Goal: Task Accomplishment & Management: Complete application form

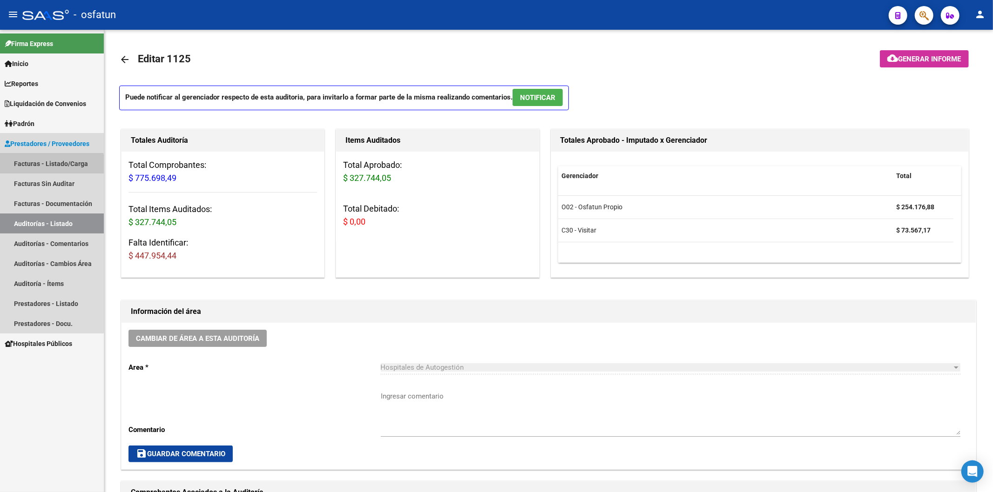
click at [48, 165] on link "Facturas - Listado/Carga" at bounding box center [52, 164] width 104 height 20
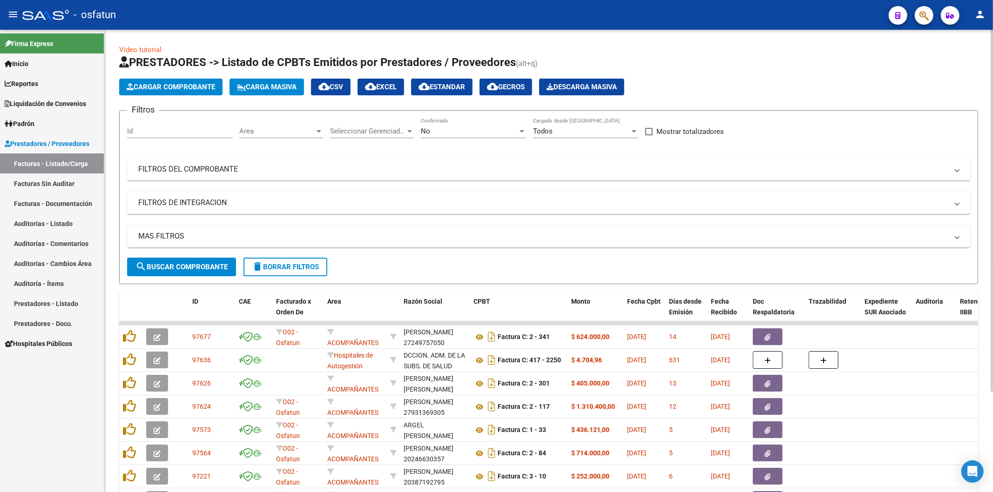
click at [207, 85] on span "Cargar Comprobante" at bounding box center [171, 87] width 88 height 8
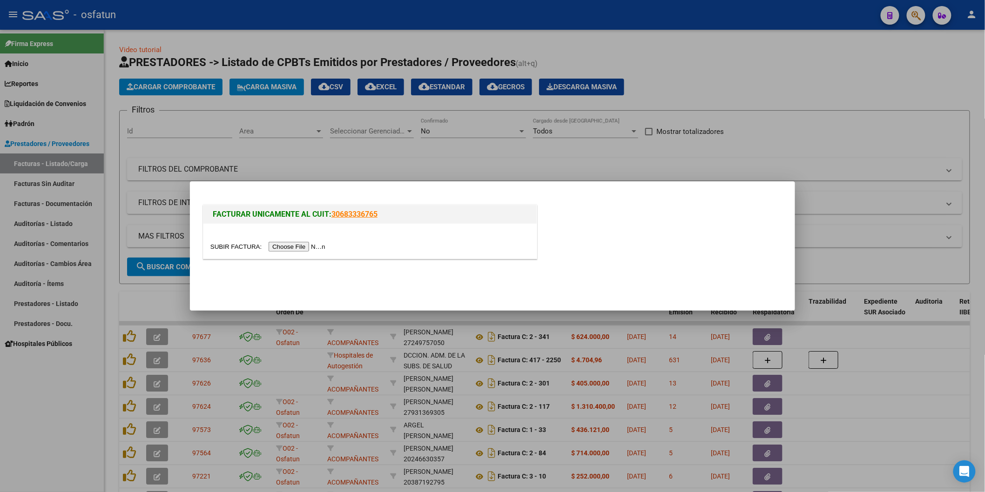
click at [307, 247] on input "file" at bounding box center [269, 247] width 118 height 10
click at [283, 242] on input "file" at bounding box center [269, 247] width 118 height 10
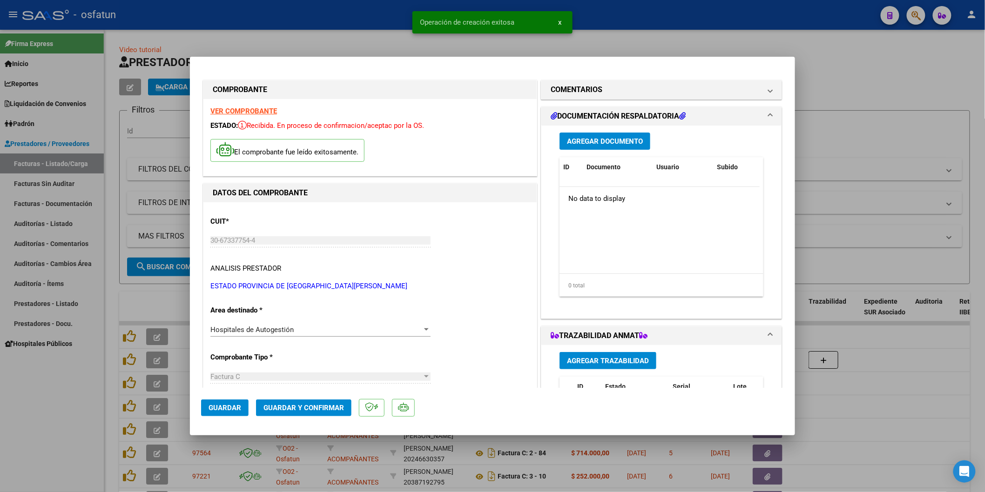
click at [333, 405] on span "Guardar y Confirmar" at bounding box center [303, 408] width 81 height 8
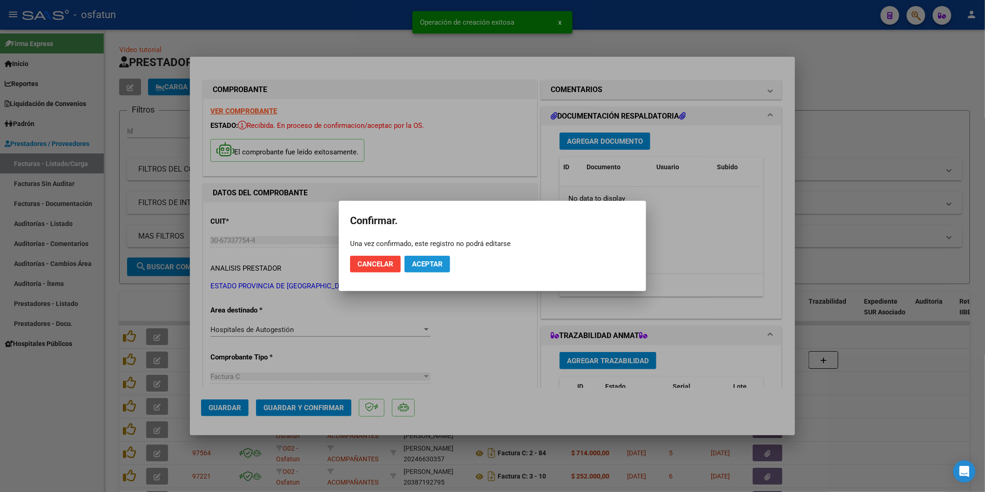
click at [438, 266] on span "Aceptar" at bounding box center [427, 264] width 31 height 8
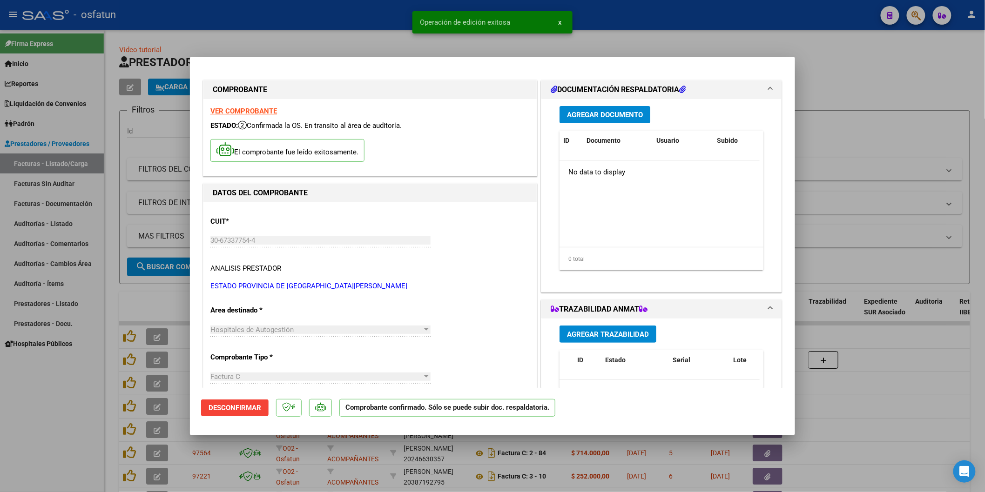
click at [906, 207] on div at bounding box center [492, 246] width 985 height 492
type input "$ 0,00"
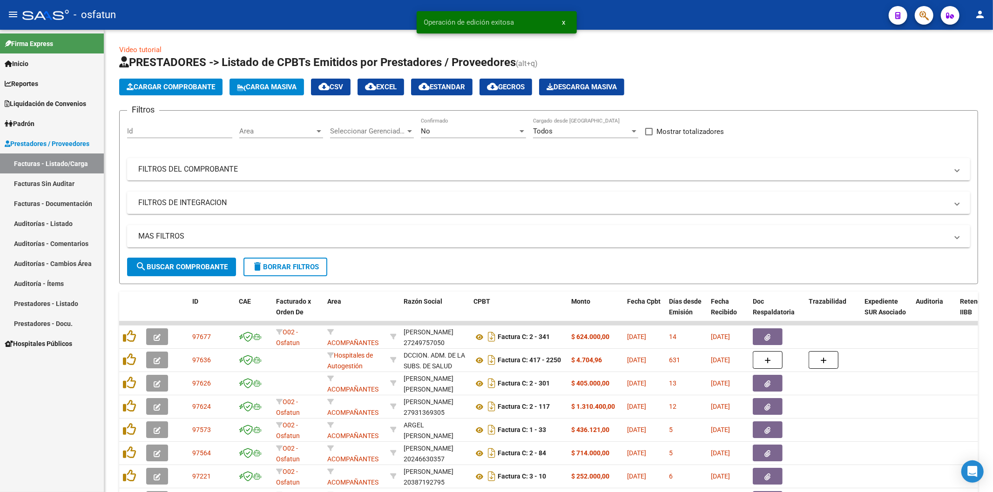
click at [48, 221] on link "Auditorías - Listado" at bounding box center [52, 224] width 104 height 20
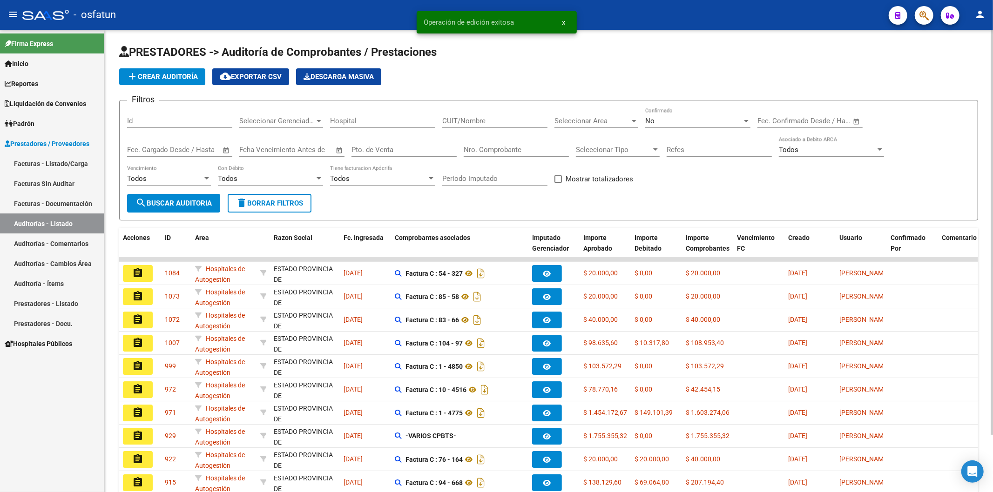
click at [192, 81] on button "add Crear Auditoría" at bounding box center [162, 76] width 86 height 17
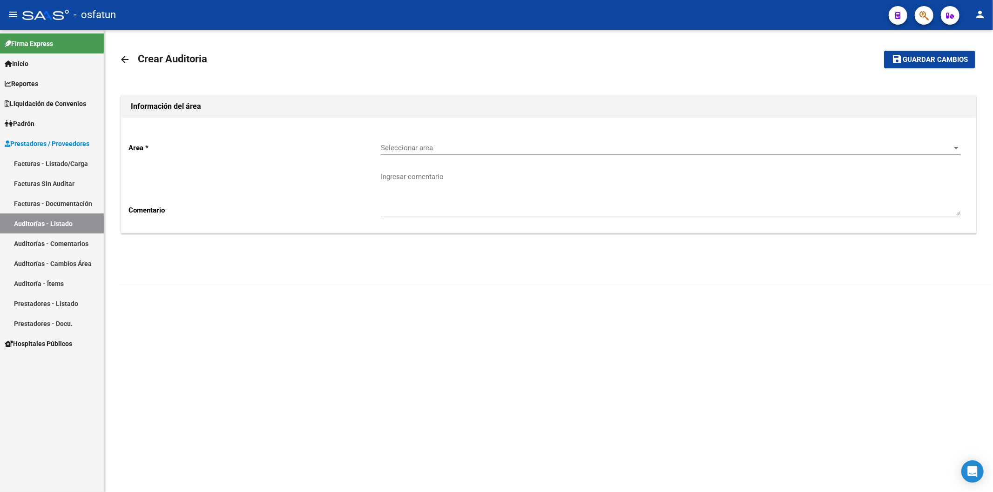
click at [386, 160] on div "Seleccionar area Seleccionar area" at bounding box center [670, 149] width 579 height 29
click at [388, 155] on div "Seleccionar area Seleccionar area" at bounding box center [670, 145] width 579 height 20
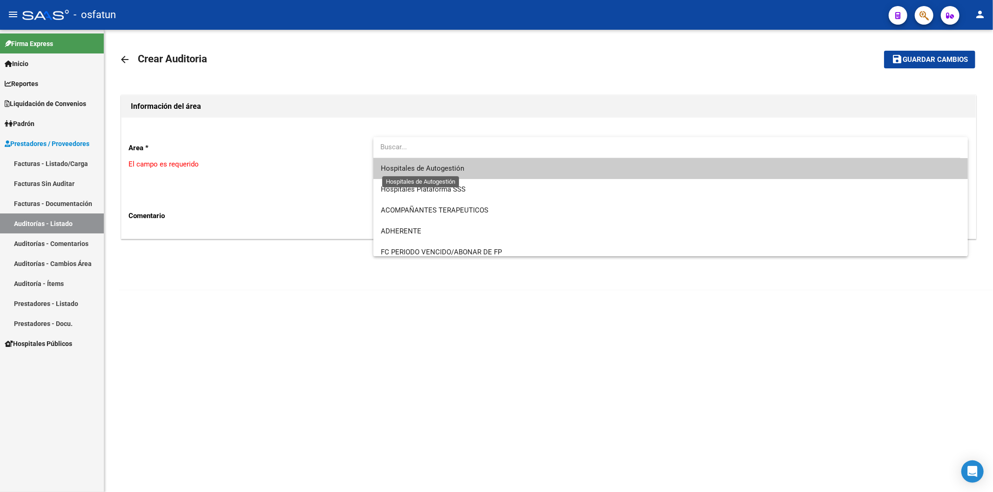
click at [387, 169] on span "Hospitales de Autogestión" at bounding box center [422, 168] width 83 height 8
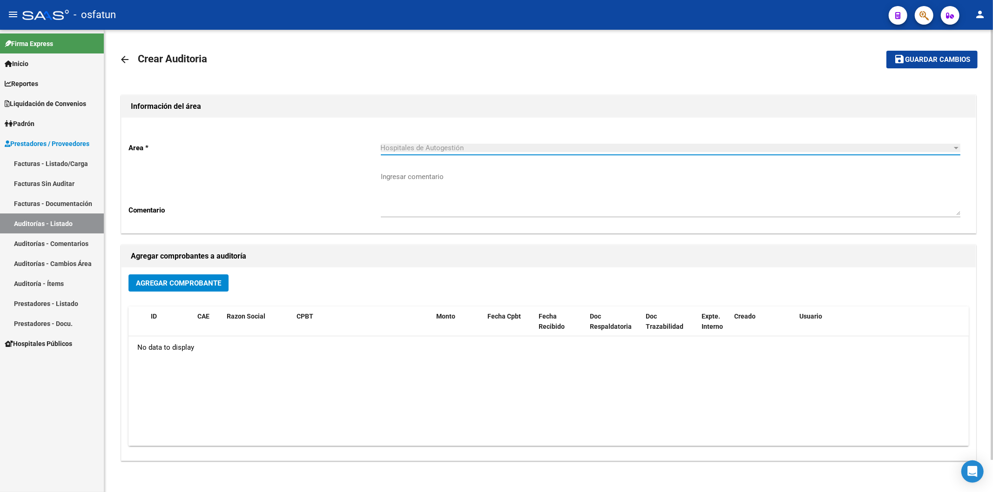
click at [169, 283] on span "Agregar Comprobante" at bounding box center [178, 283] width 85 height 8
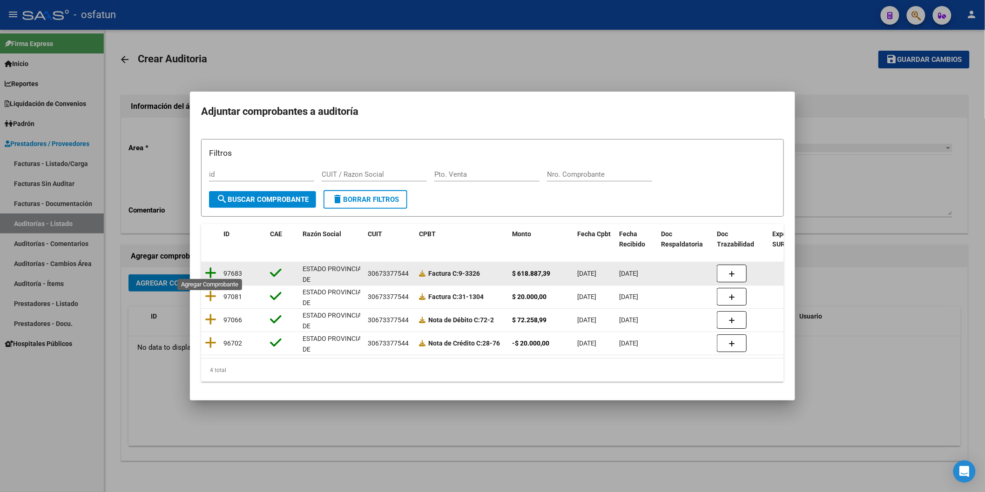
click at [212, 270] on icon at bounding box center [211, 273] width 12 height 13
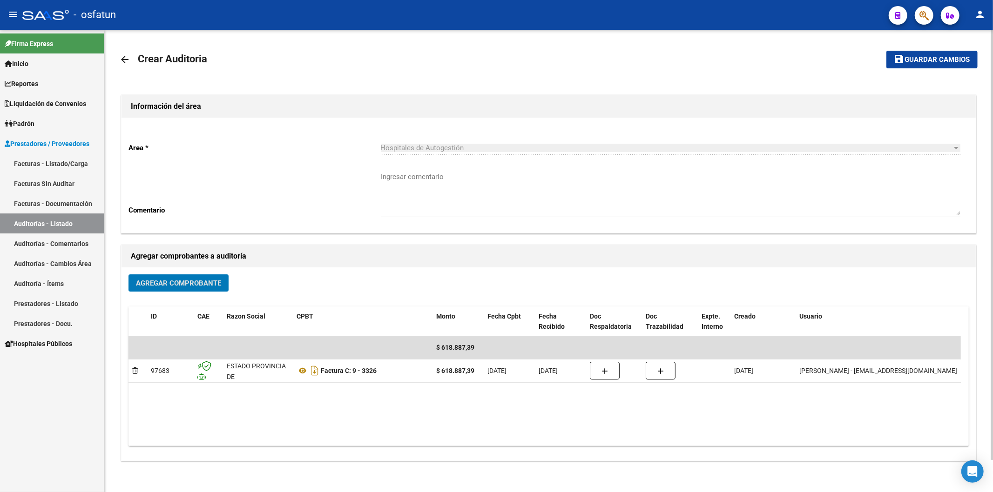
click at [934, 59] on span "Guardar cambios" at bounding box center [937, 60] width 65 height 8
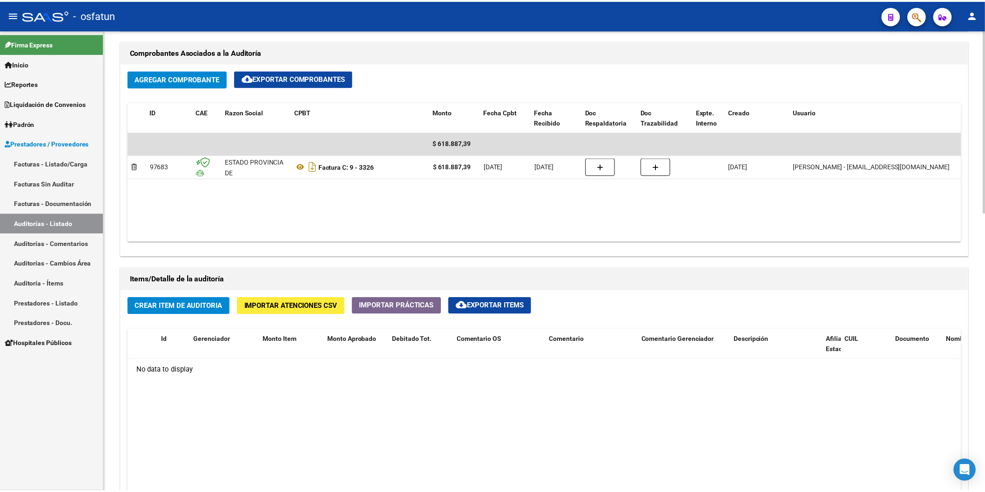
scroll to position [465, 0]
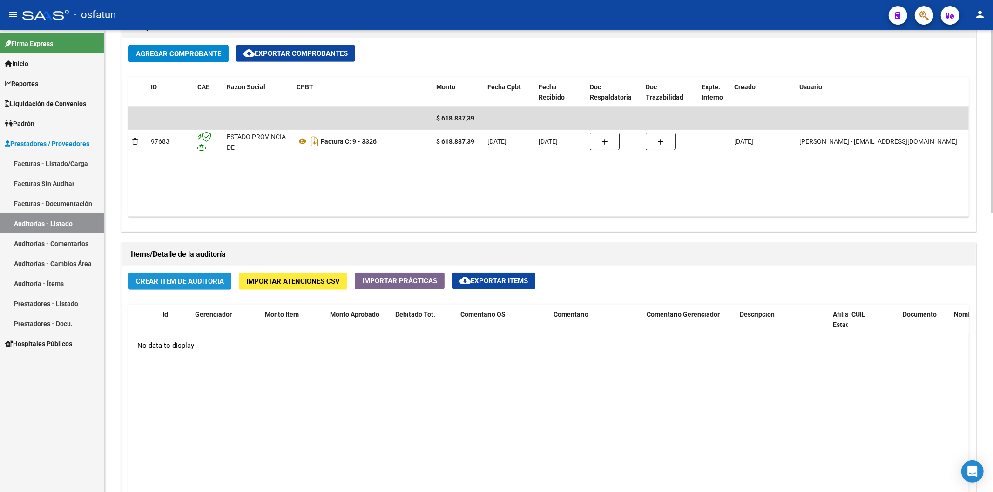
click at [212, 280] on span "Crear Item de Auditoria" at bounding box center [180, 281] width 88 height 8
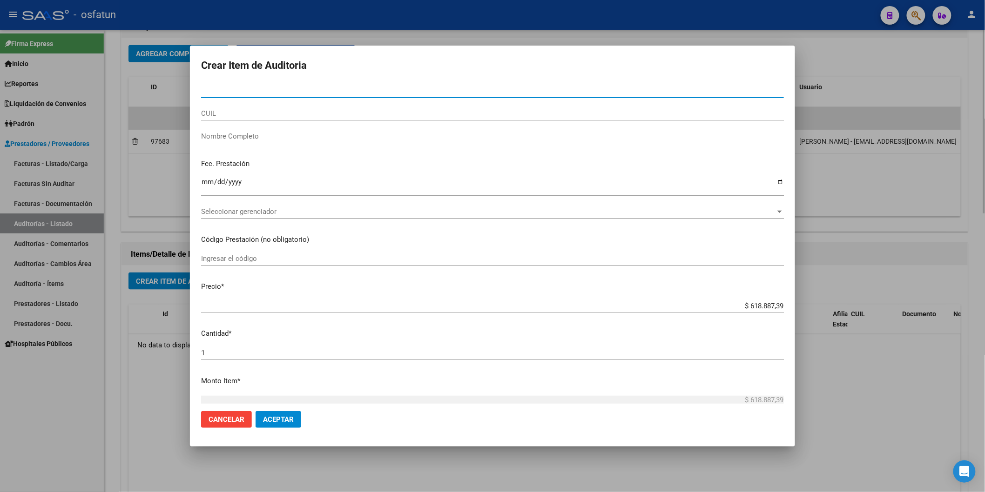
type input "28482256"
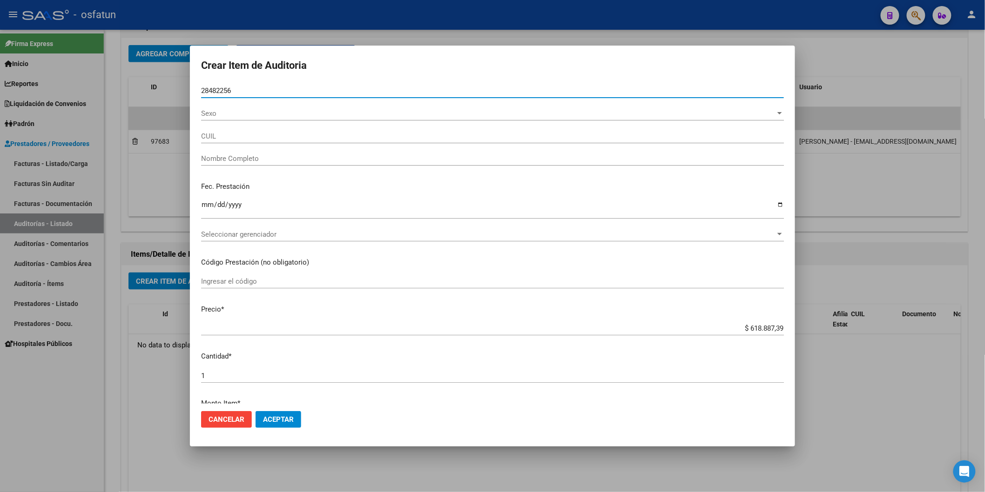
type input "27284822566"
type input "SCARAMUCCIA MARCELA VALERIA"
type input "28482256"
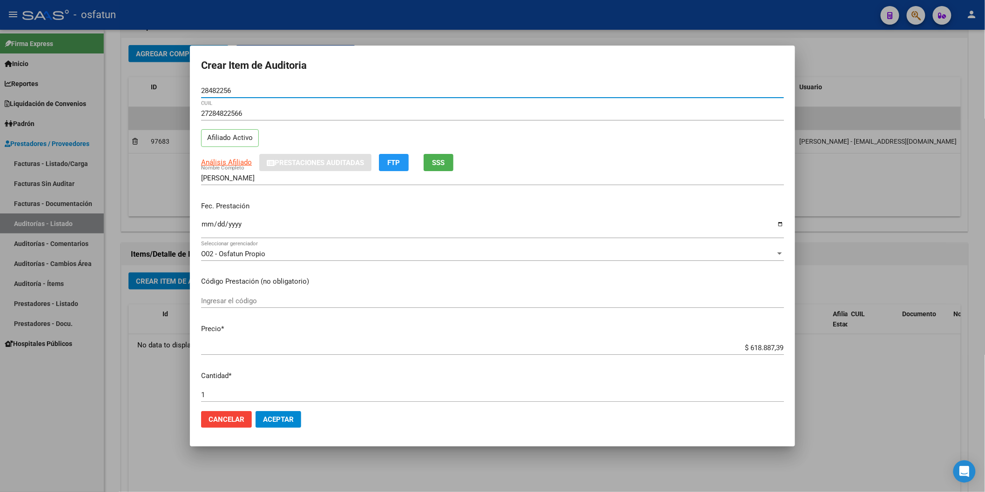
click at [208, 226] on input "Ingresar la fecha" at bounding box center [492, 228] width 583 height 15
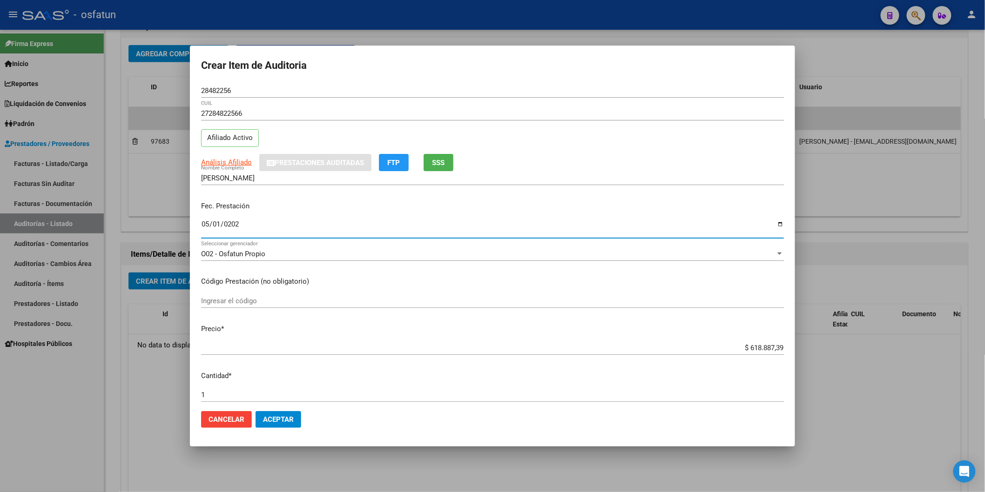
type input "2025-05-01"
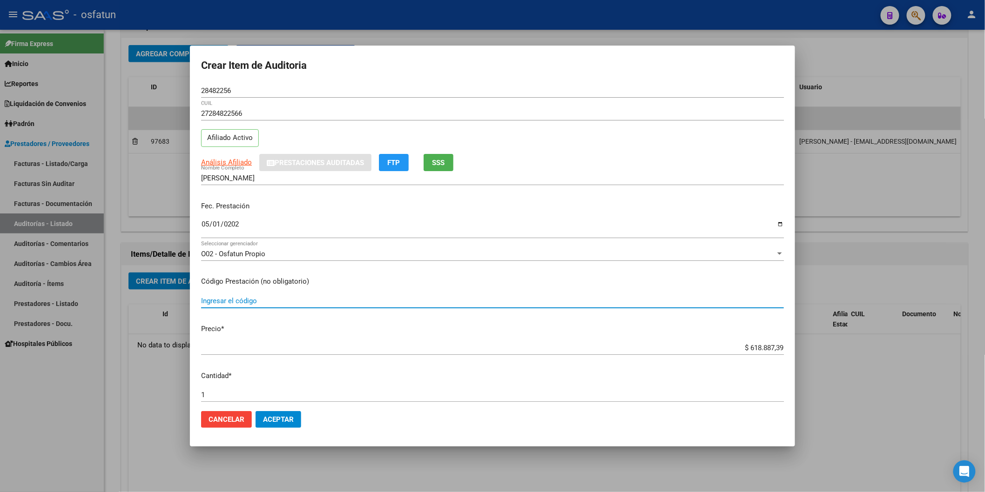
click at [252, 305] on input "Ingresar el código" at bounding box center [492, 301] width 583 height 8
type input "420101"
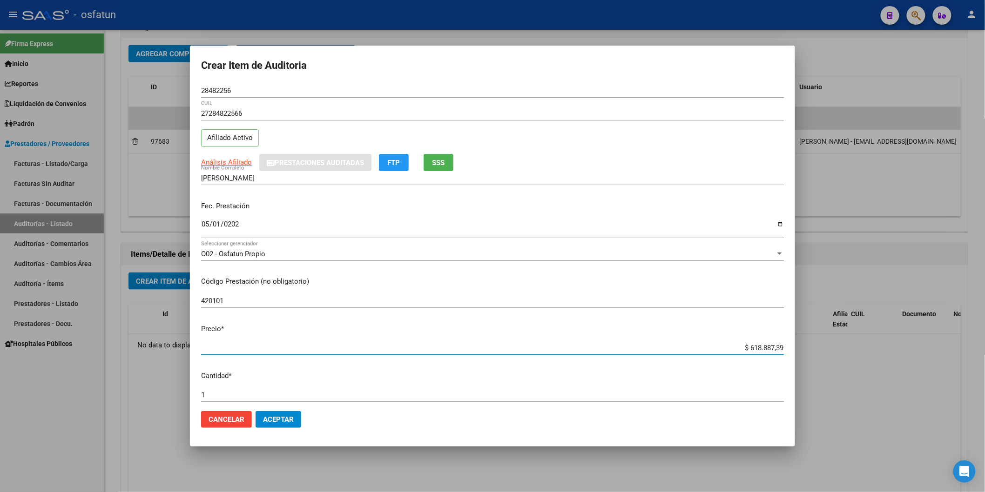
drag, startPoint x: 712, startPoint y: 350, endPoint x: 889, endPoint y: 356, distance: 177.0
click at [888, 355] on div "Crear Item de Auditoria 28482256 Nro Documento 27284822566 CUIL Afiliado Activo…" at bounding box center [492, 246] width 985 height 492
type input "$ 0,02"
type input "$ 0,20"
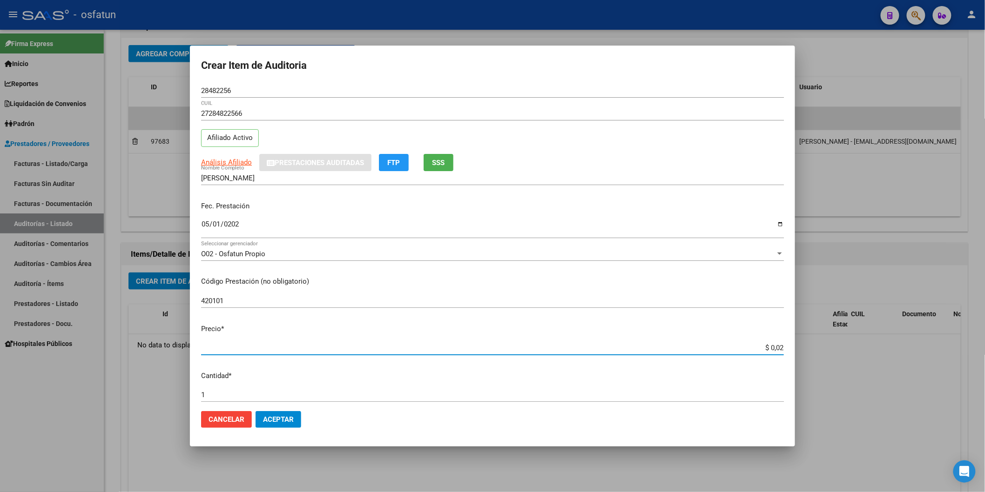
type input "$ 0,20"
type input "$ 2,00"
type input "$ 20,00"
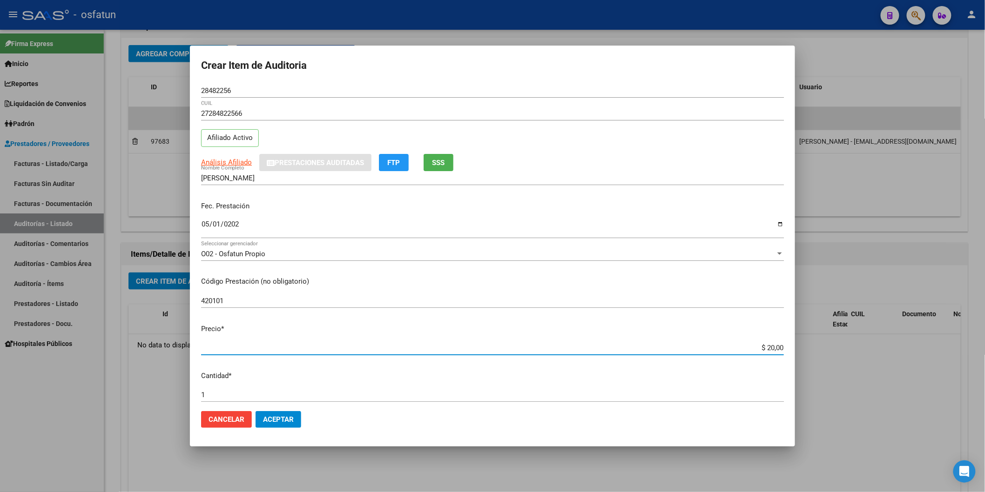
type input "$ 200,00"
type input "$ 2.000,00"
type input "$ 20.000,00"
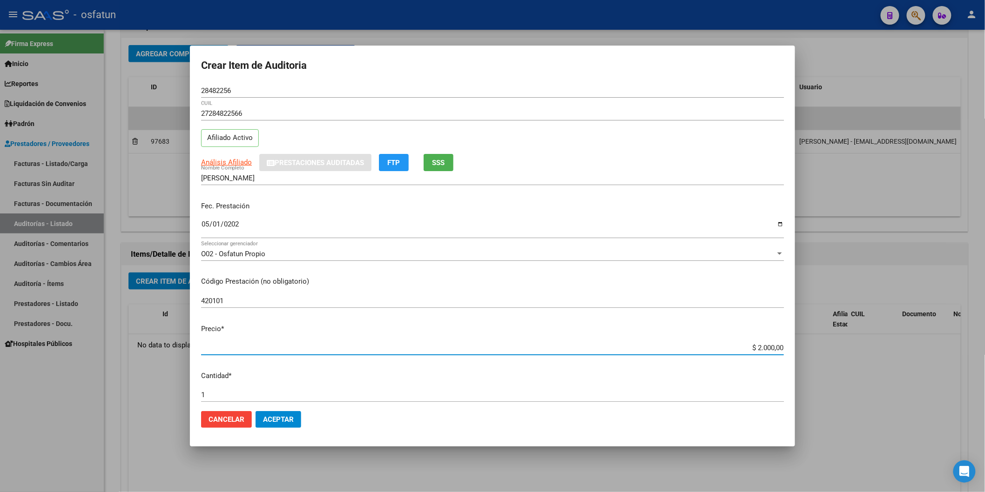
type input "$ 20.000,00"
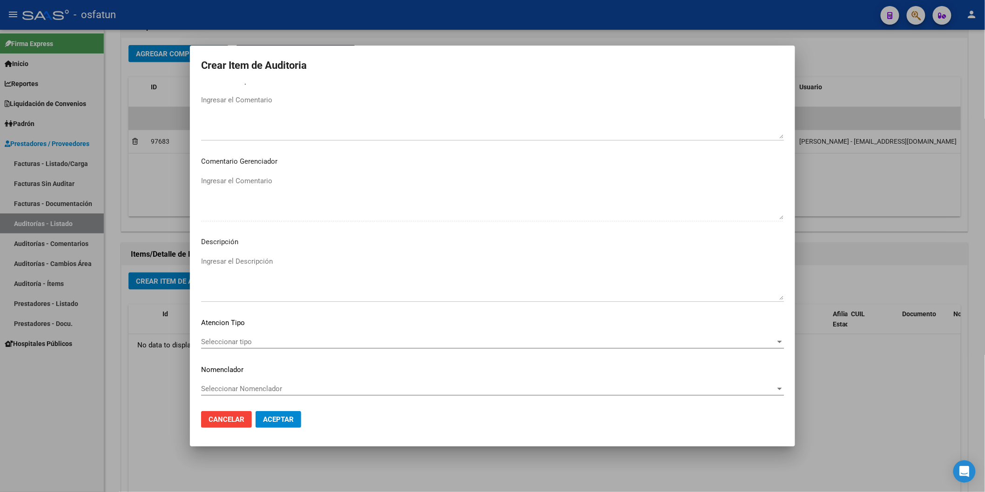
scroll to position [518, 0]
click at [258, 344] on span "Seleccionar tipo" at bounding box center [488, 341] width 574 height 8
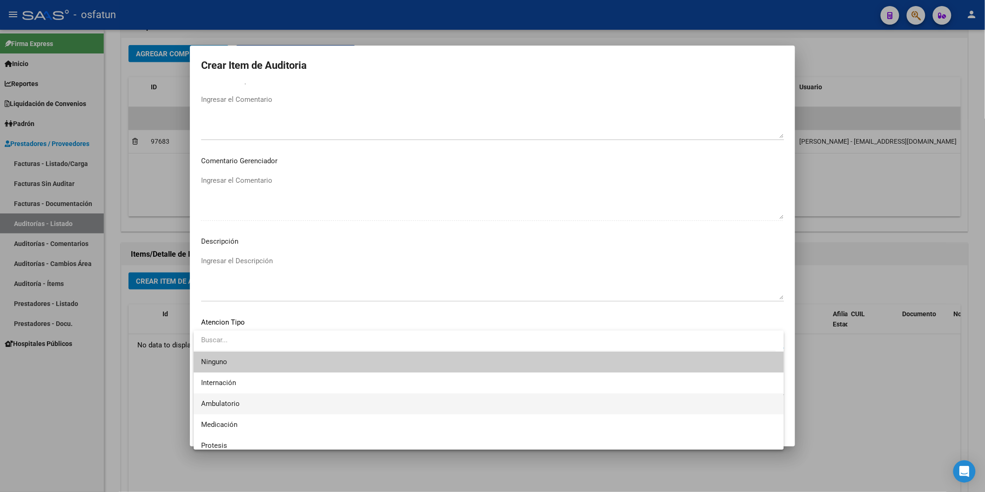
drag, startPoint x: 244, startPoint y: 405, endPoint x: 245, endPoint y: 398, distance: 7.5
click at [245, 405] on span "Ambulatorio" at bounding box center [488, 404] width 575 height 21
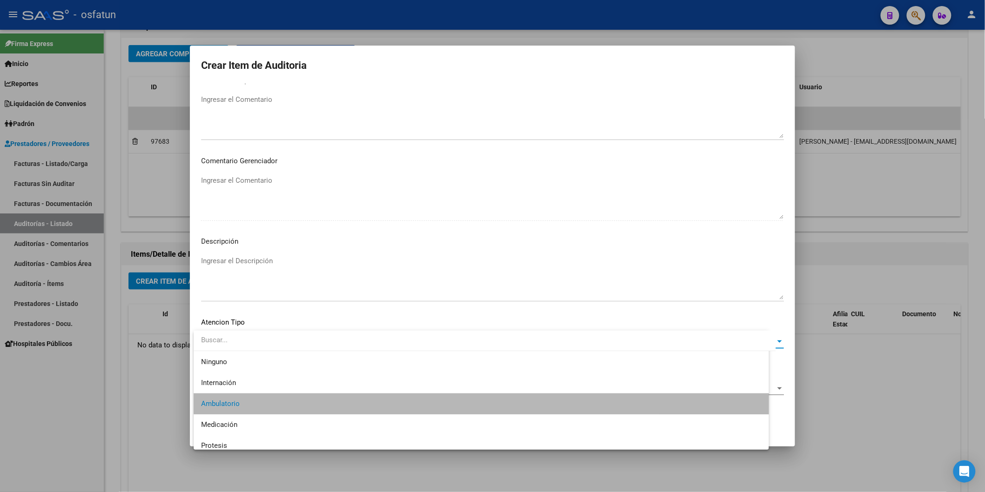
click at [245, 397] on div "Seleccionar Nomenclador Seleccionar Nomenclador" at bounding box center [492, 393] width 583 height 23
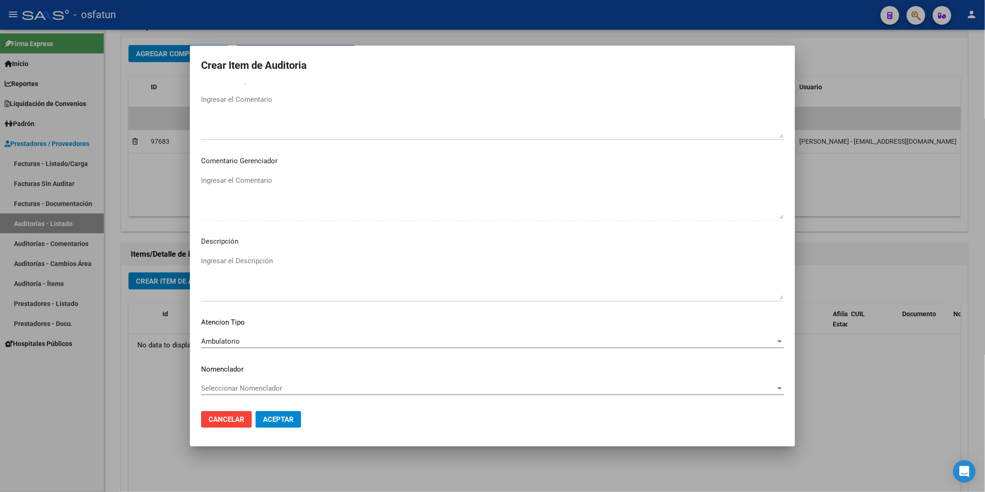
click at [248, 388] on span "Seleccionar Nomenclador" at bounding box center [488, 388] width 574 height 8
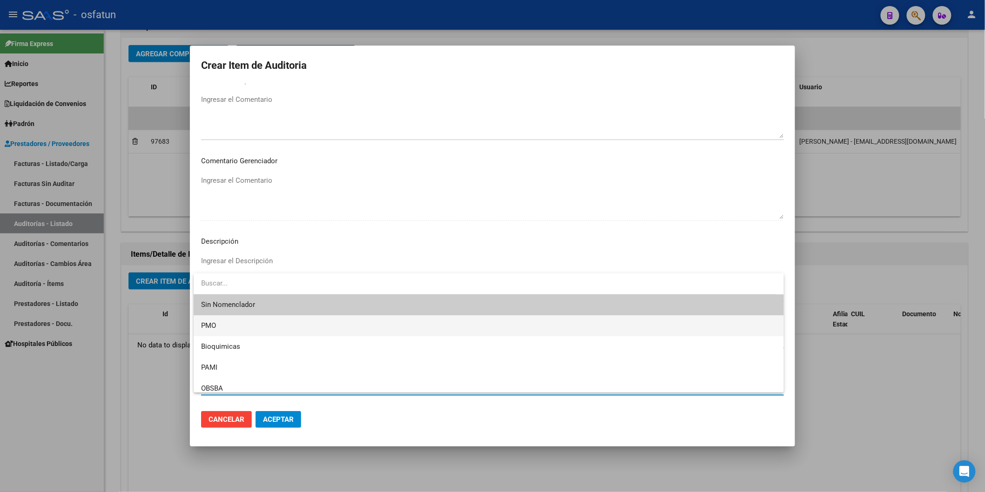
click at [229, 324] on span "PMO" at bounding box center [488, 326] width 575 height 21
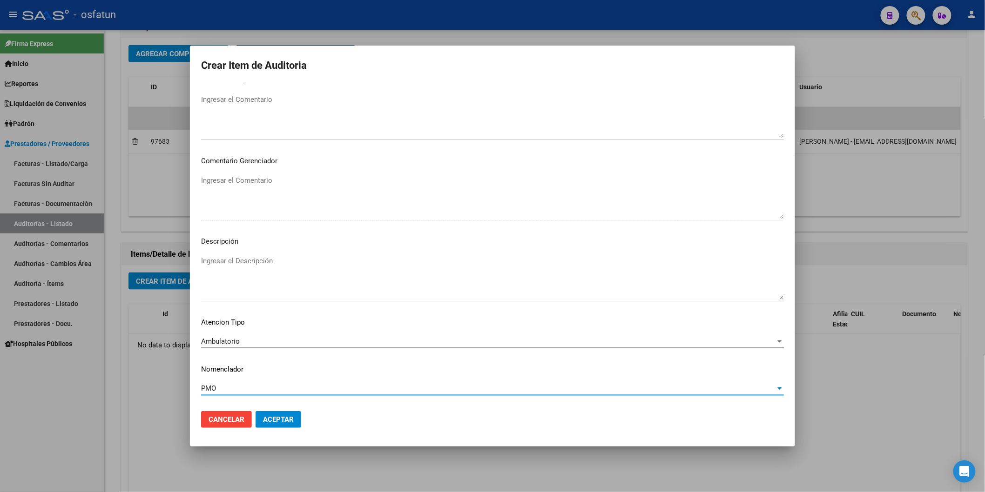
click at [281, 414] on button "Aceptar" at bounding box center [279, 419] width 46 height 17
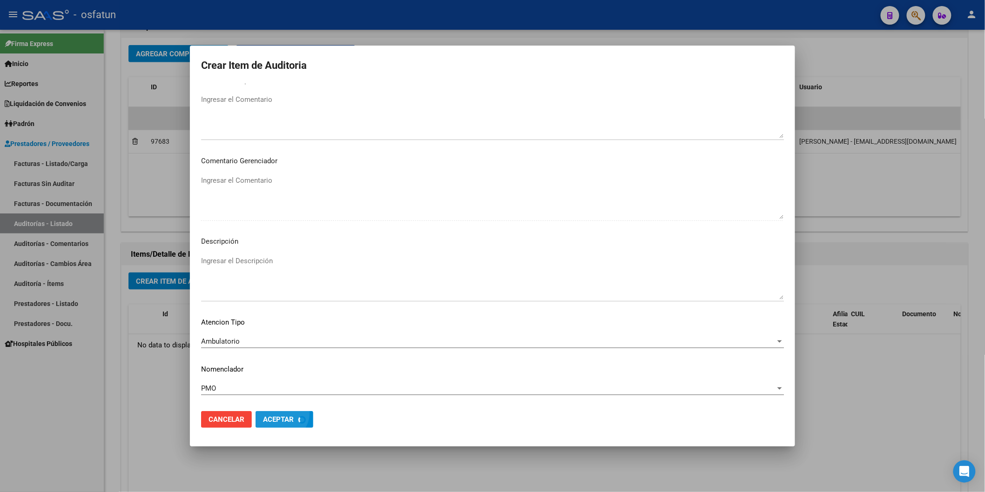
scroll to position [565, 0]
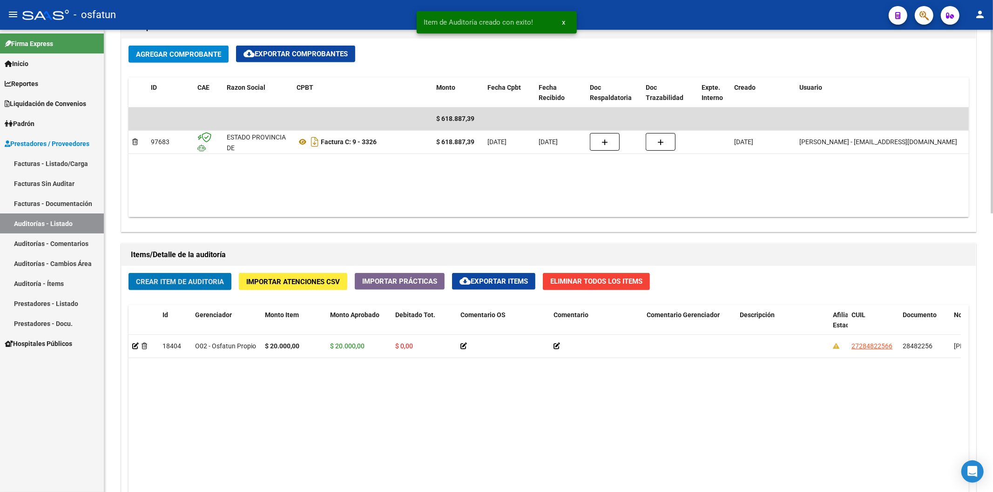
click at [204, 286] on span "Crear Item de Auditoria" at bounding box center [180, 282] width 88 height 8
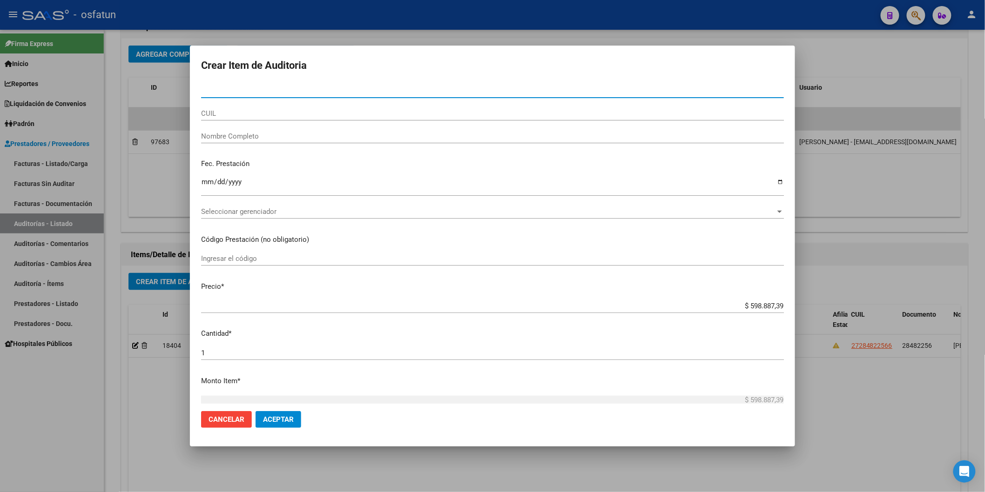
paste input "30754673"
type input "30754673"
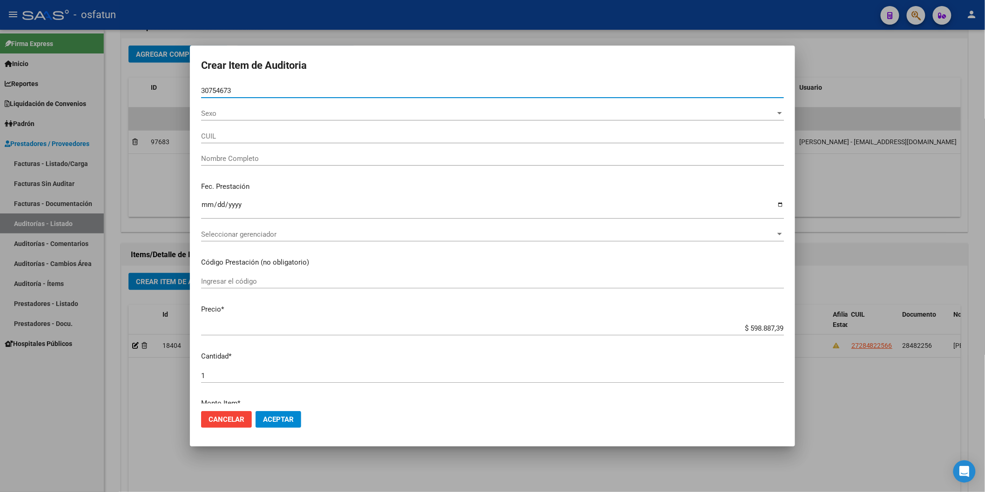
type input "27307546731"
type input "BORELLI SILVANA ANALIA"
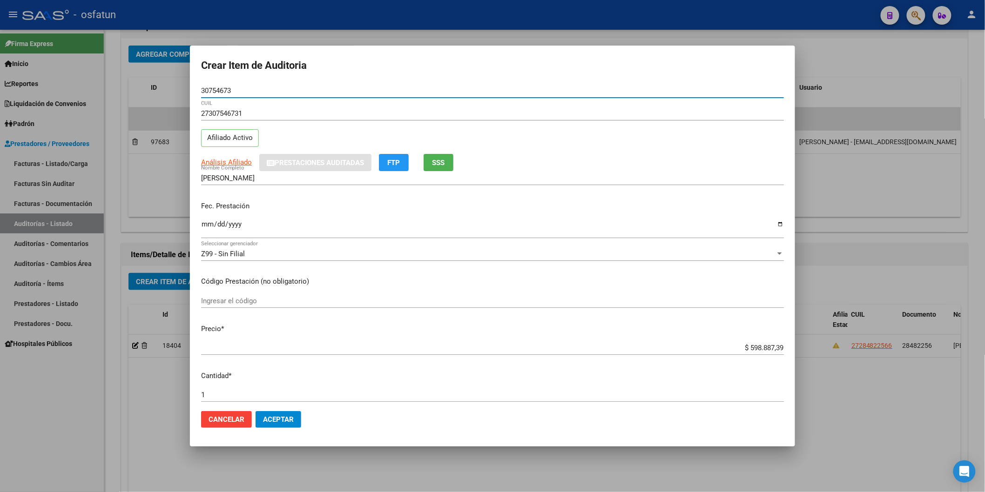
type input "30754673"
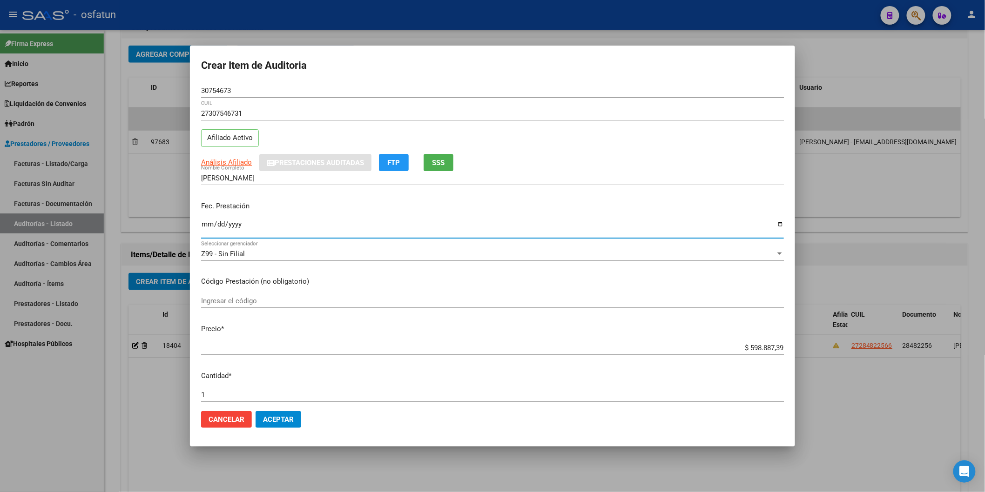
click at [209, 228] on input "Ingresar la fecha" at bounding box center [492, 228] width 583 height 15
type input "2025-05-01"
click at [227, 303] on input "Ingresar el código" at bounding box center [492, 301] width 583 height 8
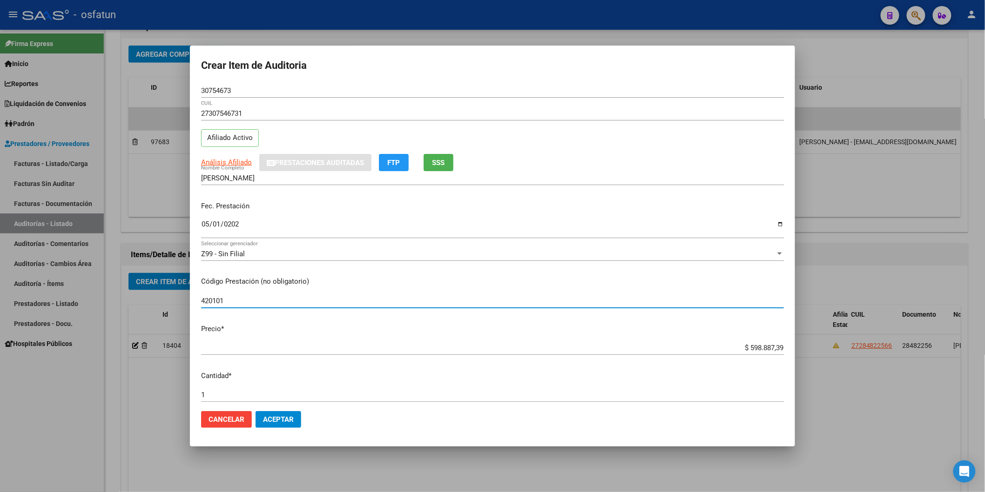
type input "420101"
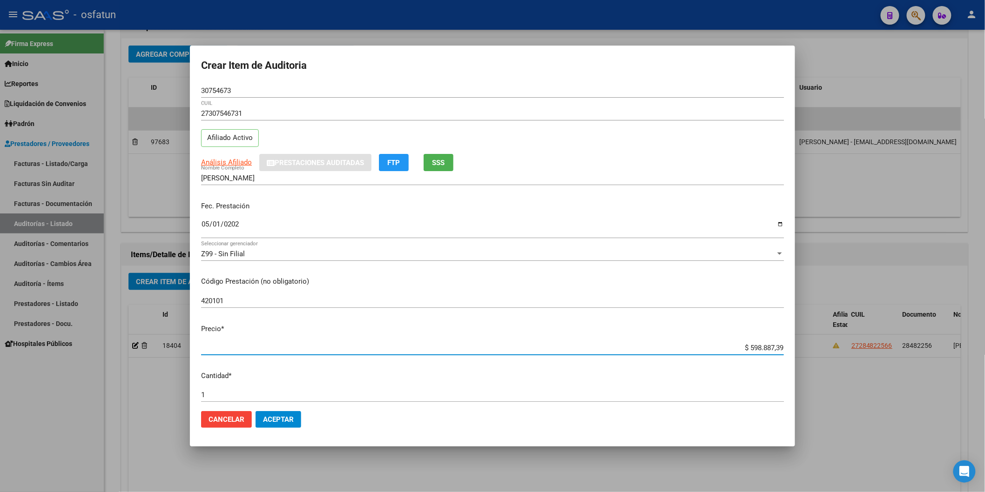
drag, startPoint x: 739, startPoint y: 350, endPoint x: 813, endPoint y: 344, distance: 74.2
click at [813, 345] on div "Crear Item de Auditoria 30754673 Nro Documento 27307546731 CUIL Afiliado Activo…" at bounding box center [492, 246] width 985 height 492
type input "$ 0,02"
type input "$ 0,20"
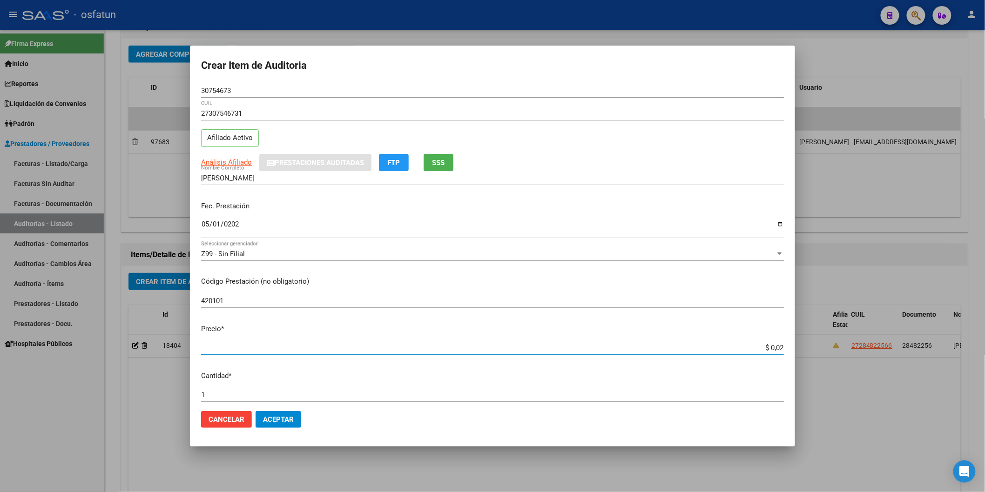
type input "$ 0,20"
type input "$ 2,00"
type input "$ 20,00"
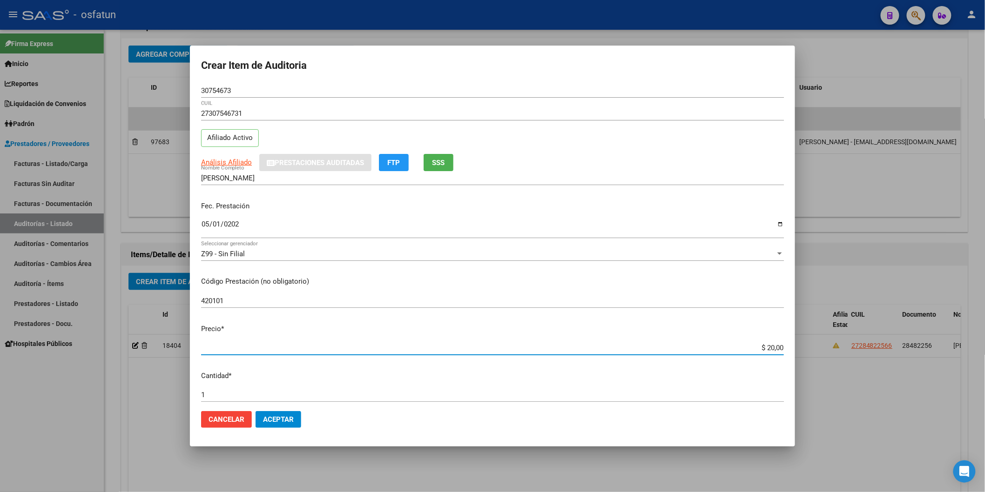
type input "$ 200,00"
type input "$ 2.000,00"
type input "$ 20.000,00"
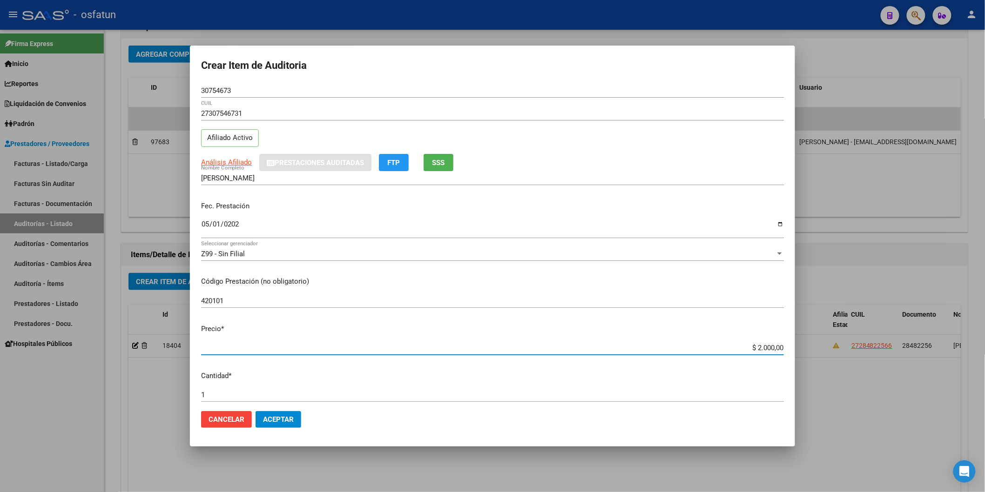
type input "$ 20.000,00"
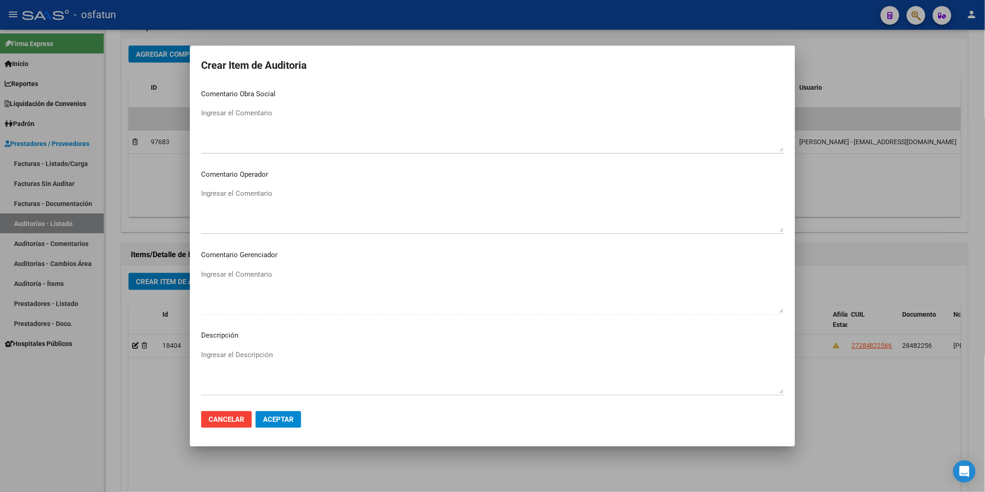
scroll to position [518, 0]
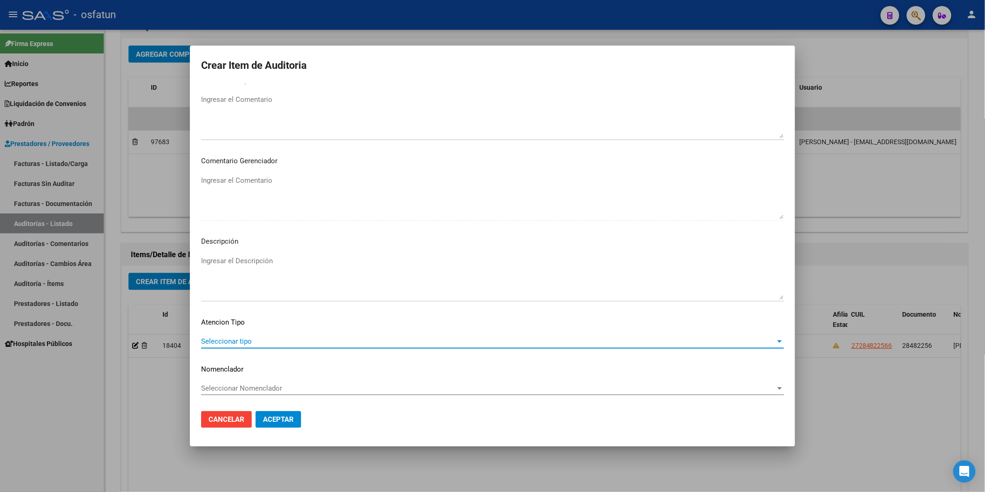
click at [247, 345] on span "Seleccionar tipo" at bounding box center [488, 341] width 574 height 8
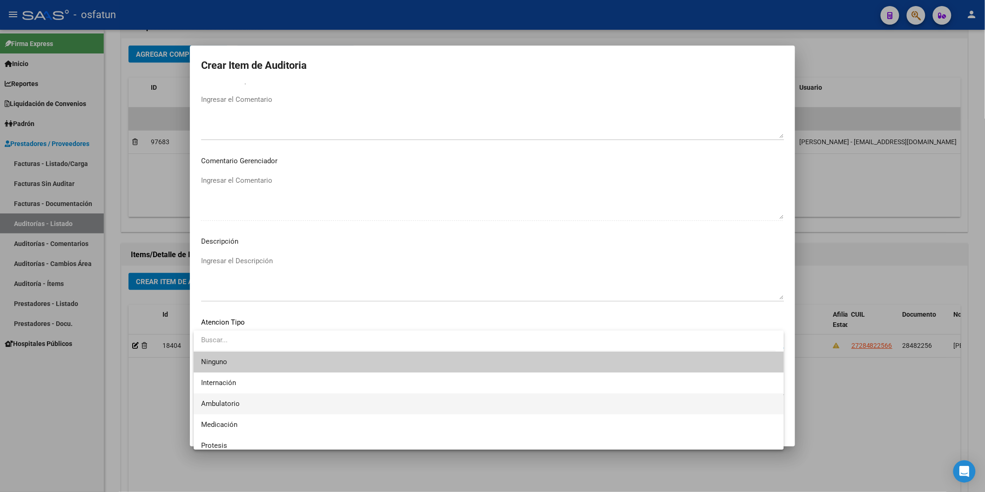
drag, startPoint x: 255, startPoint y: 401, endPoint x: 253, endPoint y: 385, distance: 15.9
click at [255, 399] on span "Ambulatorio" at bounding box center [488, 404] width 575 height 21
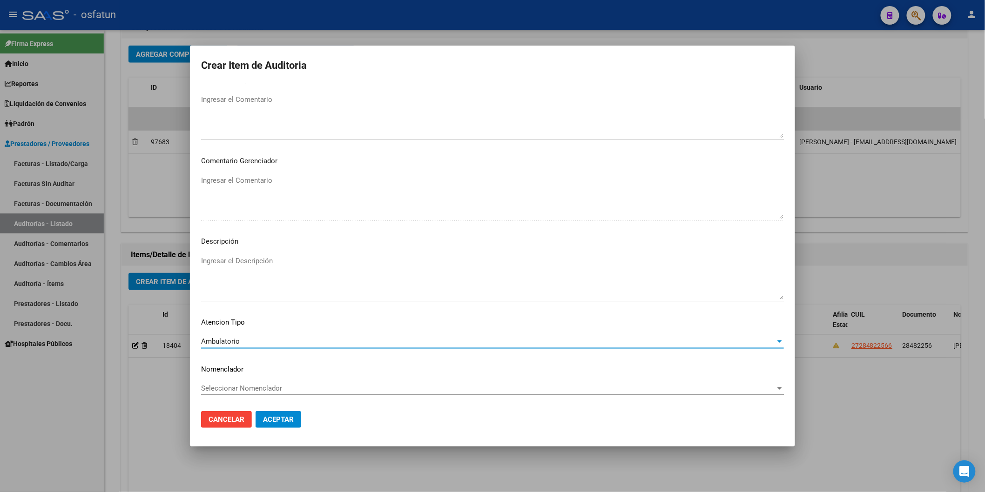
click at [253, 385] on span "Seleccionar Nomenclador" at bounding box center [488, 388] width 574 height 8
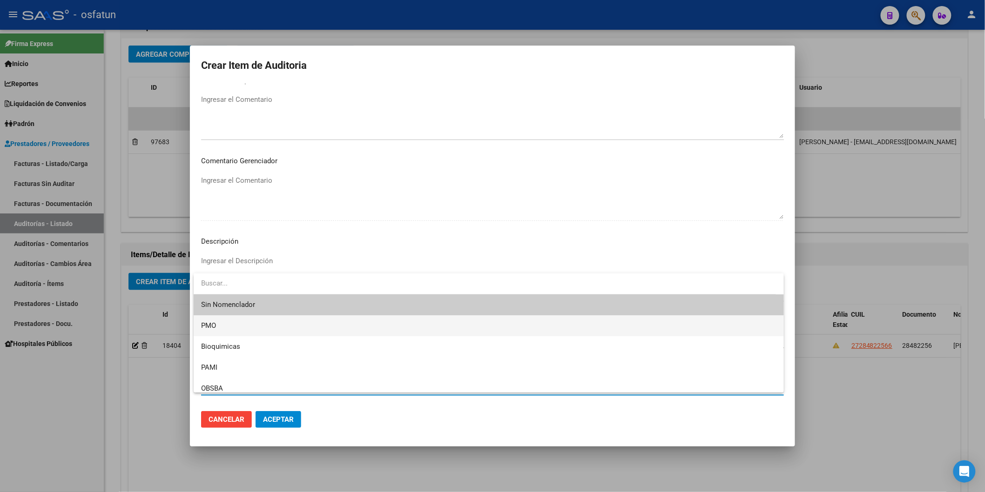
click at [239, 336] on span "PMO" at bounding box center [488, 326] width 575 height 21
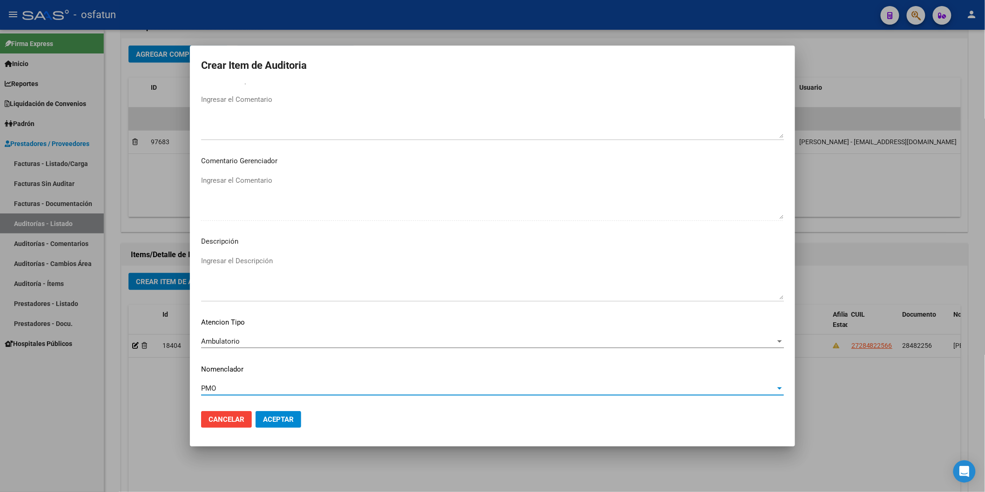
click at [276, 414] on mat-dialog-actions "Cancelar Aceptar" at bounding box center [492, 420] width 583 height 32
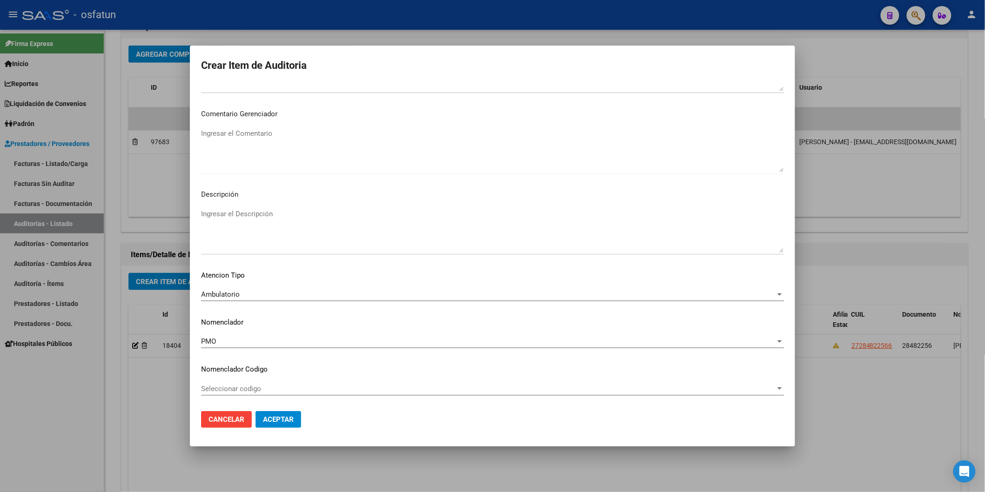
click at [277, 416] on span "Aceptar" at bounding box center [278, 420] width 31 height 8
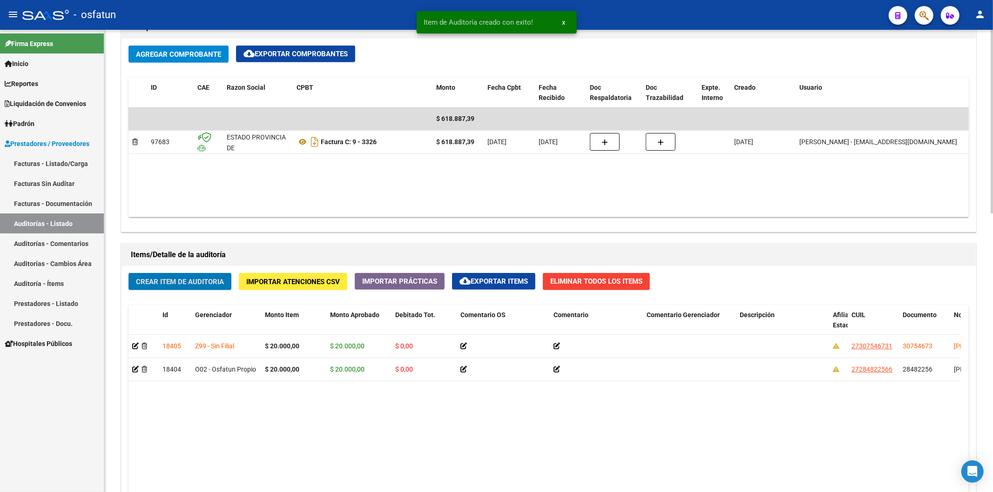
click at [210, 272] on div "Crear Item de Auditoria Importar Atenciones CSV Importar Prácticas cloud_downlo…" at bounding box center [548, 465] width 854 height 398
click at [212, 277] on button "Crear Item de Auditoria" at bounding box center [179, 281] width 103 height 17
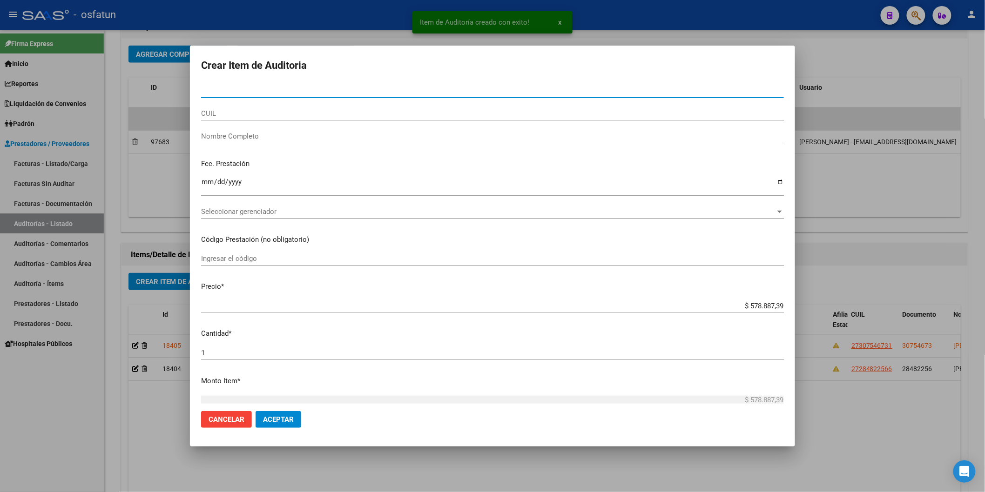
paste input "43123625"
type input "43123625"
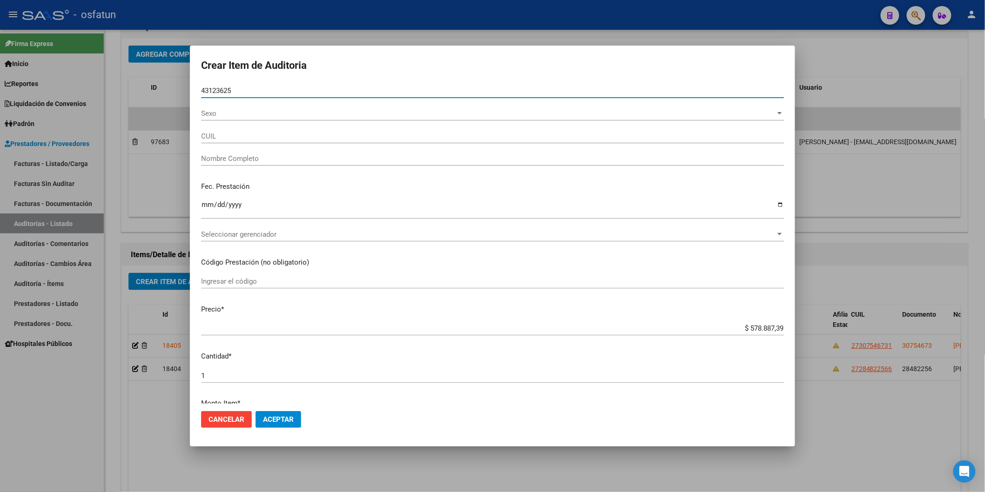
type input "20431236258"
type input "CRUZ LUCAS AGUST­N"
type input "43123625"
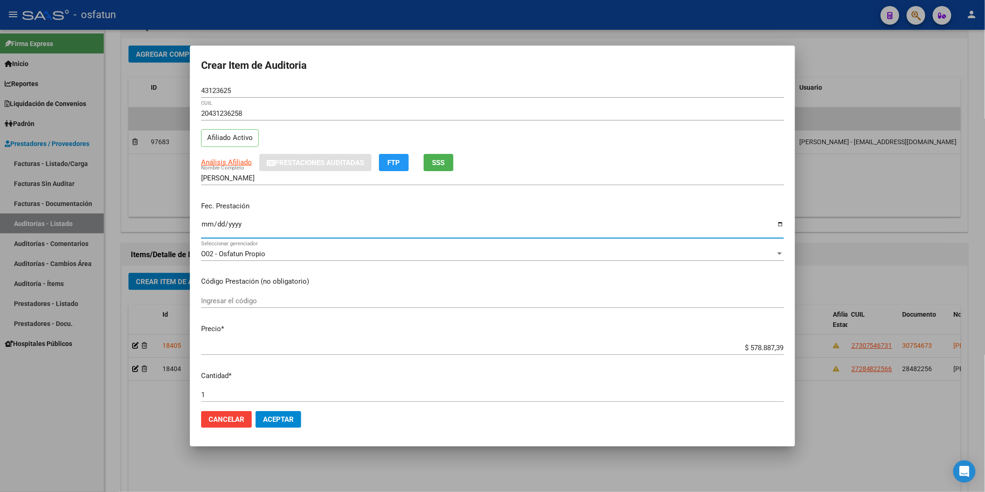
click at [209, 226] on input "Ingresar la fecha" at bounding box center [492, 228] width 583 height 15
type input "2025-05-05"
click at [222, 300] on input "Ingresar el código" at bounding box center [492, 301] width 583 height 8
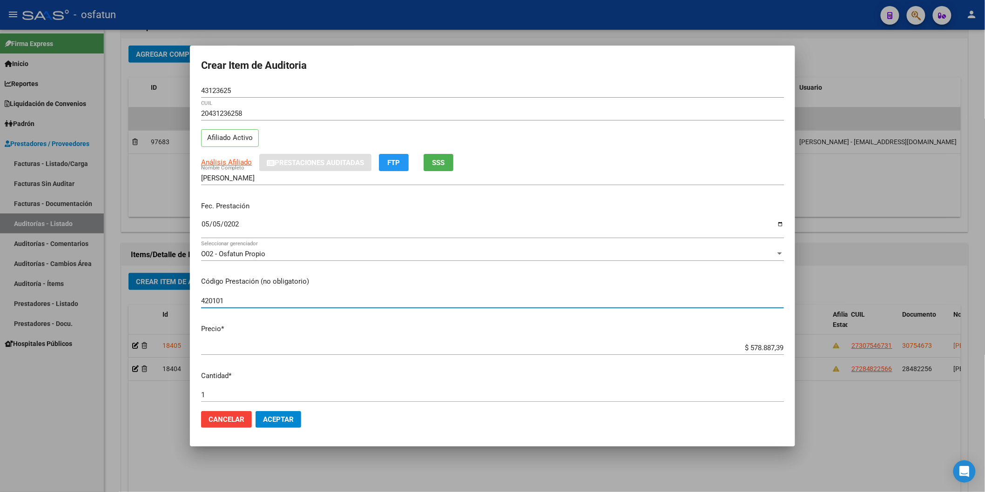
type input "420101"
drag, startPoint x: 876, startPoint y: 352, endPoint x: 883, endPoint y: 352, distance: 7.4
click at [883, 352] on div "Crear Item de Auditoria 43123625 Nro Documento 20431236258 CUIL Afiliado Activo…" at bounding box center [492, 246] width 985 height 492
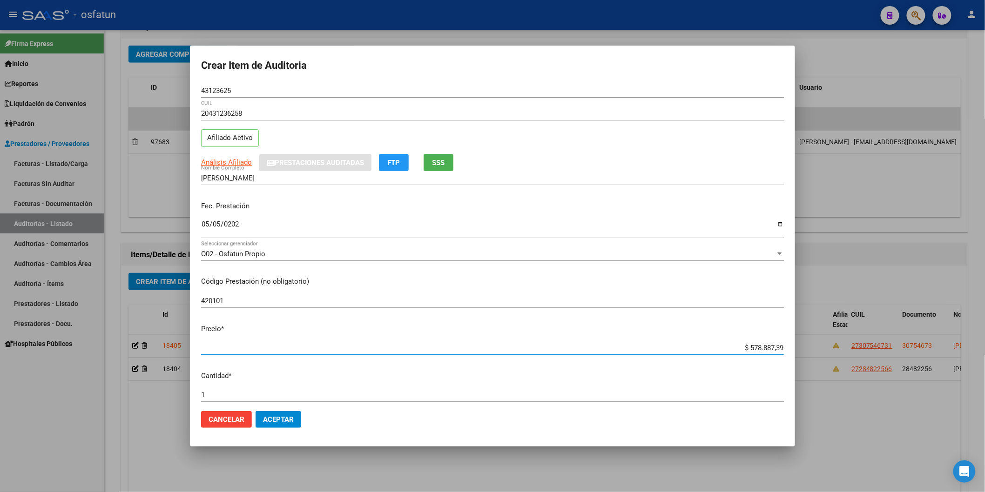
type input "$ 0,02"
type input "$ 0,20"
type input "$ 2,00"
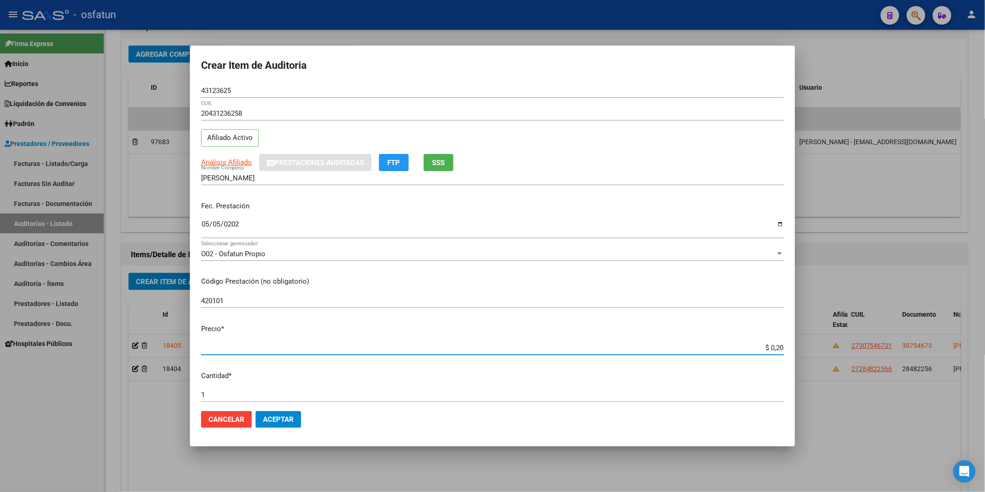
type input "$ 2,00"
type input "$ 20,00"
type input "$ 200,00"
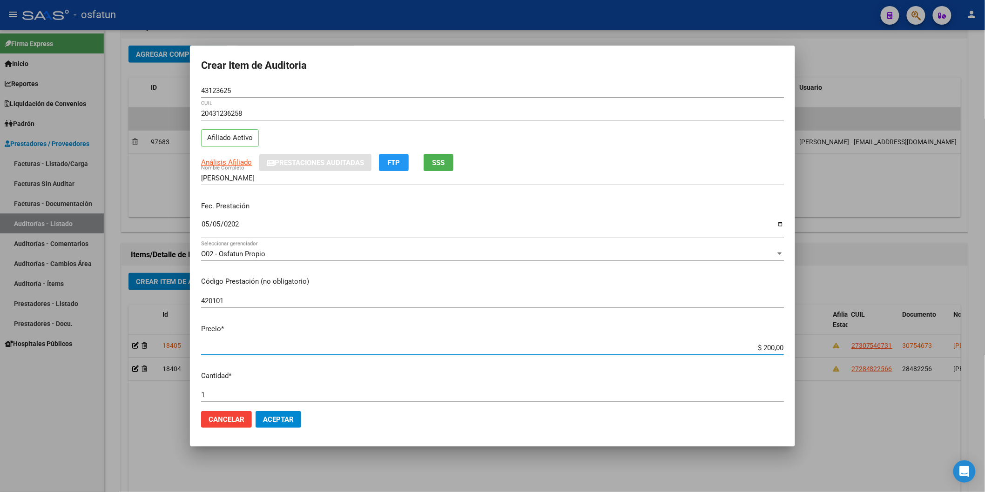
type input "$ 2.000,00"
type input "$ 20.000,00"
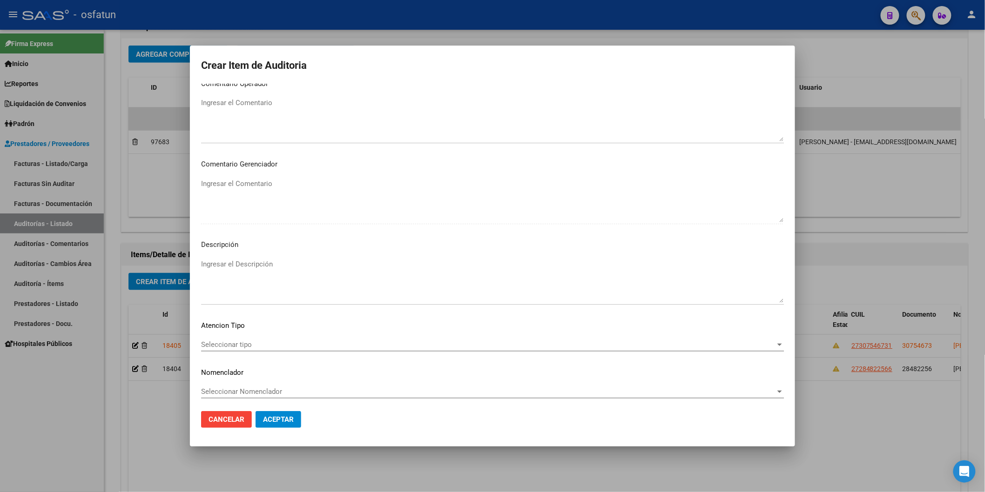
scroll to position [518, 0]
drag, startPoint x: 272, startPoint y: 352, endPoint x: 272, endPoint y: 346, distance: 6.1
click at [272, 350] on div "Seleccionar tipo Seleccionar tipo" at bounding box center [492, 346] width 583 height 23
click at [270, 341] on span "Seleccionar tipo" at bounding box center [488, 341] width 574 height 8
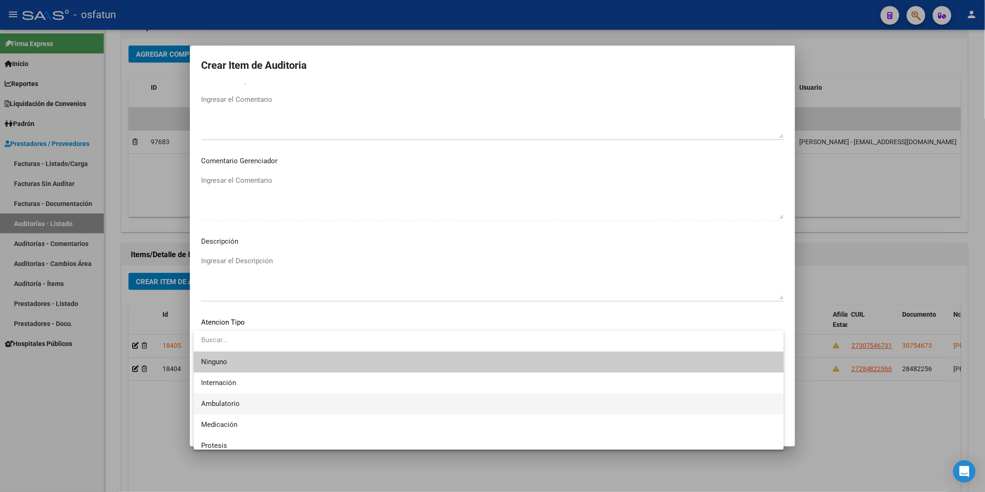
click at [258, 404] on span "Ambulatorio" at bounding box center [488, 404] width 575 height 21
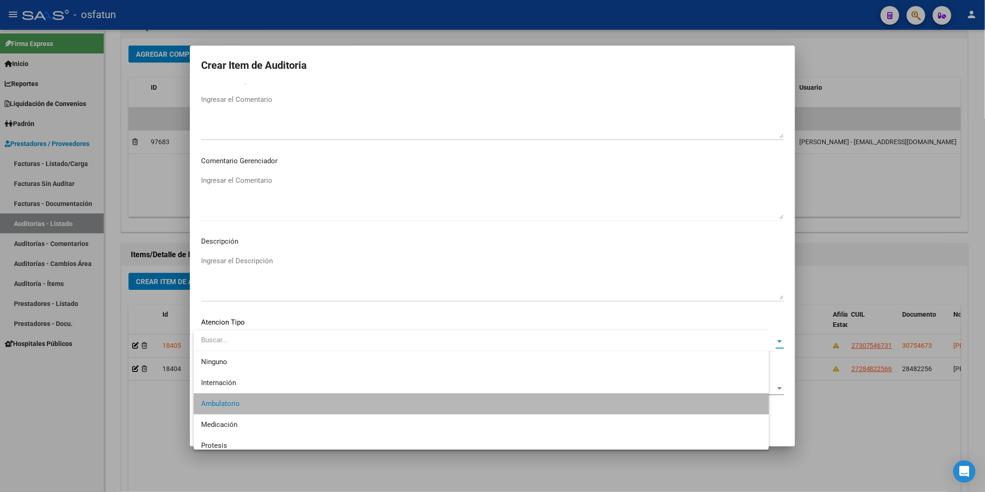
click at [260, 392] on span "Seleccionar Nomenclador" at bounding box center [488, 388] width 574 height 8
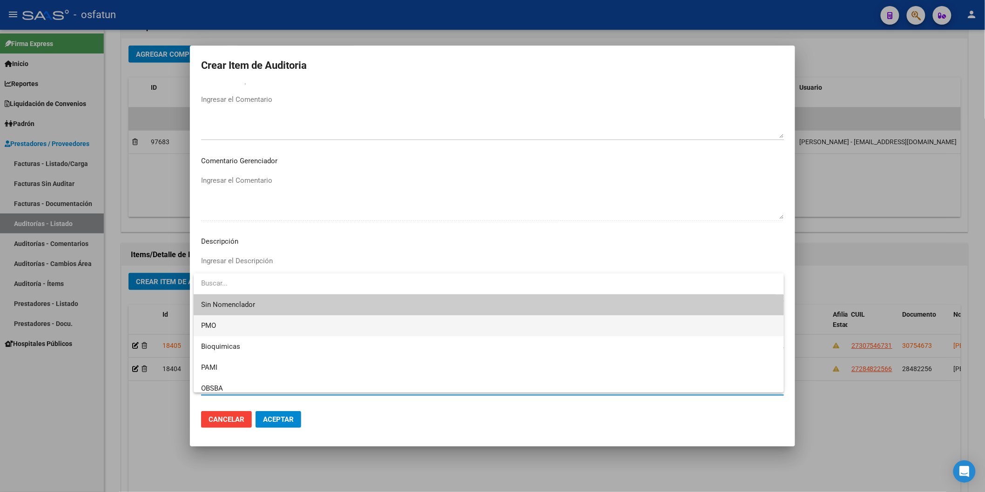
drag, startPoint x: 208, startPoint y: 332, endPoint x: 241, endPoint y: 359, distance: 42.3
click at [210, 332] on span "PMO" at bounding box center [488, 326] width 575 height 21
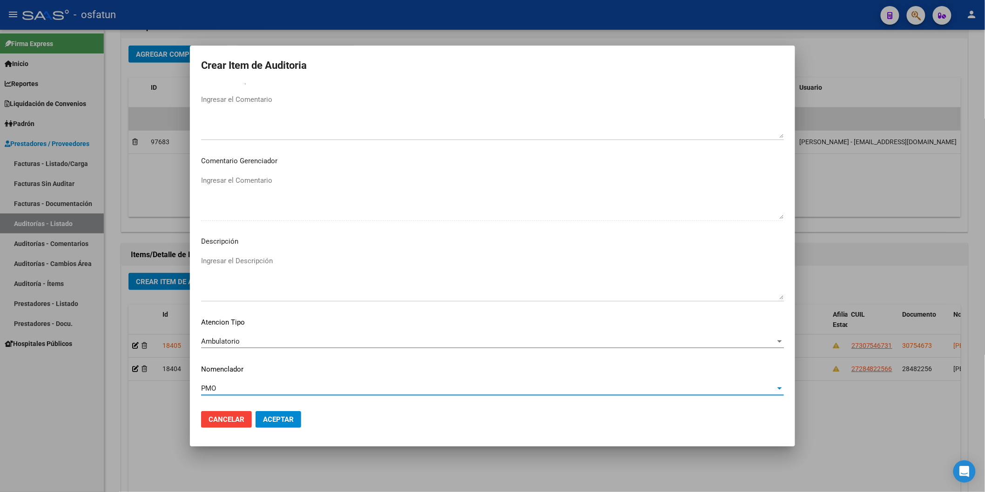
drag, startPoint x: 275, startPoint y: 415, endPoint x: 276, endPoint y: 406, distance: 9.4
click at [276, 415] on button "Aceptar" at bounding box center [279, 419] width 46 height 17
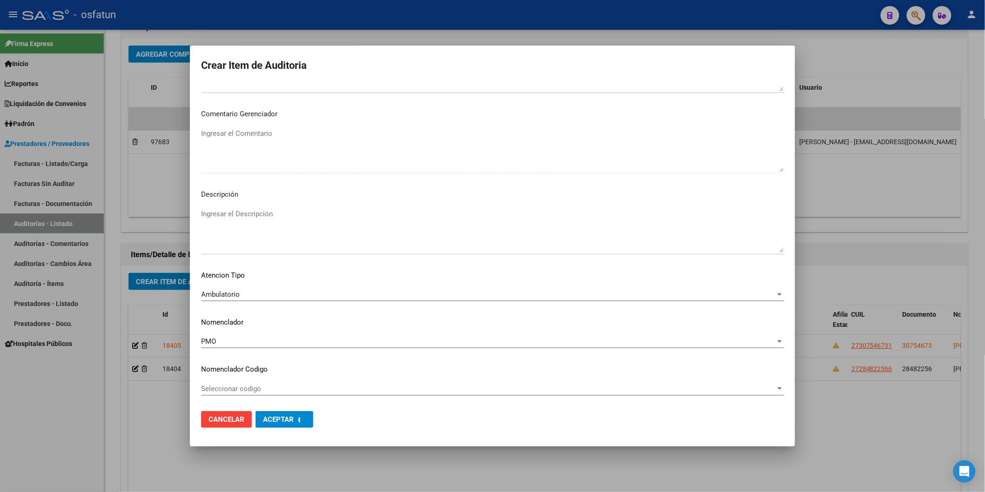
scroll to position [565, 0]
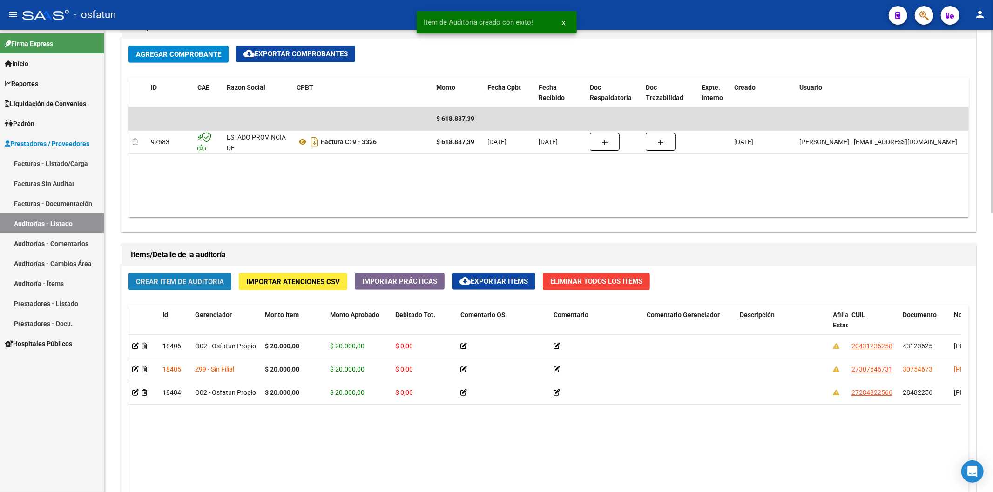
click at [196, 278] on span "Crear Item de Auditoria" at bounding box center [180, 282] width 88 height 8
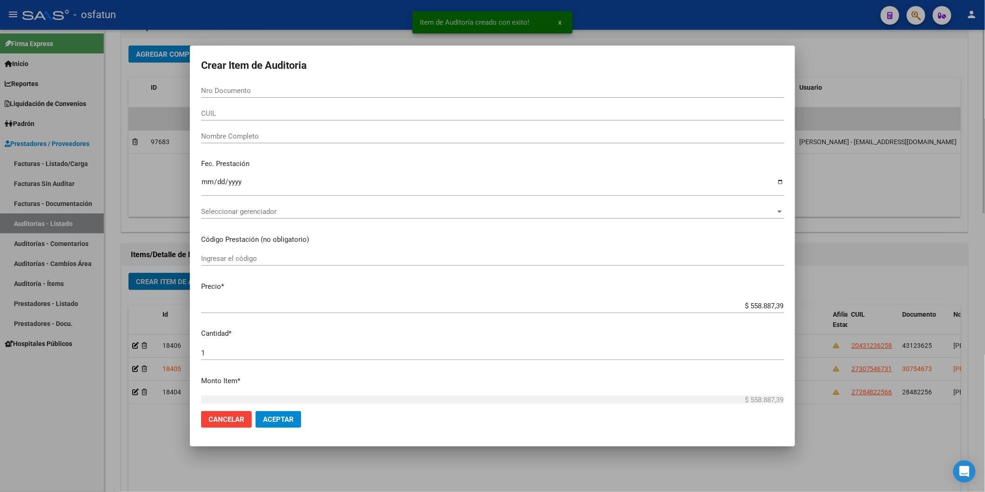
paste input "24817958"
type input "24817958"
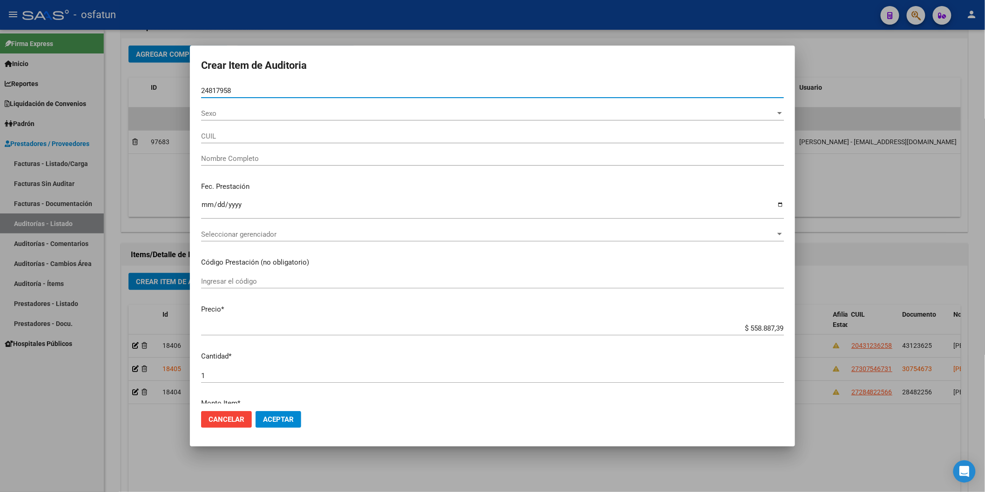
type input "27248179584"
type input "FUNES NANCY CARINA"
type input "24817958"
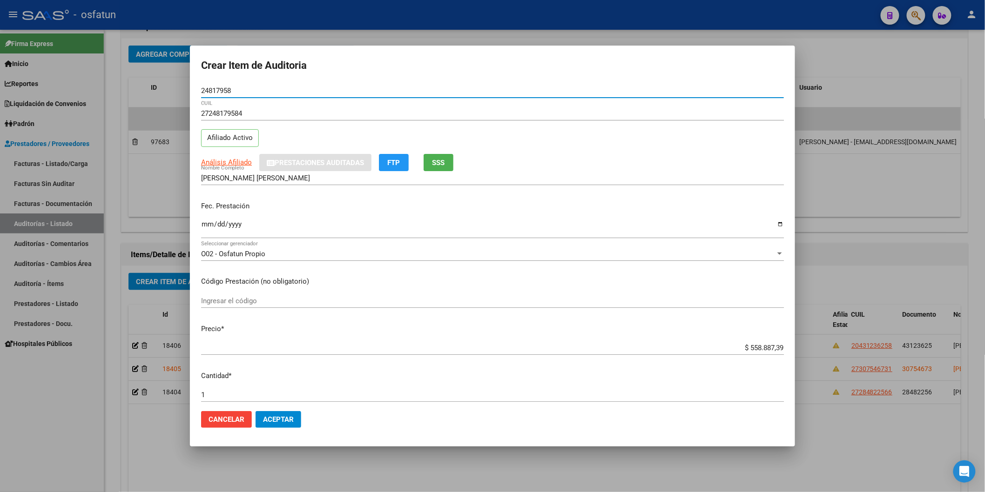
click at [206, 224] on input "Ingresar la fecha" at bounding box center [492, 228] width 583 height 15
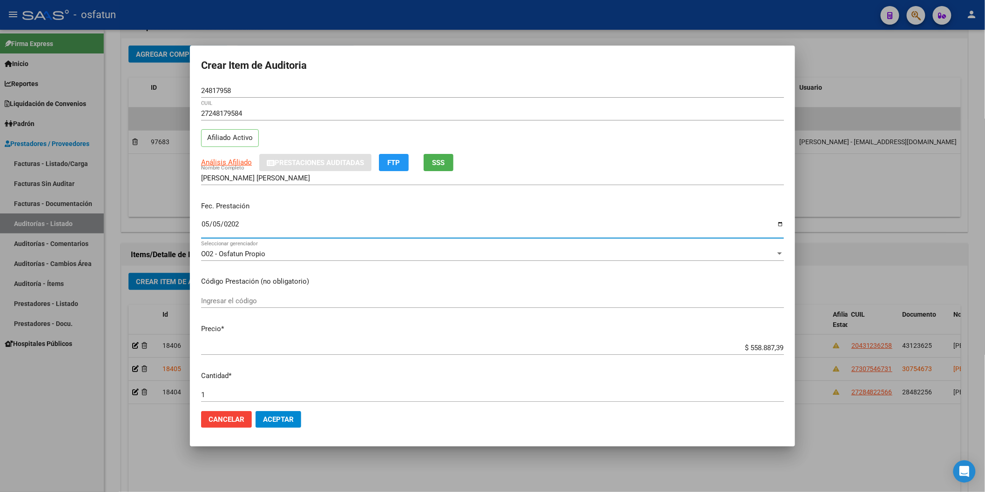
type input "2025-05-05"
click at [235, 300] on input "Ingresar el código" at bounding box center [492, 301] width 583 height 8
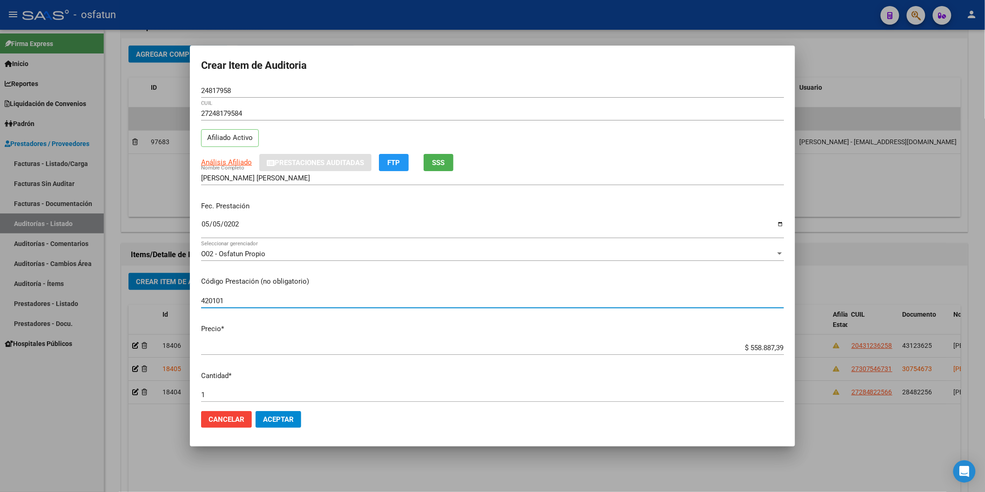
type input "420101"
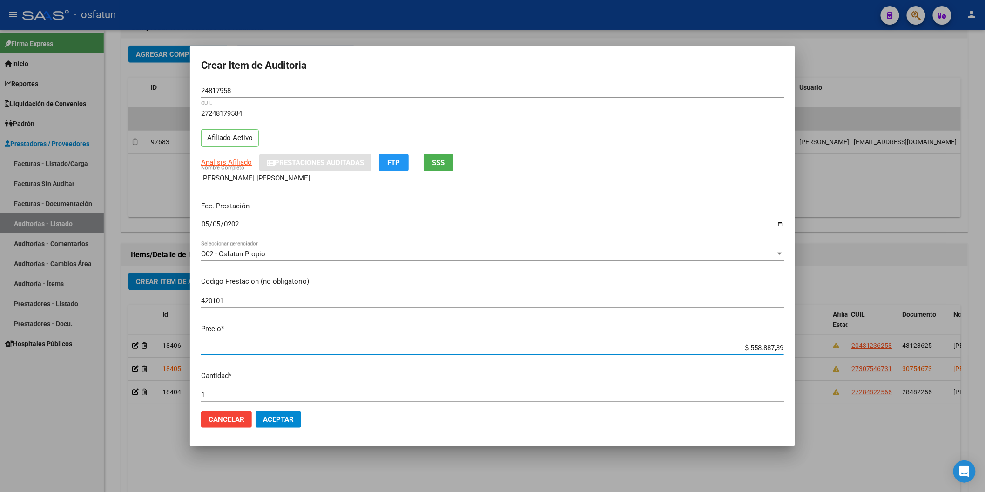
drag, startPoint x: 739, startPoint y: 350, endPoint x: 783, endPoint y: 350, distance: 44.7
click at [783, 350] on mat-dialog-content "24817958 Nro Documento 27248179584 CUIL Afiliado Activo Análisis Afiliado Prest…" at bounding box center [492, 244] width 605 height 320
type input "$ 0,02"
type input "$ 0,20"
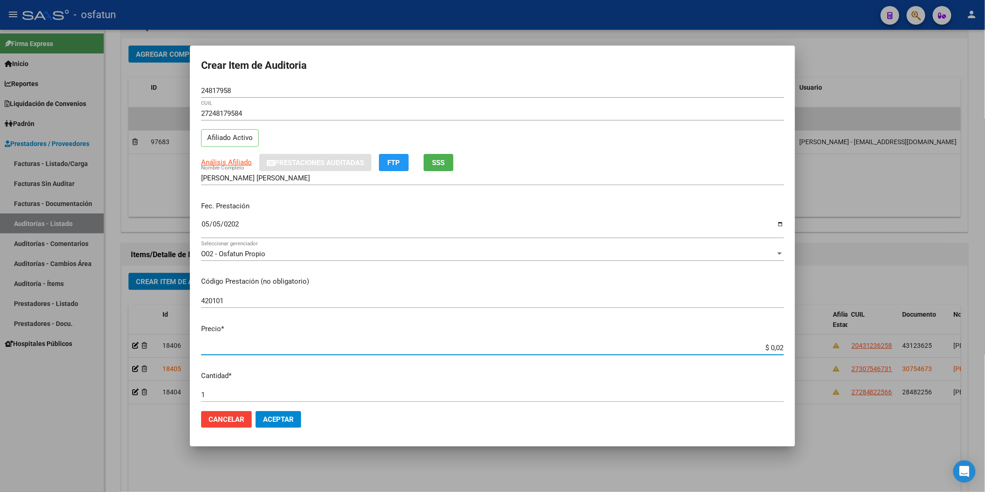
type input "$ 0,20"
type input "$ 2,00"
type input "$ 20,00"
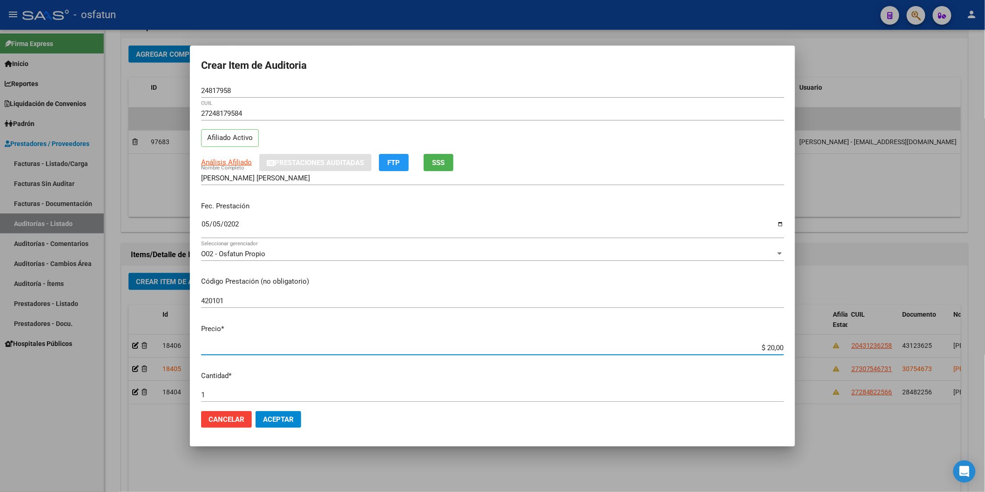
type input "$ 200,00"
type input "$ 2.000,00"
type input "$ 20.000,00"
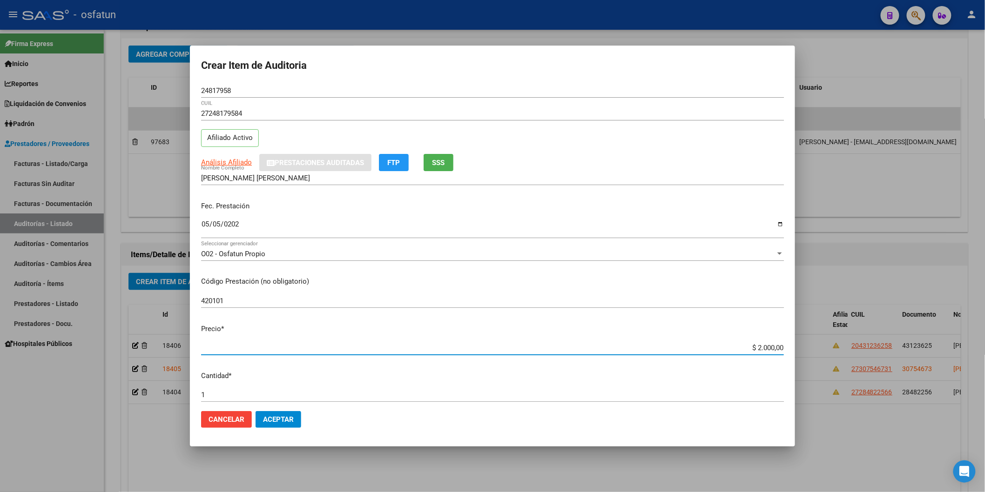
type input "$ 20.000,00"
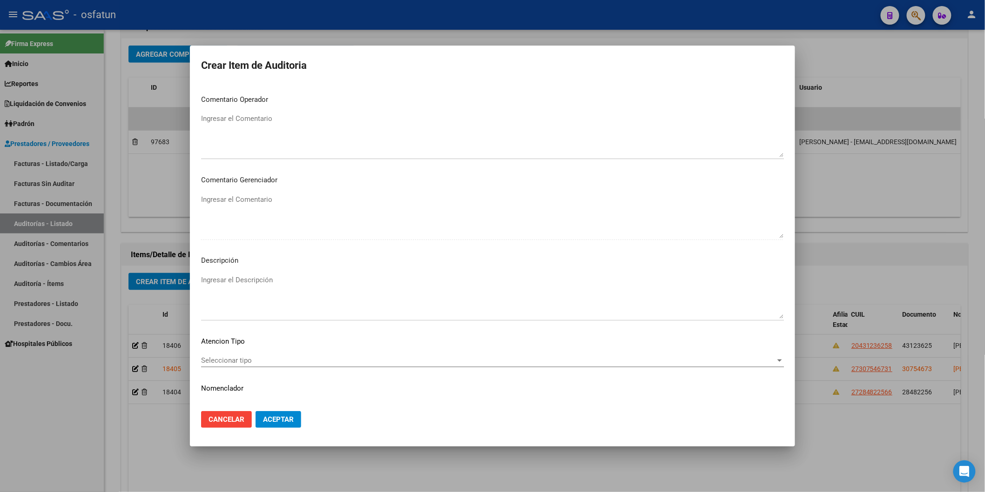
scroll to position [518, 0]
click at [291, 337] on div "Seleccionar tipo Seleccionar tipo" at bounding box center [492, 342] width 583 height 14
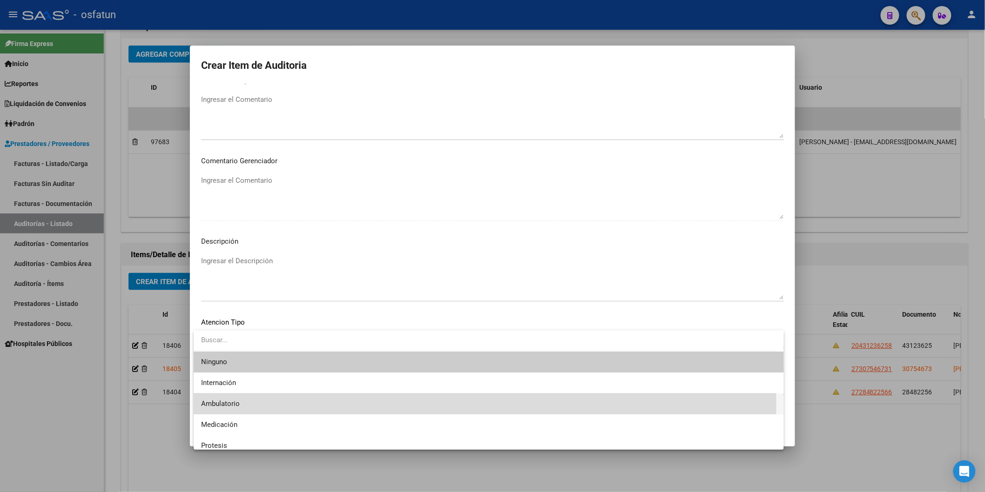
click at [253, 404] on span "Ambulatorio" at bounding box center [488, 404] width 575 height 21
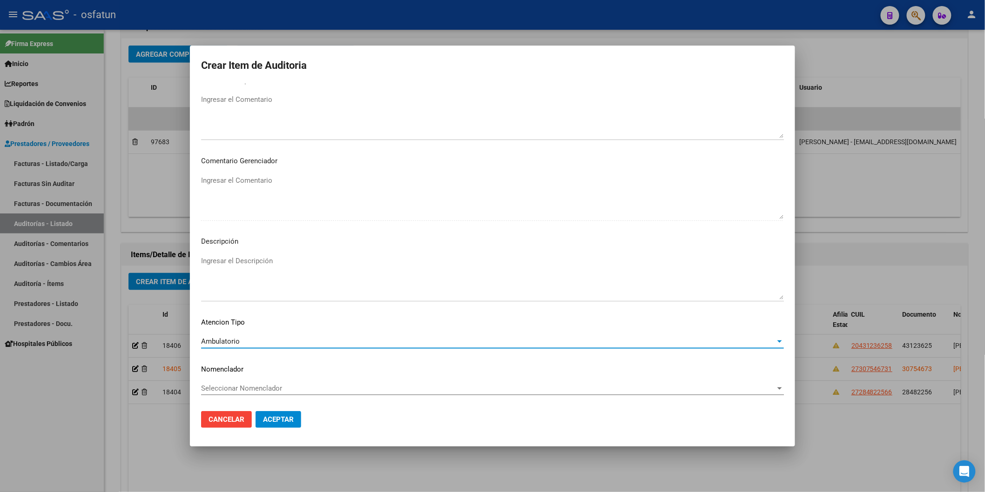
click at [253, 386] on span "Seleccionar Nomenclador" at bounding box center [488, 388] width 574 height 8
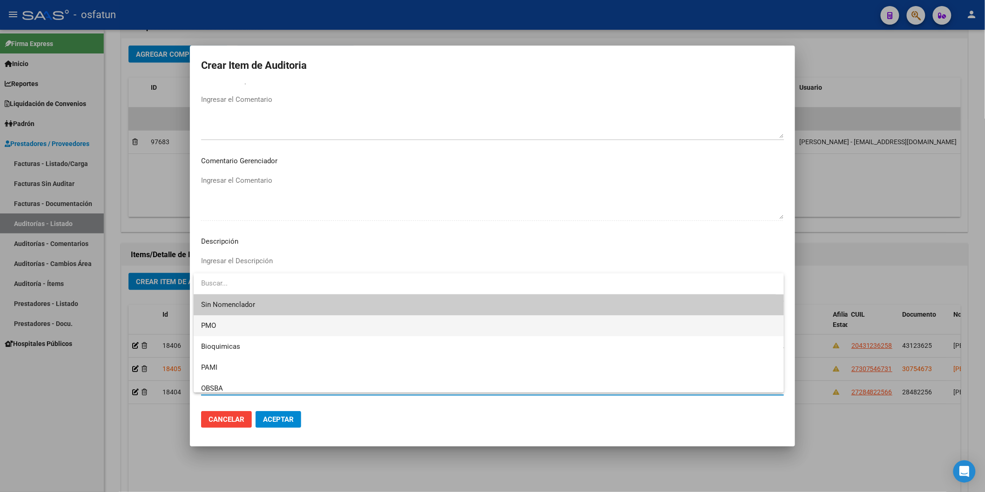
click at [231, 334] on span "PMO" at bounding box center [488, 326] width 575 height 21
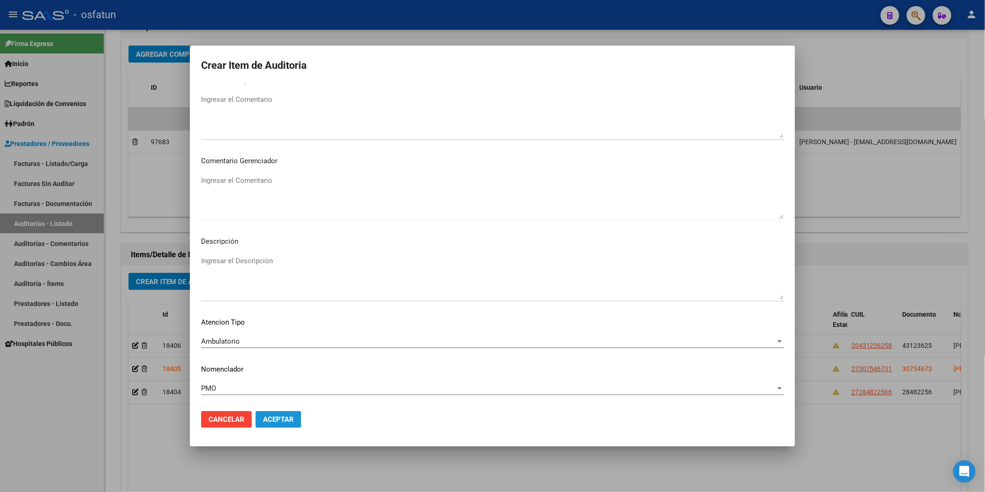
click at [294, 417] on button "Aceptar" at bounding box center [279, 419] width 46 height 17
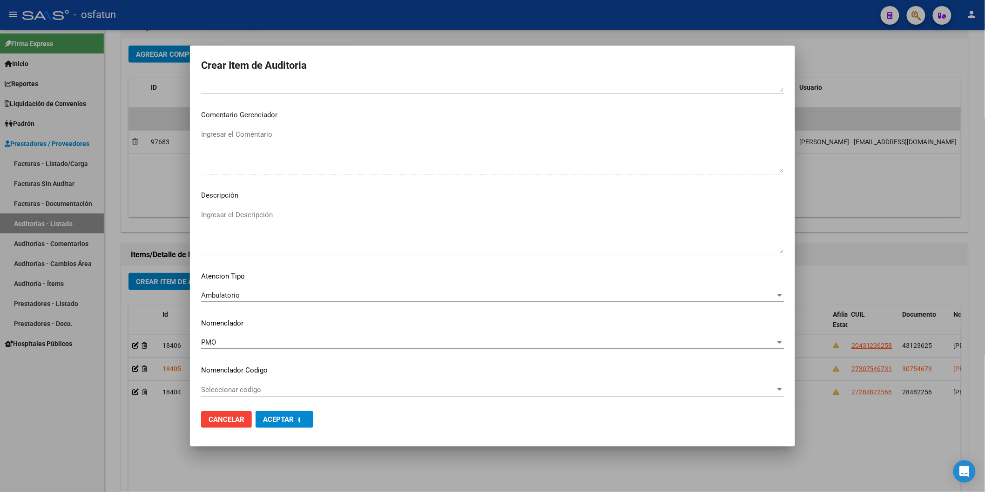
scroll to position [565, 0]
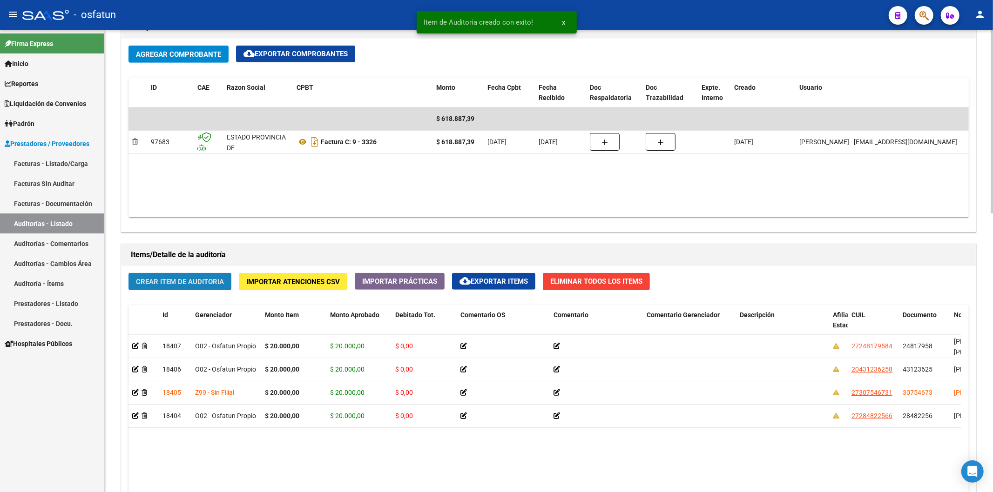
click at [213, 282] on span "Crear Item de Auditoria" at bounding box center [180, 282] width 88 height 8
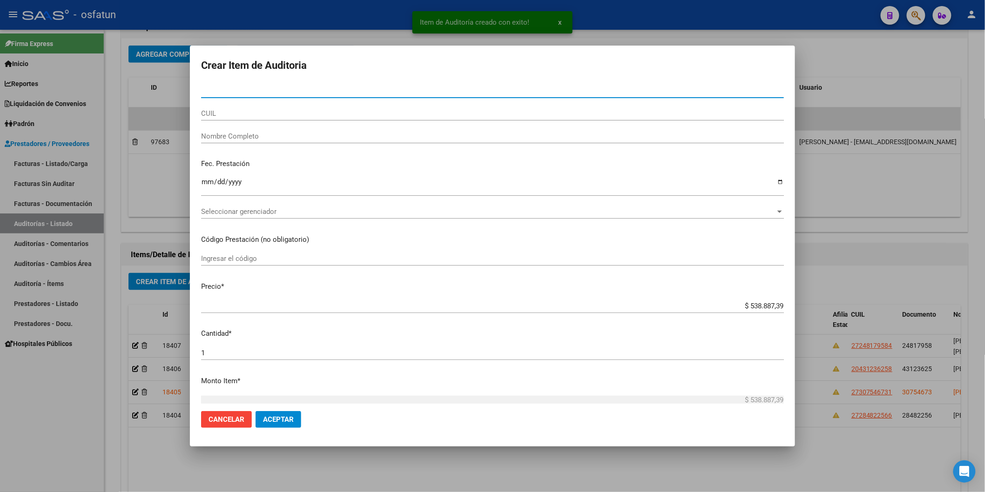
paste input "43954340"
type input "43954340"
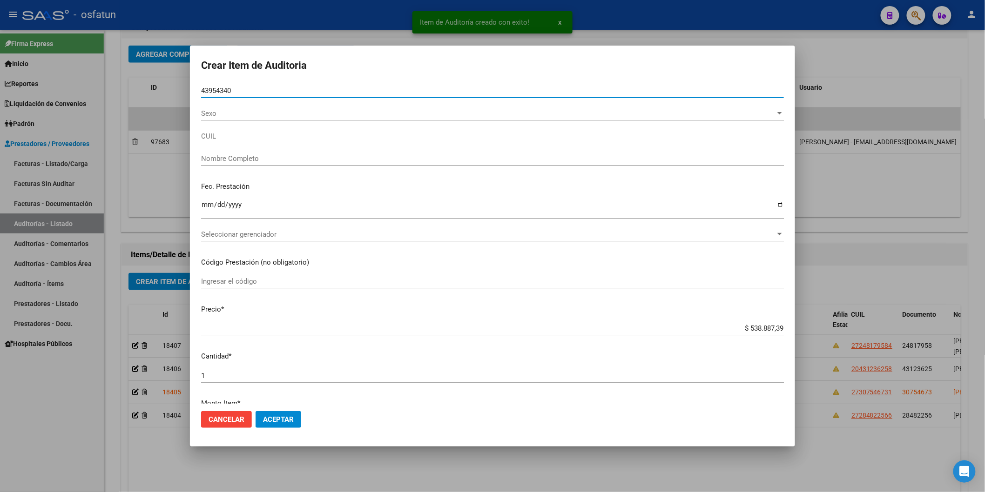
type input "20439543400"
type input "RODRIGUEZ SEPULVEDA BRAYAN RODRIGO ENZO"
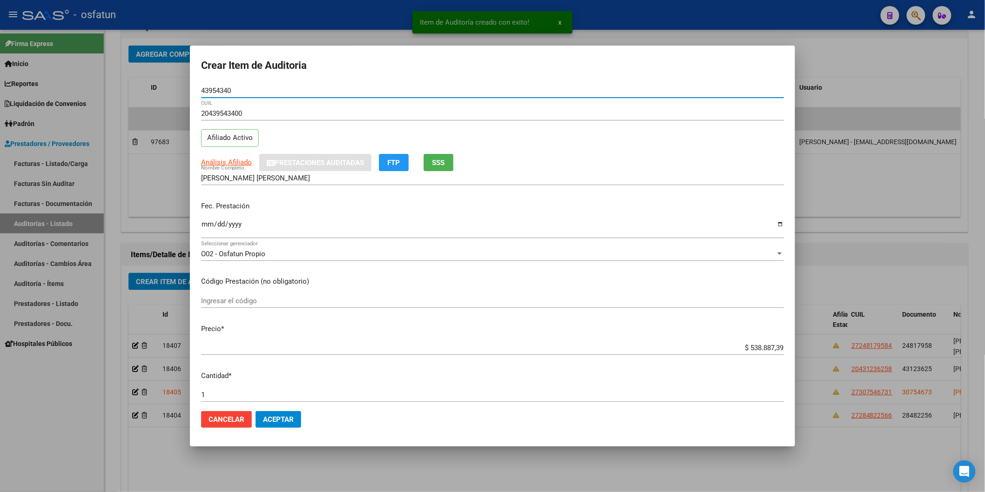
type input "43954340"
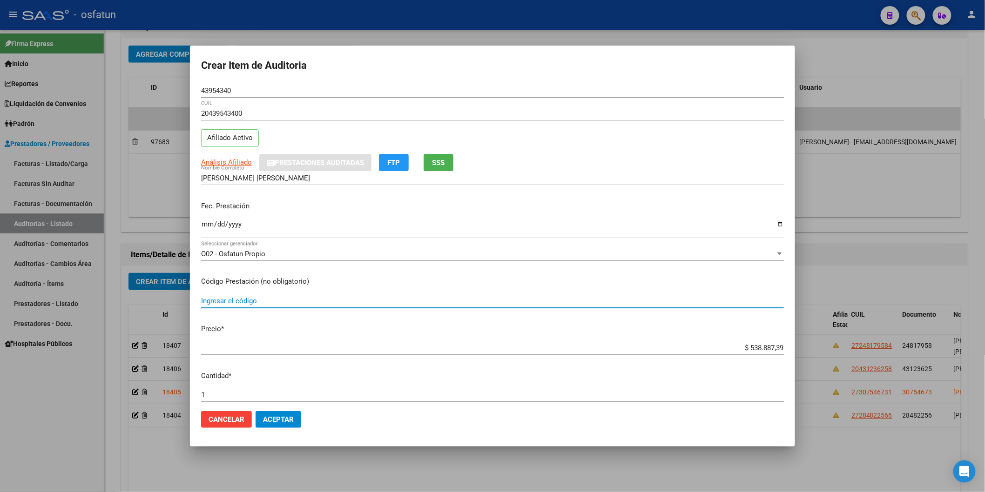
click at [279, 298] on input "Ingresar el código" at bounding box center [492, 301] width 583 height 8
paste input "34.02.13"
type input "34.02.13"
drag, startPoint x: 722, startPoint y: 345, endPoint x: 821, endPoint y: 346, distance: 98.7
click at [821, 346] on div "Crear Item de Auditoria 43954340 Nro Documento 20439543400 CUIL Afiliado Activo…" at bounding box center [492, 246] width 985 height 492
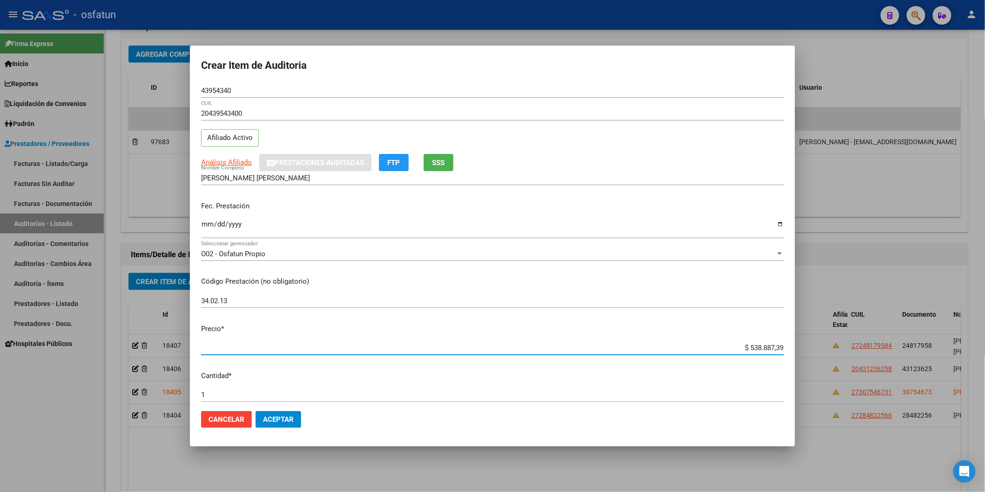
paste input "18994,08"
type input "$ 18.994,08"
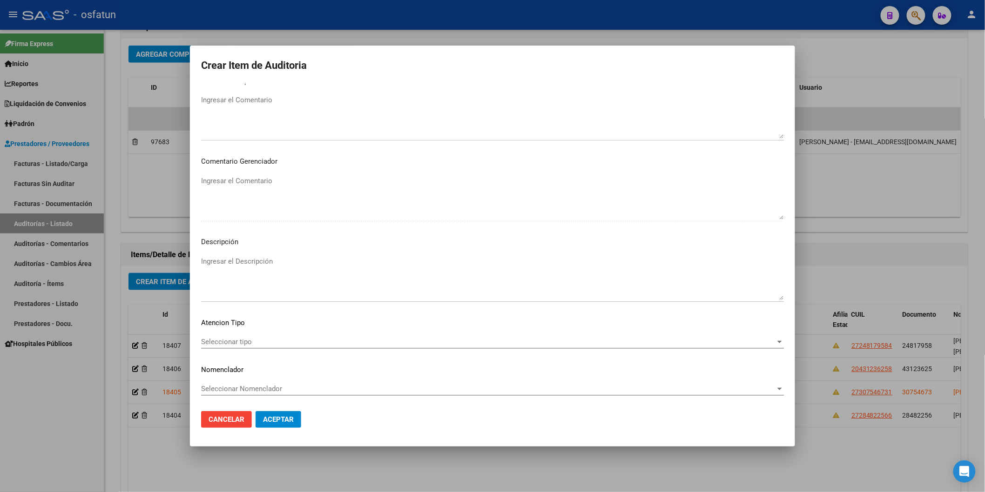
scroll to position [518, 0]
type input "$ 18.994,08"
click at [260, 333] on mat-dialog-content "43954340 Nro Documento 20439543400 CUIL Afiliado Activo Análisis Afiliado Prest…" at bounding box center [492, 244] width 605 height 320
click at [259, 338] on span "Seleccionar tipo" at bounding box center [488, 341] width 574 height 8
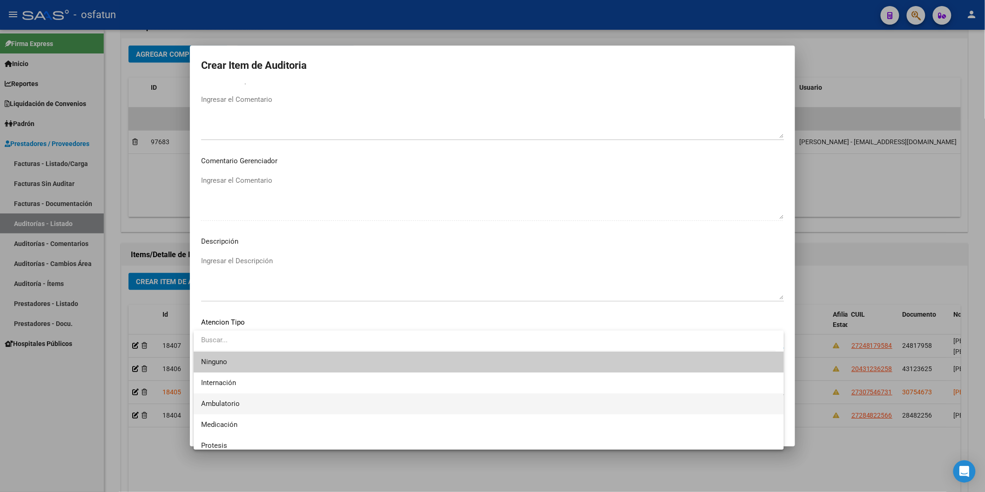
click at [252, 403] on span "Ambulatorio" at bounding box center [488, 404] width 575 height 21
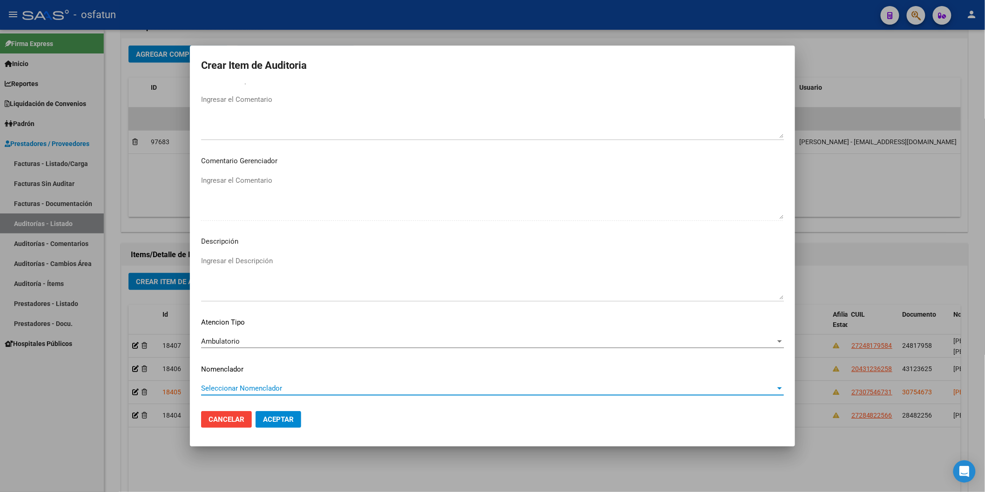
click at [252, 392] on span "Seleccionar Nomenclador" at bounding box center [488, 388] width 574 height 8
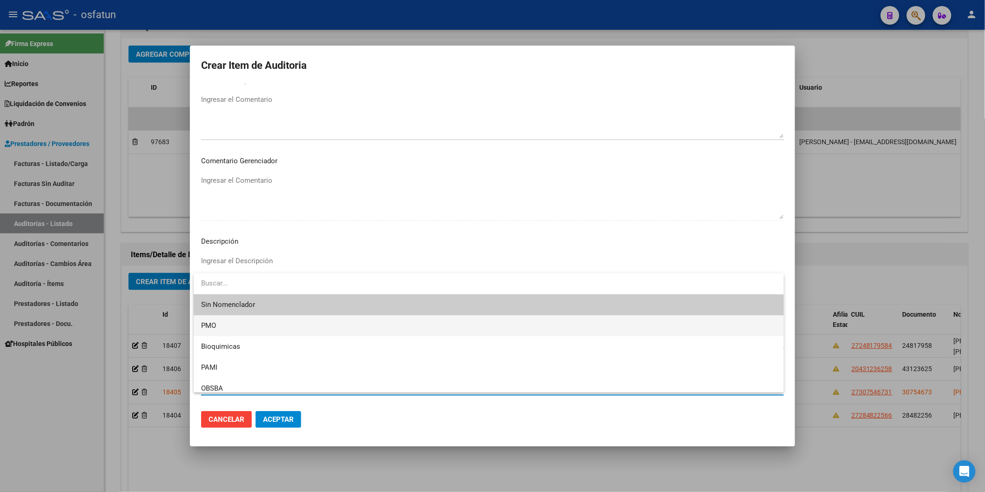
click at [230, 330] on span "PMO" at bounding box center [488, 326] width 575 height 21
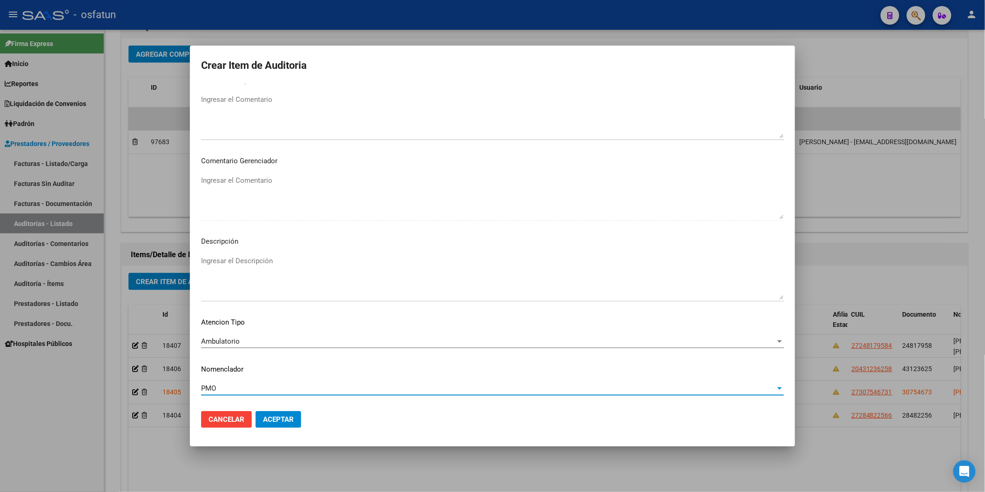
click at [296, 420] on button "Aceptar" at bounding box center [279, 419] width 46 height 17
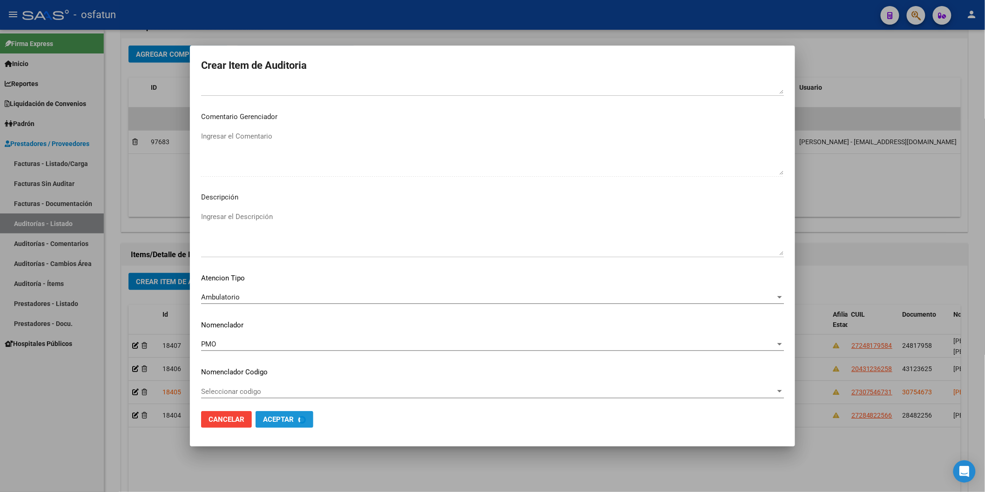
scroll to position [565, 0]
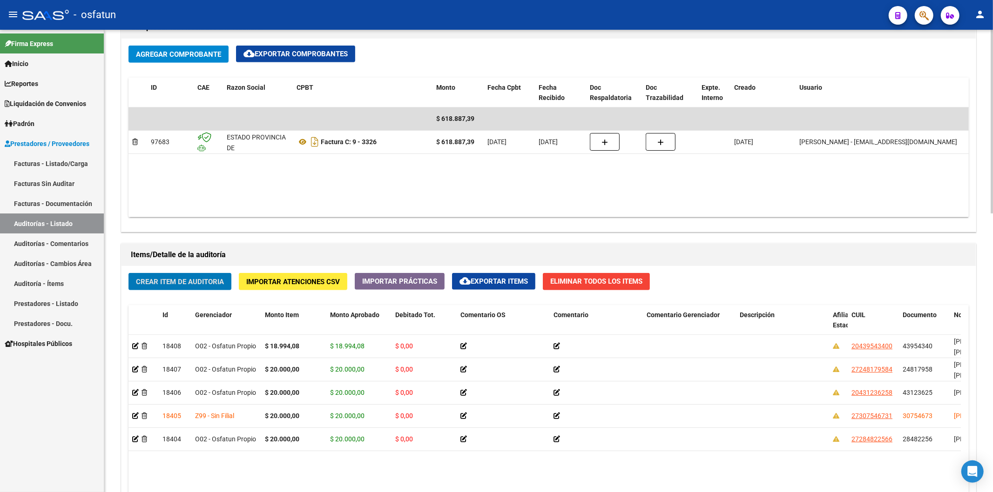
click at [215, 278] on span "Crear Item de Auditoria" at bounding box center [180, 281] width 88 height 8
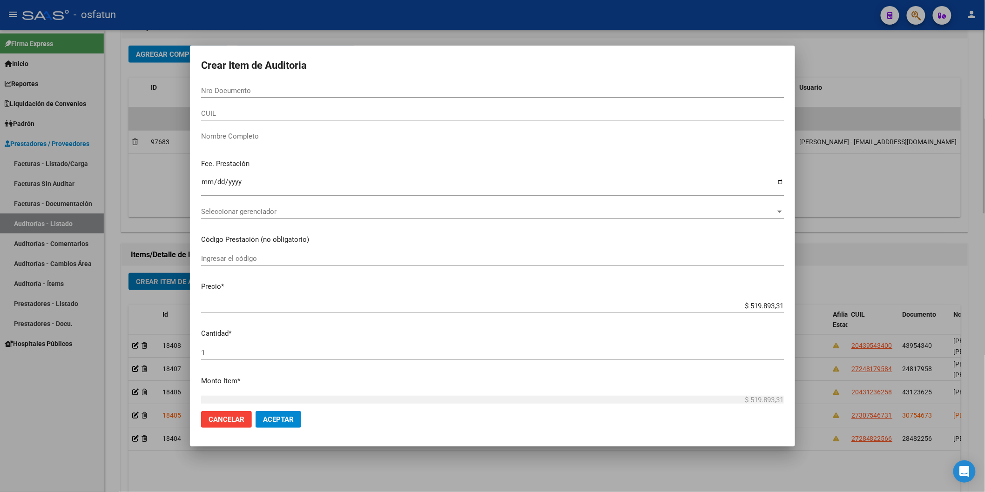
paste input "20414282"
type input "20414282"
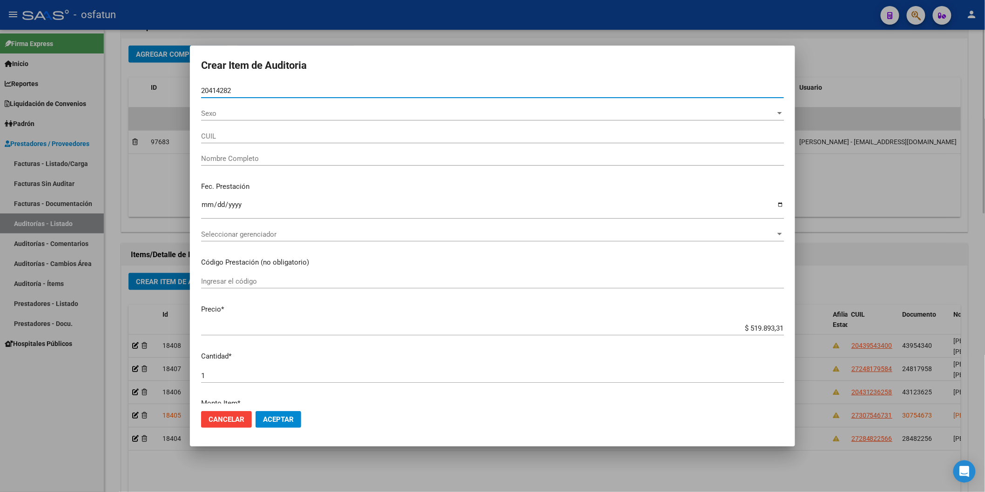
type input "20204142824"
type input "[PERSON_NAME] [PERSON_NAME]"
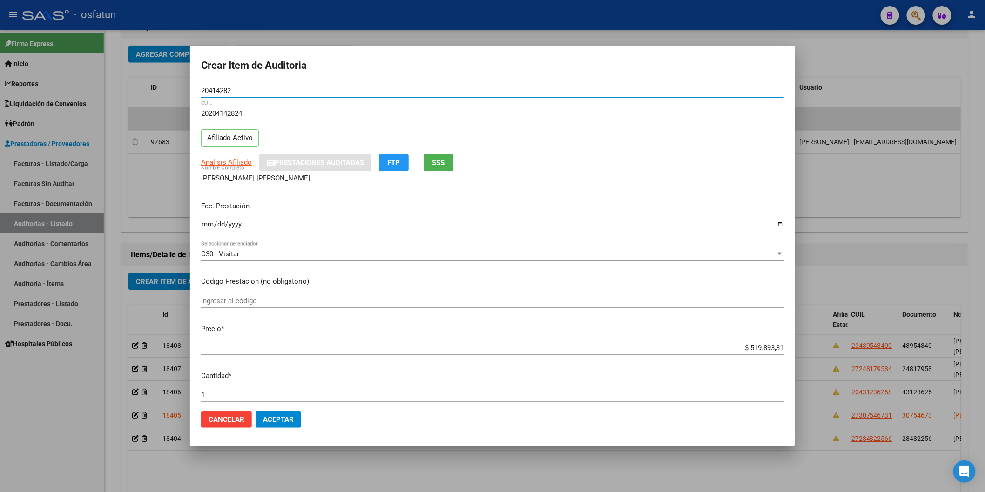
type input "20414282"
click at [203, 226] on input "Ingresar la fecha" at bounding box center [492, 228] width 583 height 15
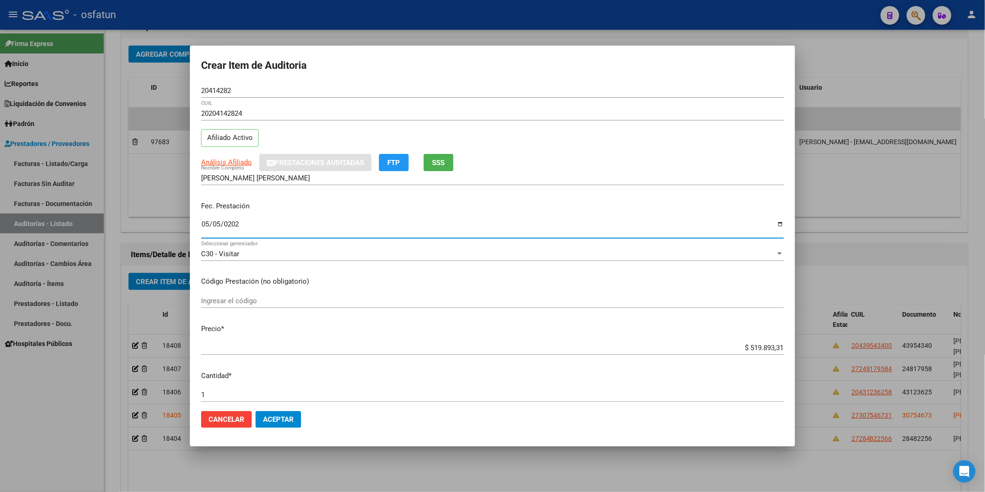
type input "2025-05-05"
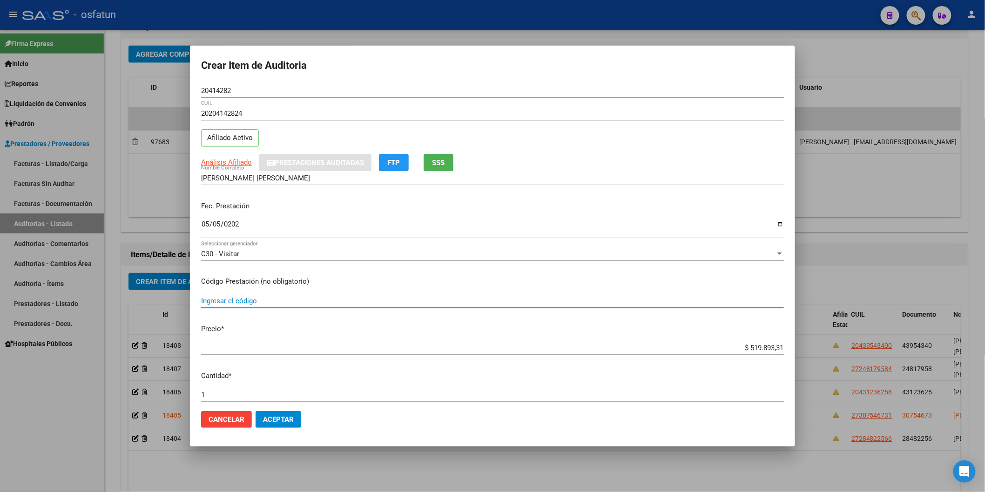
click at [276, 304] on input "Ingresar el código" at bounding box center [492, 301] width 583 height 8
paste input "25.01.03"
type input "25.01.03"
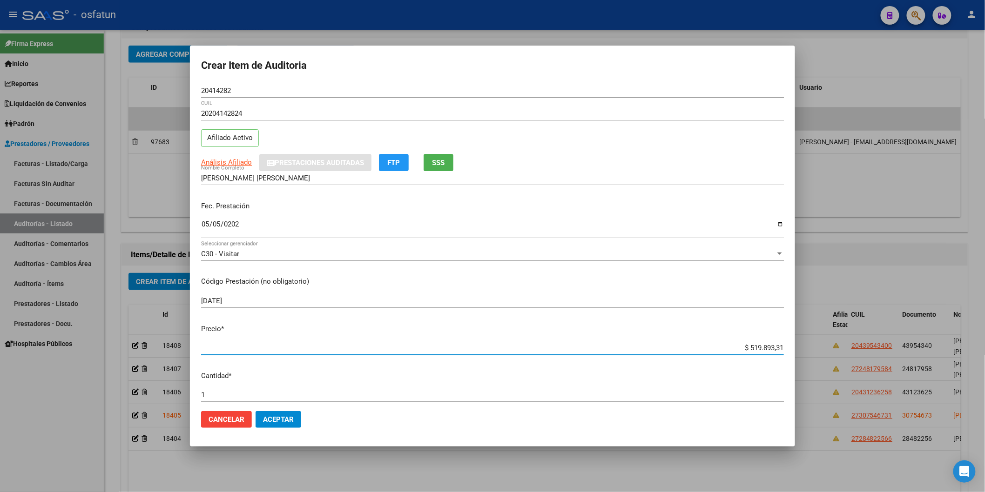
paste input "6448,63"
drag, startPoint x: 732, startPoint y: 343, endPoint x: 792, endPoint y: 347, distance: 59.7
click at [792, 347] on mat-dialog-content "20414282 Nro Documento 20204142824 CUIL Afiliado Activo Análisis Afiliado Prest…" at bounding box center [492, 244] width 605 height 320
type input "$ 6.448,63"
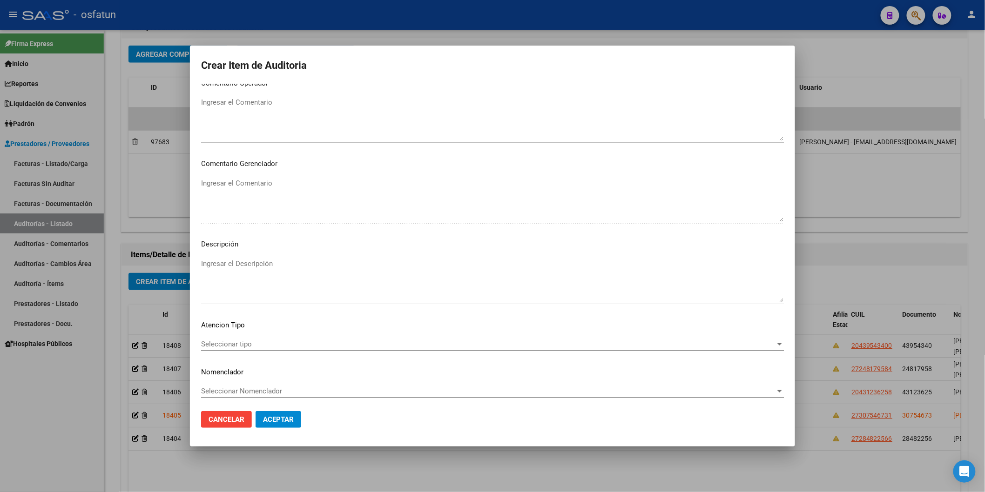
scroll to position [518, 0]
type input "$ 6.448,63"
click at [238, 345] on span "Seleccionar tipo" at bounding box center [488, 341] width 574 height 8
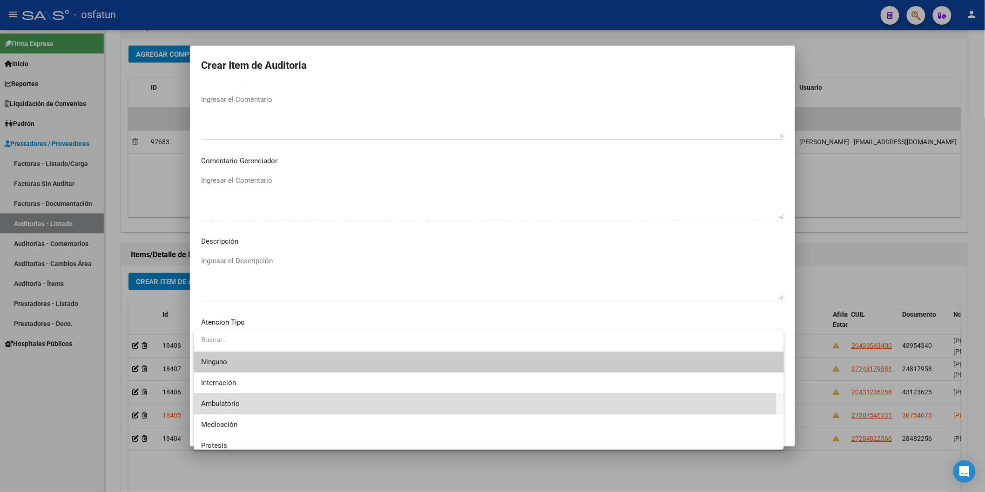
click at [241, 397] on span "Ambulatorio" at bounding box center [488, 404] width 575 height 21
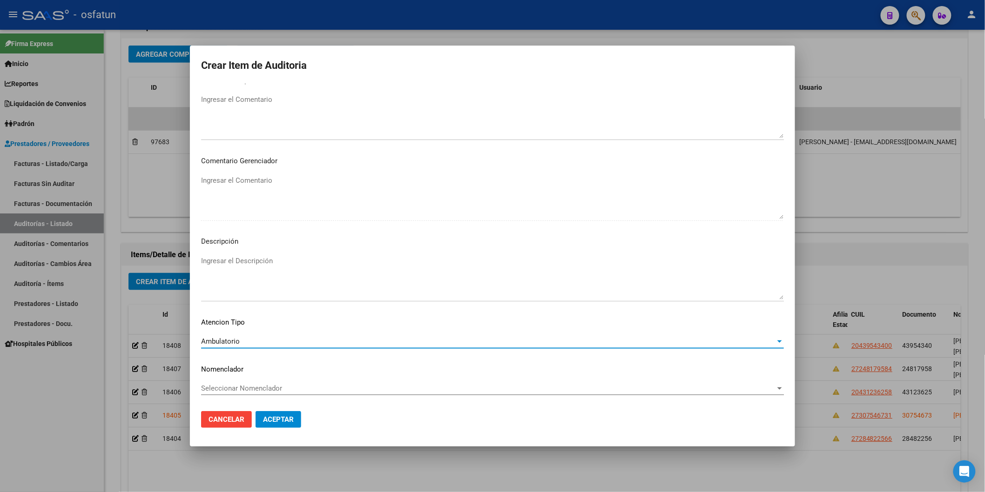
click at [236, 382] on div "Seleccionar Nomenclador Seleccionar Nomenclador" at bounding box center [492, 389] width 583 height 14
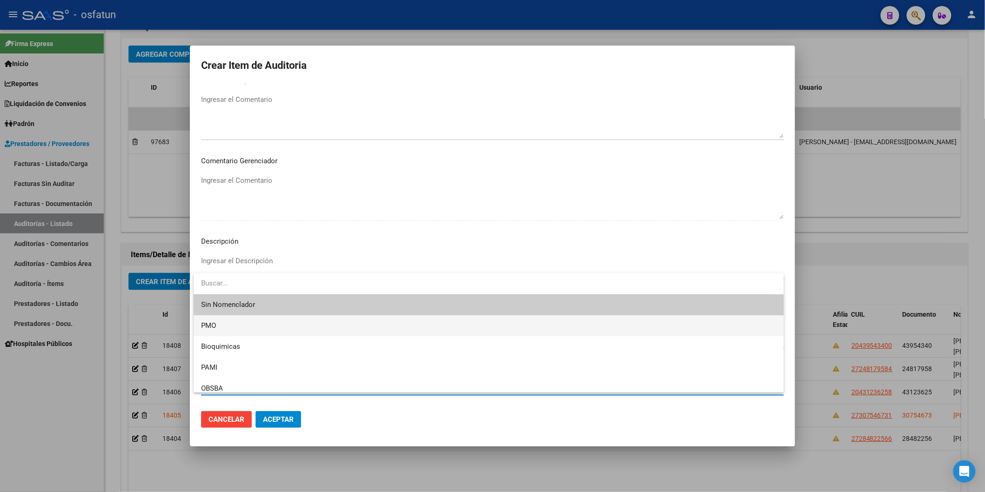
drag, startPoint x: 222, startPoint y: 329, endPoint x: 271, endPoint y: 385, distance: 74.9
click at [222, 330] on span "PMO" at bounding box center [488, 326] width 575 height 21
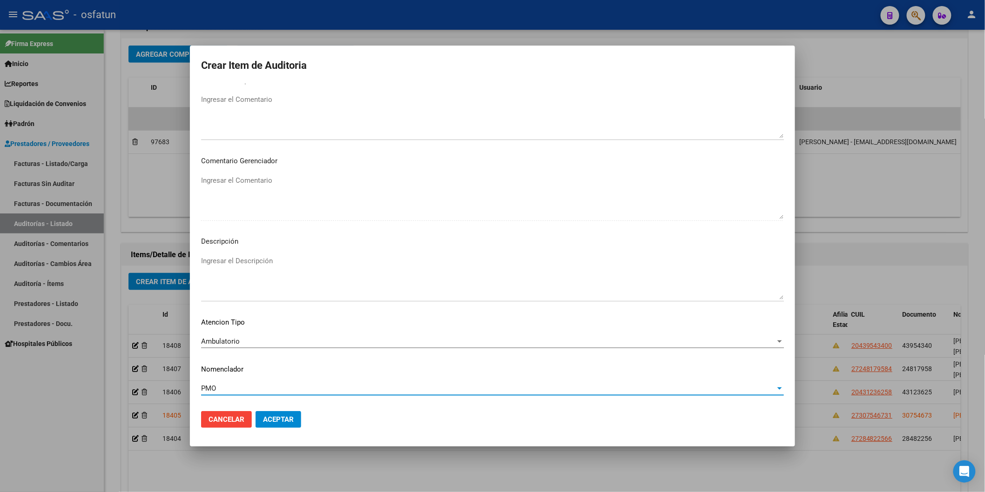
click at [277, 417] on span "Aceptar" at bounding box center [278, 420] width 31 height 8
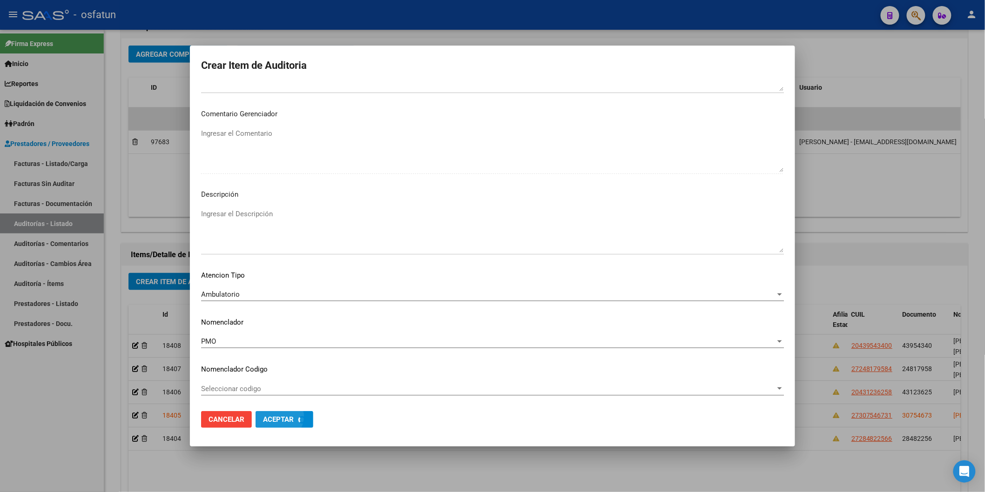
scroll to position [565, 0]
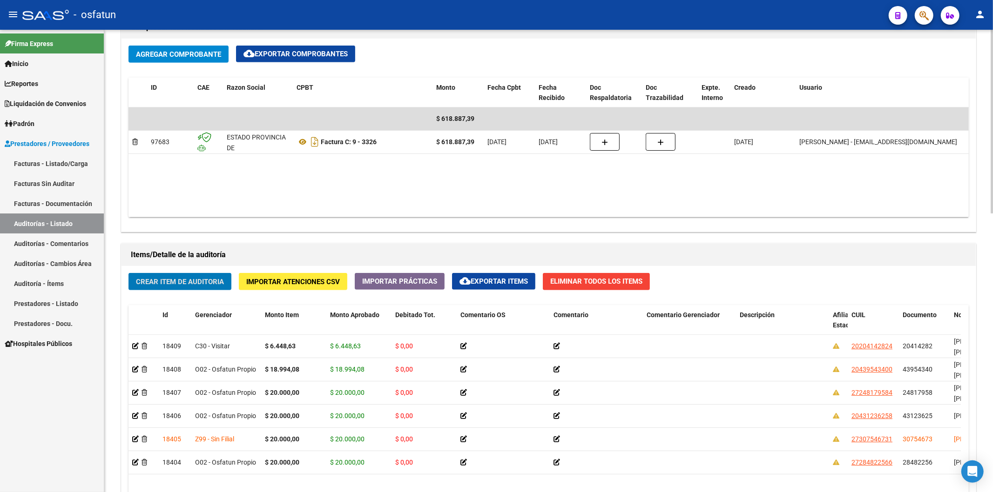
click at [210, 286] on span "Crear Item de Auditoria" at bounding box center [180, 282] width 88 height 8
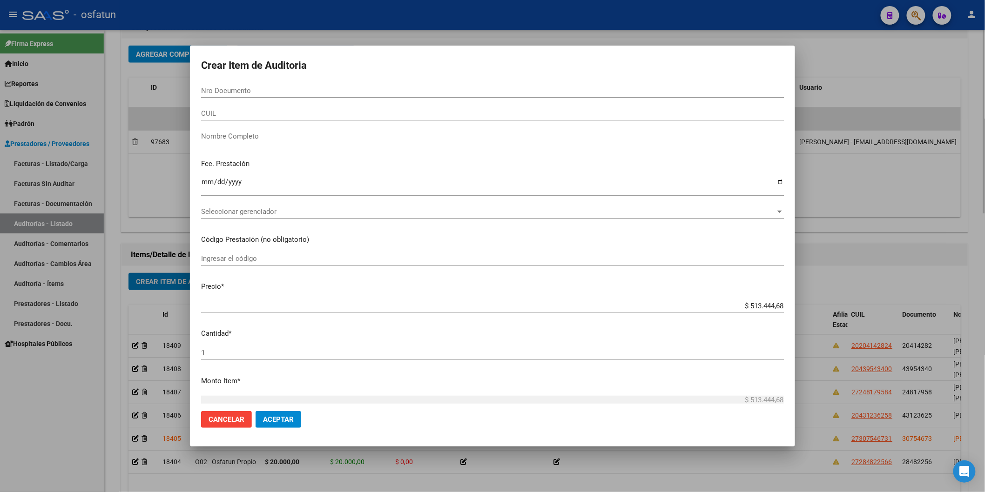
paste input "28527170"
type input "28527170"
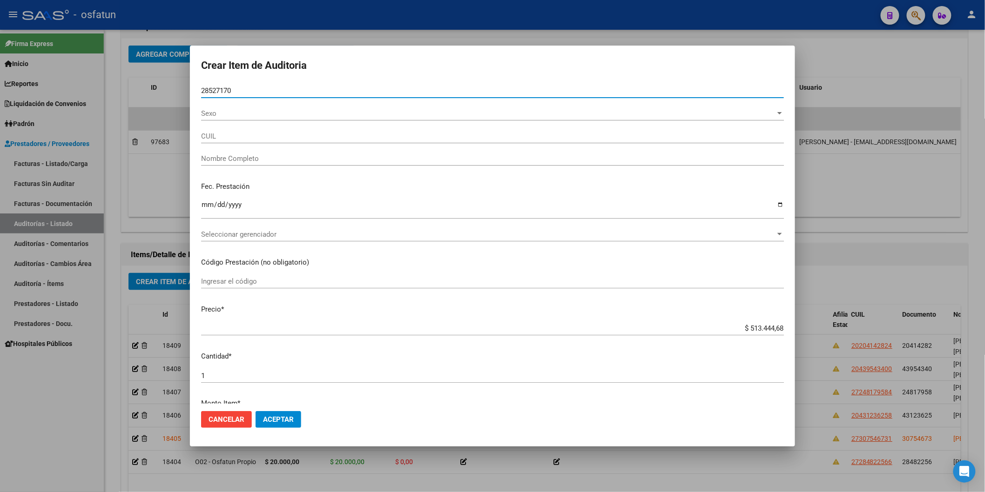
type input "27285271709"
type input "LUCERO JESUS YULY"
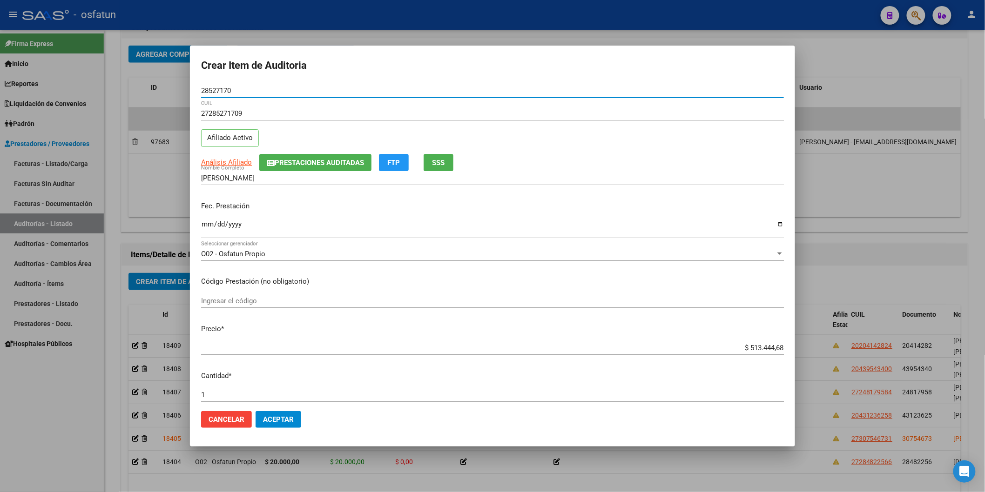
type input "28527170"
click at [205, 221] on input "Ingresar la fecha" at bounding box center [492, 228] width 583 height 15
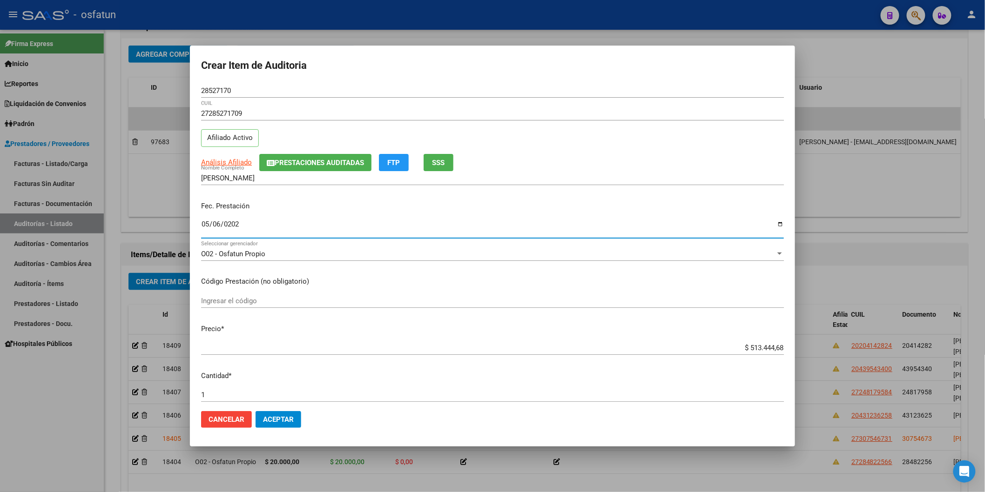
type input "2025-05-06"
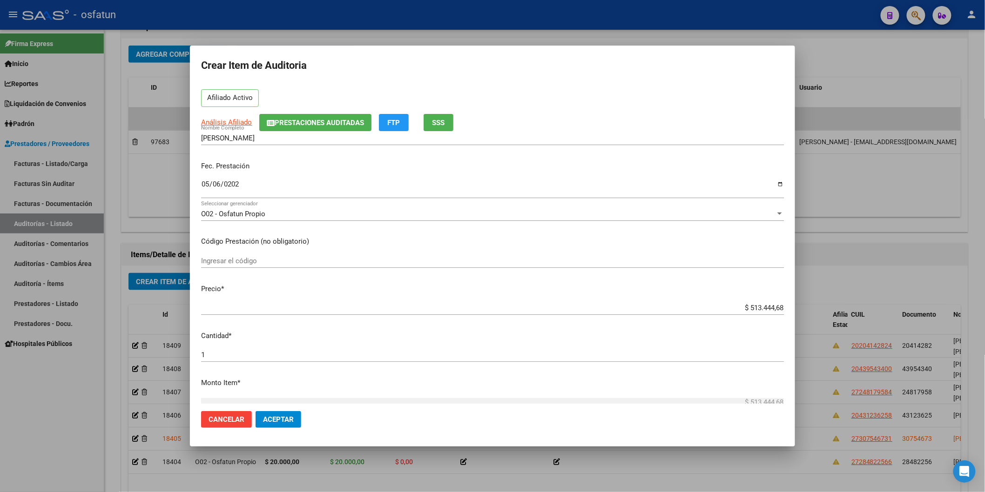
scroll to position [52, 0]
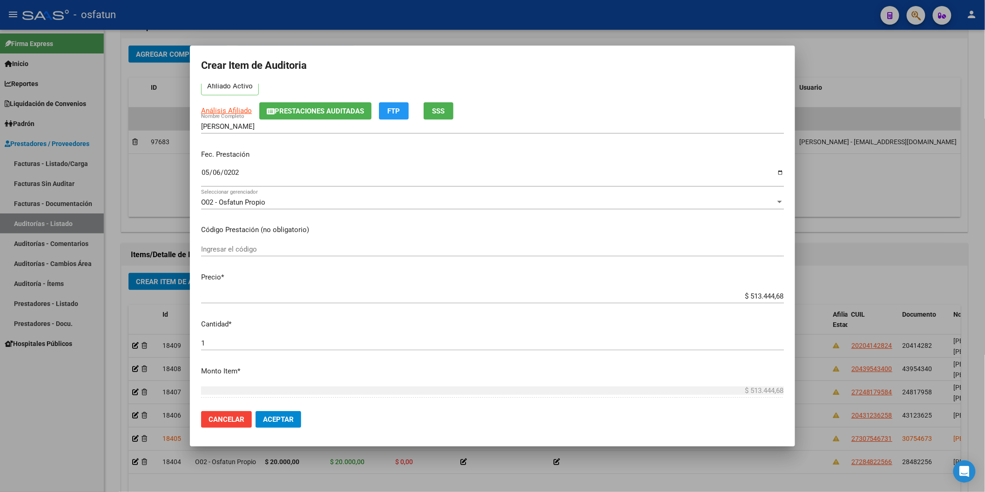
click at [284, 243] on div "Ingresar el código" at bounding box center [492, 249] width 583 height 14
type input "420101"
click at [733, 292] on div "$ 513.444,68 Ingresar el precio" at bounding box center [492, 297] width 583 height 14
drag, startPoint x: 729, startPoint y: 294, endPoint x: 812, endPoint y: 294, distance: 82.4
click at [808, 294] on div "Crear Item de Auditoria 28527170 Nro Documento 27285271709 CUIL Afiliado Activo…" at bounding box center [492, 246] width 985 height 492
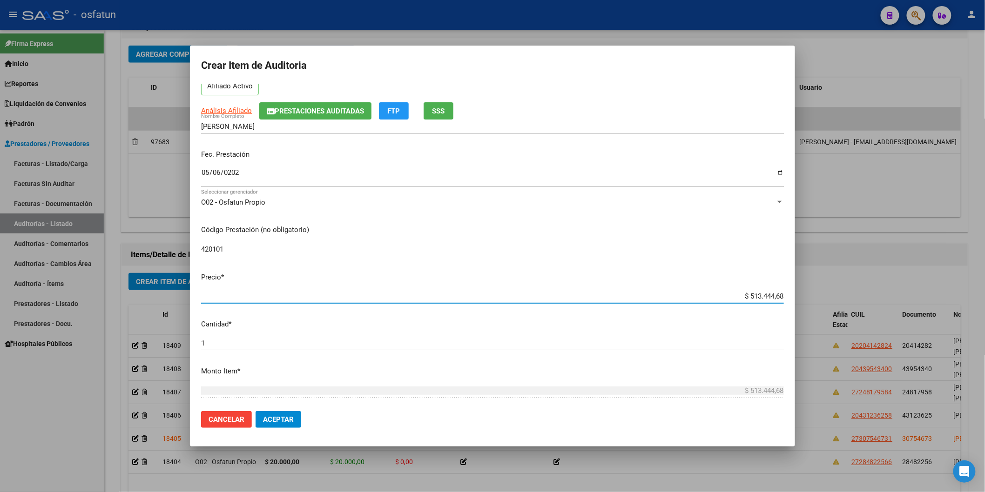
type input "$ 0,02"
type input "$ 0,20"
type input "$ 2,00"
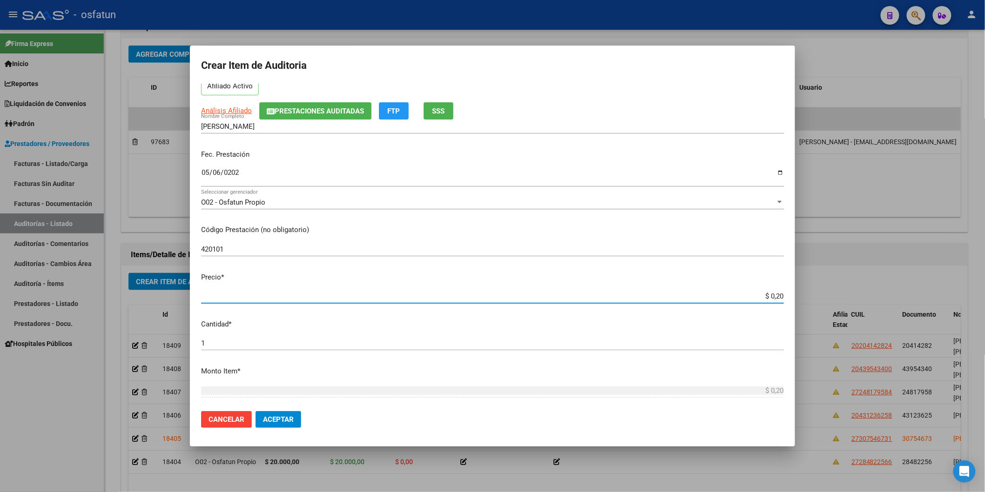
type input "$ 2,00"
type input "$ 20,00"
type input "$ 200,00"
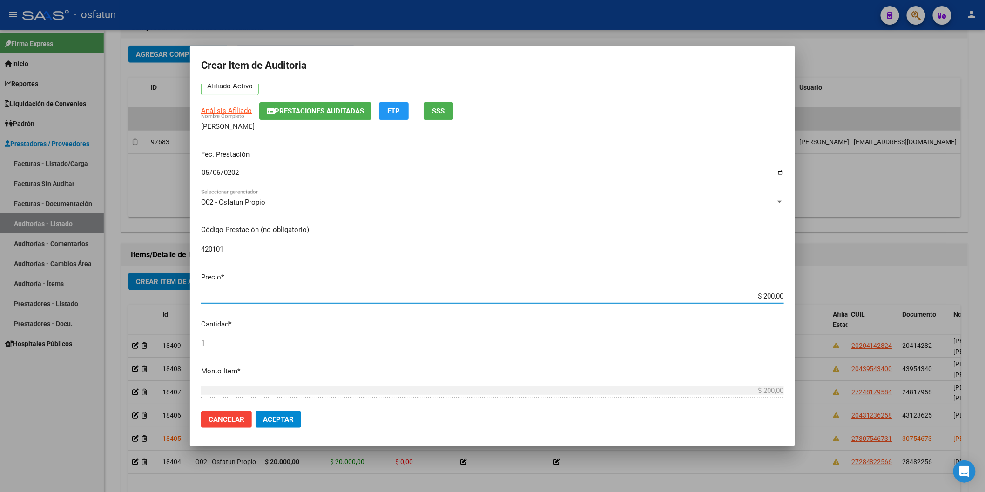
type input "$ 2.000,00"
type input "$ 20.000,00"
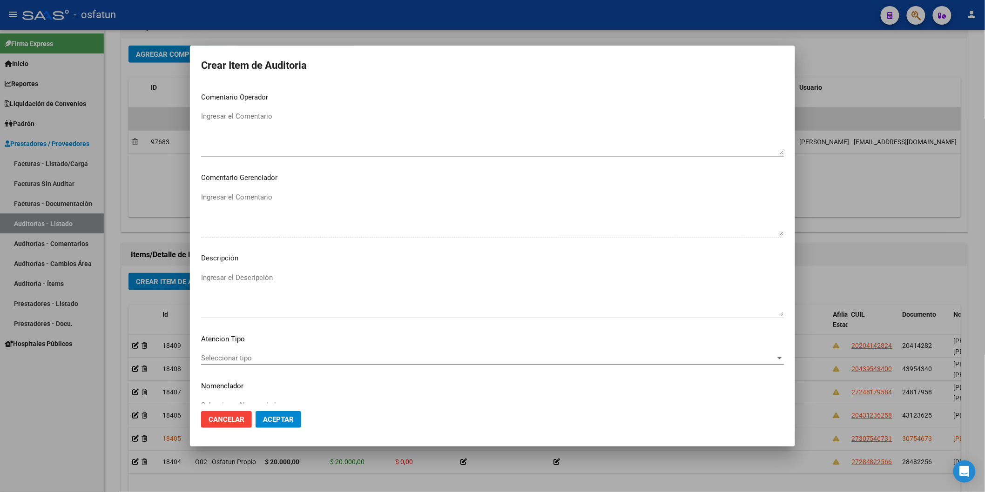
scroll to position [518, 0]
click at [244, 350] on div "Seleccionar tipo Seleccionar tipo" at bounding box center [492, 346] width 583 height 23
click at [244, 342] on span "Seleccionar tipo" at bounding box center [488, 341] width 574 height 8
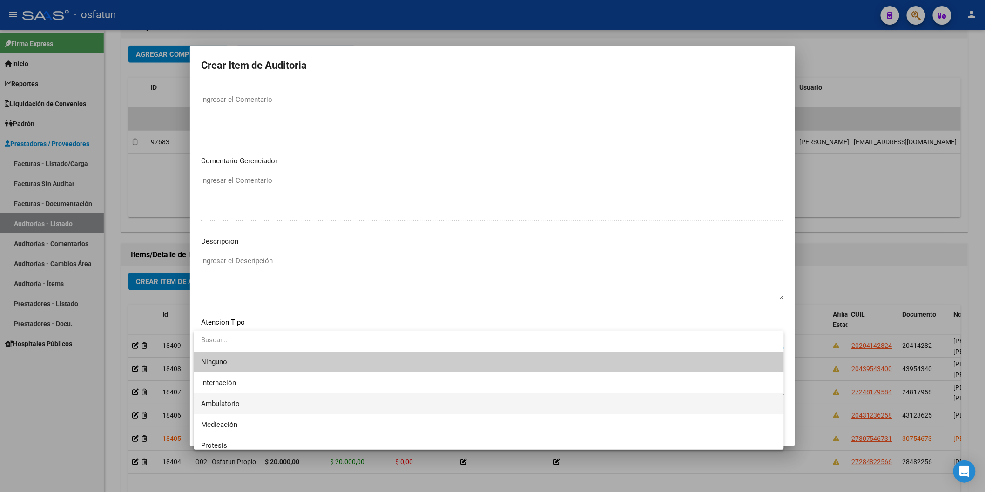
drag, startPoint x: 231, startPoint y: 397, endPoint x: 234, endPoint y: 386, distance: 10.7
click at [231, 396] on span "Ambulatorio" at bounding box center [488, 404] width 575 height 21
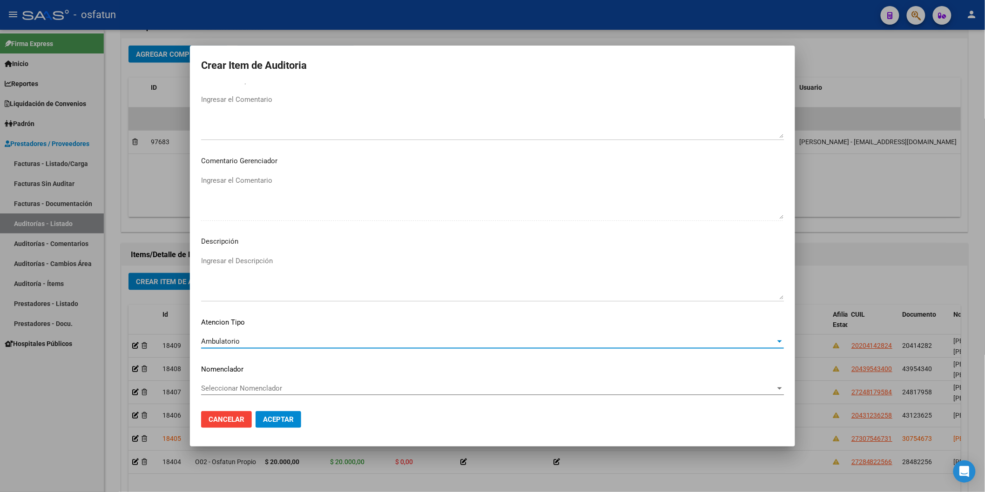
click at [234, 386] on span "Seleccionar Nomenclador" at bounding box center [488, 388] width 574 height 8
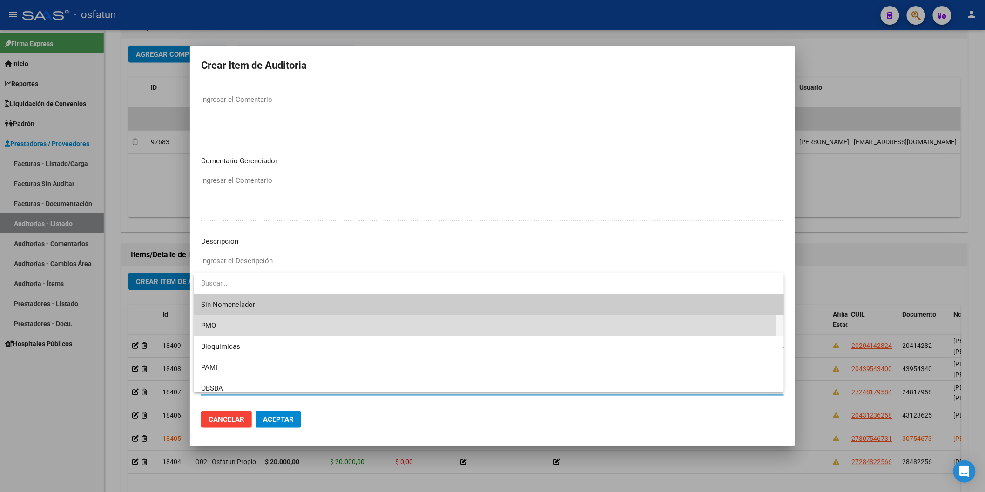
click at [216, 322] on span "PMO" at bounding box center [488, 326] width 575 height 21
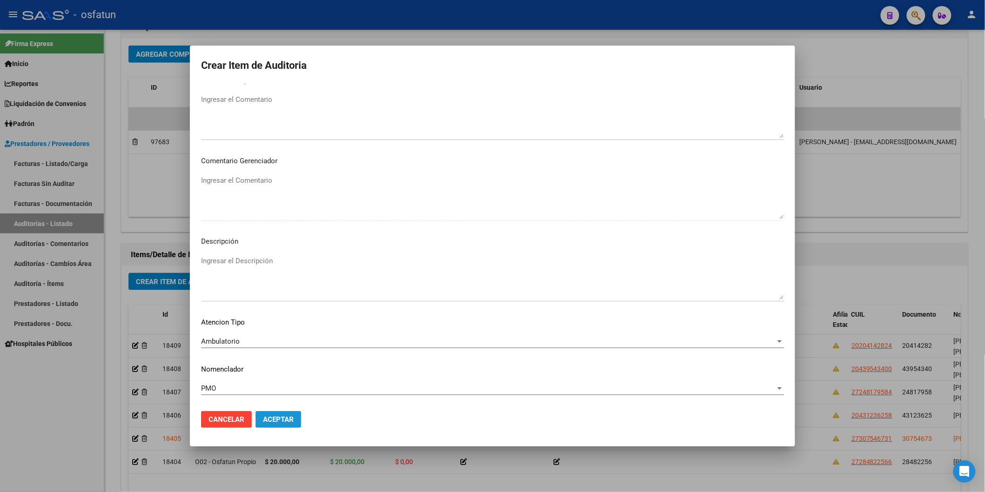
click at [284, 421] on span "Aceptar" at bounding box center [278, 420] width 31 height 8
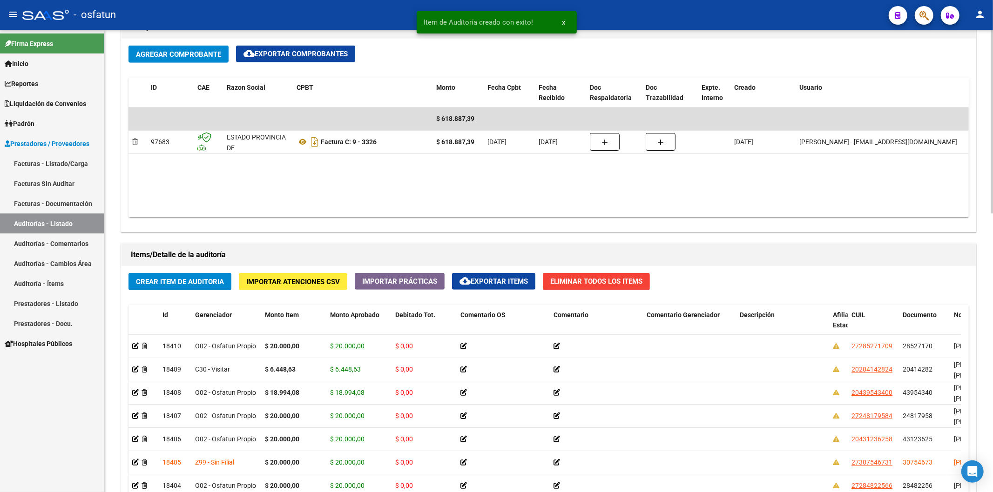
click at [205, 290] on button "Crear Item de Auditoria" at bounding box center [179, 281] width 103 height 17
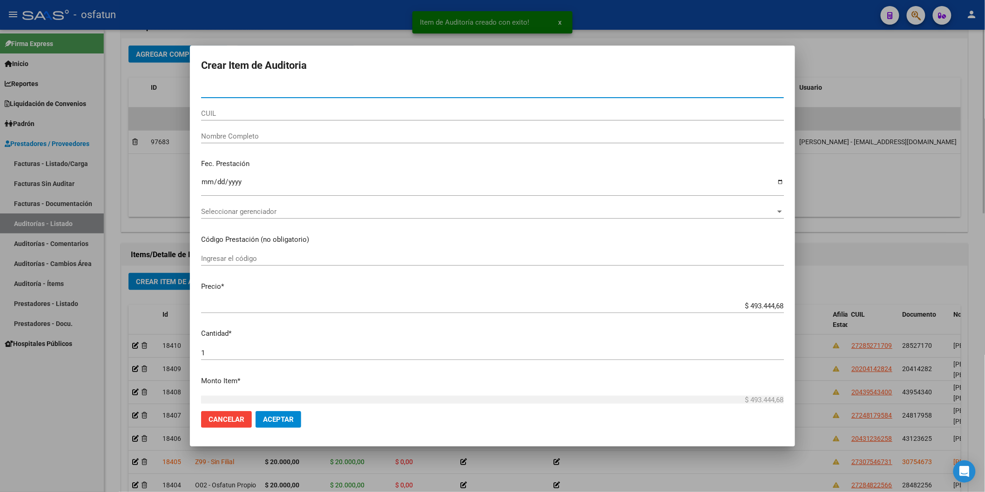
paste input "23791556"
type input "23791556"
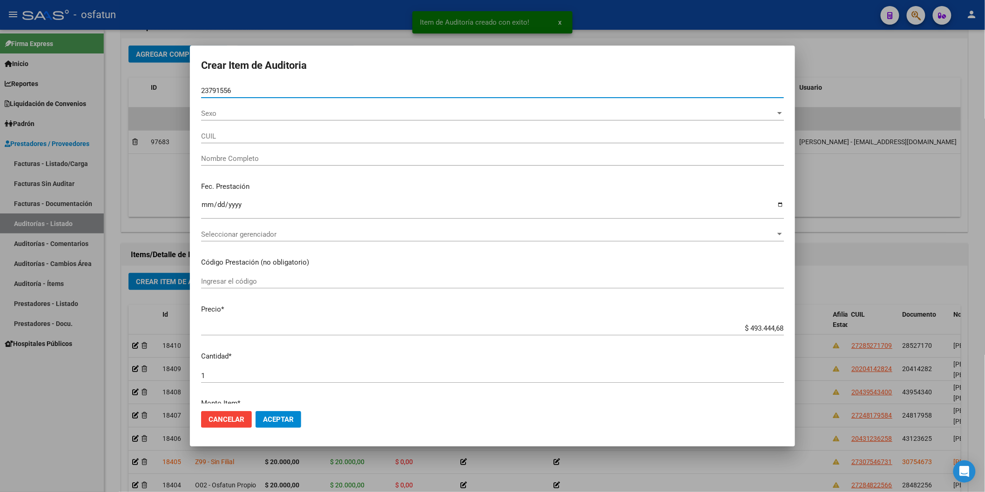
type input "23237915569"
type input "PEREZ JUAN ALBERTO"
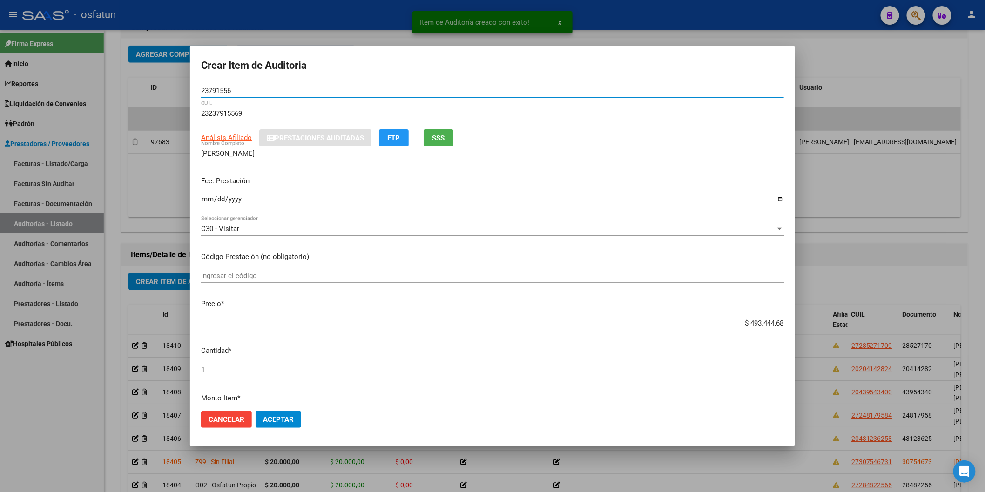
type input "23791556"
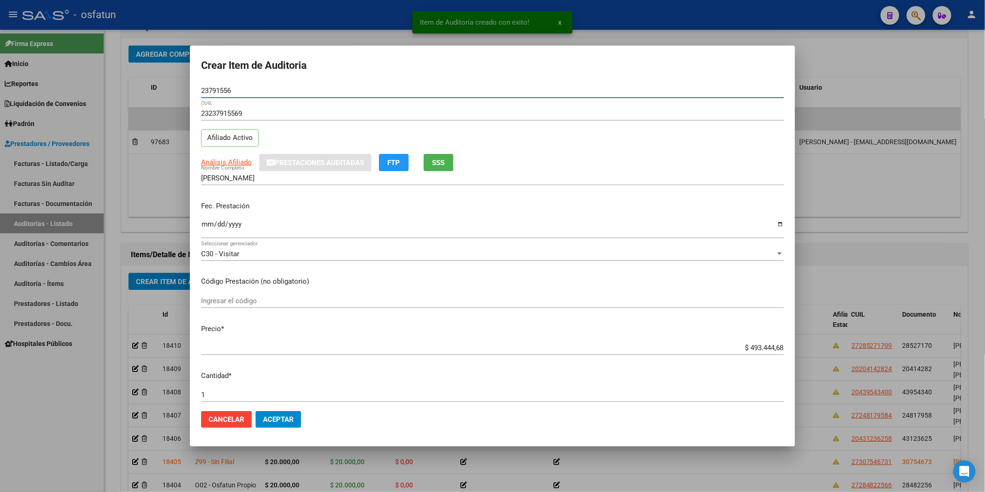
click at [207, 225] on input "Ingresar la fecha" at bounding box center [492, 228] width 583 height 15
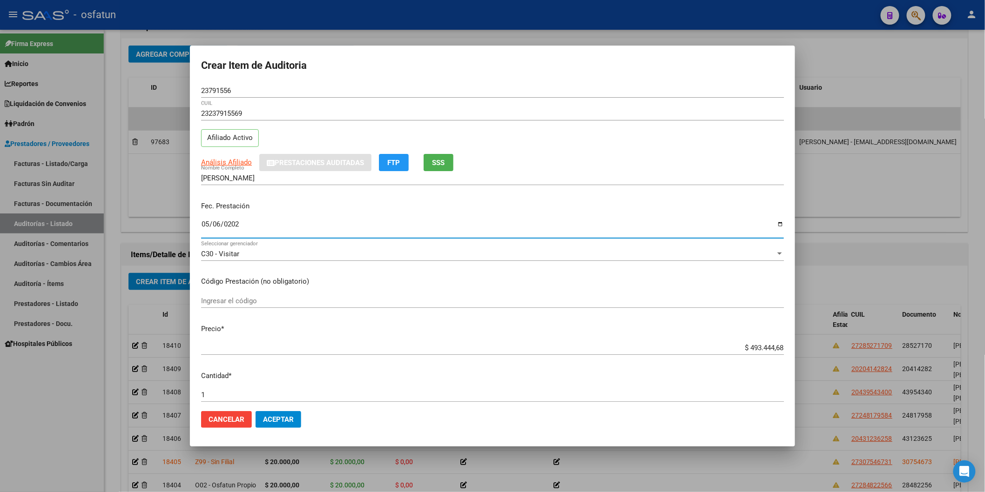
type input "2025-05-06"
click at [265, 303] on input "Ingresar el código" at bounding box center [492, 301] width 583 height 8
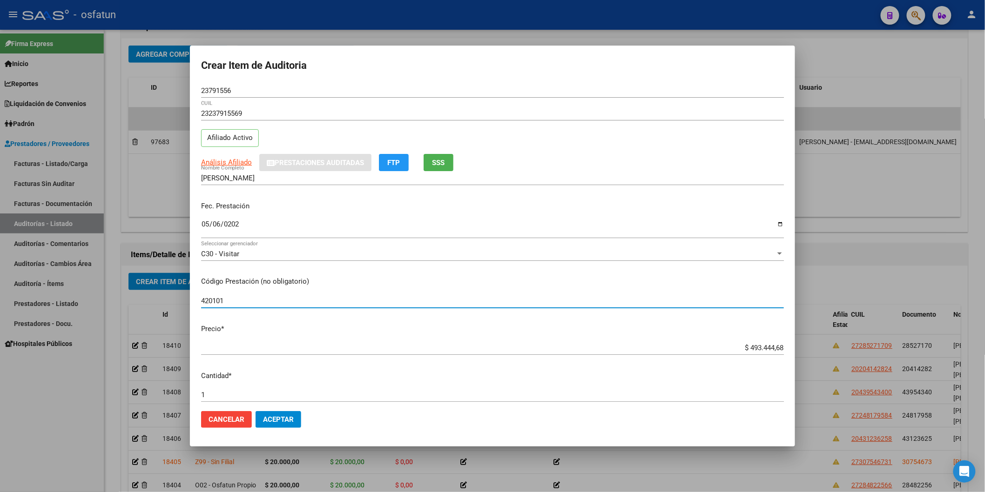
type input "420101"
drag, startPoint x: 733, startPoint y: 347, endPoint x: 858, endPoint y: 345, distance: 125.2
click at [858, 345] on div "Crear Item de Auditoria 23791556 Nro Documento 23237915569 CUIL Afiliado Activo…" at bounding box center [492, 246] width 985 height 492
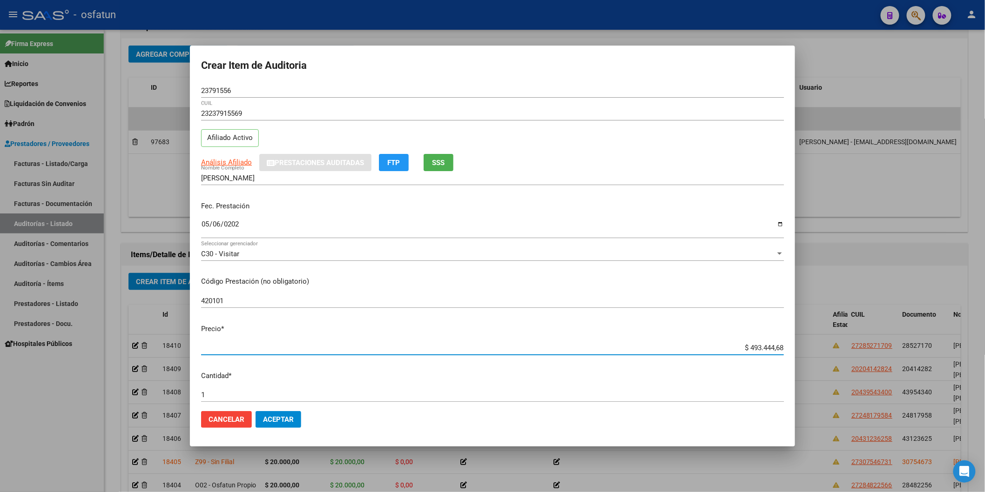
type input "$ 0,02"
type input "$ 0,20"
type input "$ 2,00"
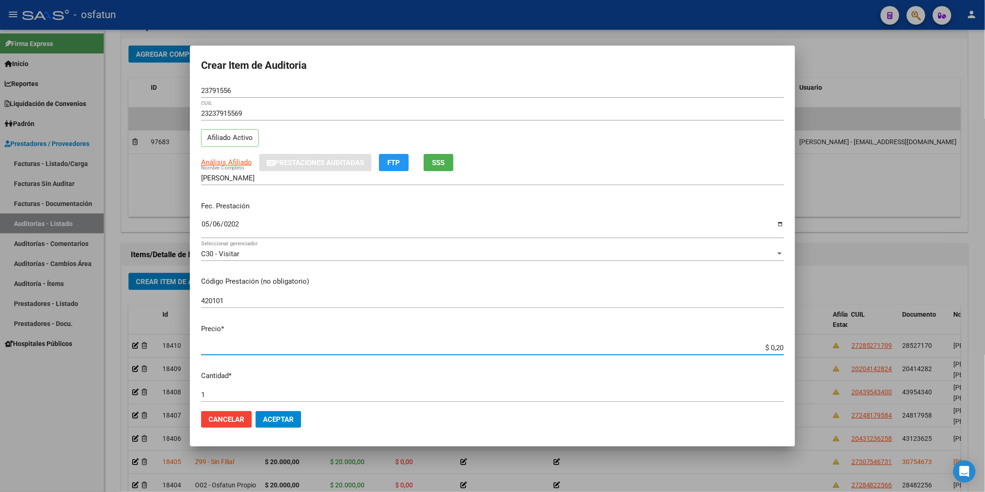
type input "$ 2,00"
type input "$ 20,00"
type input "$ 200,00"
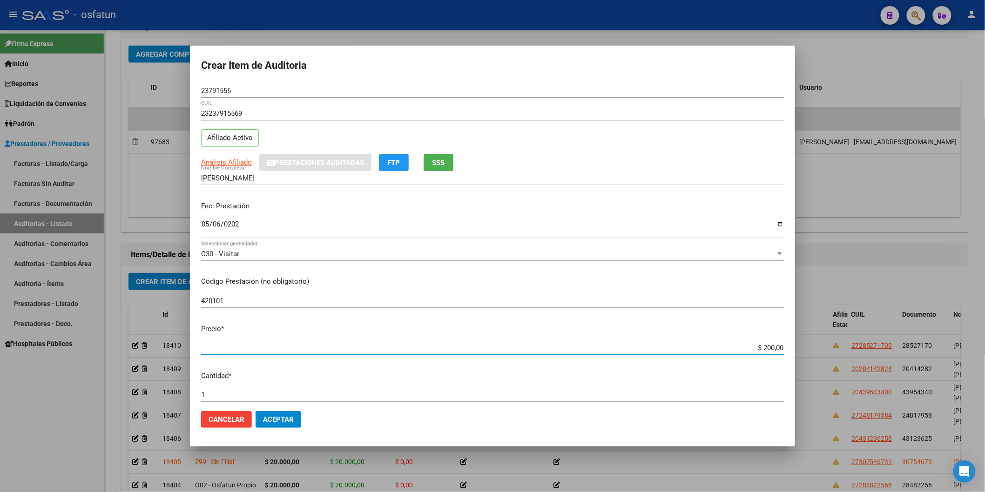
type input "$ 2.000,00"
type input "$ 20.000,00"
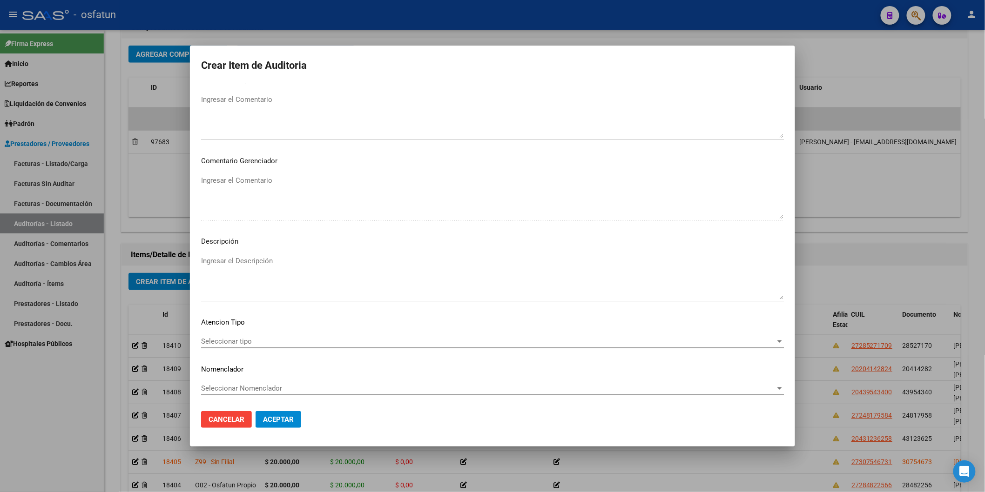
click at [225, 350] on div "Seleccionar tipo Seleccionar tipo" at bounding box center [492, 346] width 583 height 23
click at [229, 342] on span "Seleccionar tipo" at bounding box center [488, 341] width 574 height 8
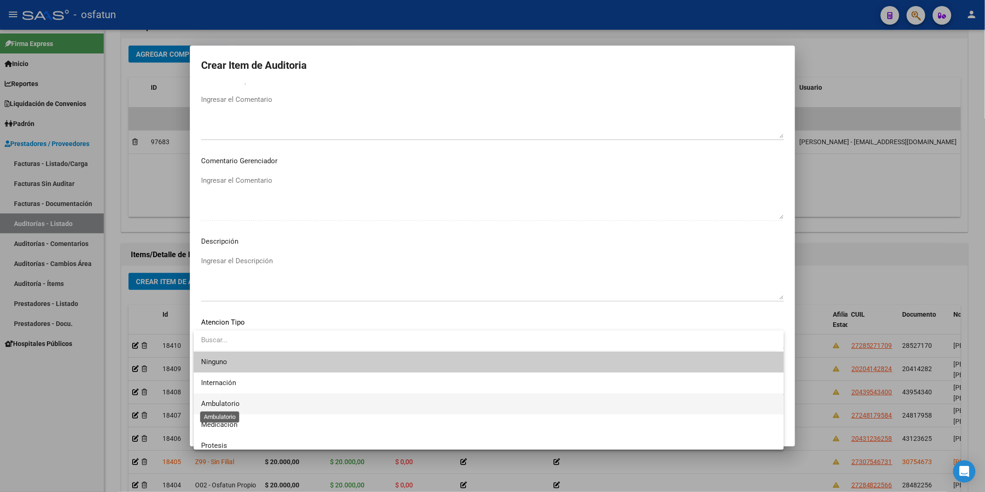
click at [230, 402] on span "Ambulatorio" at bounding box center [220, 404] width 39 height 8
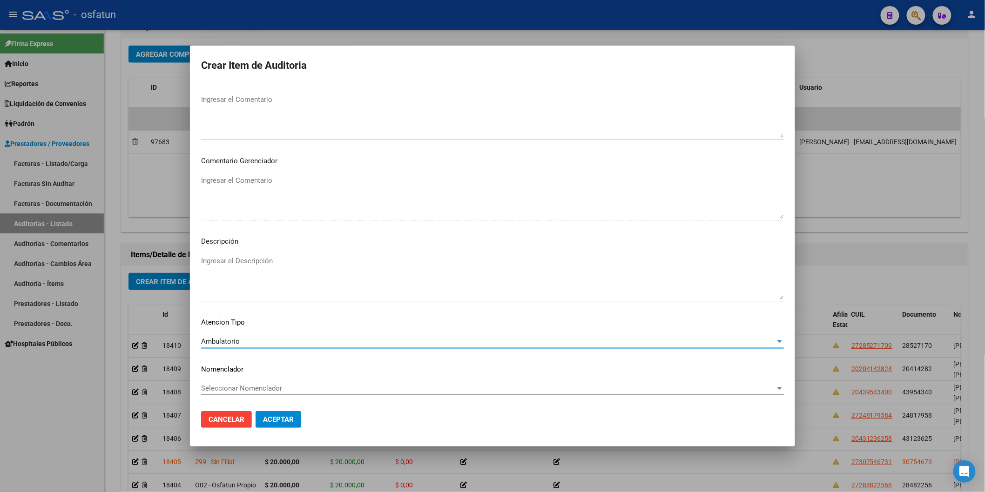
click at [233, 389] on span "Seleccionar Nomenclador" at bounding box center [488, 388] width 574 height 8
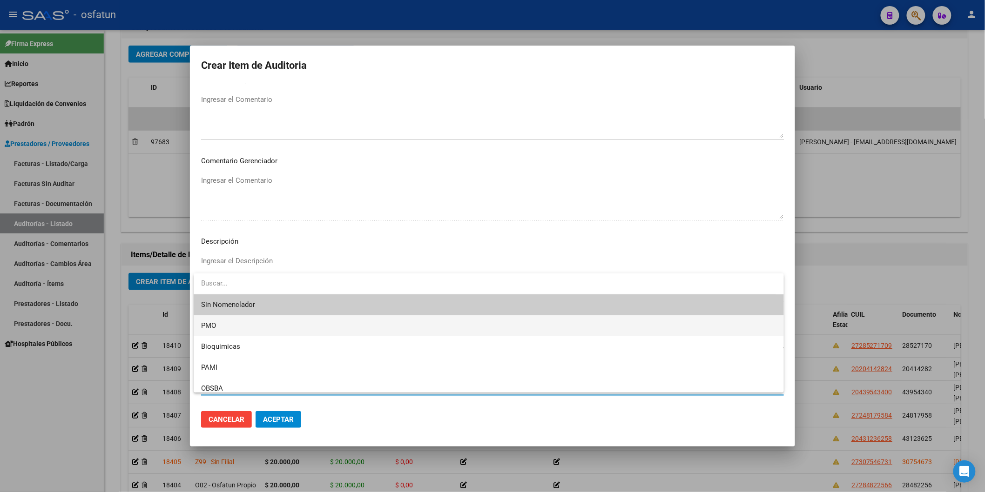
click at [222, 330] on span "PMO" at bounding box center [488, 326] width 575 height 21
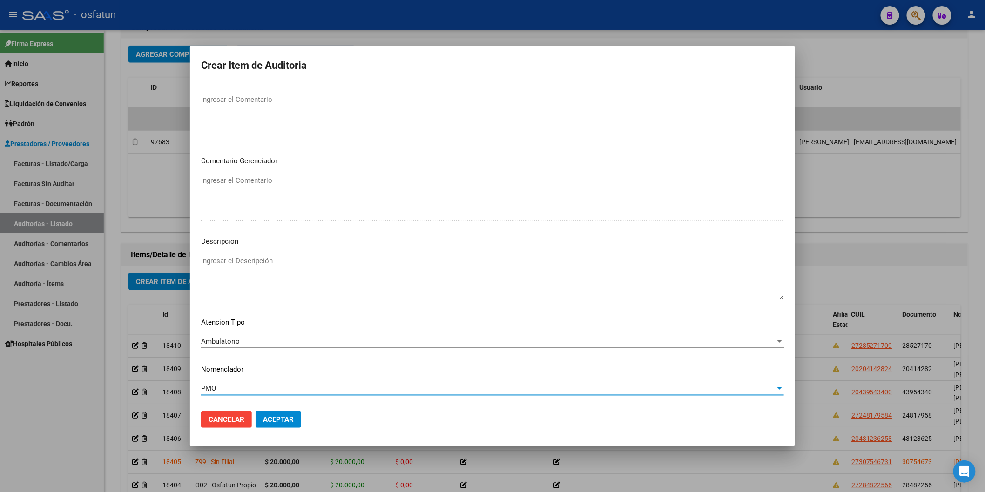
click at [263, 413] on button "Aceptar" at bounding box center [279, 419] width 46 height 17
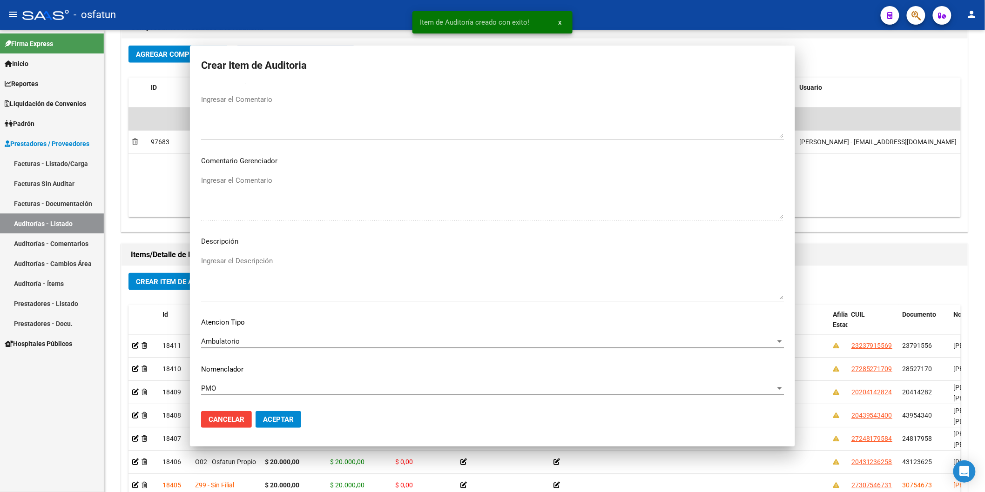
scroll to position [0, 0]
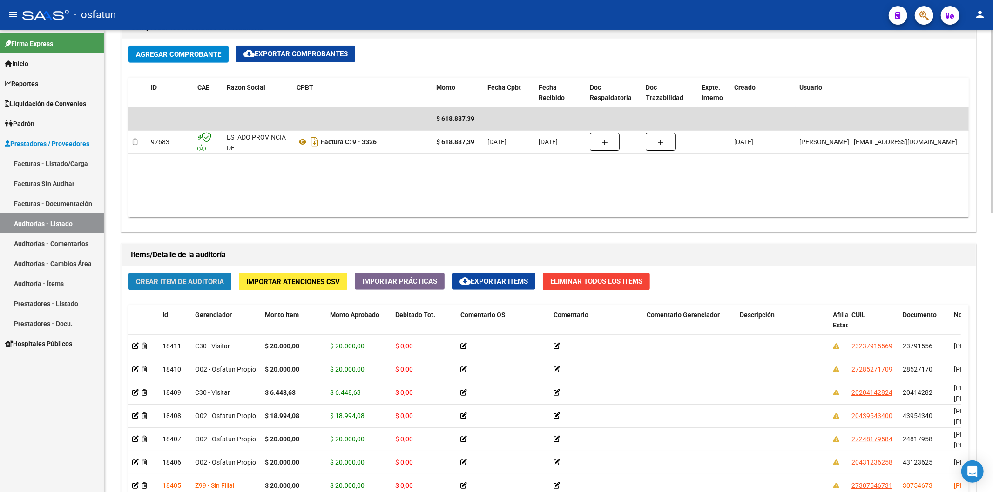
click at [193, 282] on span "Crear Item de Auditoria" at bounding box center [180, 282] width 88 height 8
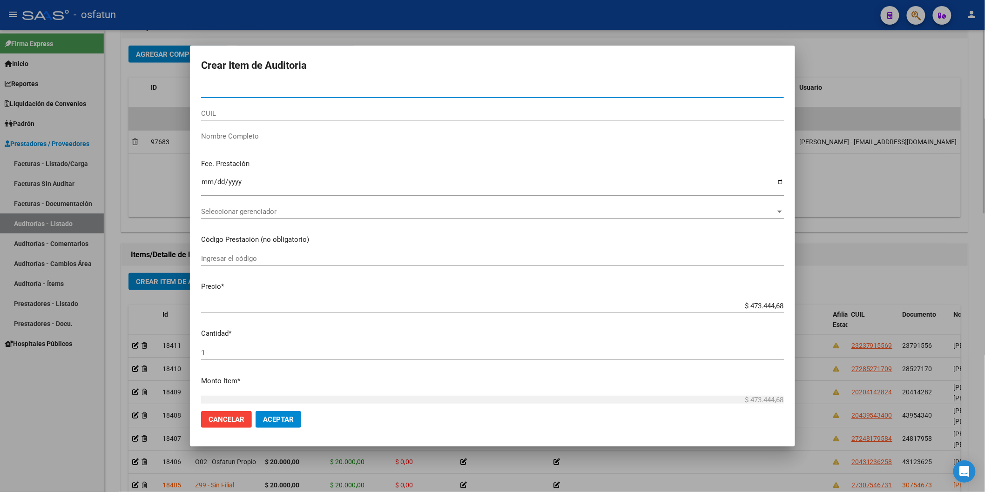
paste input "14144618"
type input "14144618"
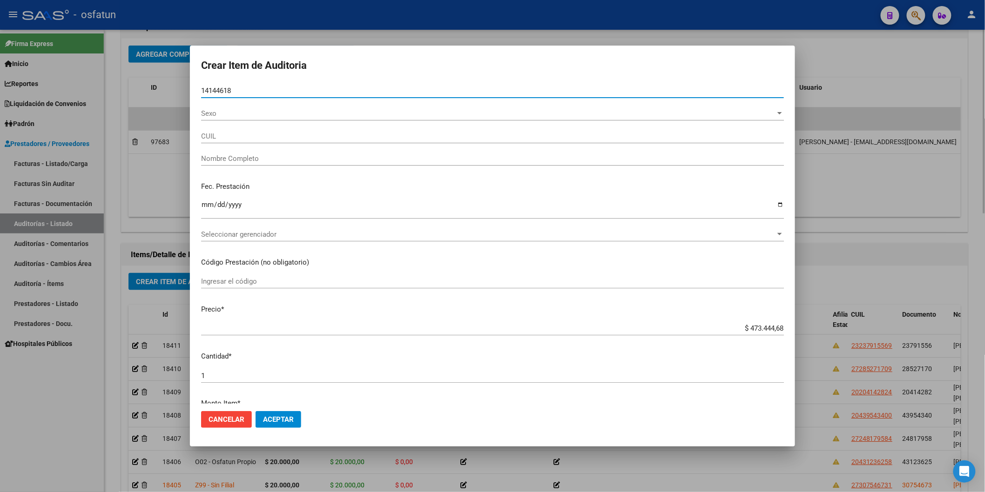
type input "27141446180"
type input "CEBALLOS MARIA EDITH"
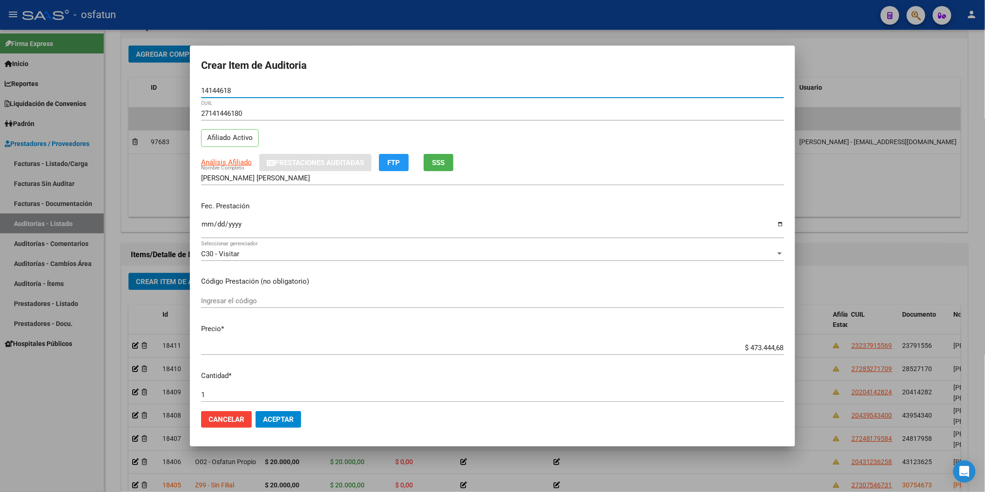
type input "14144618"
click at [208, 223] on input "Ingresar la fecha" at bounding box center [492, 228] width 583 height 15
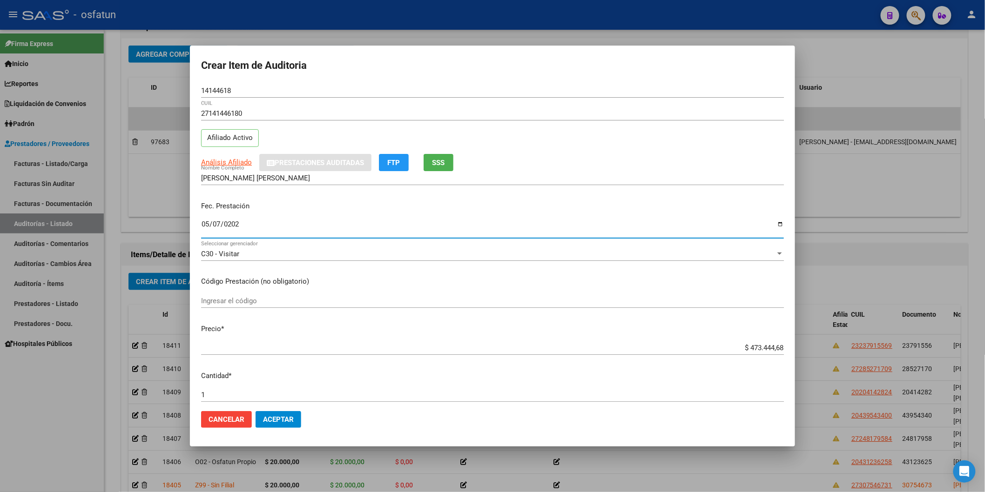
type input "2025-05-07"
click at [234, 300] on input "Ingresar el código" at bounding box center [492, 301] width 583 height 8
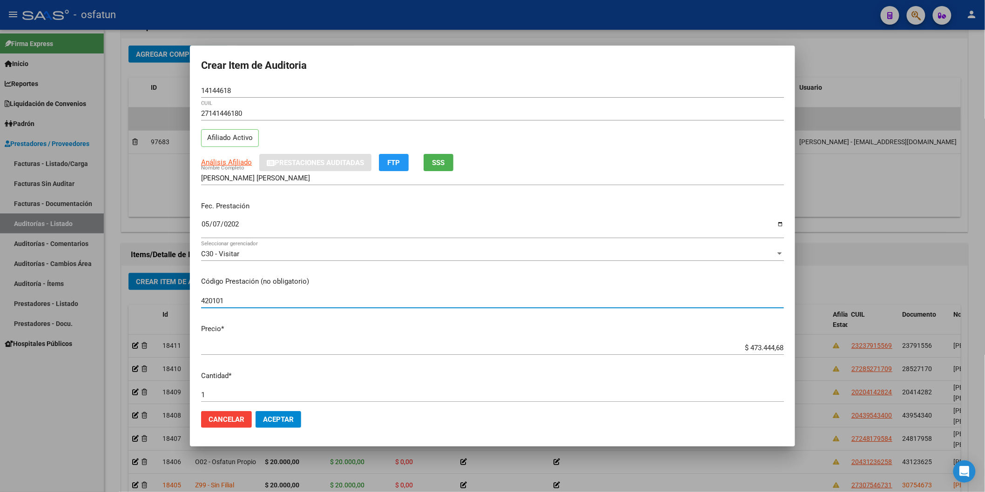
type input "420101"
drag, startPoint x: 714, startPoint y: 350, endPoint x: 982, endPoint y: 346, distance: 268.1
click at [966, 346] on div "Crear Item de Auditoria 14144618 Nro Documento 27141446180 CUIL Afiliado Activo…" at bounding box center [492, 246] width 985 height 492
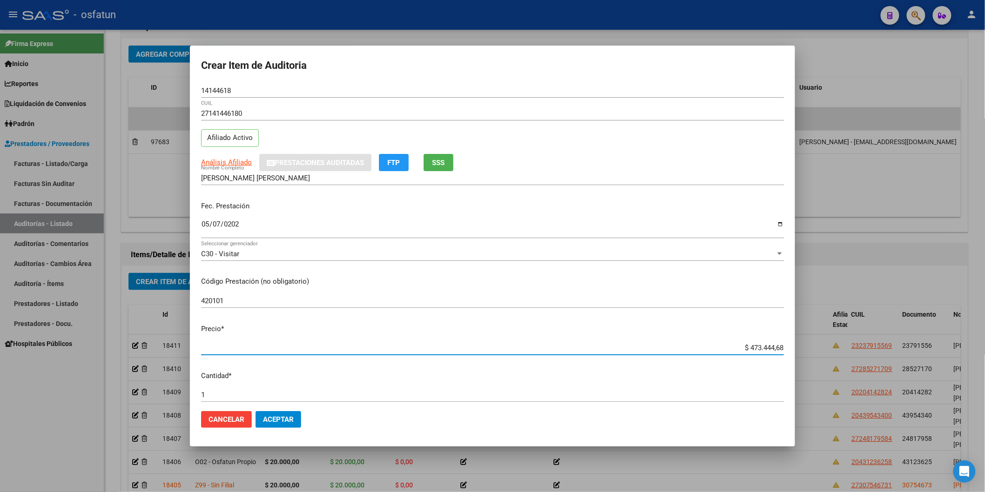
type input "$ 0,02"
type input "$ 0,20"
type input "$ 2,00"
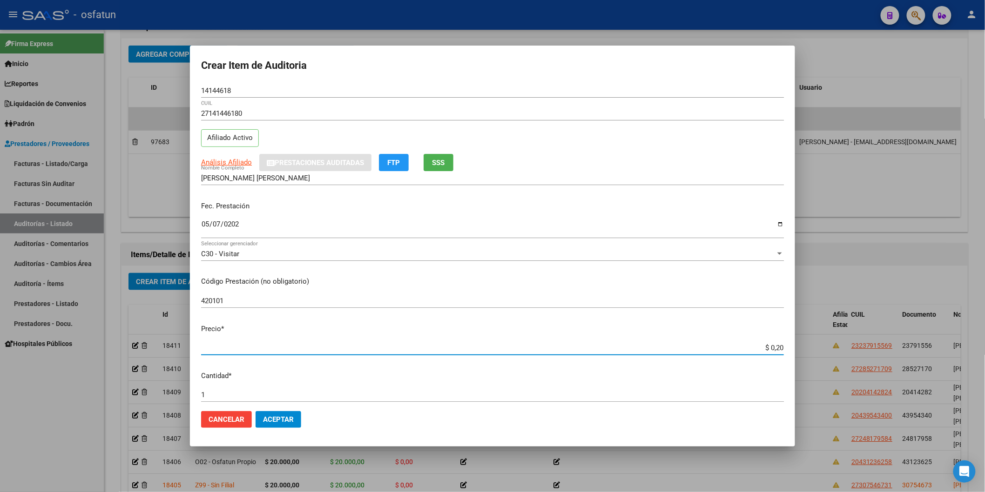
type input "$ 2,00"
type input "$ 20,00"
type input "$ 200,00"
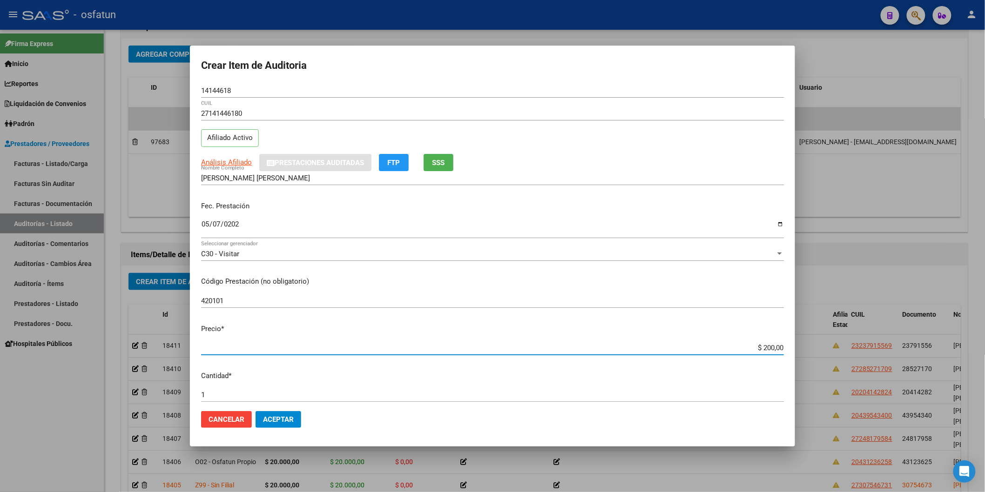
type input "$ 2.000,00"
type input "$ 20.000,00"
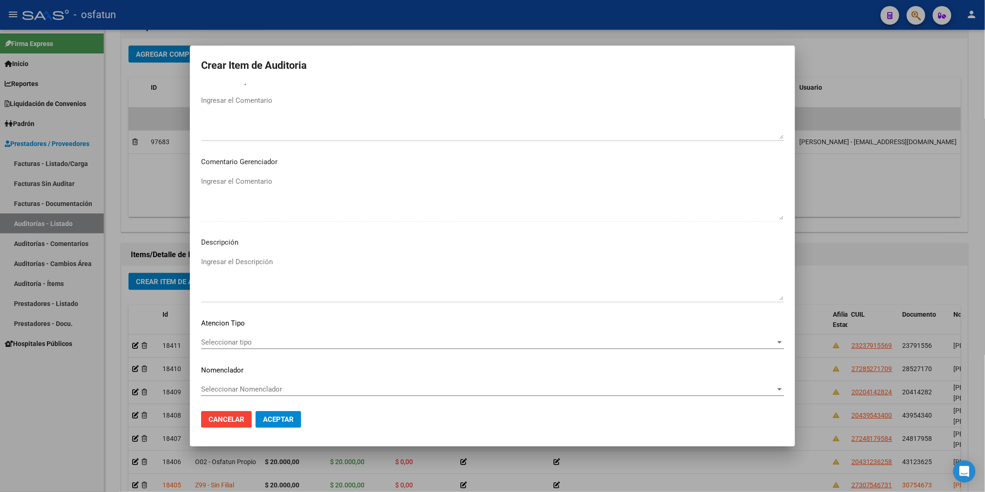
scroll to position [518, 0]
click at [243, 341] on span "Seleccionar tipo" at bounding box center [488, 341] width 574 height 8
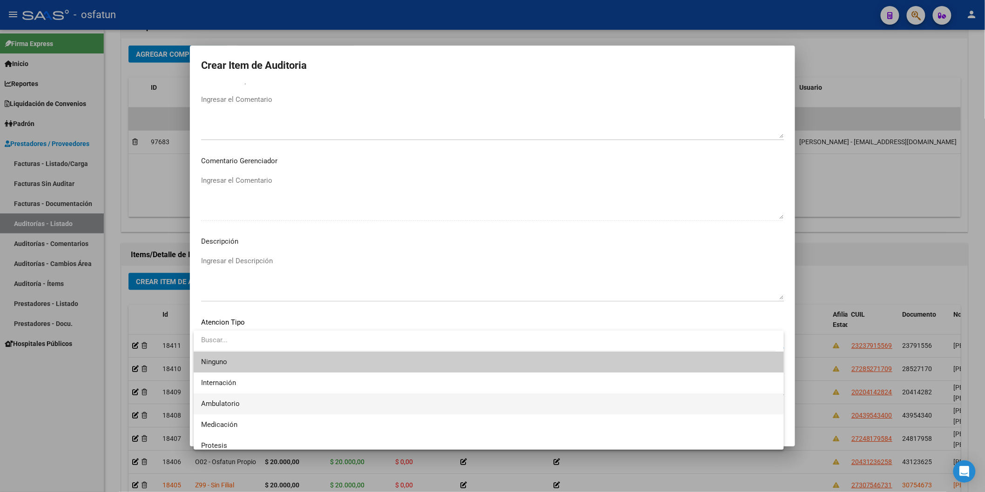
click at [252, 398] on span "Ambulatorio" at bounding box center [488, 404] width 575 height 21
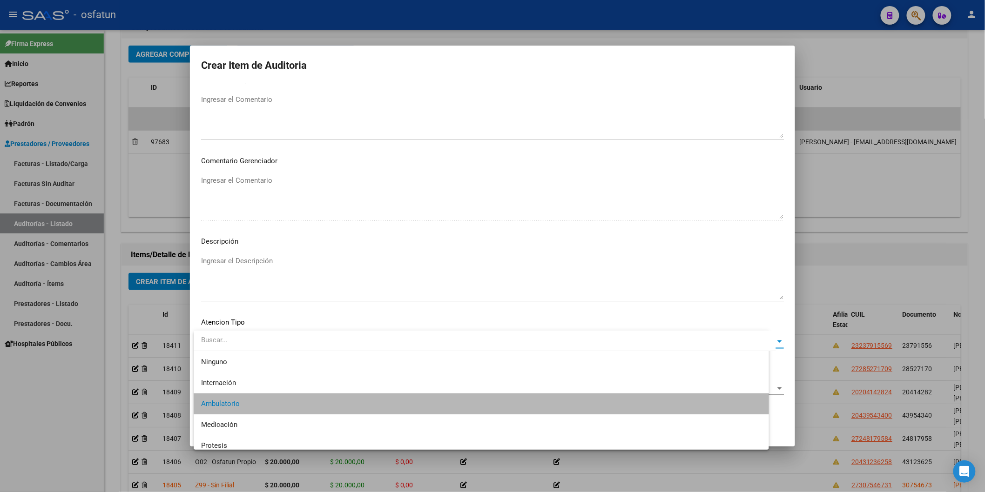
click at [253, 390] on span "Seleccionar Nomenclador" at bounding box center [488, 388] width 574 height 8
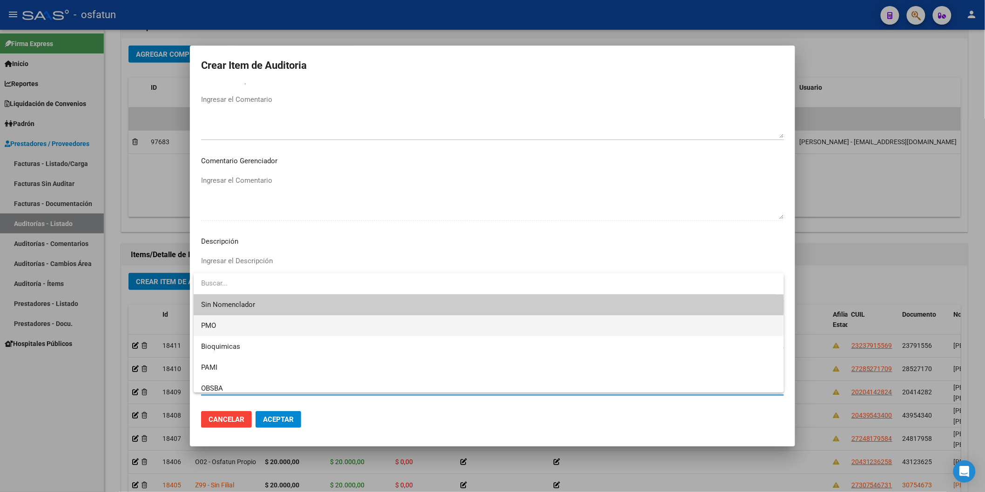
click at [234, 327] on span "PMO" at bounding box center [488, 326] width 575 height 21
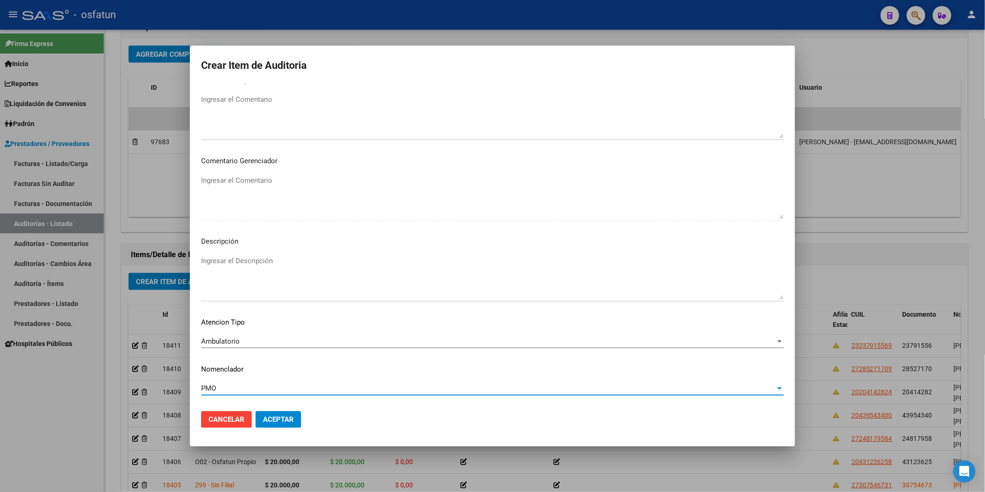
click at [278, 427] on button "Aceptar" at bounding box center [279, 419] width 46 height 17
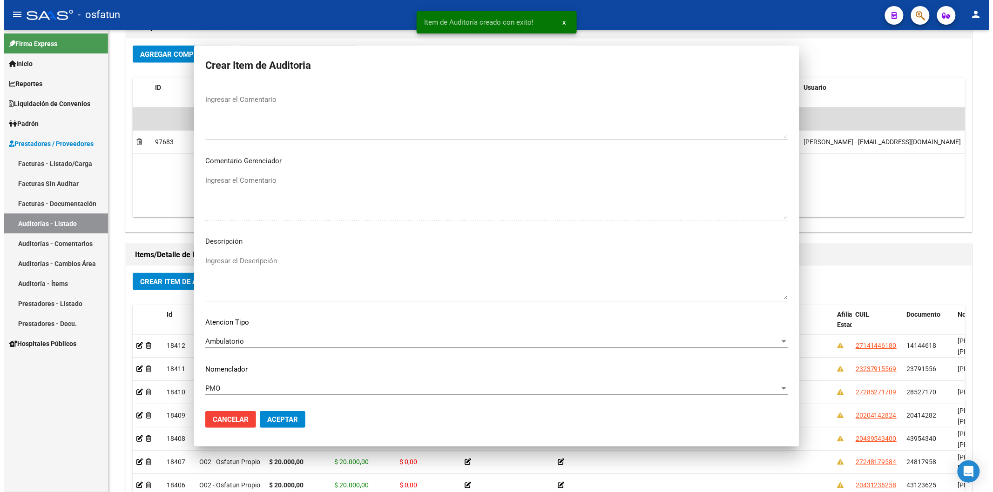
scroll to position [0, 0]
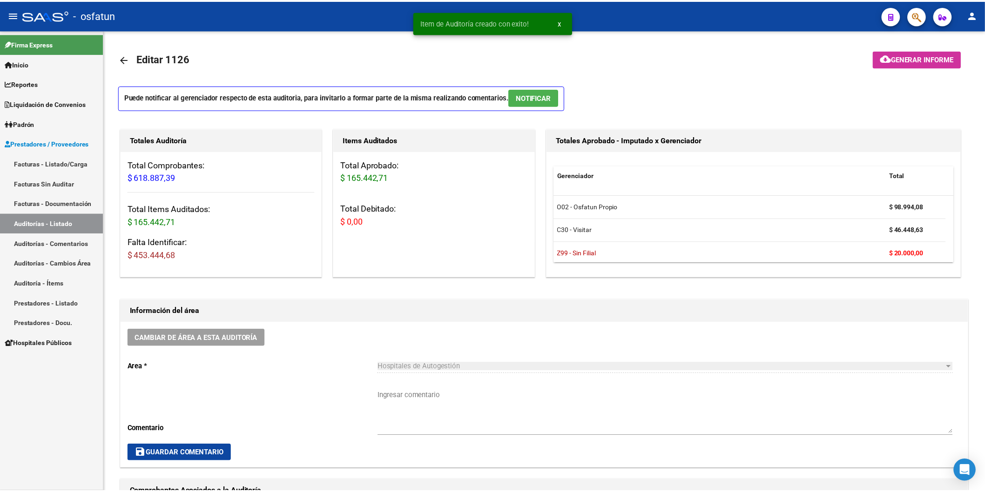
scroll to position [465, 0]
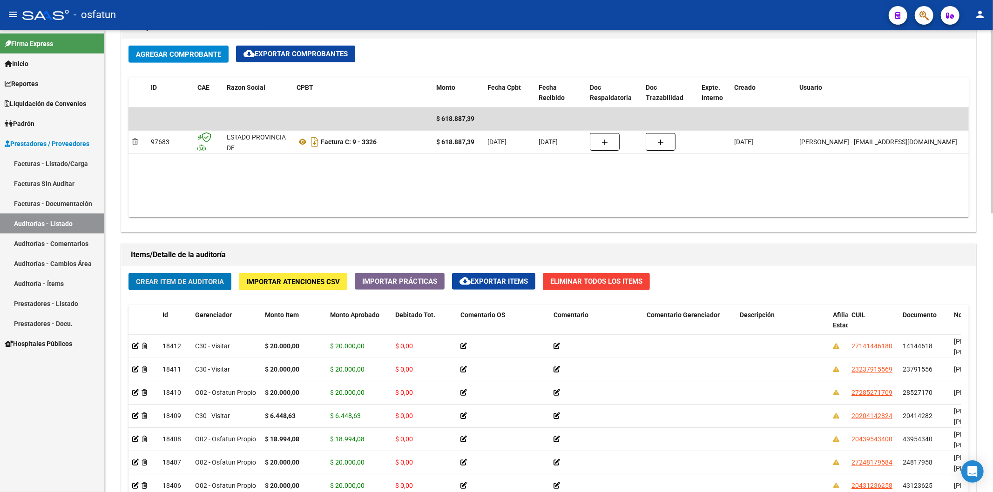
drag, startPoint x: 219, startPoint y: 270, endPoint x: 218, endPoint y: 275, distance: 5.2
click at [218, 272] on div "Crear Item de Auditoria Importar Atenciones CSV Importar Prácticas cloud_downlo…" at bounding box center [548, 465] width 854 height 398
click at [217, 278] on span "Crear Item de Auditoria" at bounding box center [180, 282] width 88 height 8
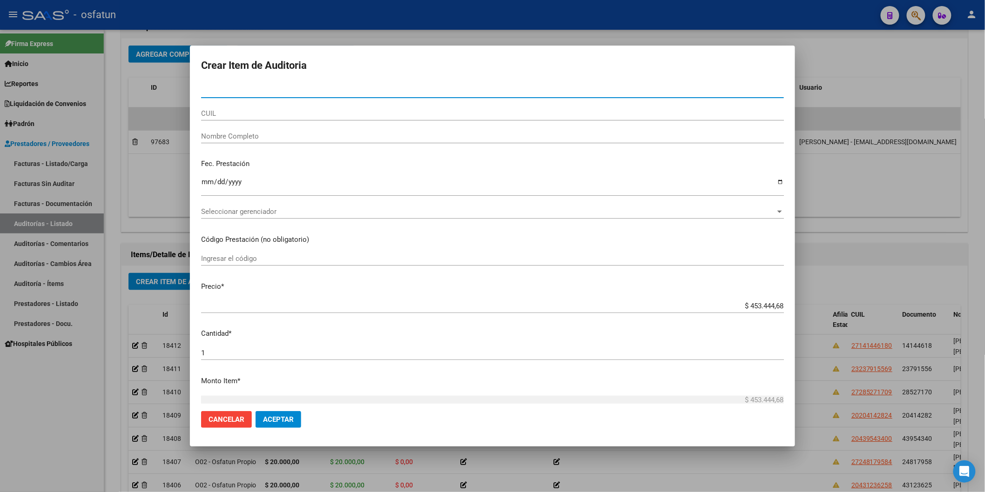
paste input "24443444"
type input "24443444"
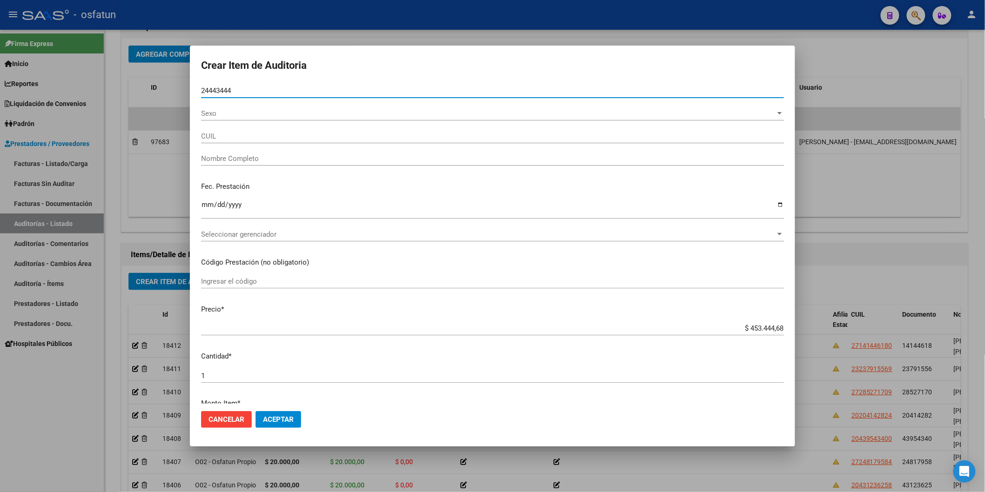
type input "20244434445"
type input "[PERSON_NAME]"
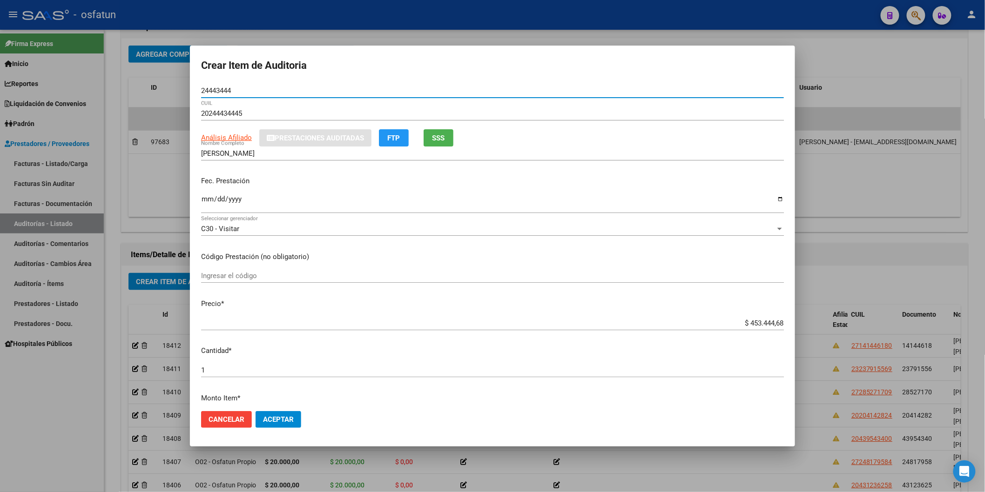
type input "24443444"
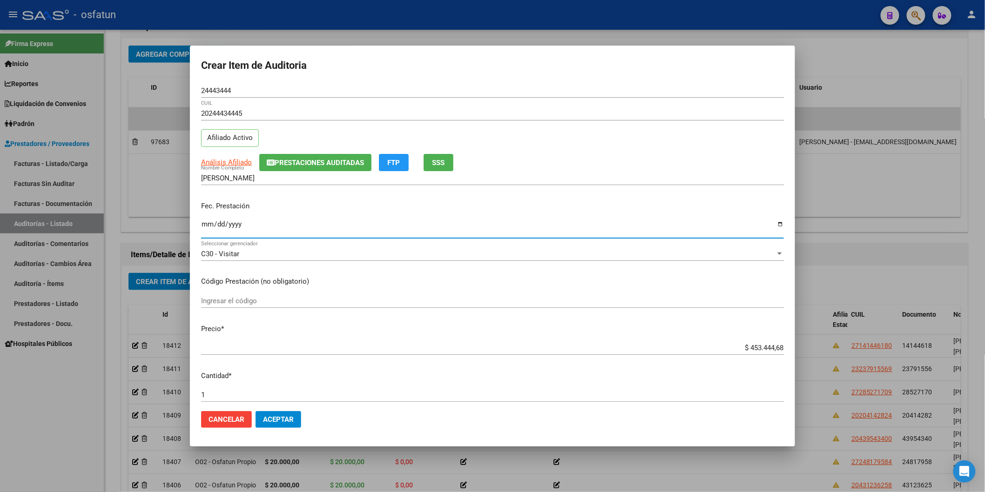
click at [202, 226] on input "Ingresar la fecha" at bounding box center [492, 228] width 583 height 15
type input "2025-05-08"
click at [312, 294] on mat-dialog-content "24443444 Nro Documento 20244434445 CUIL Afiliado Activo Análisis Afiliado Prest…" at bounding box center [492, 244] width 605 height 320
click at [312, 299] on input "Ingresar el código" at bounding box center [492, 301] width 583 height 8
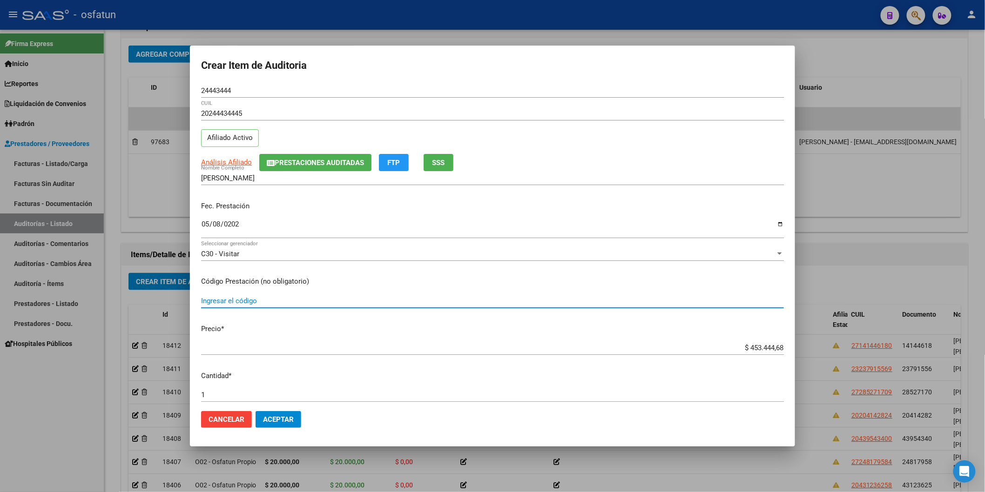
paste input "34.02.13"
type input "34.02.13"
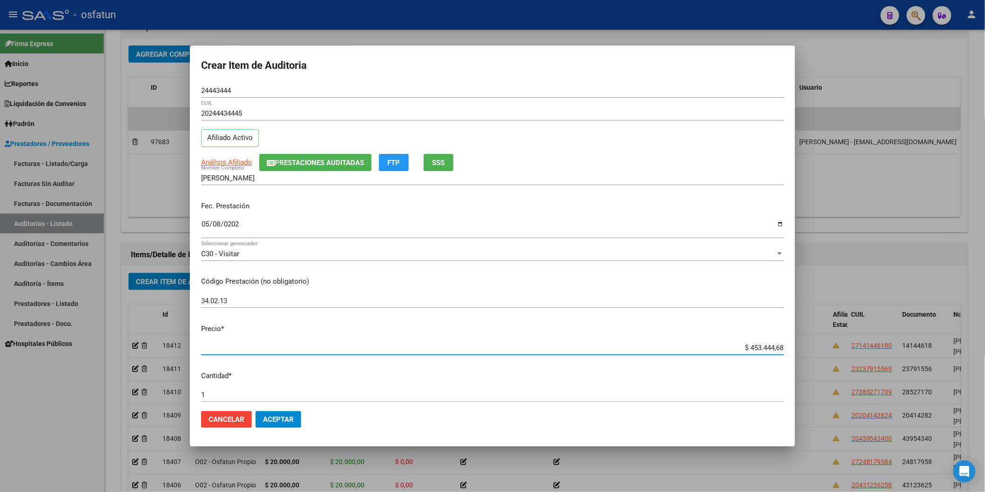
drag, startPoint x: 731, startPoint y: 348, endPoint x: 788, endPoint y: 346, distance: 56.8
click at [787, 346] on mat-dialog-content "24443444 Nro Documento 20244434445 CUIL Afiliado Activo Análisis Afiliado Prest…" at bounding box center [492, 244] width 605 height 320
paste input "9497,04"
type input "$ 9.497,04"
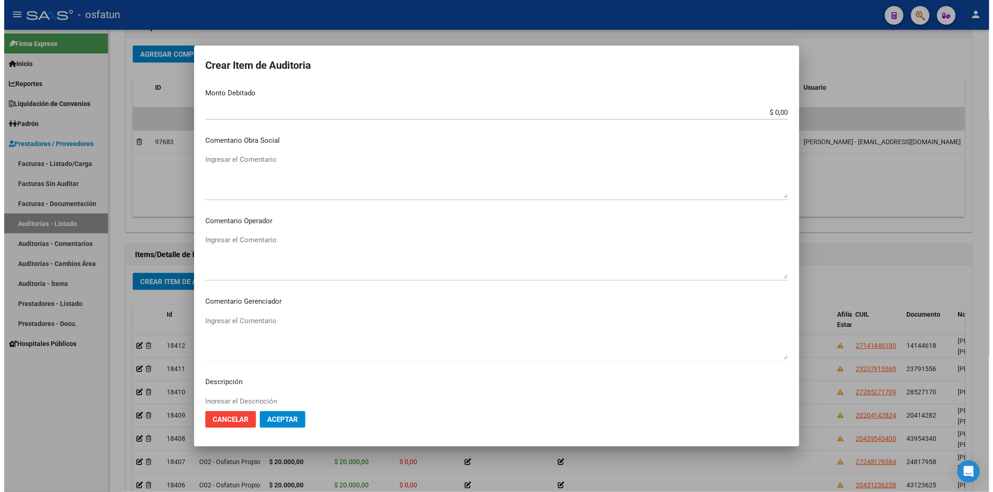
scroll to position [518, 0]
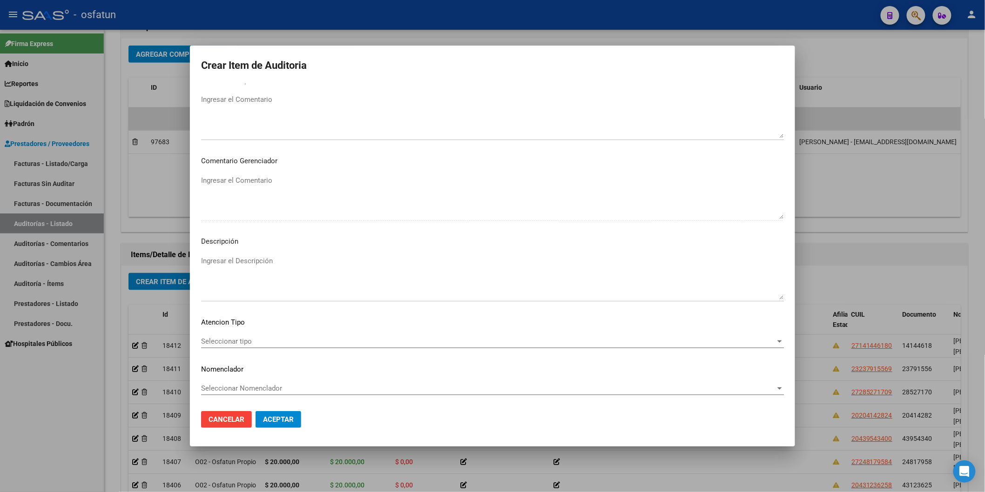
type input "$ 9.497,04"
click at [270, 343] on span "Seleccionar tipo" at bounding box center [488, 341] width 574 height 8
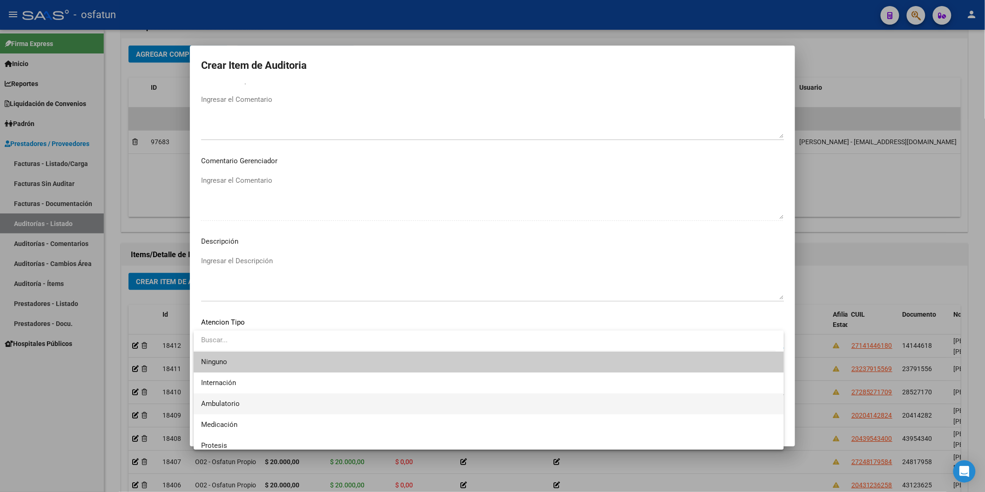
click at [270, 402] on span "Ambulatorio" at bounding box center [488, 404] width 575 height 21
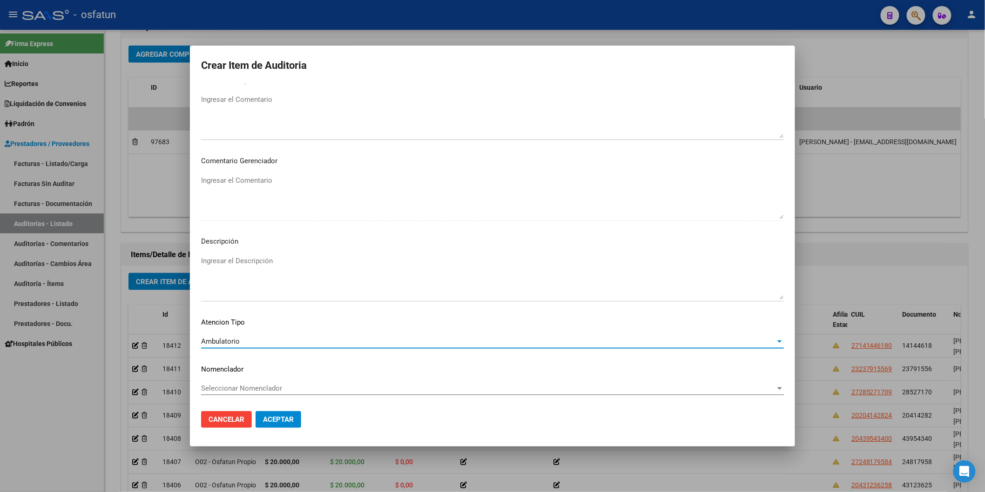
click at [270, 385] on span "Seleccionar Nomenclador" at bounding box center [488, 388] width 574 height 8
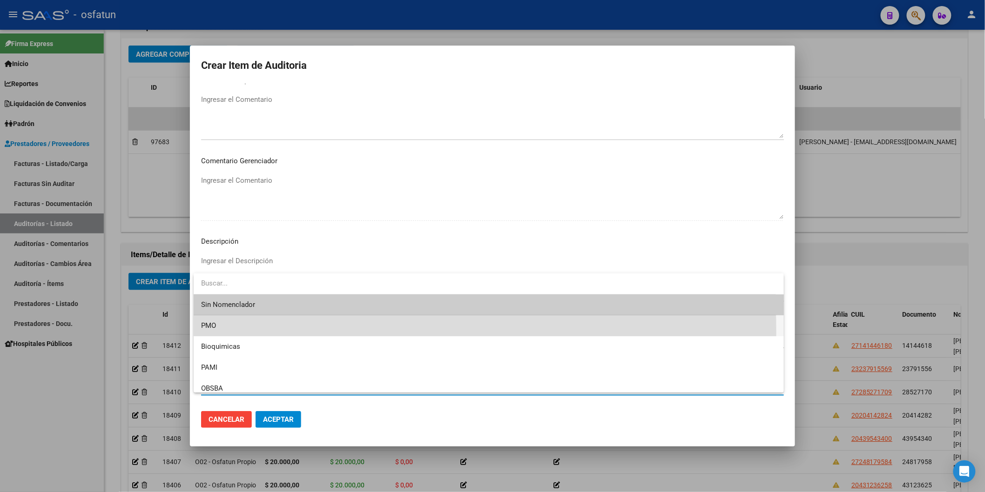
click at [249, 333] on span "PMO" at bounding box center [488, 326] width 575 height 21
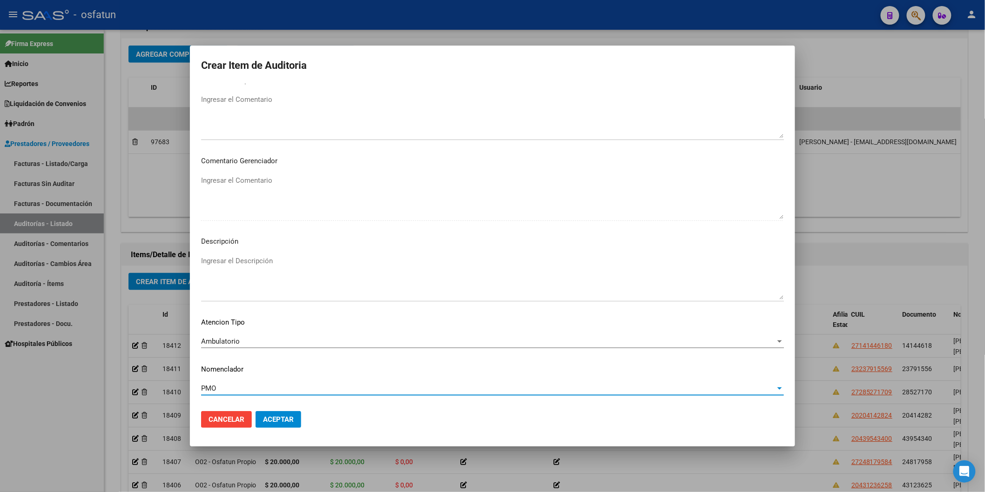
drag, startPoint x: 276, startPoint y: 415, endPoint x: 286, endPoint y: 410, distance: 11.2
click at [278, 414] on button "Aceptar" at bounding box center [279, 419] width 46 height 17
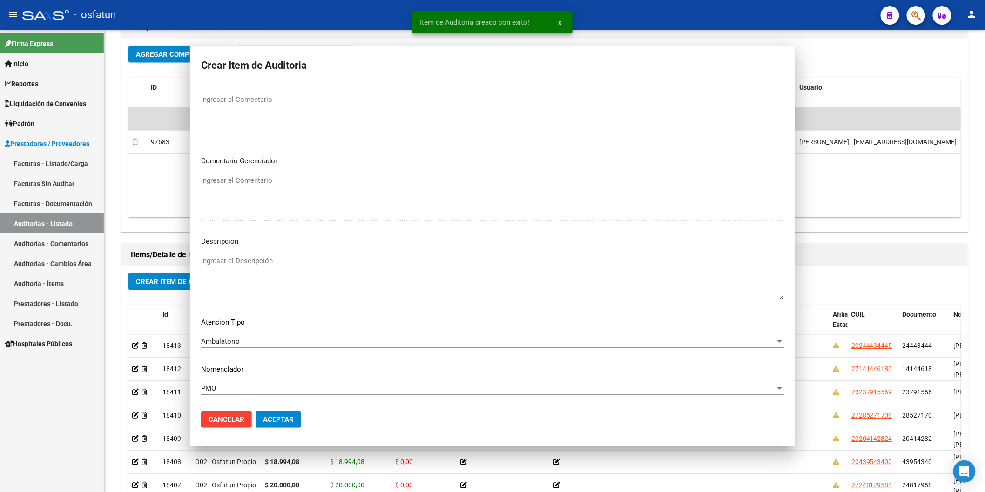
scroll to position [0, 0]
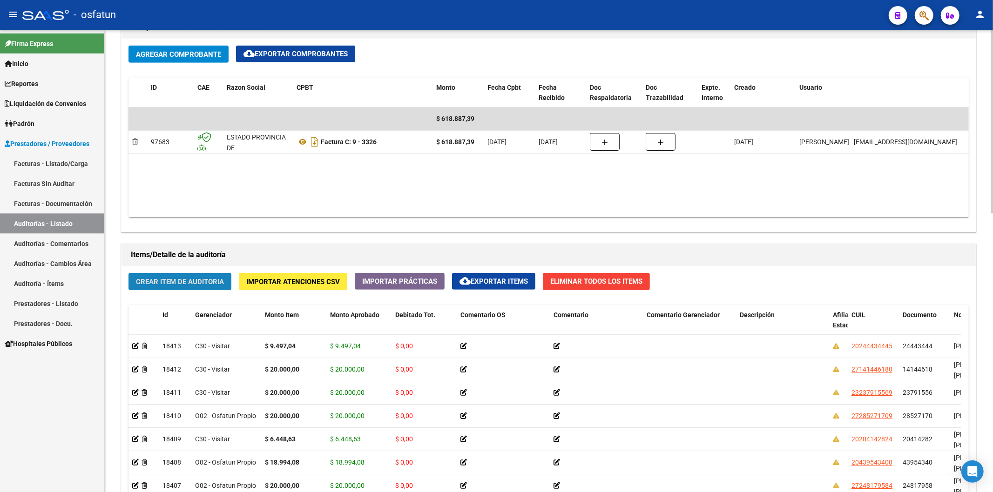
click at [206, 286] on span "Crear Item de Auditoria" at bounding box center [180, 282] width 88 height 8
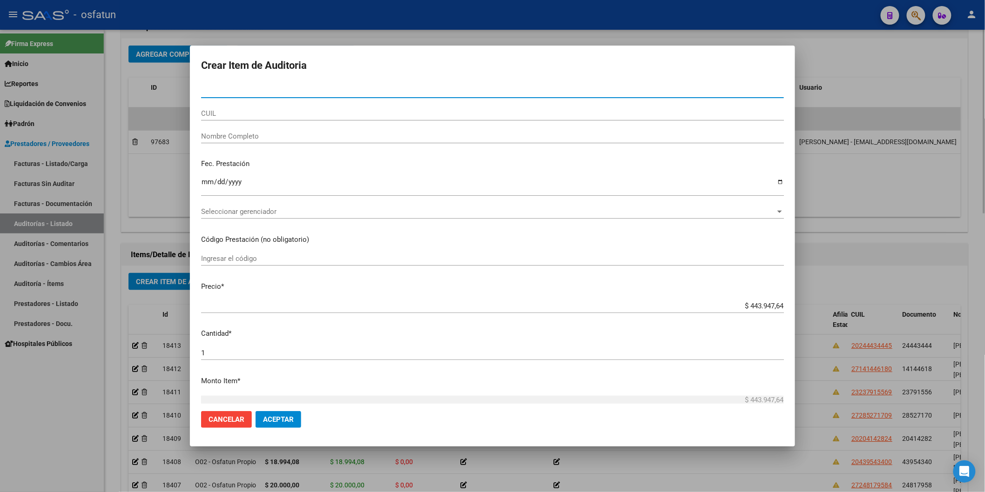
paste input "50668021"
type input "50668021"
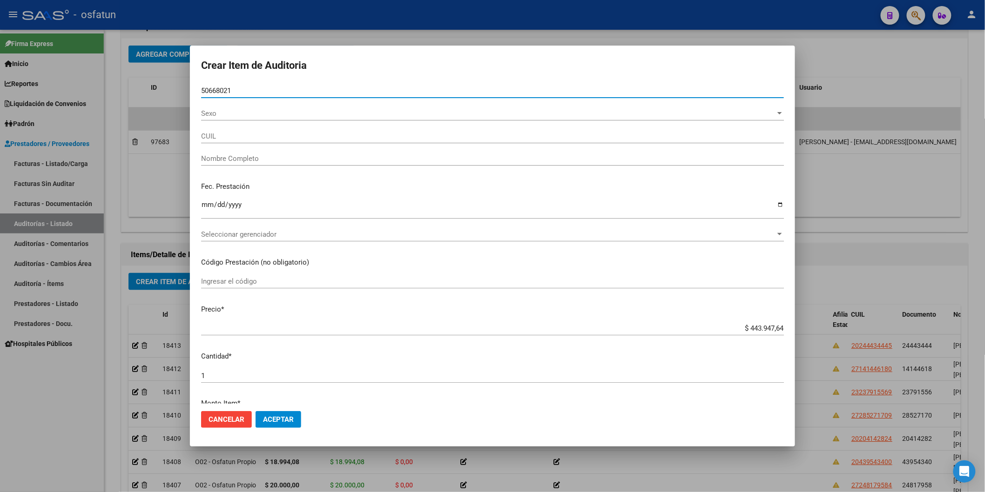
type input "27506680218"
type input "[PERSON_NAME]?OZ, [PERSON_NAME]"
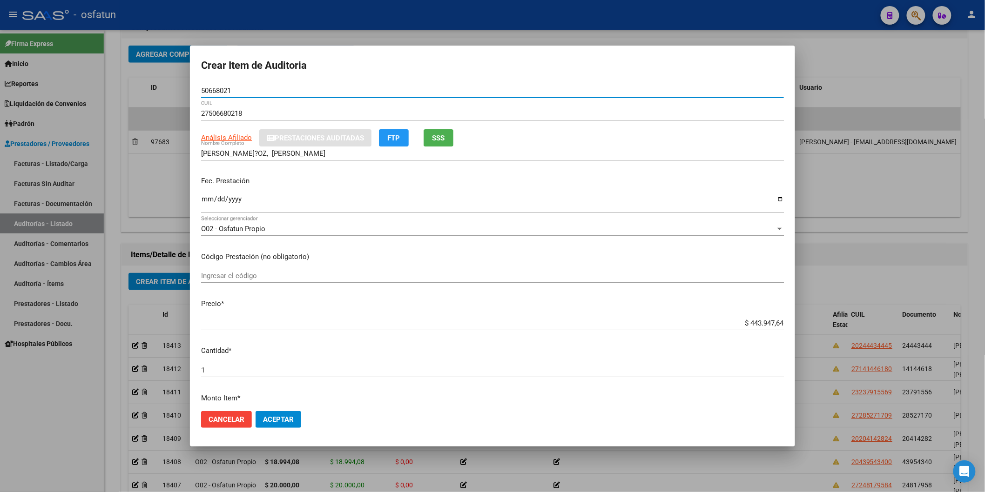
type input "50668021"
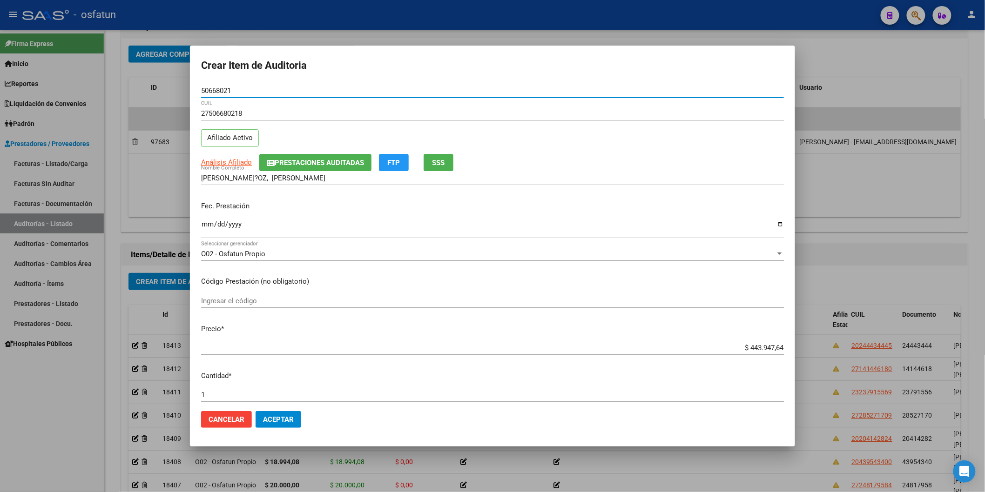
click at [204, 222] on input "Ingresar la fecha" at bounding box center [492, 228] width 583 height 15
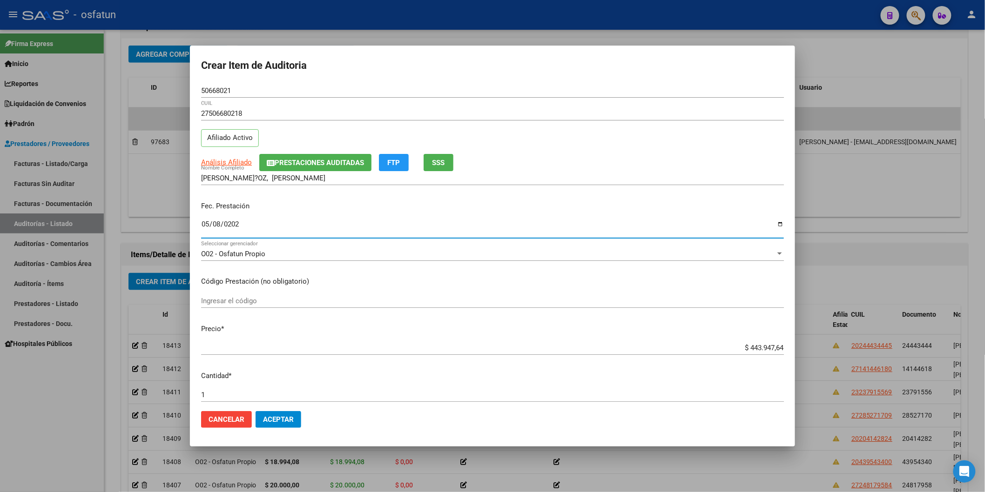
type input "2025-05-08"
click at [234, 304] on input "Ingresar el código" at bounding box center [492, 301] width 583 height 8
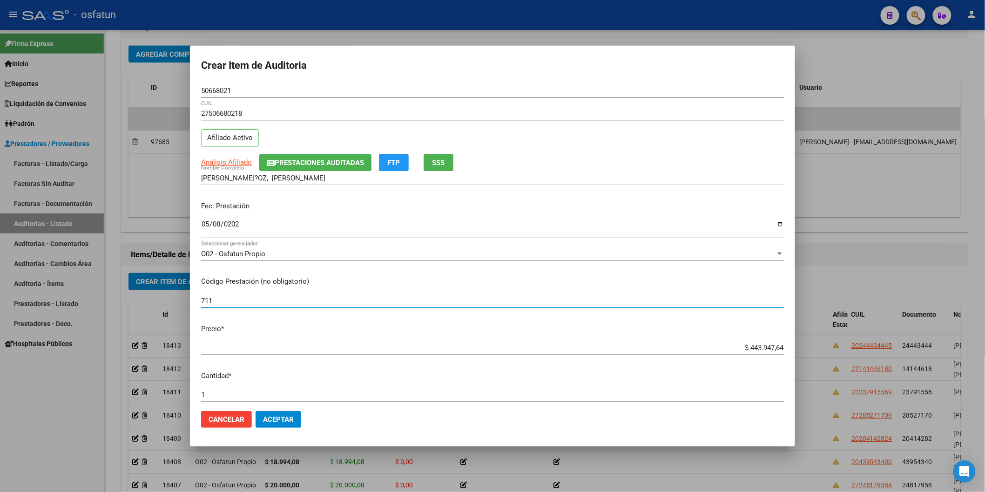
type input "711"
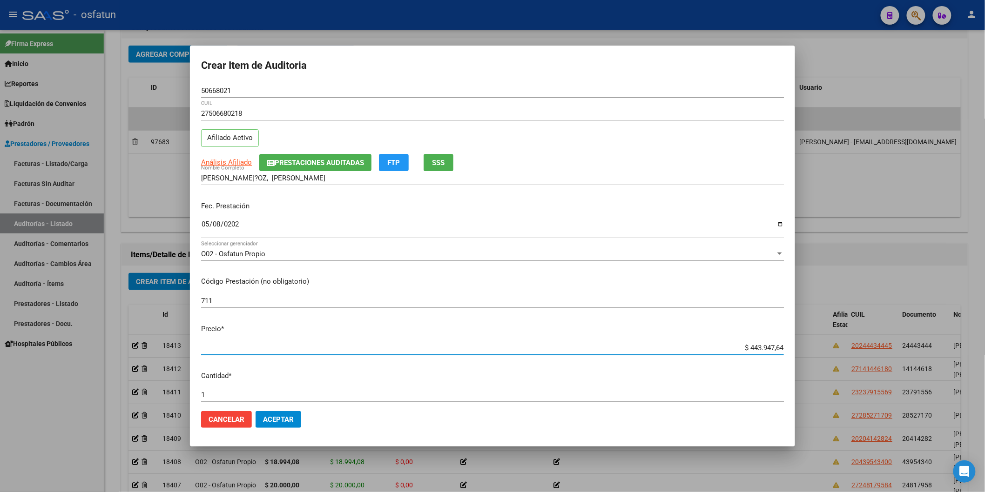
drag, startPoint x: 734, startPoint y: 352, endPoint x: 785, endPoint y: 351, distance: 50.3
click at [785, 351] on mat-dialog-content "50668021 Nro Documento 27506680218 CUIL Afiliado Activo Análisis Afiliado Prest…" at bounding box center [492, 244] width 605 height 320
paste input "7581,10"
type input "$ 7.581,10"
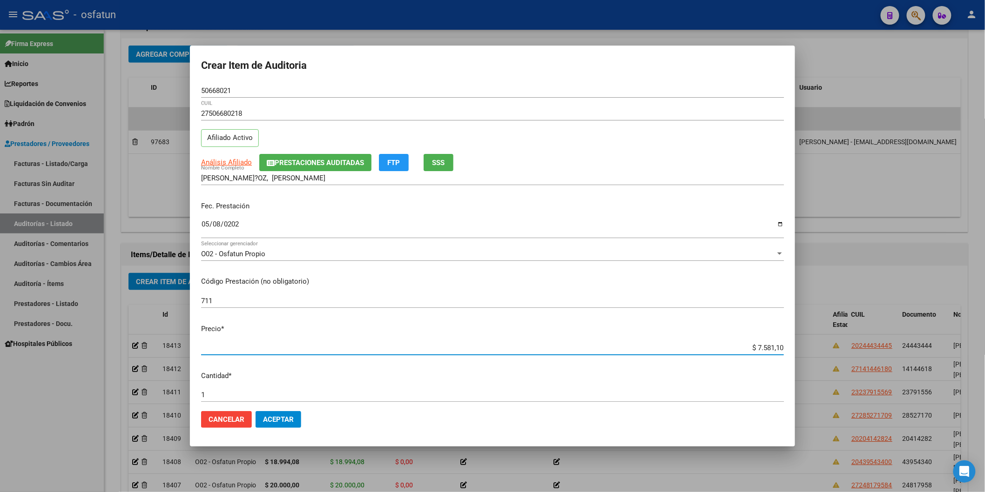
type input "$ 7.581,10"
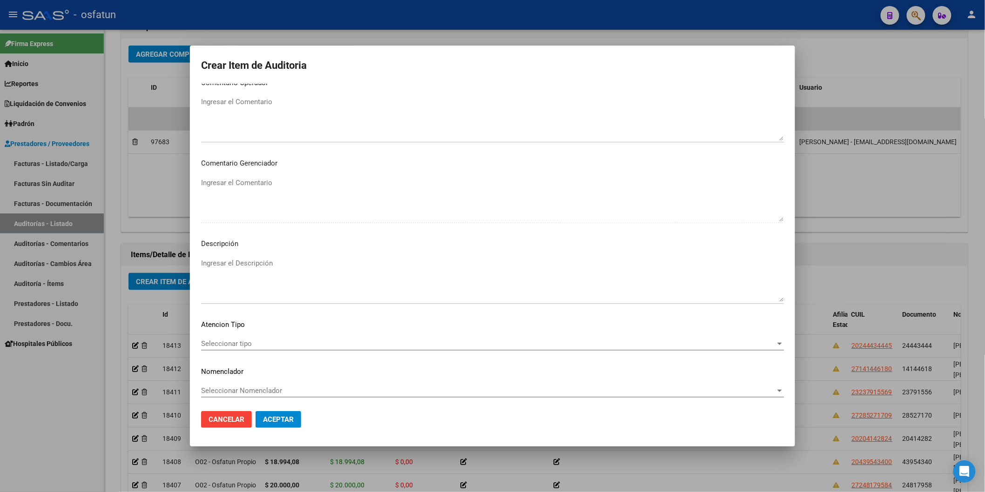
scroll to position [518, 0]
click at [235, 336] on div "Seleccionar tipo Seleccionar tipo" at bounding box center [492, 342] width 583 height 14
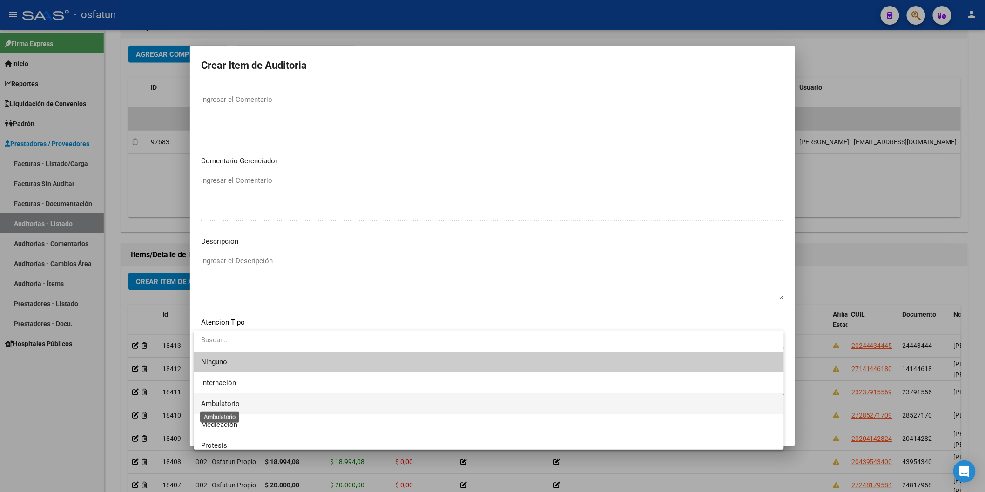
drag, startPoint x: 231, startPoint y: 405, endPoint x: 236, endPoint y: 397, distance: 9.6
click at [233, 404] on span "Ambulatorio" at bounding box center [220, 404] width 39 height 8
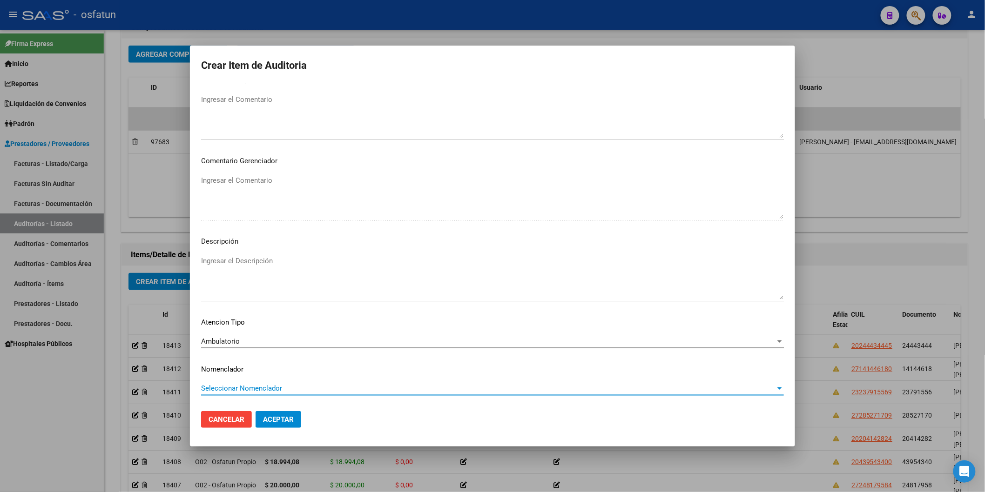
click at [236, 391] on span "Seleccionar Nomenclador" at bounding box center [488, 388] width 574 height 8
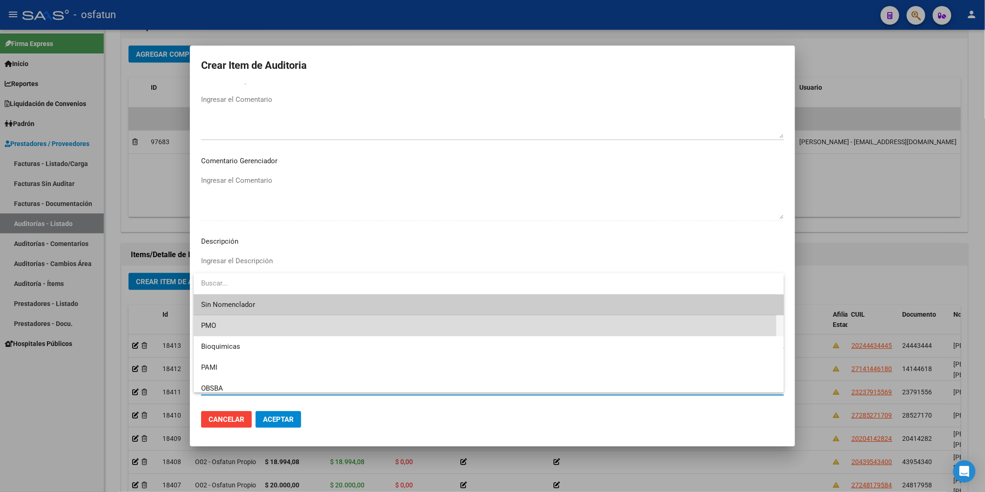
click at [222, 331] on span "PMO" at bounding box center [488, 326] width 575 height 21
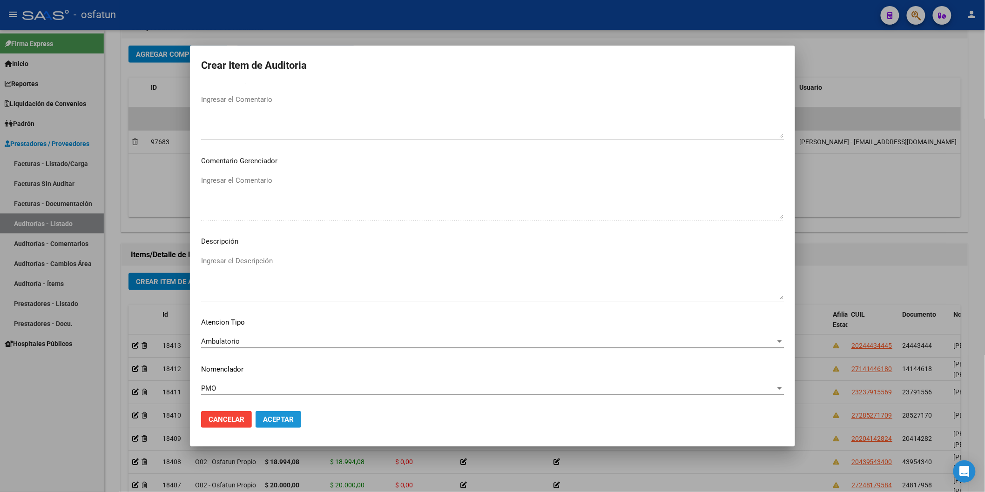
click at [270, 412] on button "Aceptar" at bounding box center [279, 419] width 46 height 17
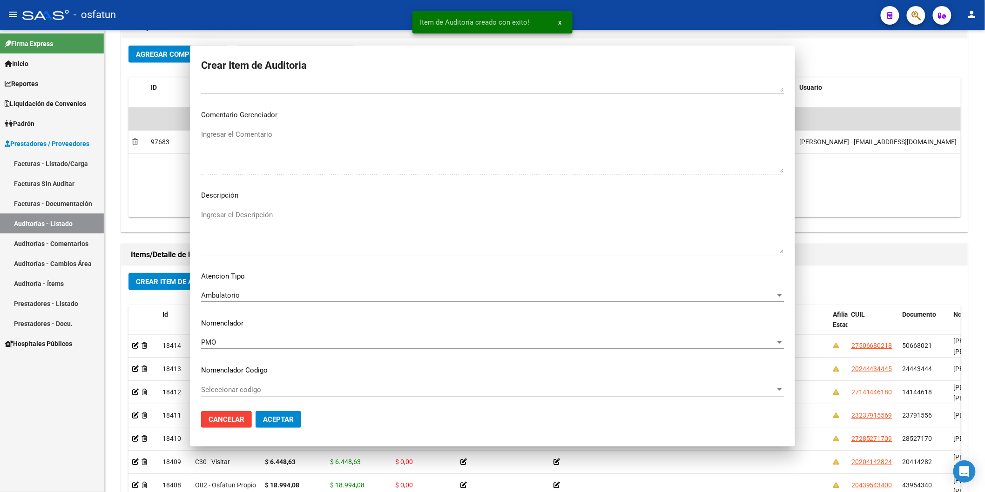
scroll to position [0, 0]
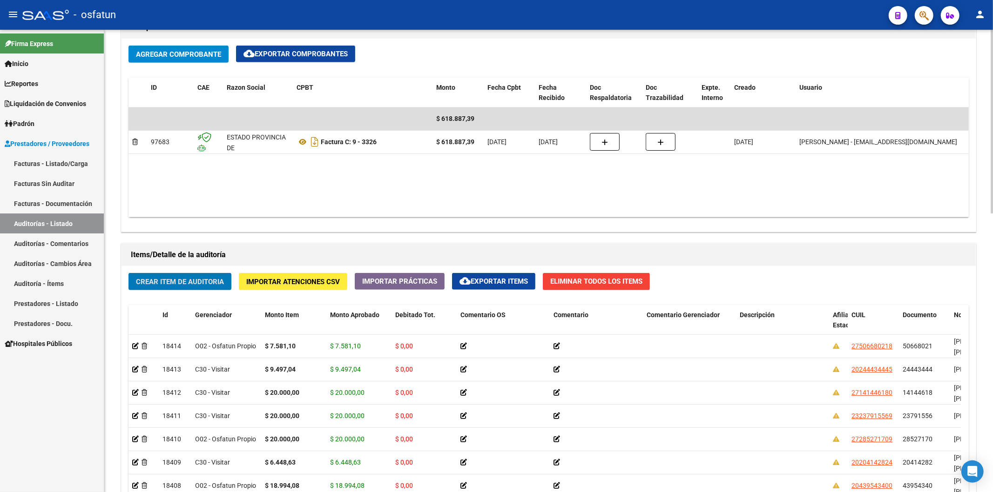
click at [201, 290] on button "Crear Item de Auditoria" at bounding box center [179, 281] width 103 height 17
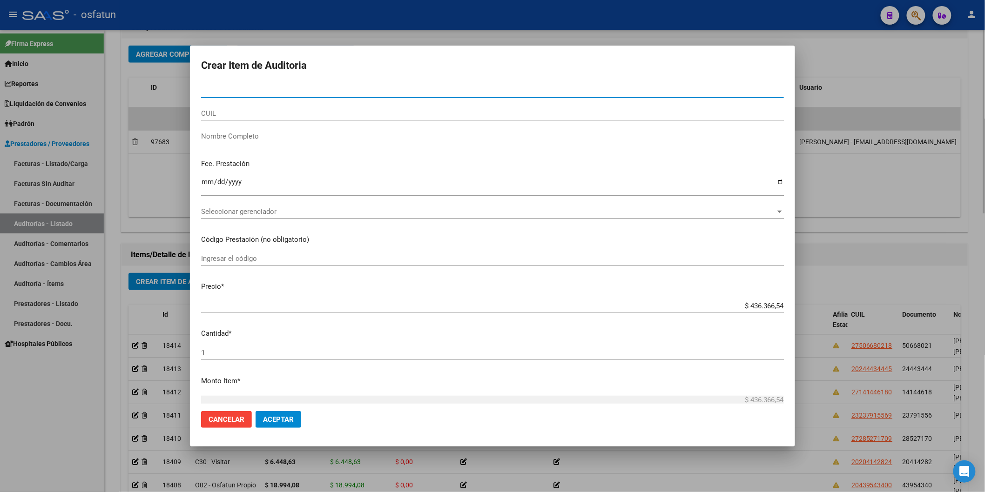
paste input "40485535"
type input "40485535"
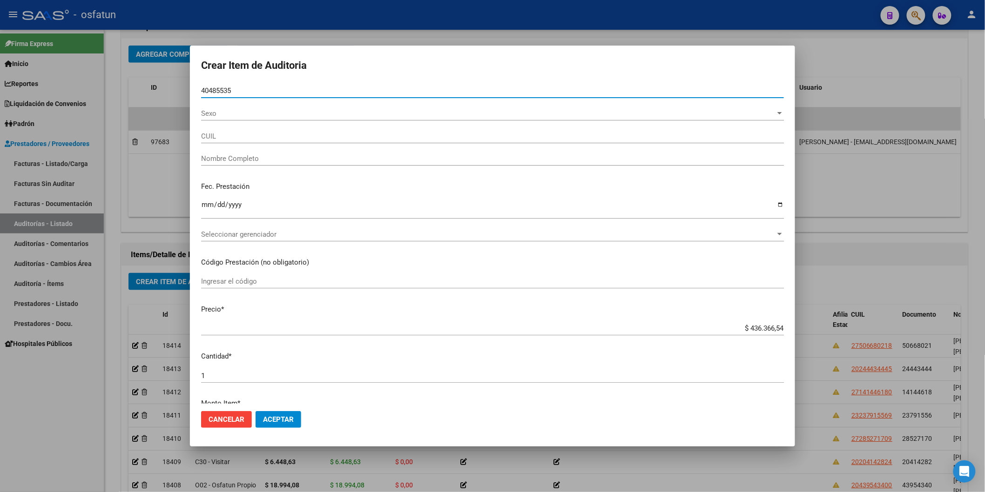
type input "20404855353"
type input "[PERSON_NAME]"
type input "40485535"
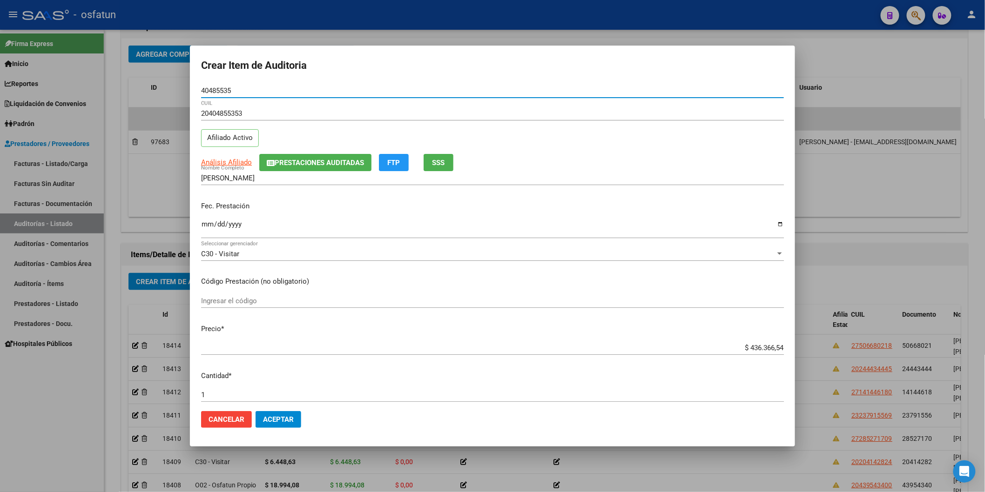
click at [205, 227] on input "Ingresar la fecha" at bounding box center [492, 228] width 583 height 15
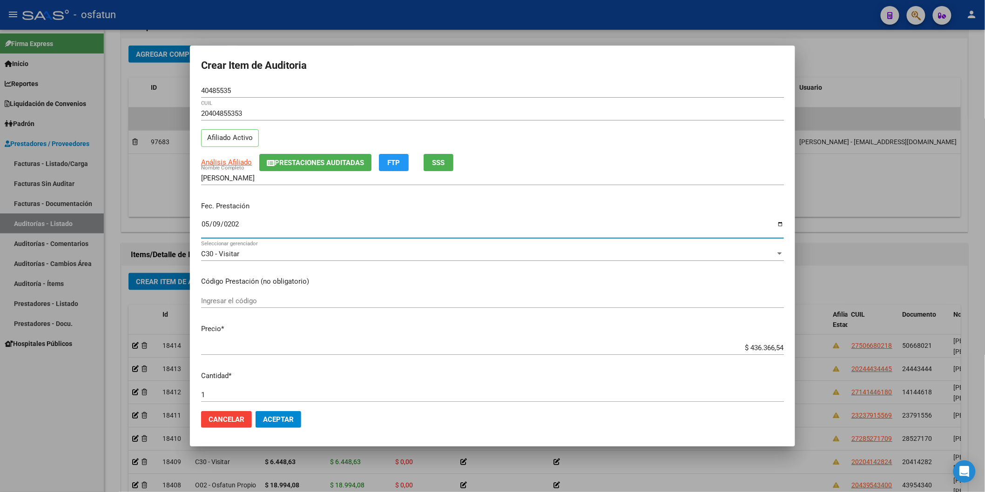
type input "2025-05-09"
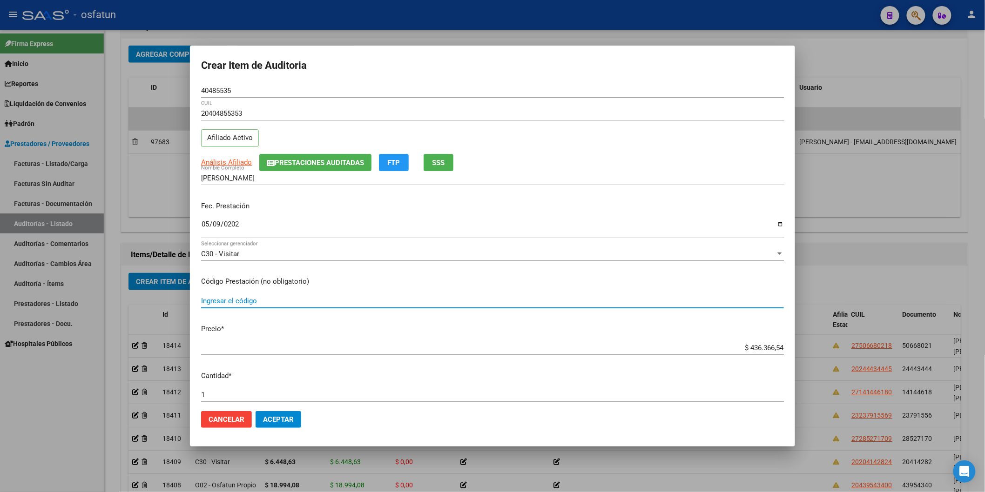
click at [218, 299] on input "Ingresar el código" at bounding box center [492, 301] width 583 height 8
type input "420101"
click at [855, 336] on div "Crear Item de Auditoria 40485535 Nro Documento 20404855353 CUIL Afiliado Activo…" at bounding box center [492, 246] width 985 height 492
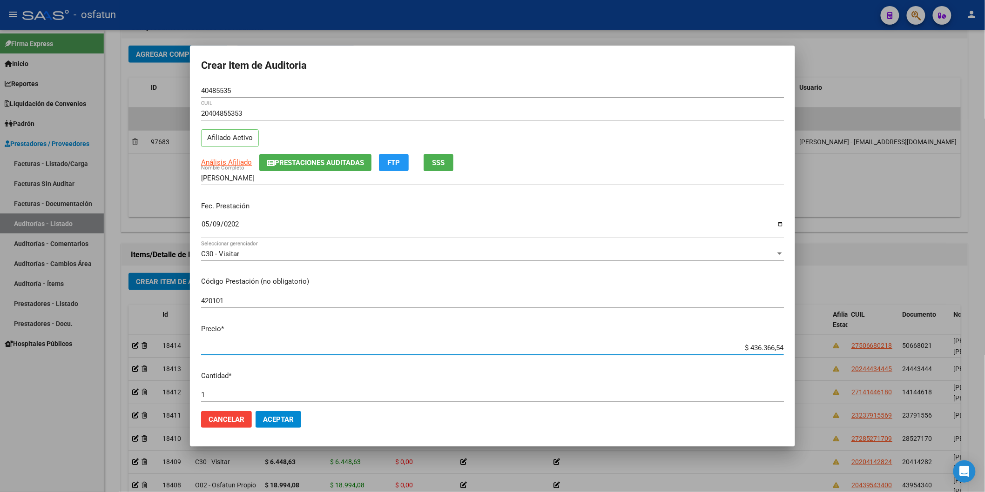
type input "$ 0,02"
type input "$ 0,20"
type input "$ 2,00"
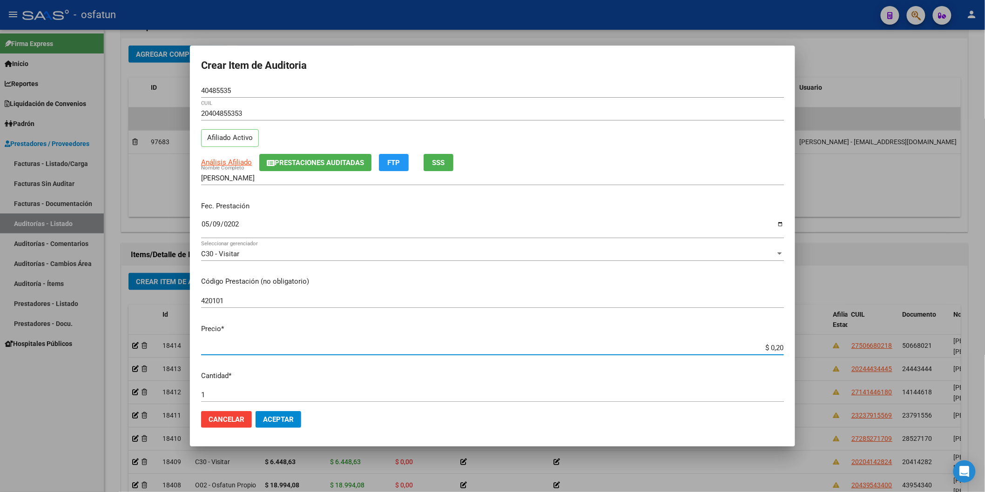
type input "$ 2,00"
type input "$ 20,00"
type input "$ 200,00"
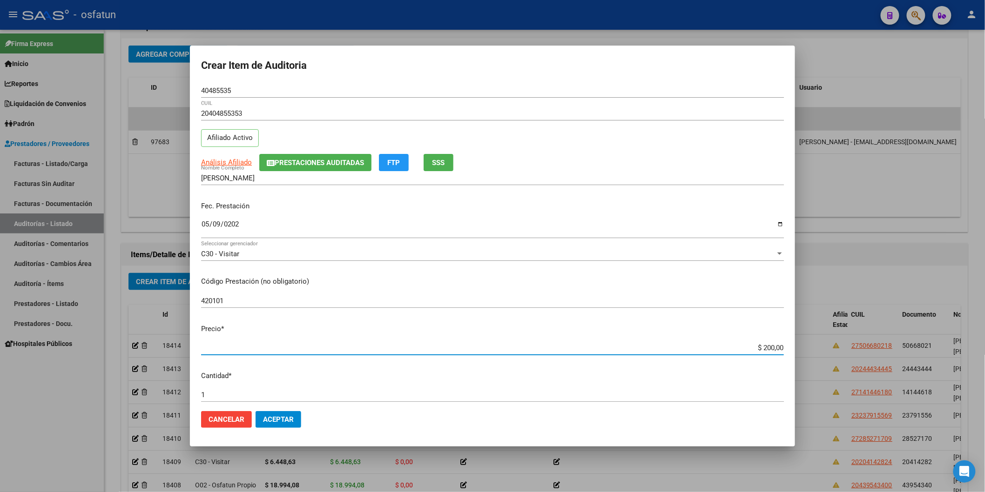
type input "$ 2.000,00"
type input "$ 20.000,00"
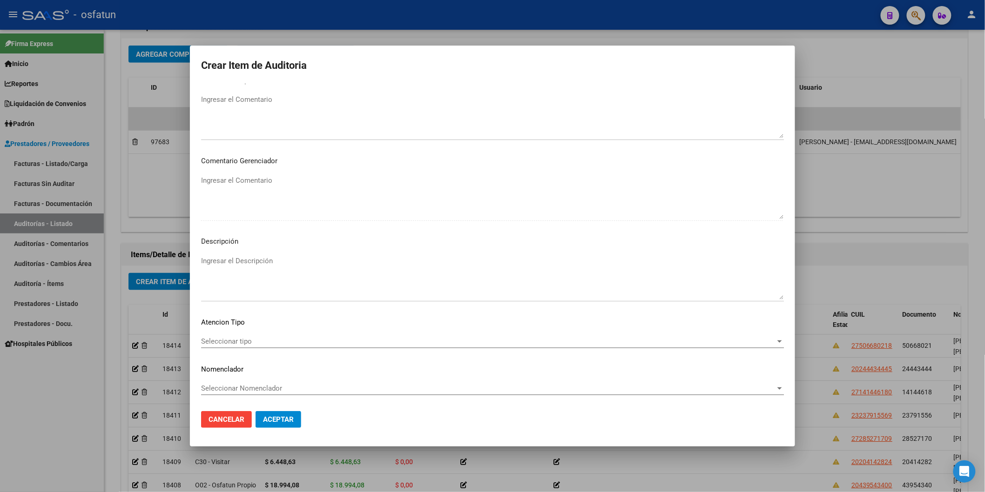
scroll to position [518, 0]
click at [280, 337] on span "Seleccionar tipo" at bounding box center [488, 341] width 574 height 8
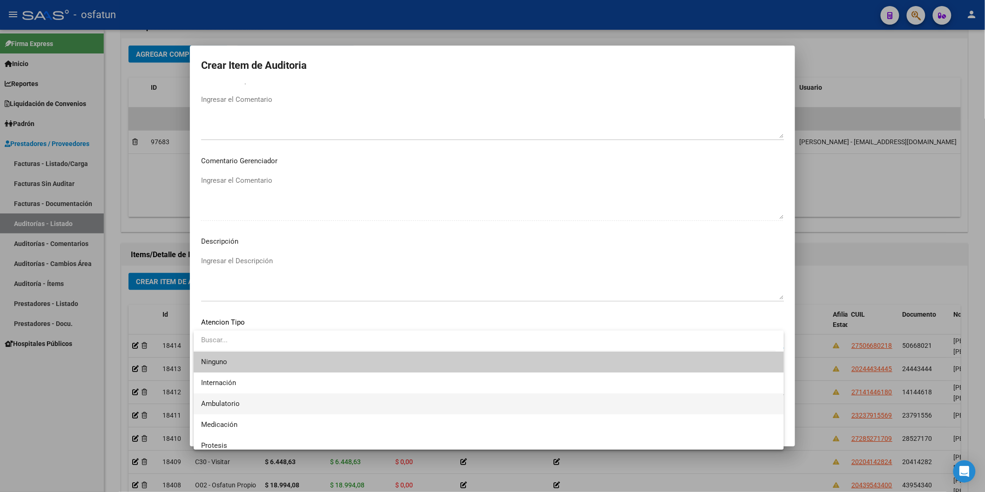
click at [267, 406] on span "Ambulatorio" at bounding box center [488, 404] width 575 height 21
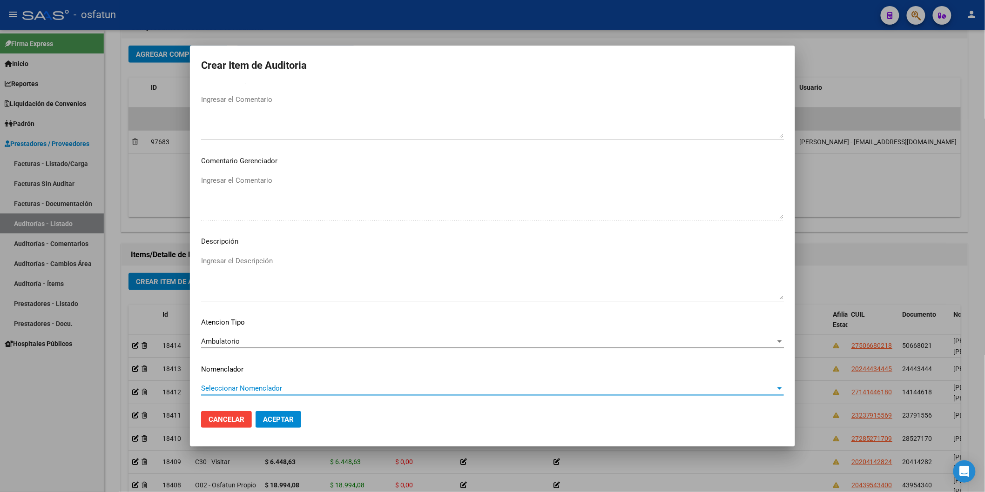
click at [261, 388] on span "Seleccionar Nomenclador" at bounding box center [488, 388] width 574 height 8
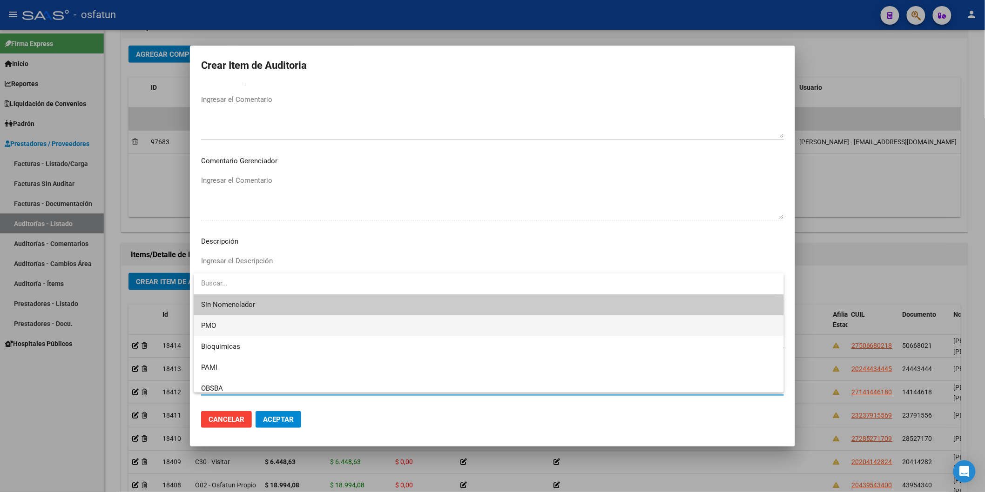
drag, startPoint x: 221, startPoint y: 331, endPoint x: 239, endPoint y: 352, distance: 28.1
click at [221, 331] on span "PMO" at bounding box center [488, 326] width 575 height 21
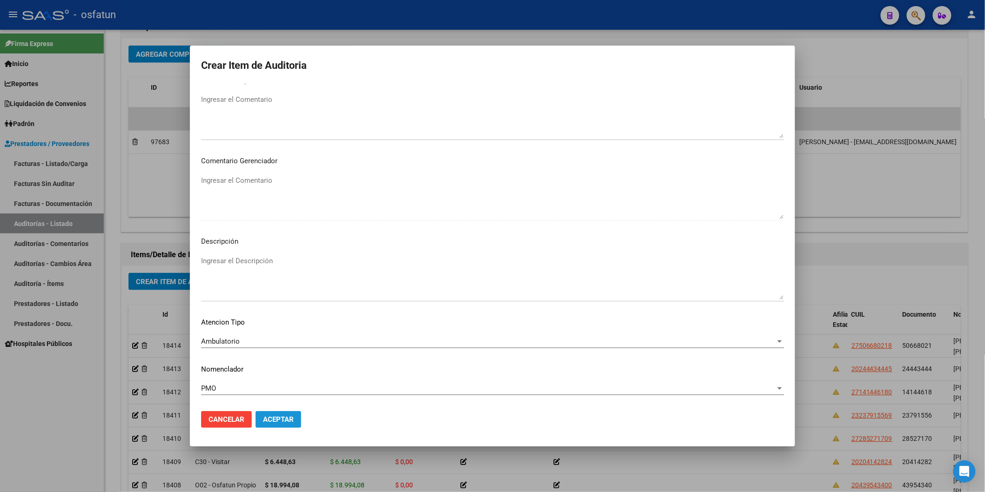
drag, startPoint x: 268, startPoint y: 415, endPoint x: 276, endPoint y: 411, distance: 8.5
click at [271, 413] on button "Aceptar" at bounding box center [279, 419] width 46 height 17
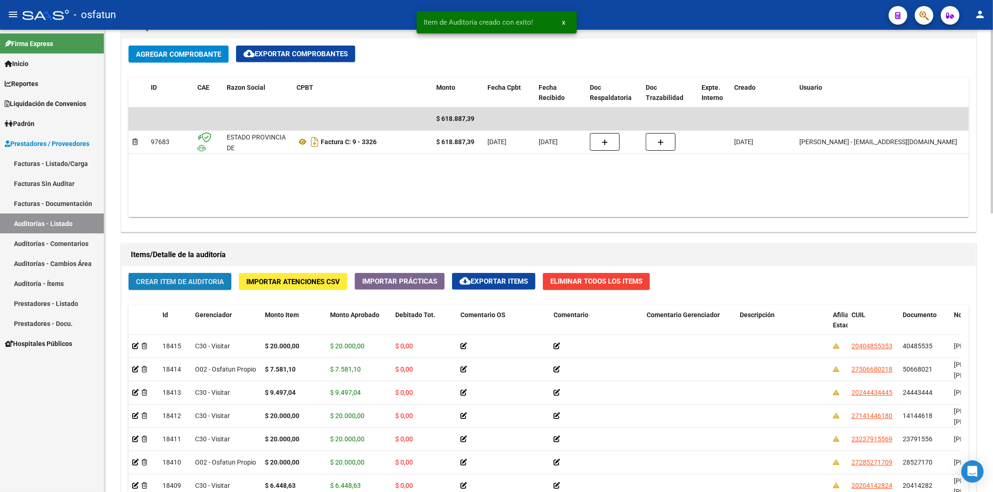
click at [202, 280] on span "Crear Item de Auditoria" at bounding box center [180, 282] width 88 height 8
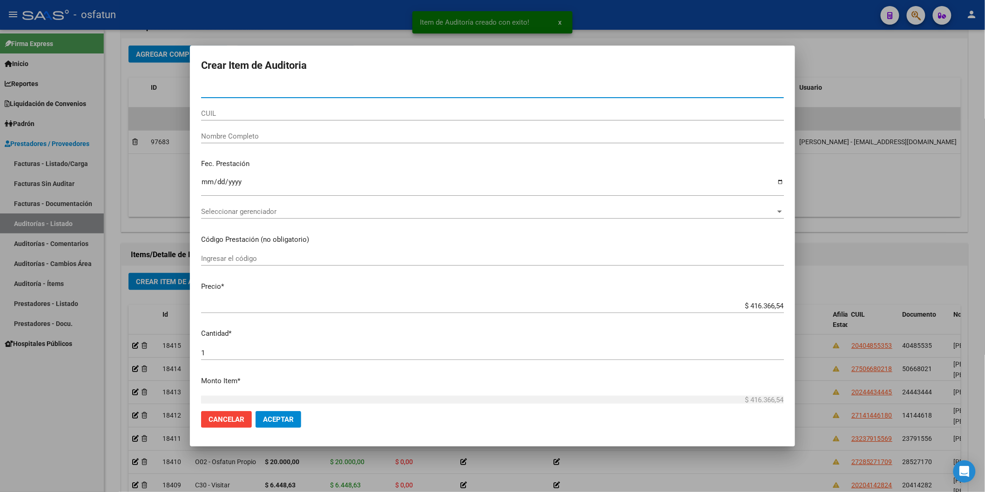
paste input "43343134"
type input "43343134"
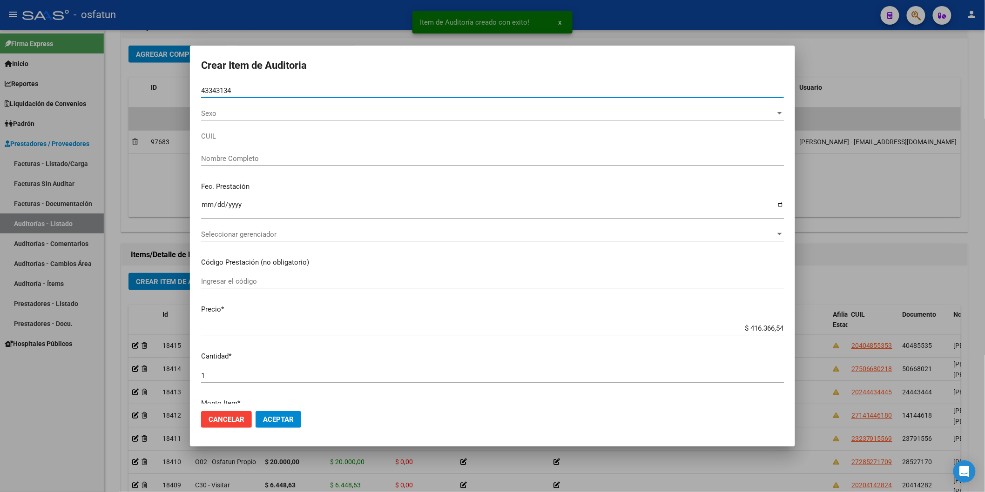
type input "27433431346"
type input "[PERSON_NAME] DEL CIELO"
type input "43343134"
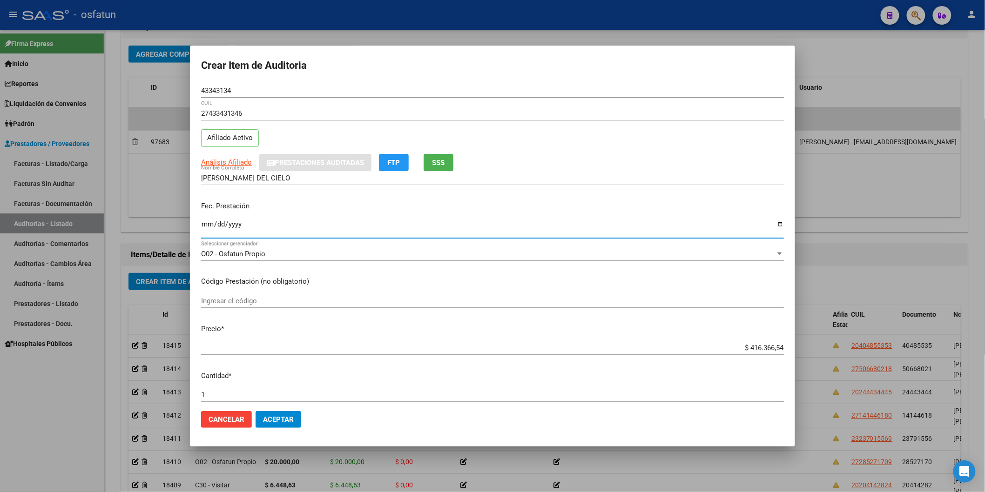
click at [202, 226] on input "Ingresar la fecha" at bounding box center [492, 228] width 583 height 15
type input "2025-05-12"
click at [264, 307] on div "Ingresar el código" at bounding box center [492, 301] width 583 height 14
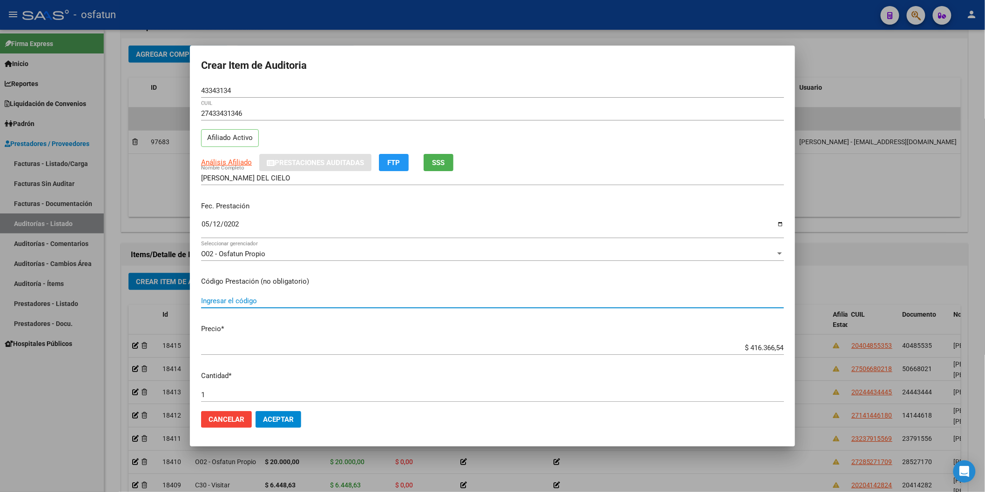
click at [264, 305] on div "Ingresar el código" at bounding box center [492, 301] width 583 height 14
type input "420101"
drag, startPoint x: 807, startPoint y: 346, endPoint x: 813, endPoint y: 345, distance: 6.6
click at [813, 345] on div "Crear Item de Auditoria 43343134 Nro Documento 27433431346 CUIL Afiliado Activo…" at bounding box center [492, 246] width 985 height 492
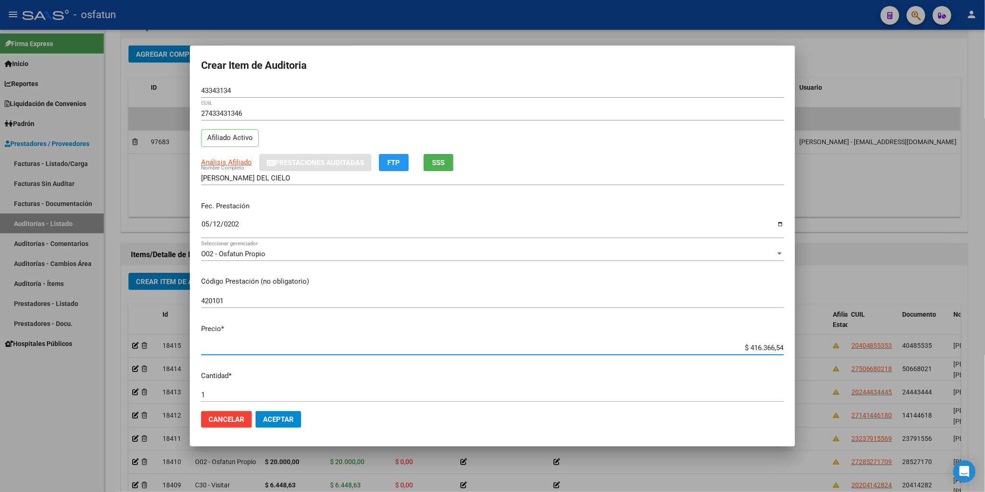
type input "$ 0,06"
type input "$ 0,63"
type input "$ 6,37"
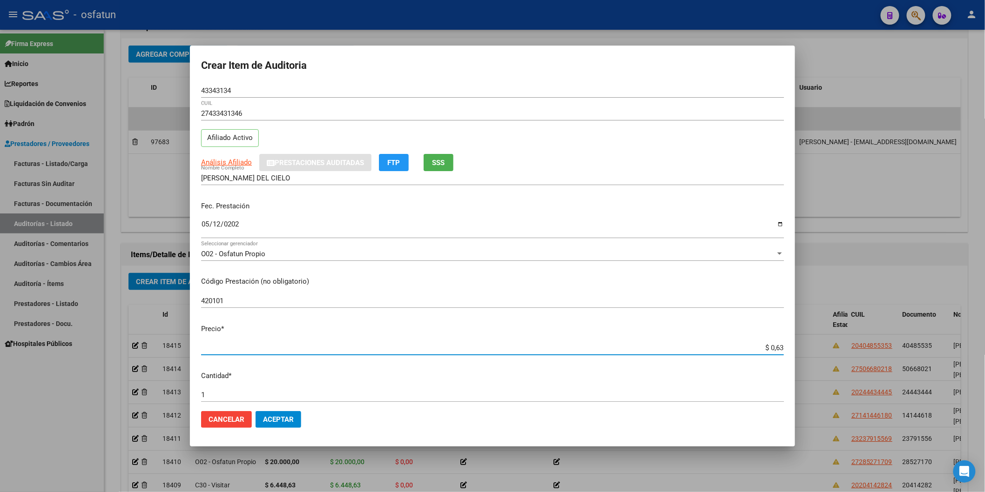
type input "$ 6,37"
type input "$ 63,74"
type input "$ 637,42"
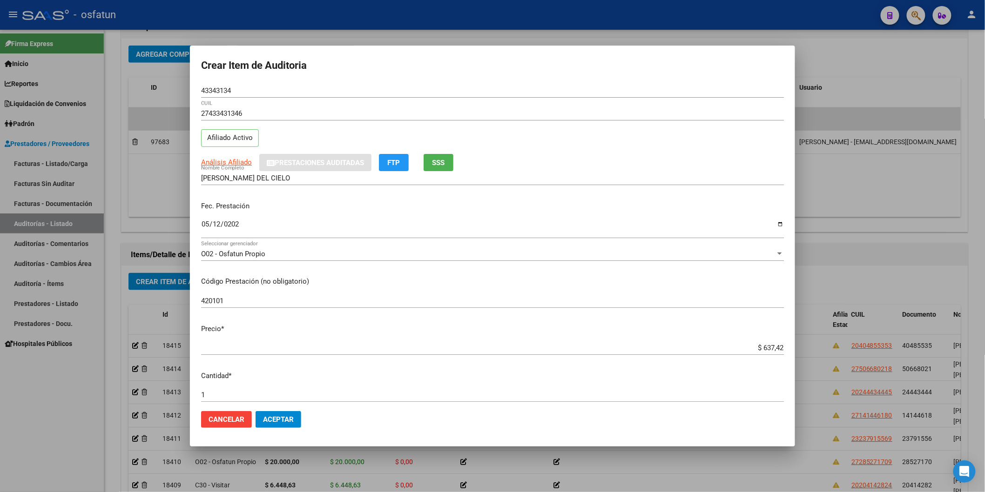
click at [773, 347] on input "$ 637,42" at bounding box center [492, 348] width 583 height 8
click at [777, 347] on app-form-text-field "Precio * $ 637,42 Ingresar el precio" at bounding box center [496, 338] width 590 height 29
click at [773, 347] on input "$ 637,42" at bounding box center [492, 348] width 583 height 8
type input "$ 6.374,25"
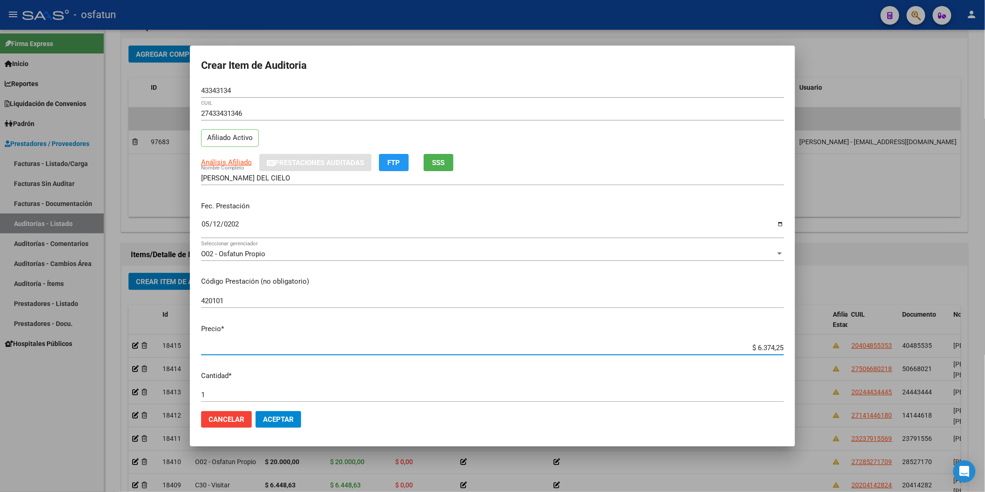
type input "$ 63.742,52"
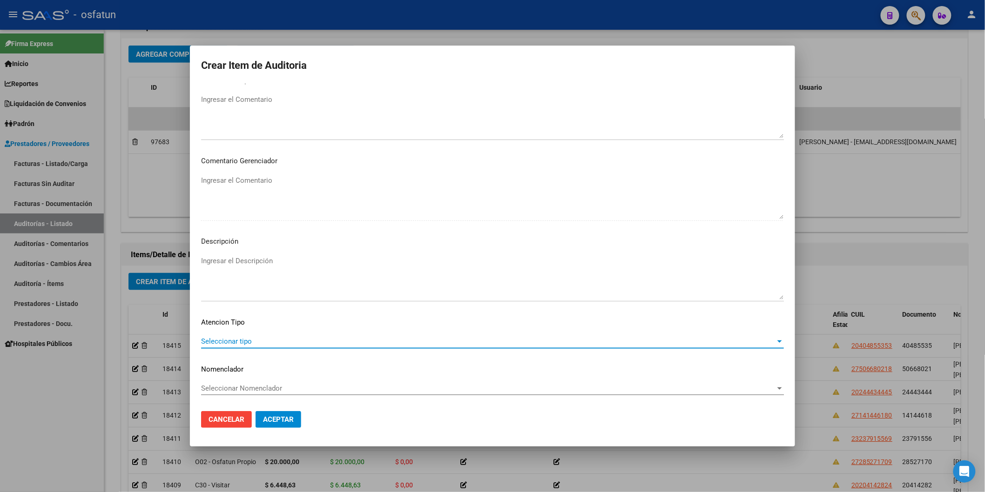
click at [249, 341] on span "Seleccionar tipo" at bounding box center [488, 341] width 574 height 8
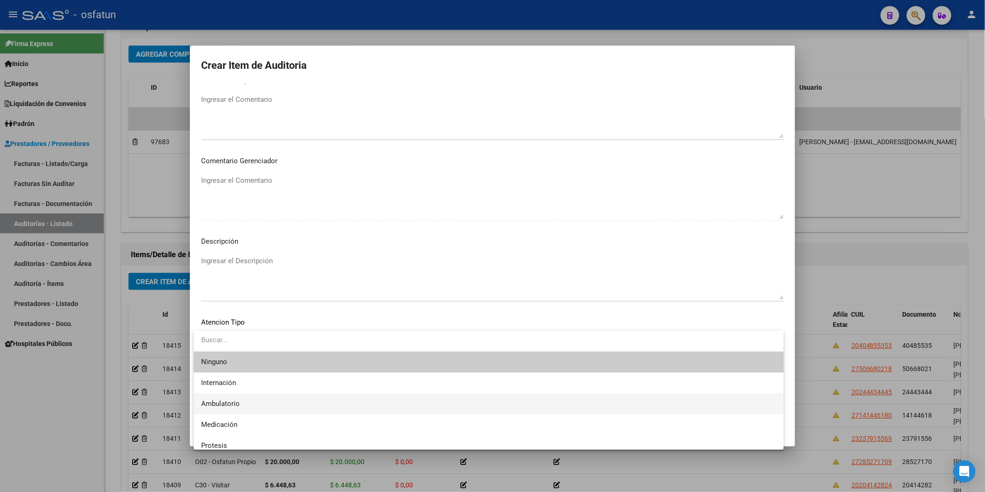
click at [230, 400] on span "Ambulatorio" at bounding box center [220, 404] width 39 height 8
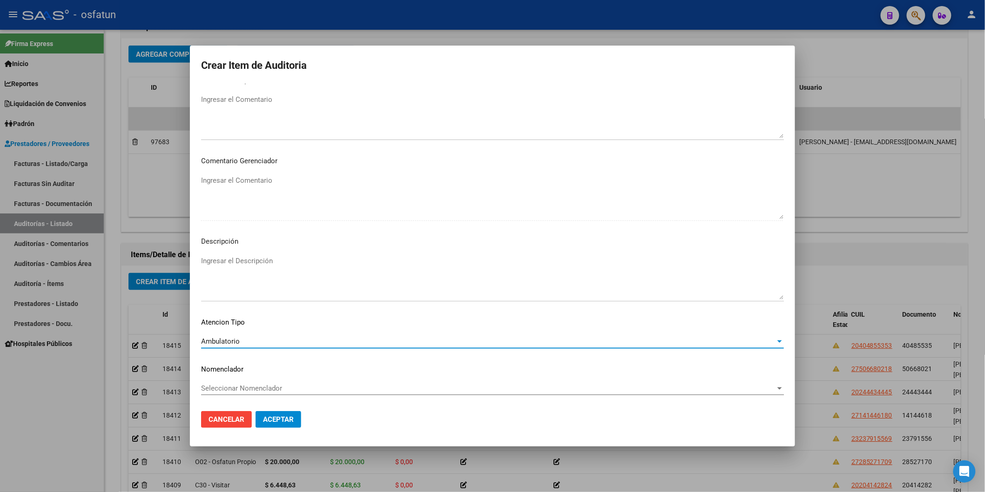
click at [244, 384] on span "Seleccionar Nomenclador" at bounding box center [488, 388] width 574 height 8
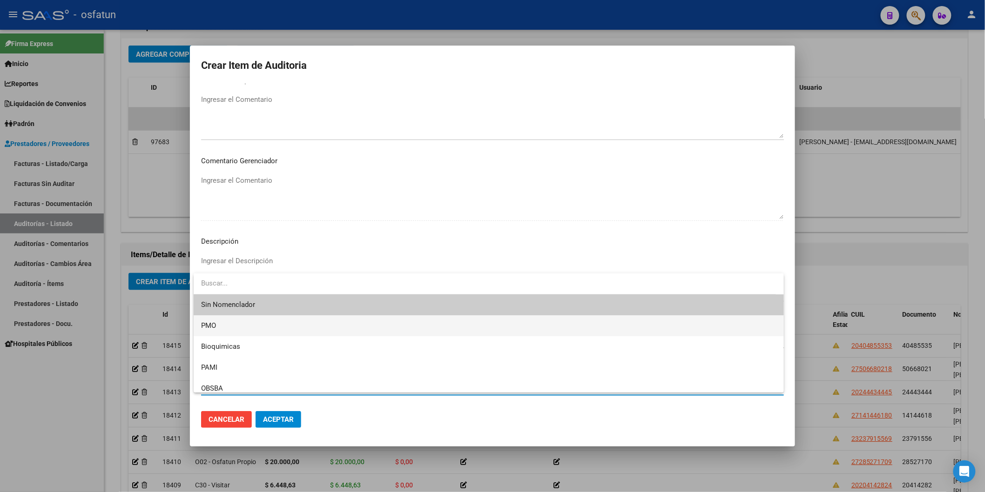
click at [238, 330] on span "PMO" at bounding box center [488, 326] width 575 height 21
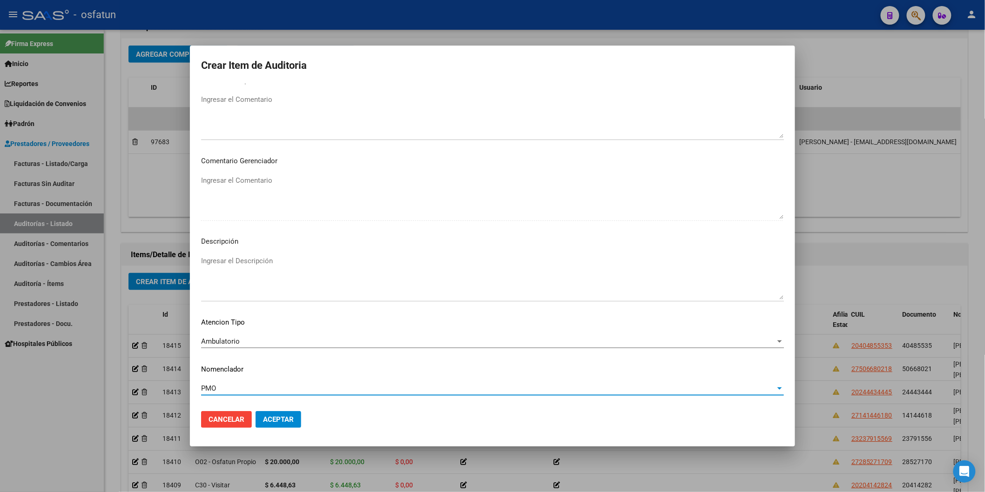
drag, startPoint x: 269, startPoint y: 422, endPoint x: 278, endPoint y: 425, distance: 10.0
click at [270, 421] on span "Aceptar" at bounding box center [278, 420] width 31 height 8
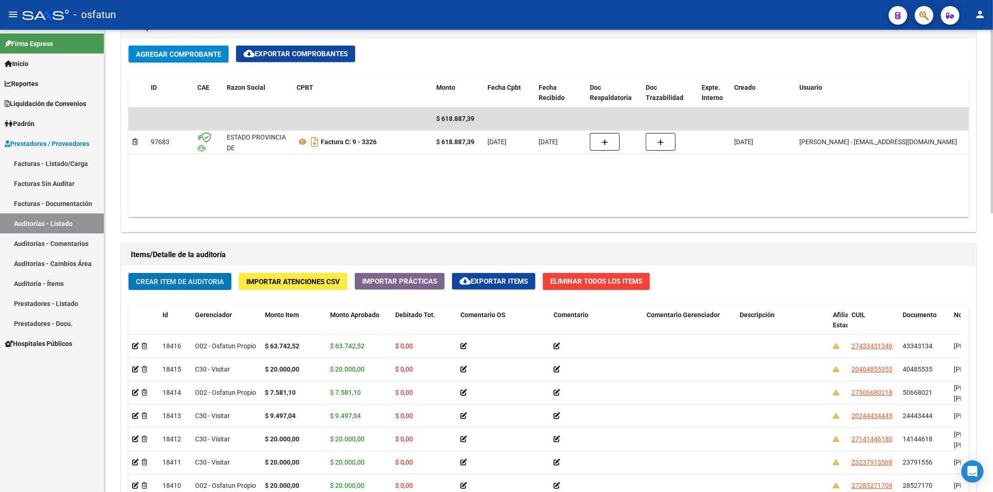
click at [195, 290] on button "Crear Item de Auditoria" at bounding box center [179, 281] width 103 height 17
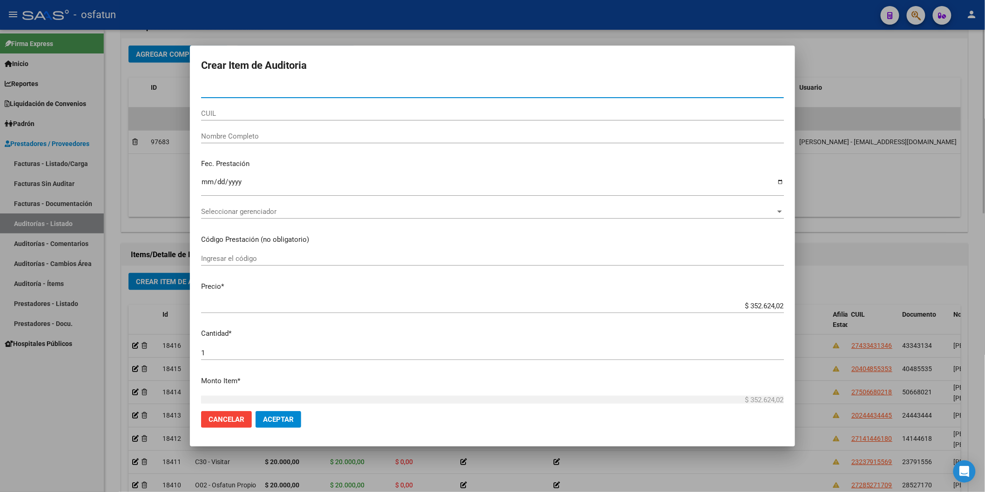
paste input "26302408"
type input "26302408"
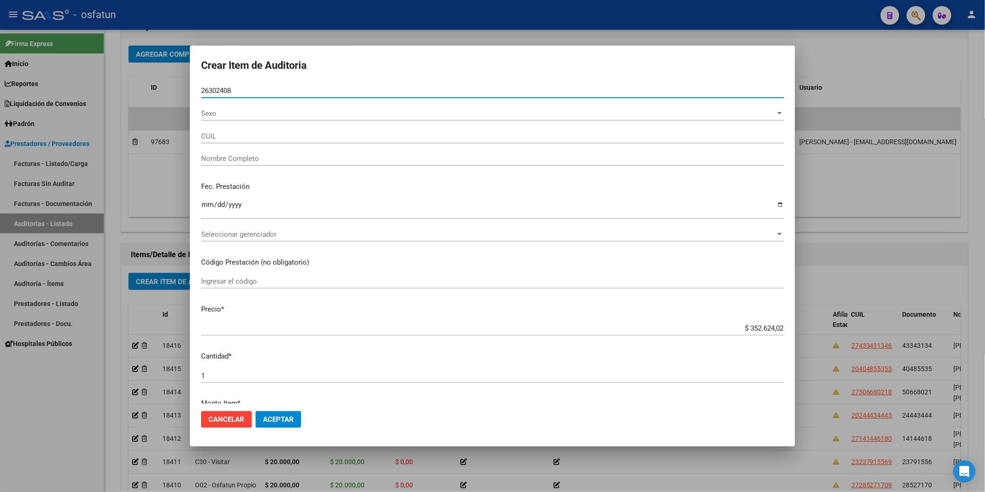
type input "27263024082"
type input "[PERSON_NAME]"
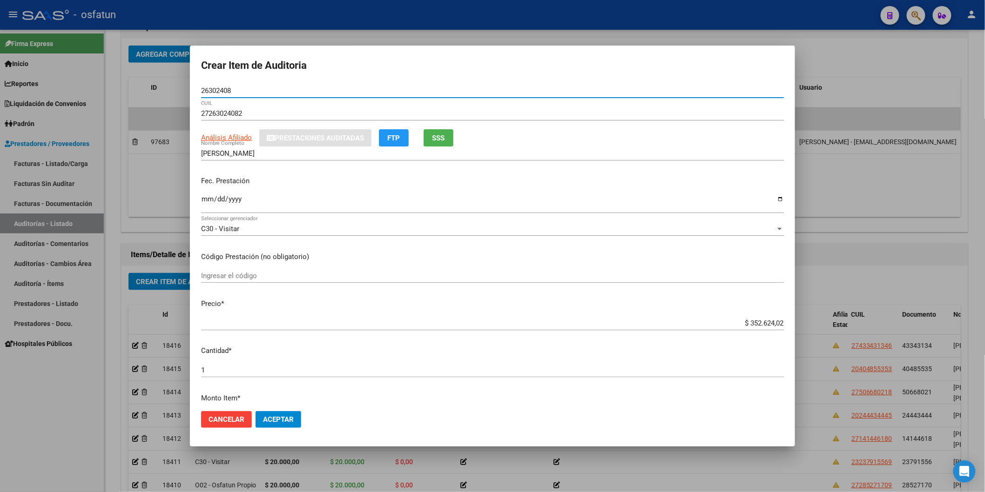
type input "26302408"
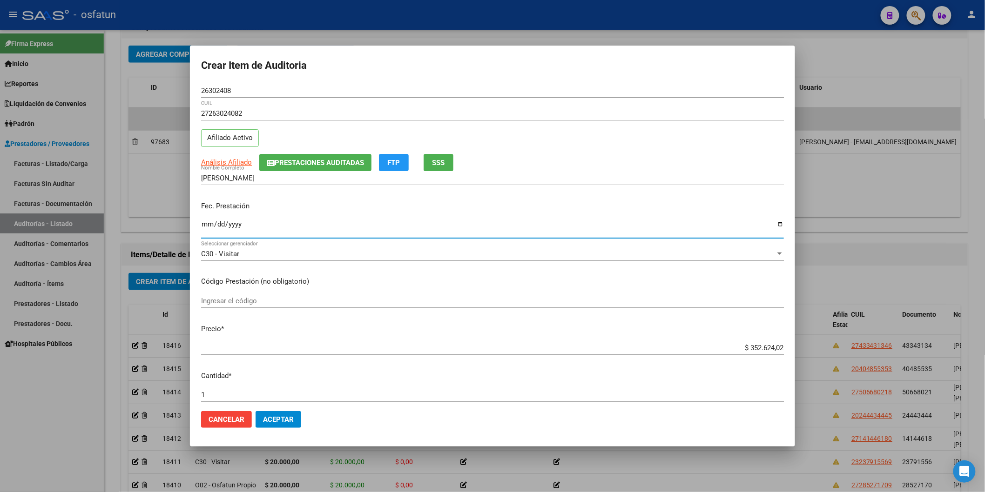
click at [209, 222] on input "Ingresar la fecha" at bounding box center [492, 228] width 583 height 15
type input "2025-05-13"
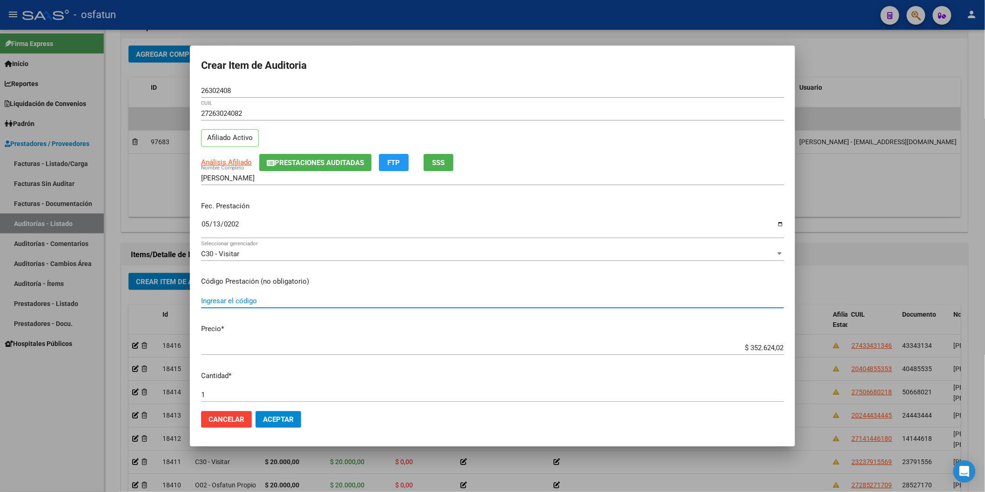
click at [264, 300] on input "Ingresar el código" at bounding box center [492, 301] width 583 height 8
type input "420101"
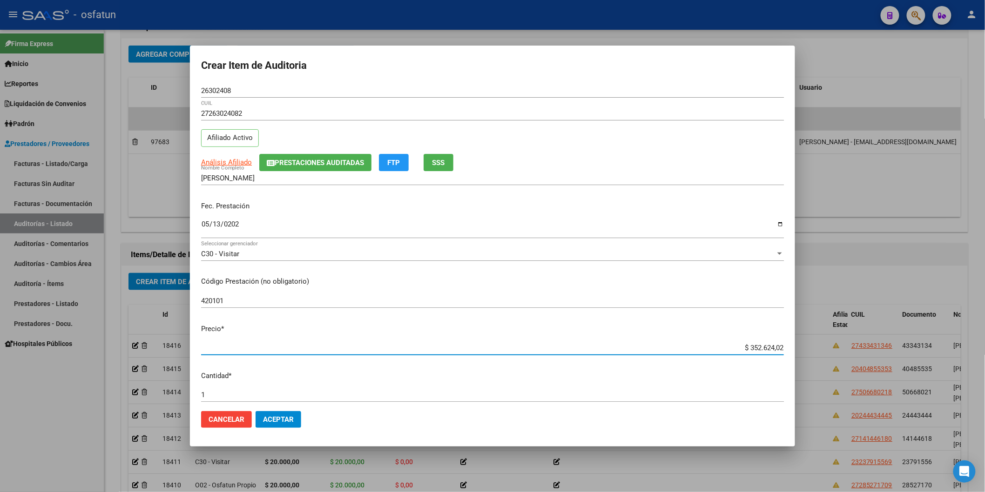
drag, startPoint x: 720, startPoint y: 345, endPoint x: 815, endPoint y: 345, distance: 95.0
click at [812, 345] on div "Crear Item de Auditoria 26302408 Nro Documento 27263024082 CUIL Afiliado Activo…" at bounding box center [492, 246] width 985 height 492
type input "$ 0,02"
type input "$ 0,20"
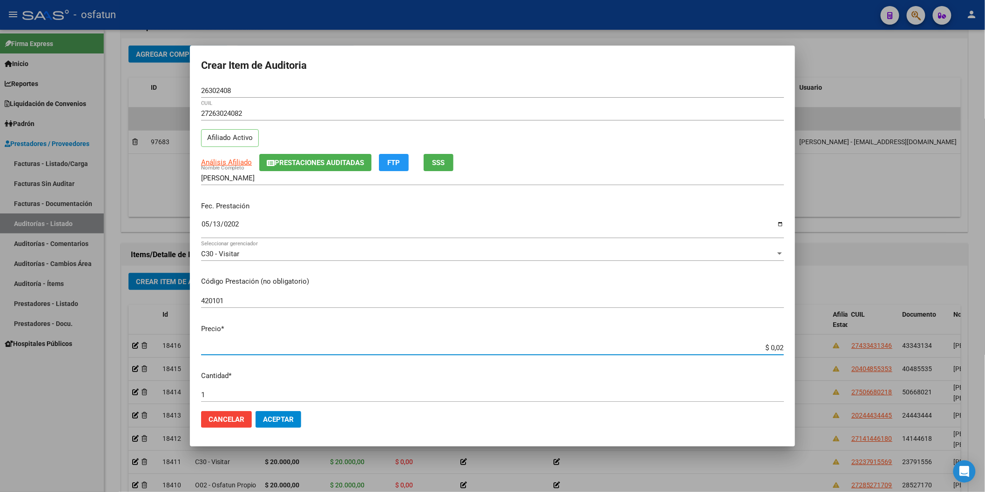
type input "$ 0,20"
type input "$ 2,00"
type input "$ 20,00"
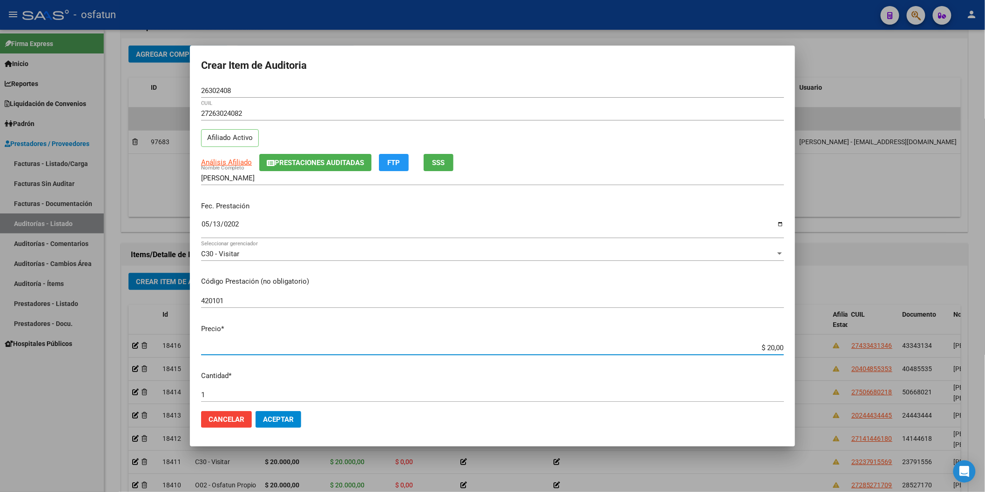
type input "$ 200,00"
type input "$ 2.000,00"
type input "$ 20.000,00"
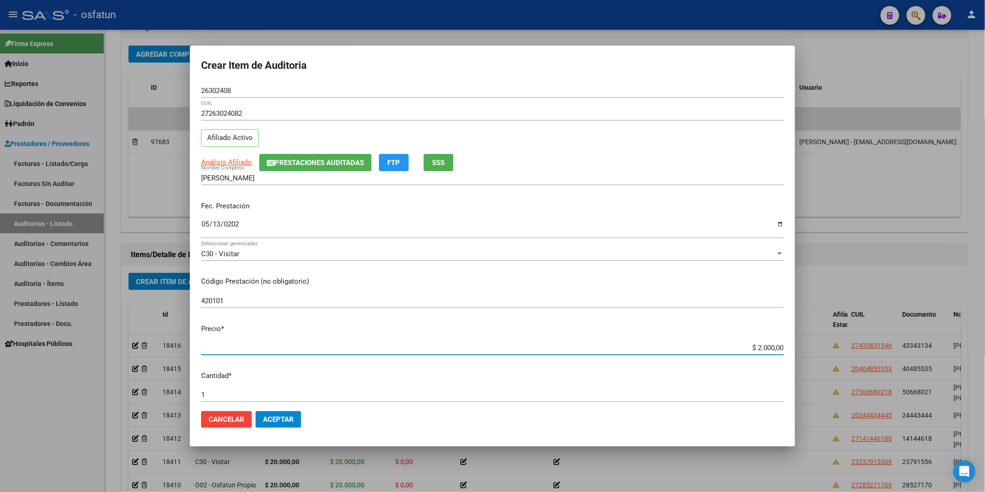
type input "$ 20.000,00"
type input "$ 200.000,00"
type input "$ 20.000,00"
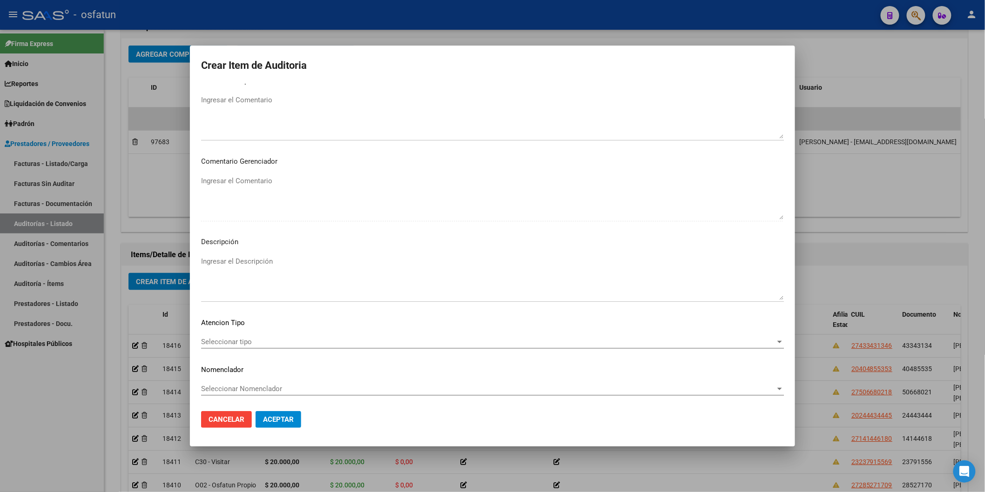
scroll to position [518, 0]
click at [268, 342] on span "Seleccionar tipo" at bounding box center [488, 341] width 574 height 8
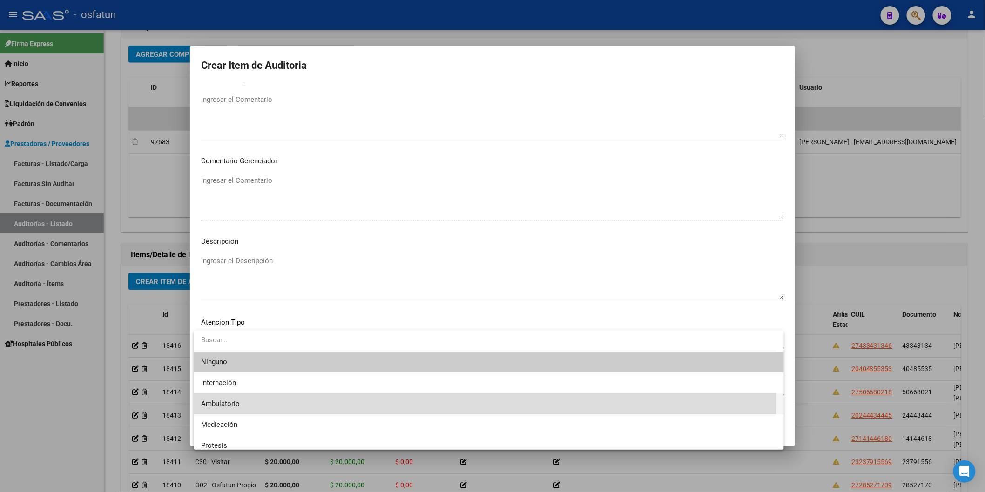
click at [255, 403] on span "Ambulatorio" at bounding box center [488, 404] width 575 height 21
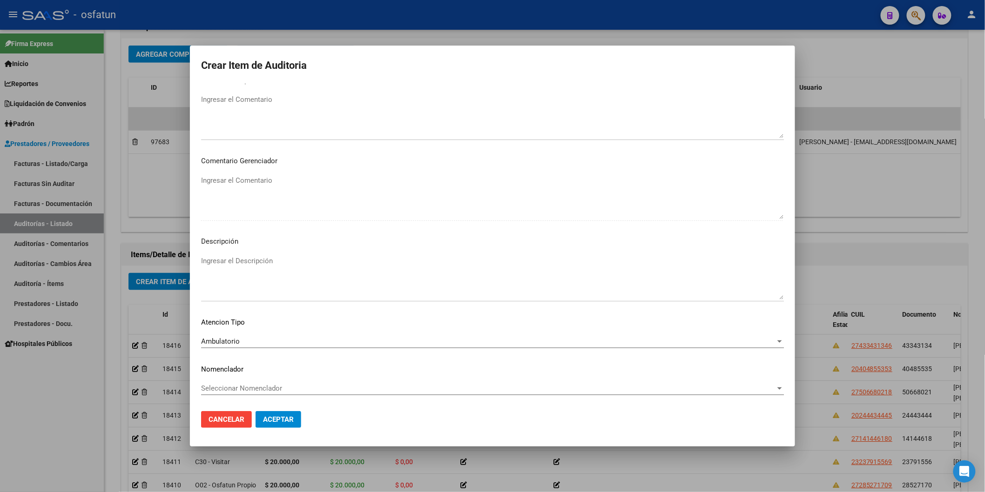
click at [249, 383] on div "Seleccionar Nomenclador Seleccionar Nomenclador" at bounding box center [492, 389] width 583 height 14
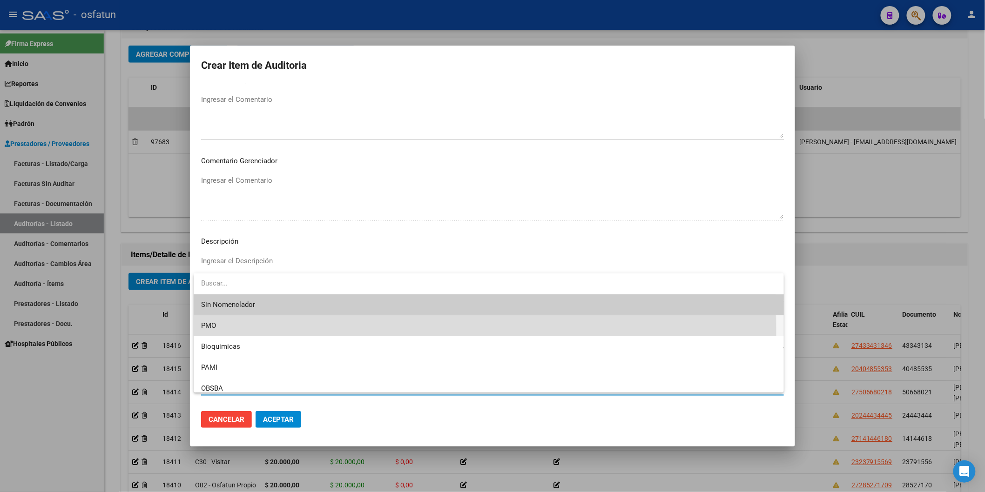
click at [227, 334] on span "PMO" at bounding box center [488, 326] width 575 height 21
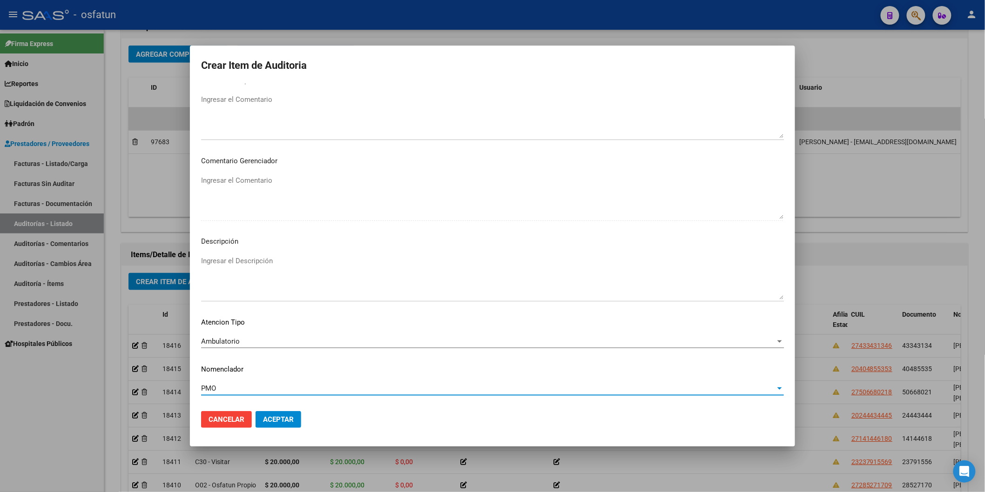
click at [277, 422] on span "Aceptar" at bounding box center [278, 420] width 31 height 8
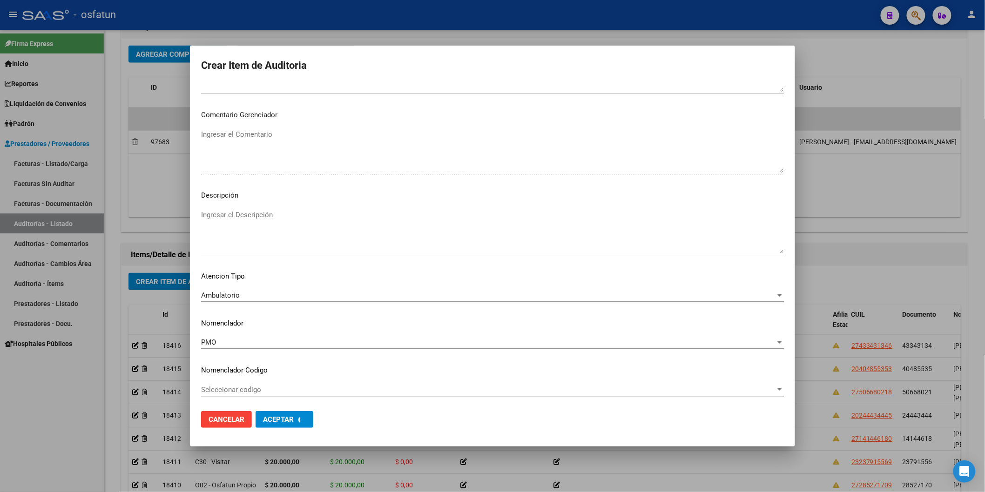
scroll to position [565, 0]
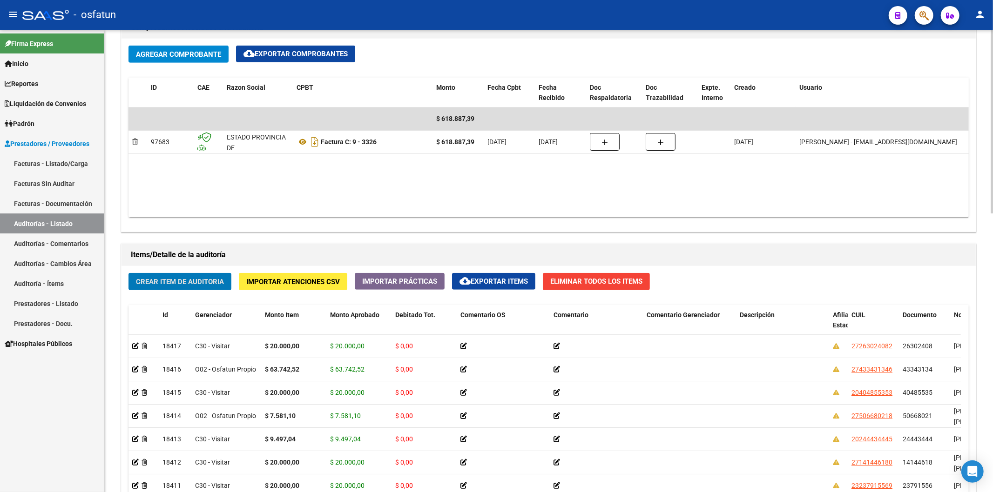
click at [205, 279] on span "Crear Item de Auditoria" at bounding box center [180, 282] width 88 height 8
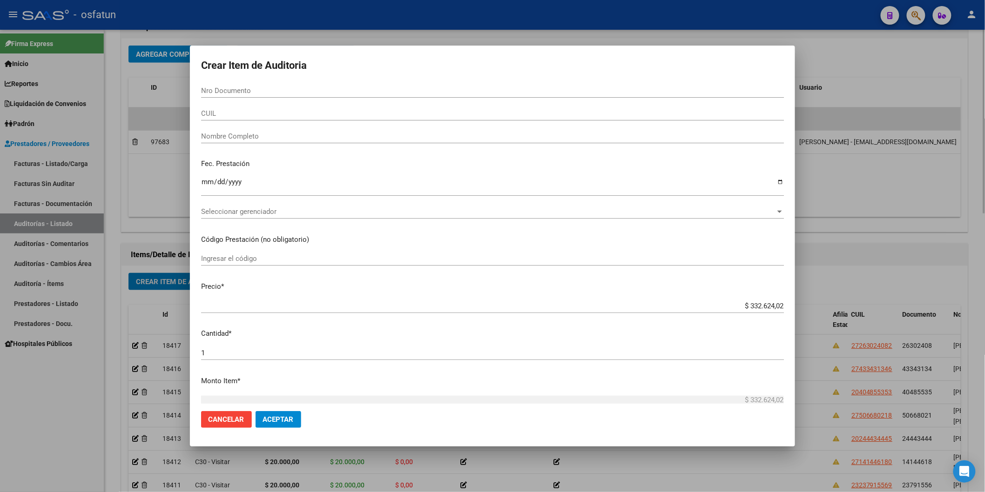
paste input "43343134"
type input "43343134"
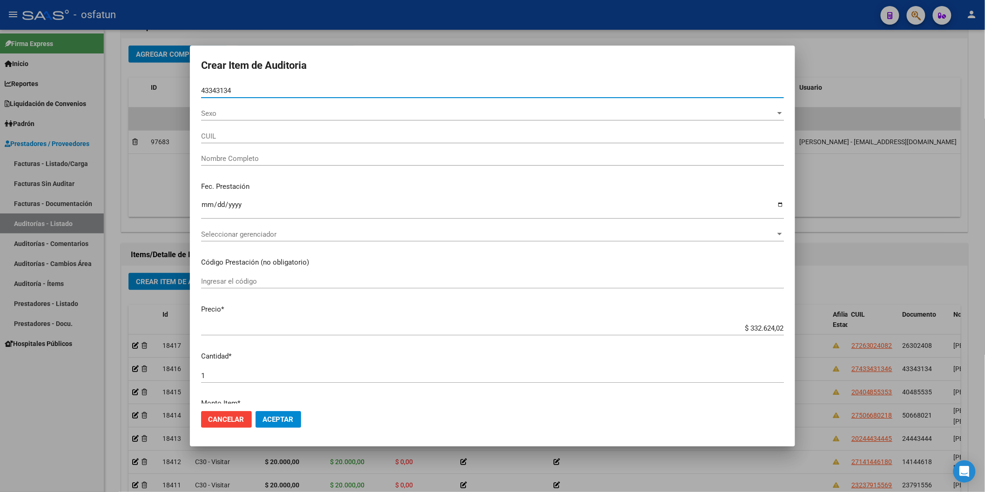
type input "27433431346"
type input "[PERSON_NAME] DEL CIELO"
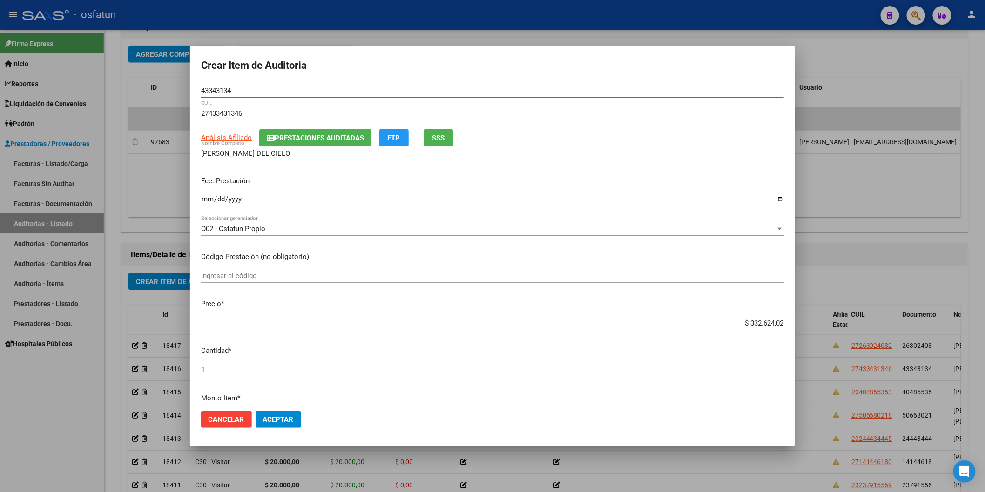
type input "43343134"
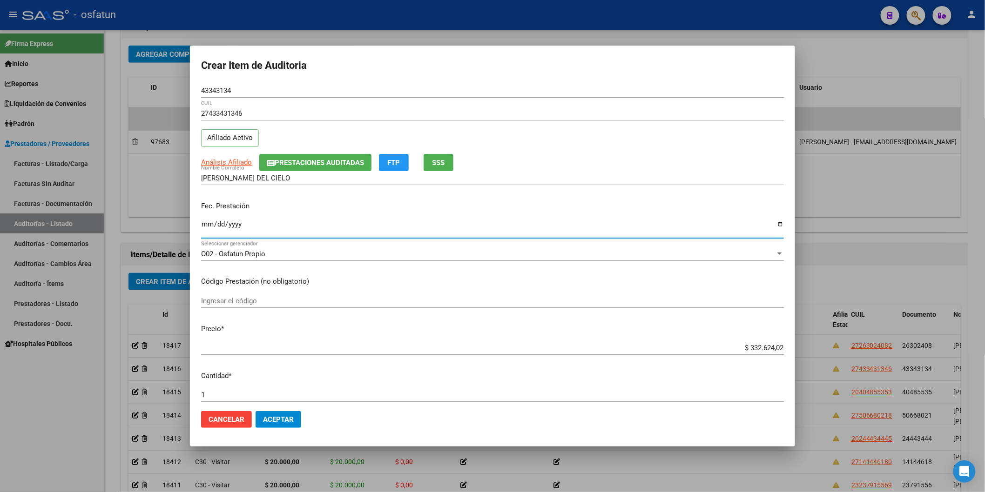
click at [207, 221] on input "Ingresar la fecha" at bounding box center [492, 228] width 583 height 15
type input "2025-05-13"
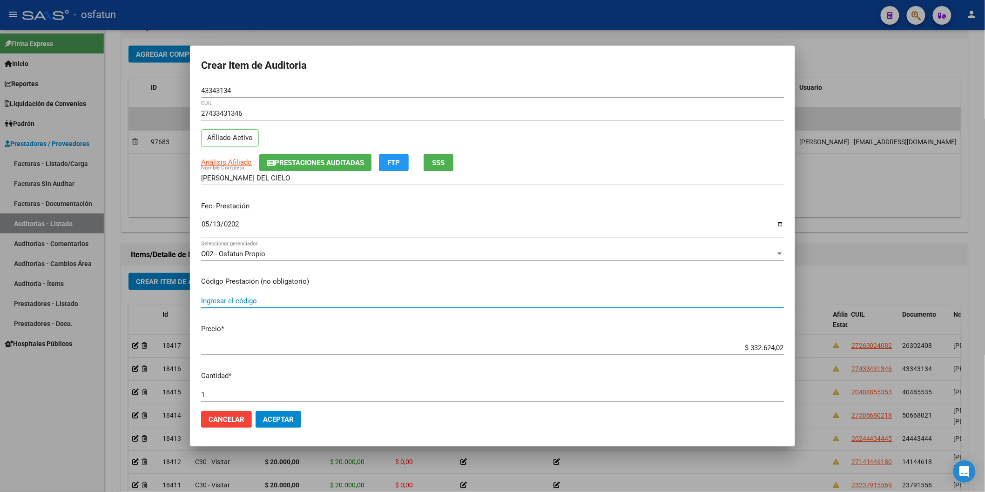
click at [259, 297] on input "Ingresar el código" at bounding box center [492, 301] width 583 height 8
type input "420101"
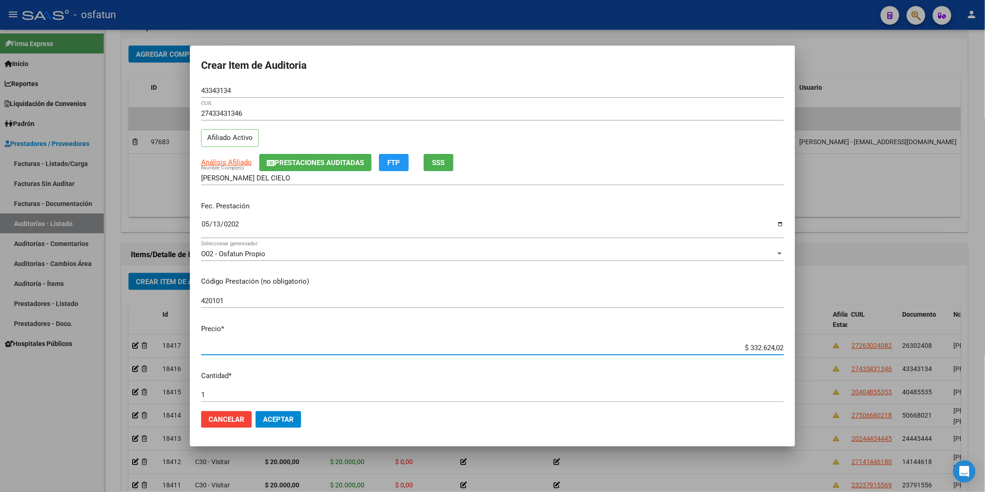
drag, startPoint x: 718, startPoint y: 350, endPoint x: 834, endPoint y: 339, distance: 116.4
click at [834, 340] on div "Crear Item de Auditoria 43343134 Nro Documento 27433431346 CUIL Afiliado Activo…" at bounding box center [492, 246] width 985 height 492
type input "$ 0,02"
type input "$ 0,20"
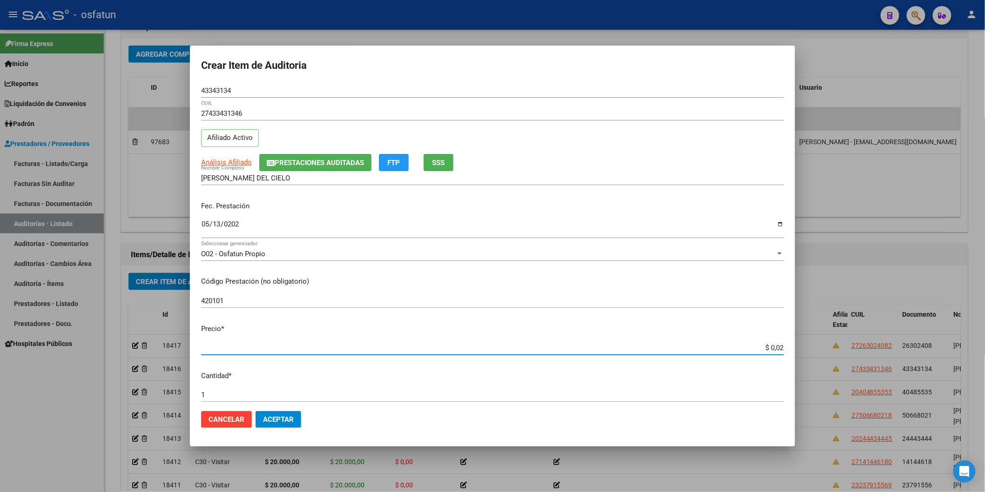
type input "$ 0,20"
type input "$ 2,00"
type input "$ 20,00"
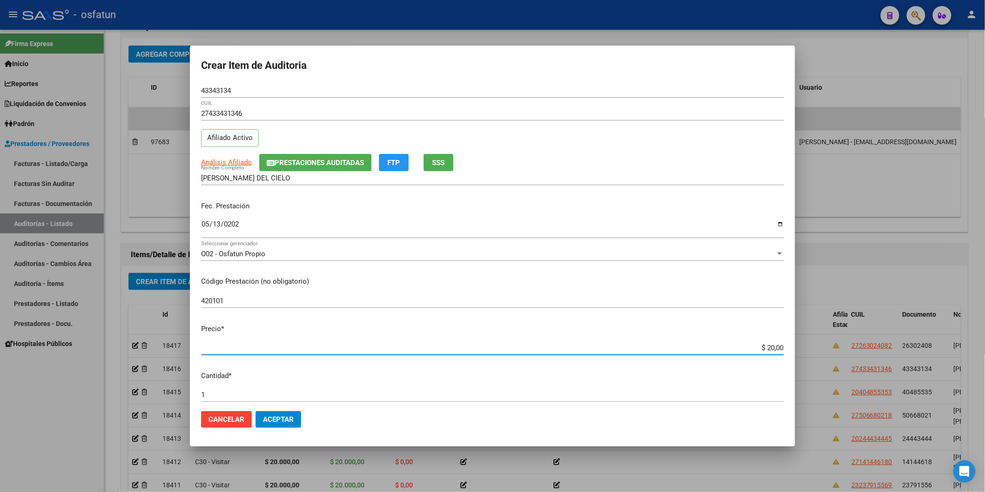
type input "$ 200,00"
type input "$ 2.000,00"
type input "$ 20.000,00"
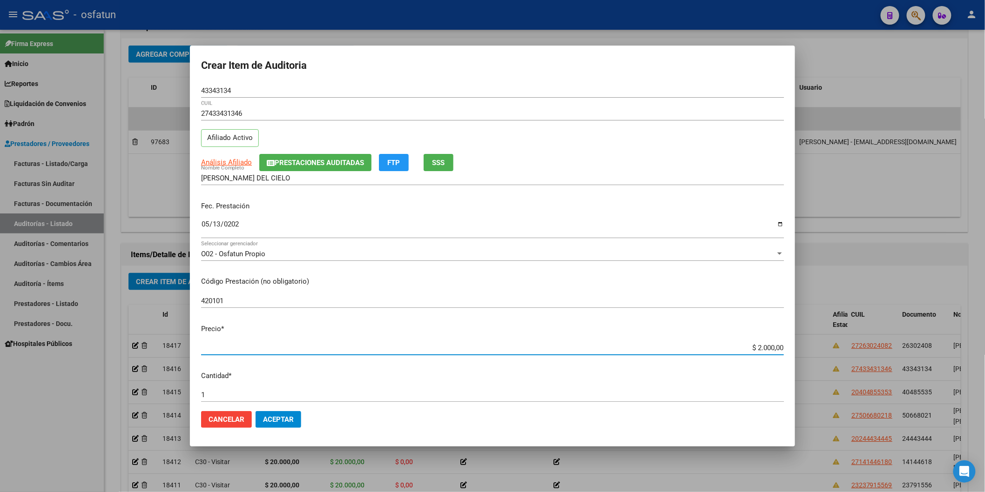
type input "$ 20.000,00"
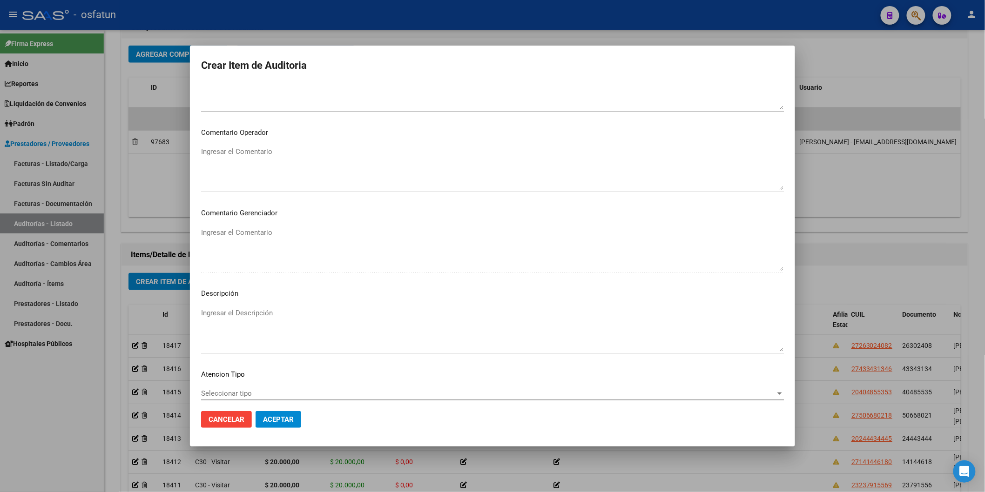
scroll to position [518, 0]
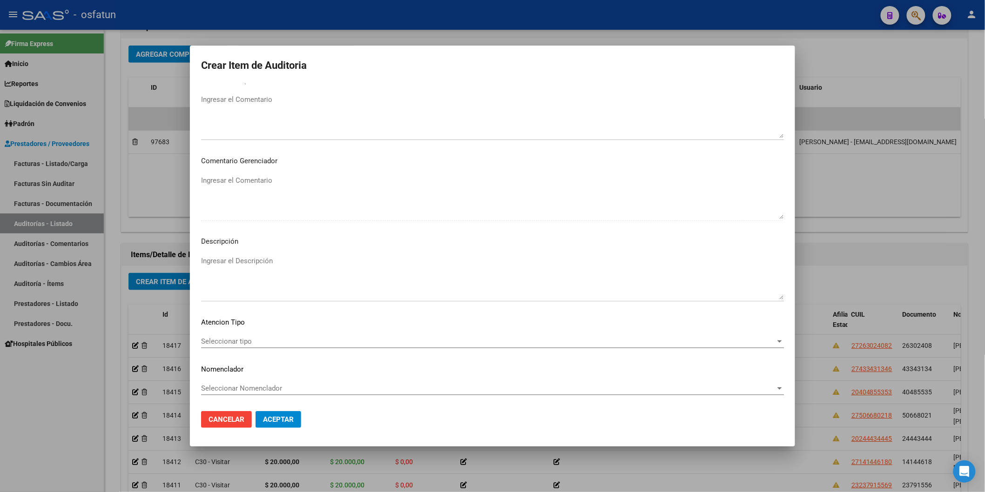
click at [236, 335] on div "Seleccionar tipo Seleccionar tipo" at bounding box center [492, 342] width 583 height 14
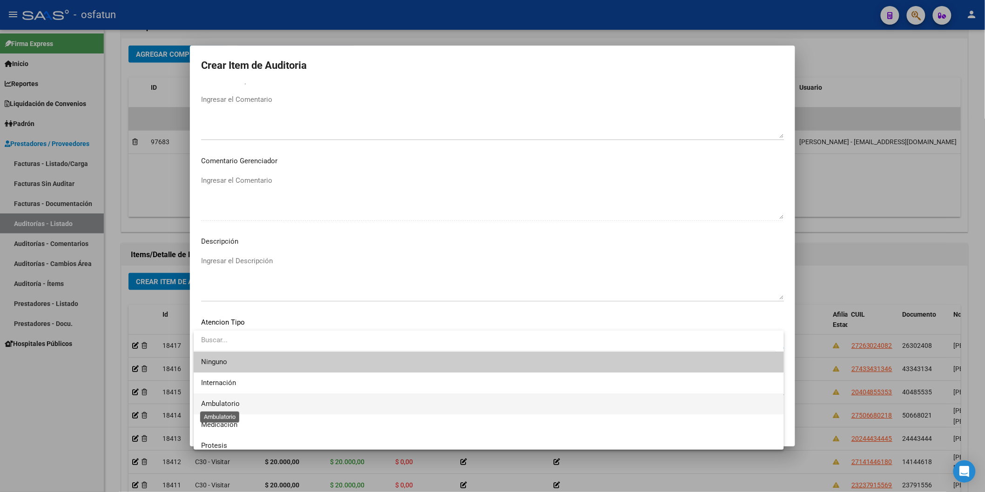
click at [236, 401] on span "Ambulatorio" at bounding box center [220, 404] width 39 height 8
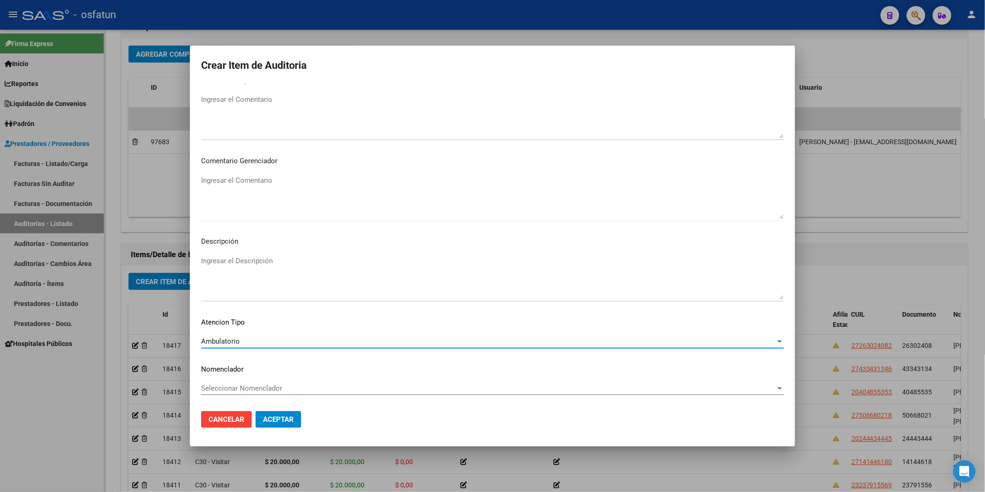
click at [238, 379] on mat-dialog-content "43343134 Nro Documento 27433431346 CUIL Afiliado Activo Análisis Afiliado Prest…" at bounding box center [492, 244] width 605 height 320
click at [239, 384] on div "Seleccionar Nomenclador Seleccionar Nomenclador" at bounding box center [492, 389] width 583 height 14
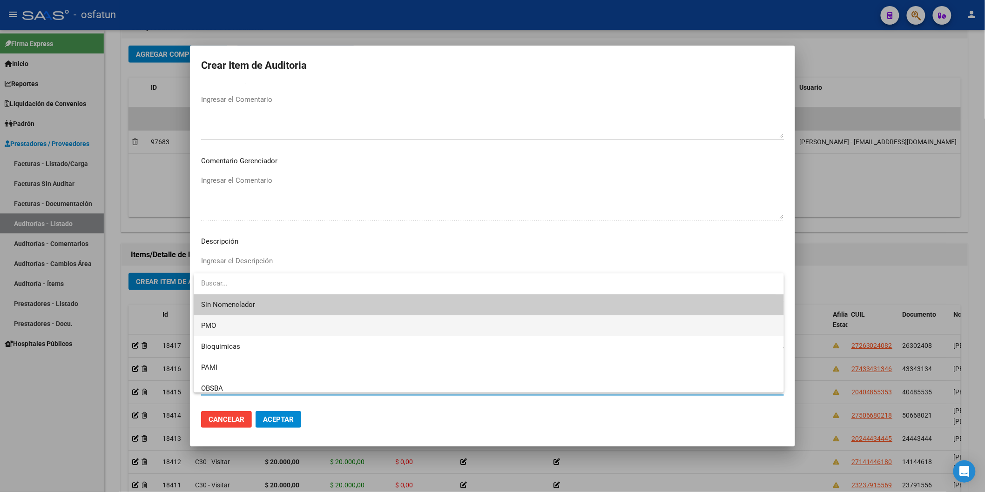
click at [234, 330] on span "PMO" at bounding box center [488, 326] width 575 height 21
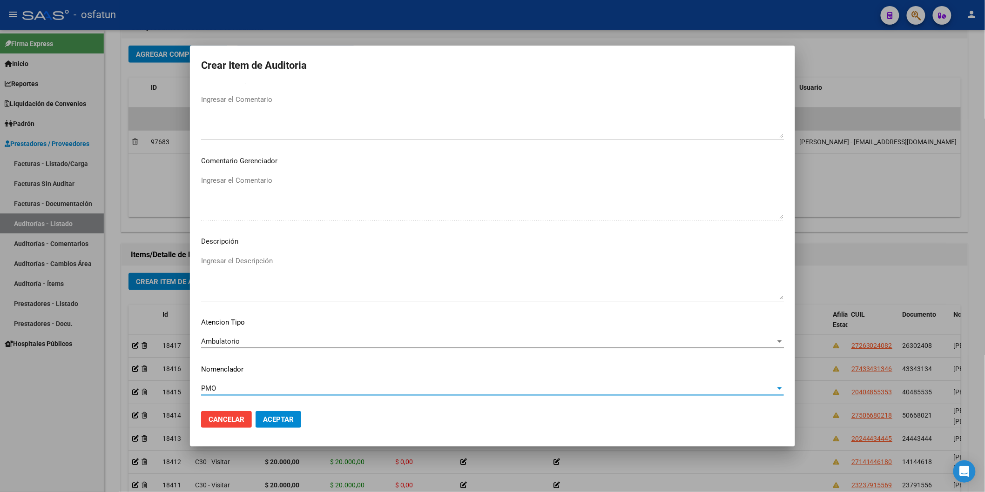
click at [278, 425] on button "Aceptar" at bounding box center [279, 419] width 46 height 17
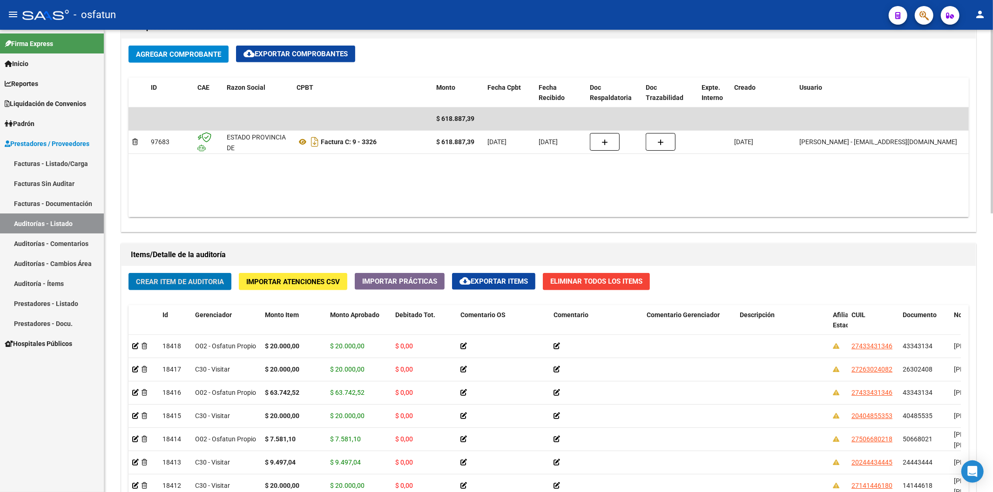
click at [195, 282] on span "Crear Item de Auditoria" at bounding box center [180, 282] width 88 height 8
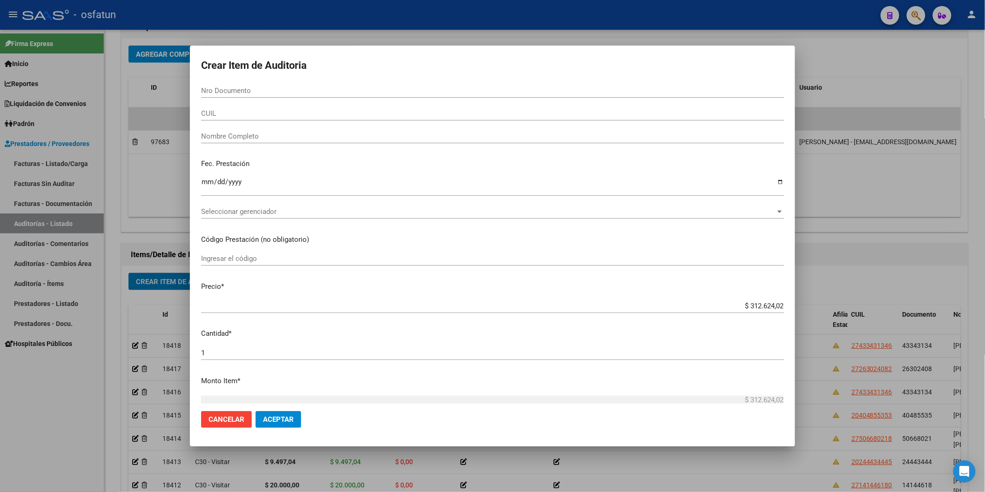
paste input "29426093"
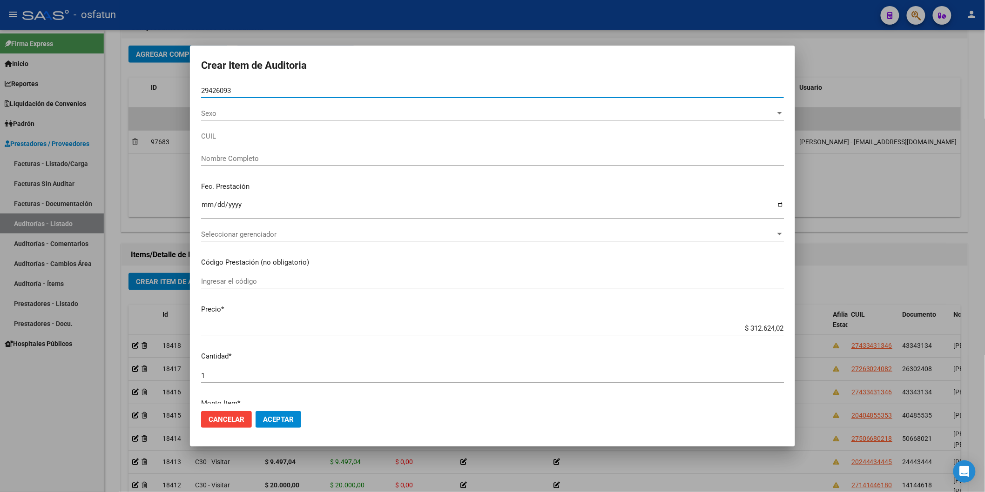
type input "29426093"
type input "20294260936"
type input "PARRILLA [PERSON_NAME]"
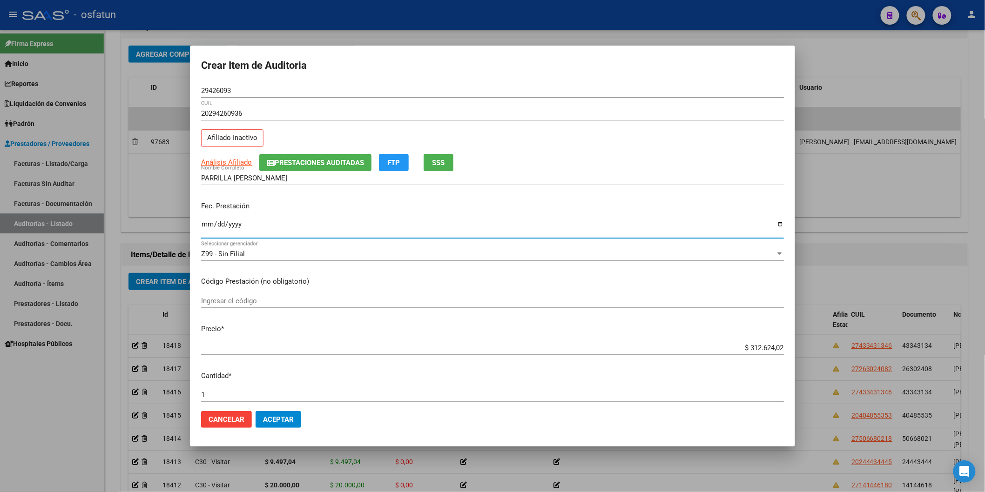
click at [205, 221] on input "Ingresar la fecha" at bounding box center [492, 228] width 583 height 15
type input "2025-05-14"
click at [280, 298] on input "Ingresar el código" at bounding box center [492, 301] width 583 height 8
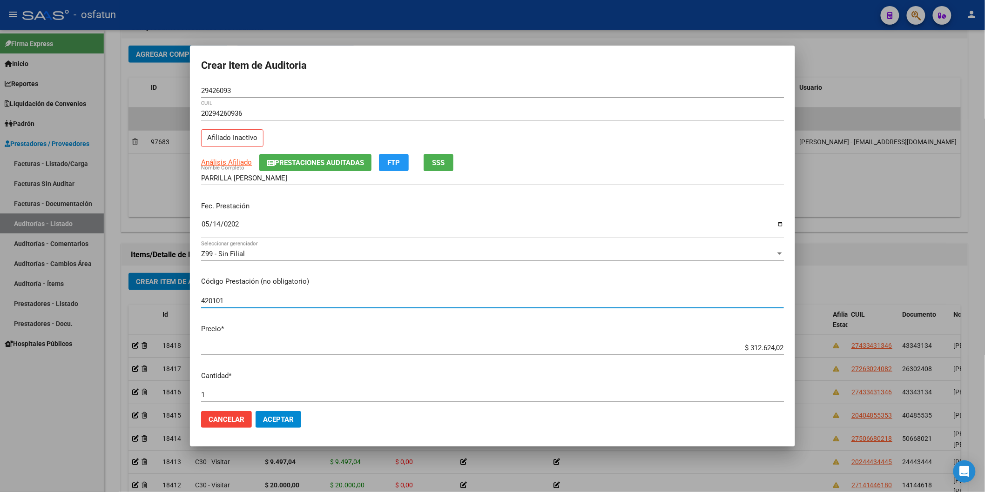
type input "420101"
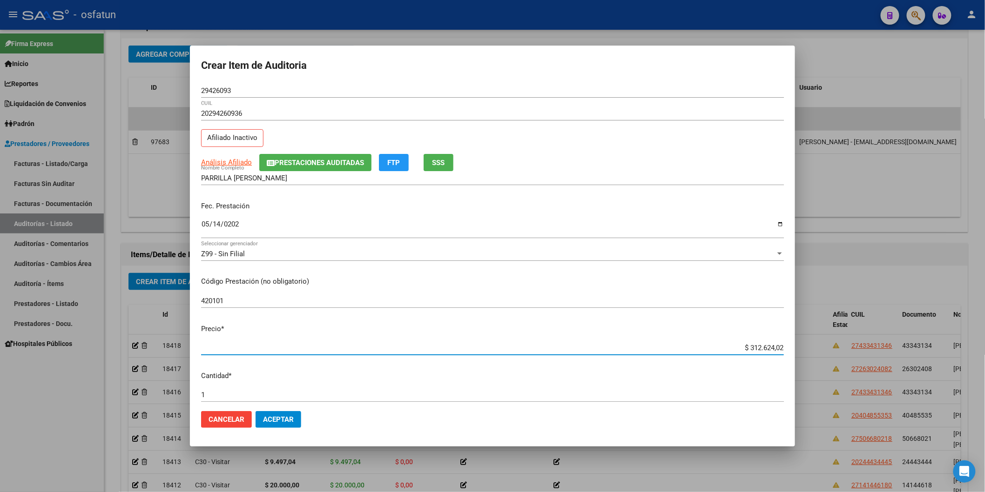
drag, startPoint x: 700, startPoint y: 348, endPoint x: 855, endPoint y: 342, distance: 154.6
click at [853, 342] on div "Crear Item de Auditoria 29426093 Nro Documento 20294260936 CUIL Afiliado Inacti…" at bounding box center [492, 246] width 985 height 492
type input "$ 0,02"
type input "$ 0,20"
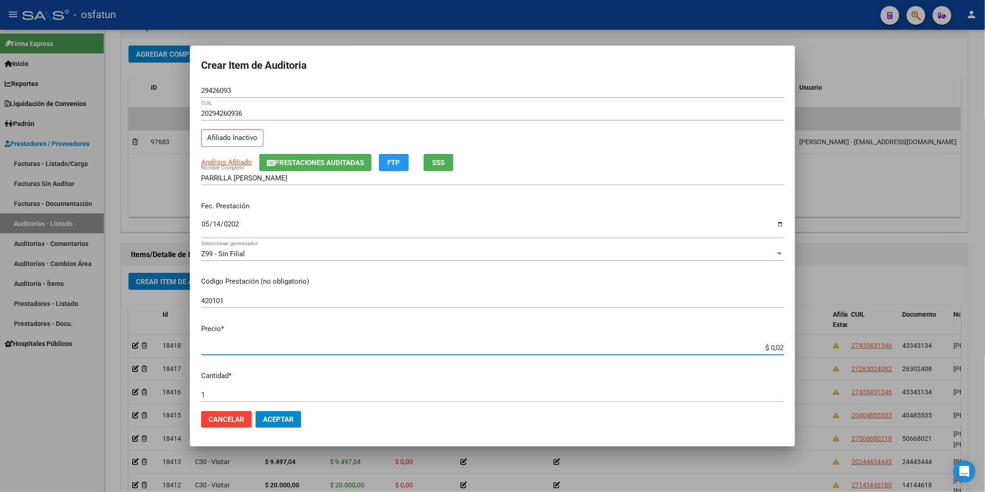
type input "$ 0,20"
type input "$ 2,00"
type input "$ 20,00"
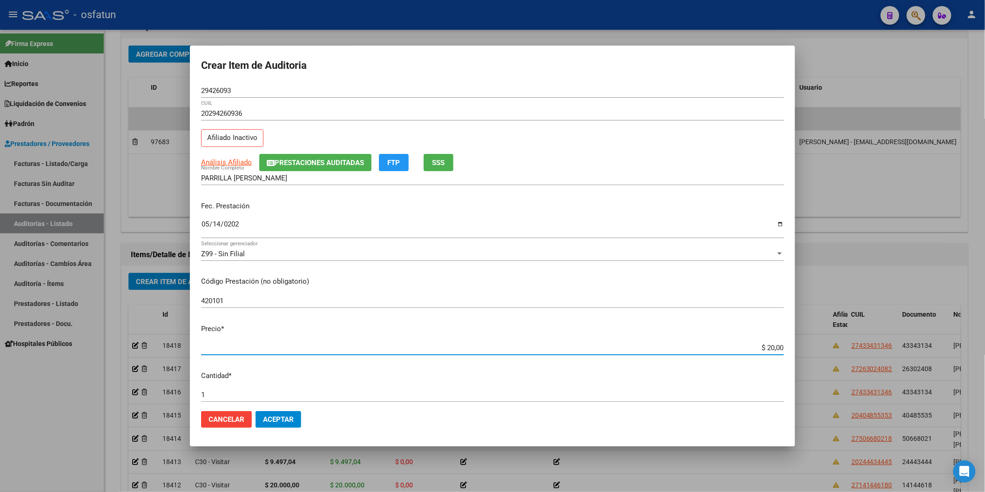
type input "$ 200,00"
type input "$ 2.000,00"
type input "$ 20.000,00"
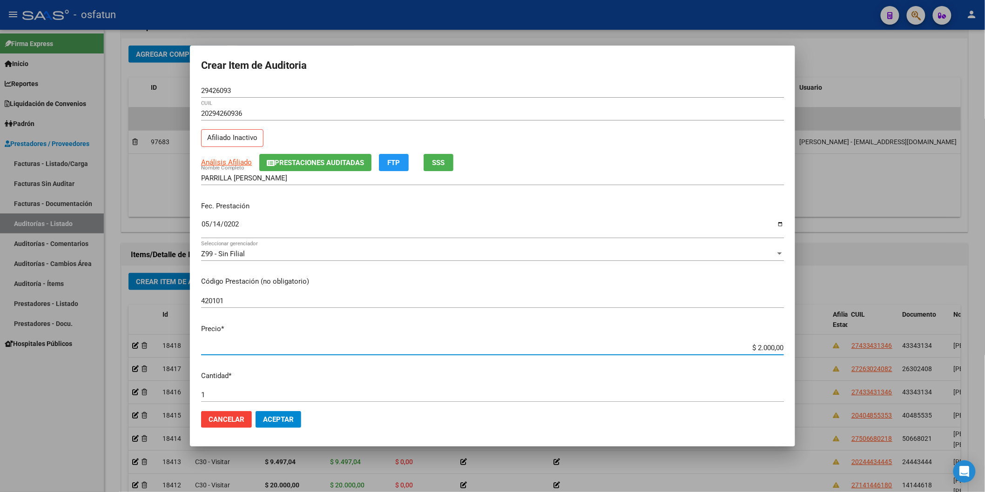
type input "$ 20.000,00"
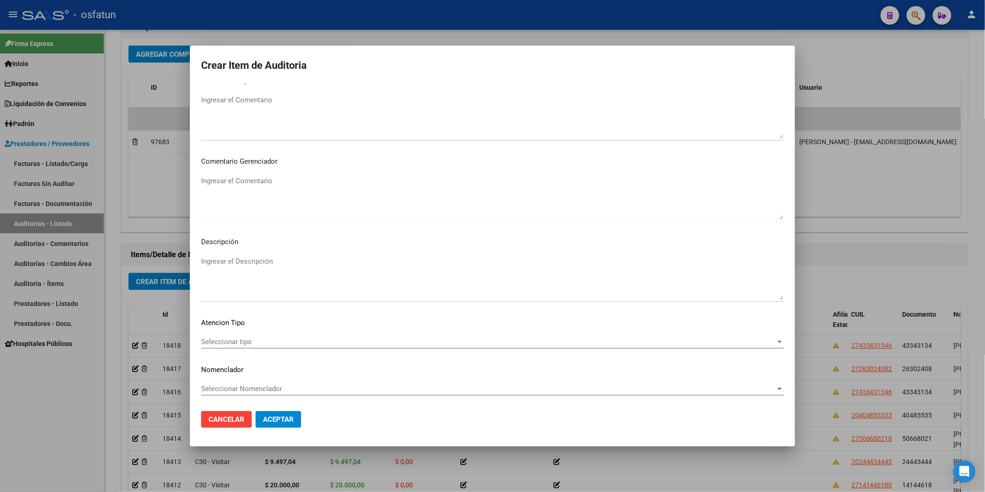
scroll to position [518, 0]
click at [278, 345] on span "Seleccionar tipo" at bounding box center [488, 341] width 574 height 8
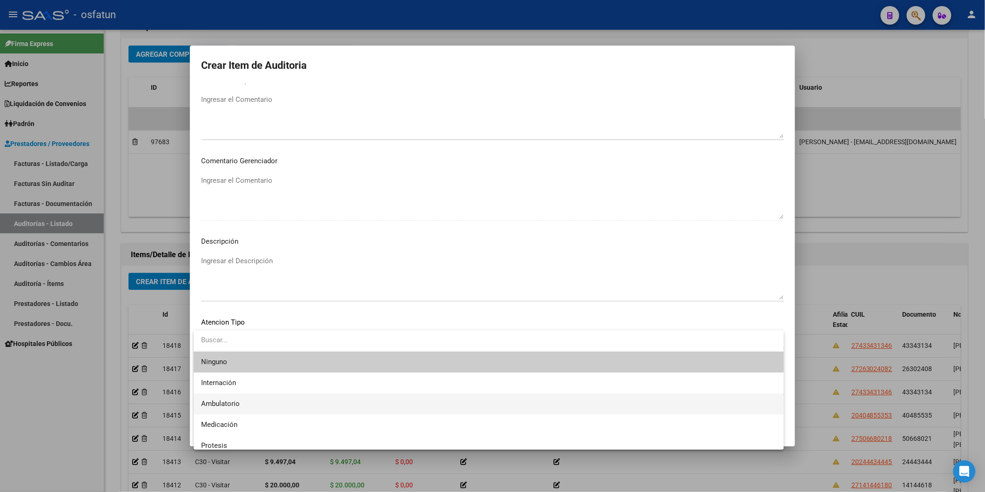
click at [266, 405] on span "Ambulatorio" at bounding box center [488, 404] width 575 height 21
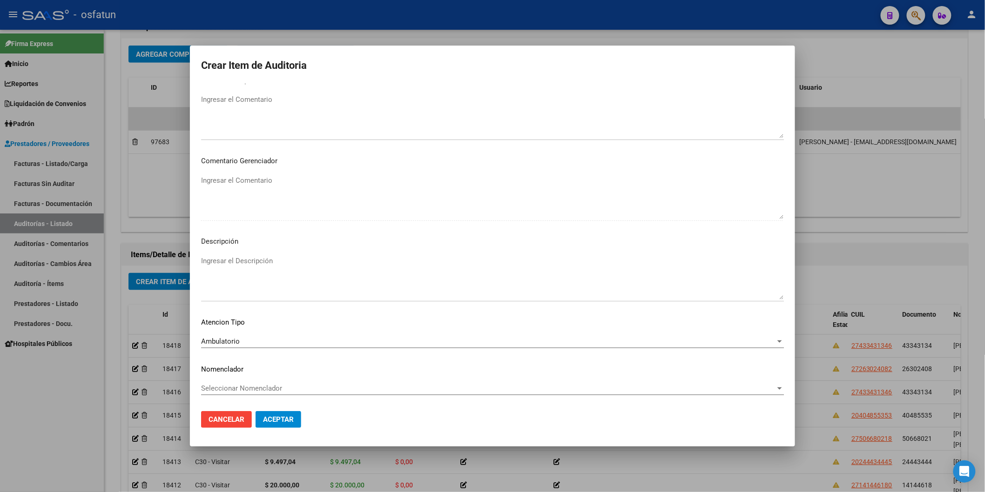
click at [263, 394] on div "Seleccionar Nomenclador Seleccionar Nomenclador" at bounding box center [492, 389] width 583 height 14
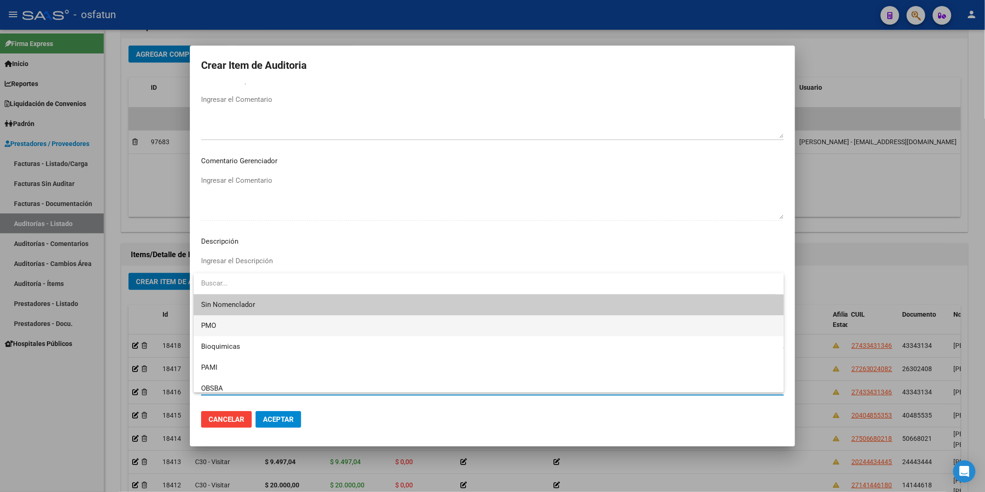
click at [222, 327] on span "PMO" at bounding box center [488, 326] width 575 height 21
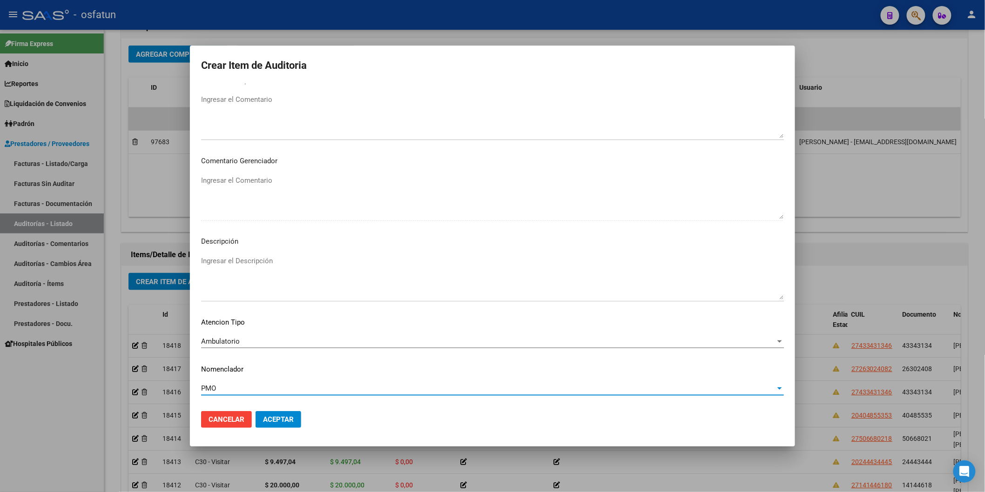
click at [282, 416] on span "Aceptar" at bounding box center [278, 420] width 31 height 8
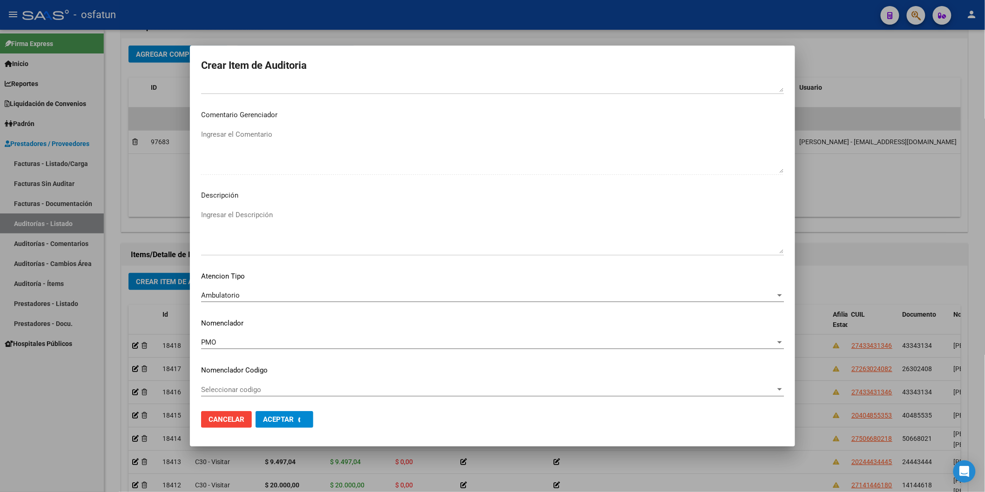
scroll to position [565, 0]
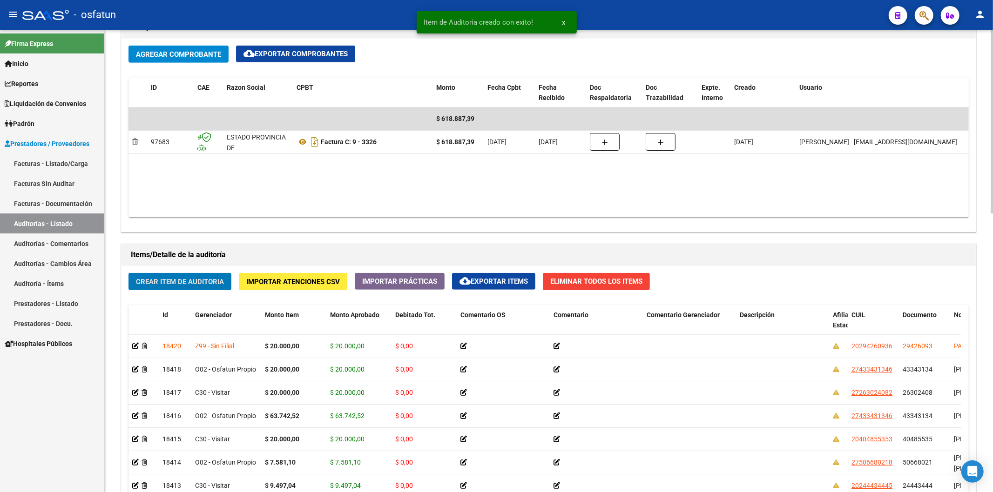
click at [179, 290] on button "Crear Item de Auditoria" at bounding box center [179, 281] width 103 height 17
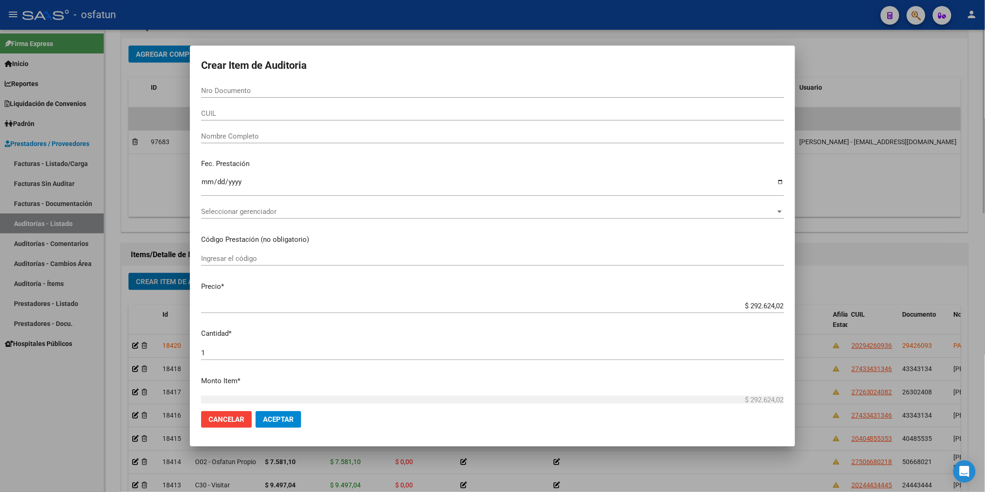
paste input "55153134"
type input "55153134"
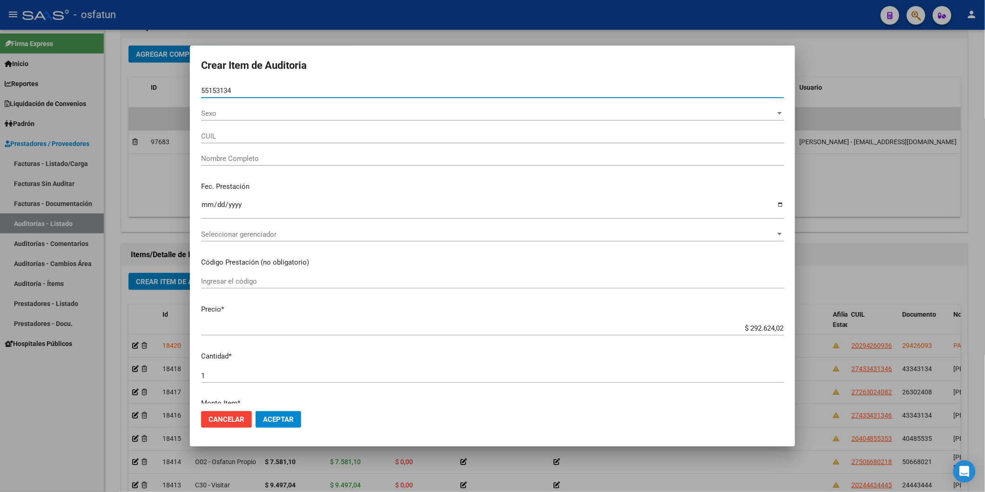
type input "27551531347"
type input "OCA?[PERSON_NAME] ALMA LUDMILA"
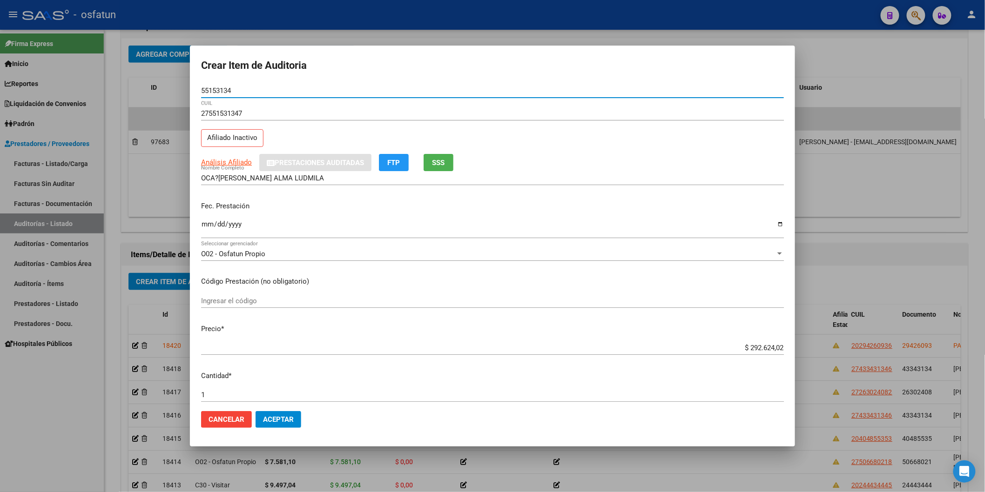
type input "55153134"
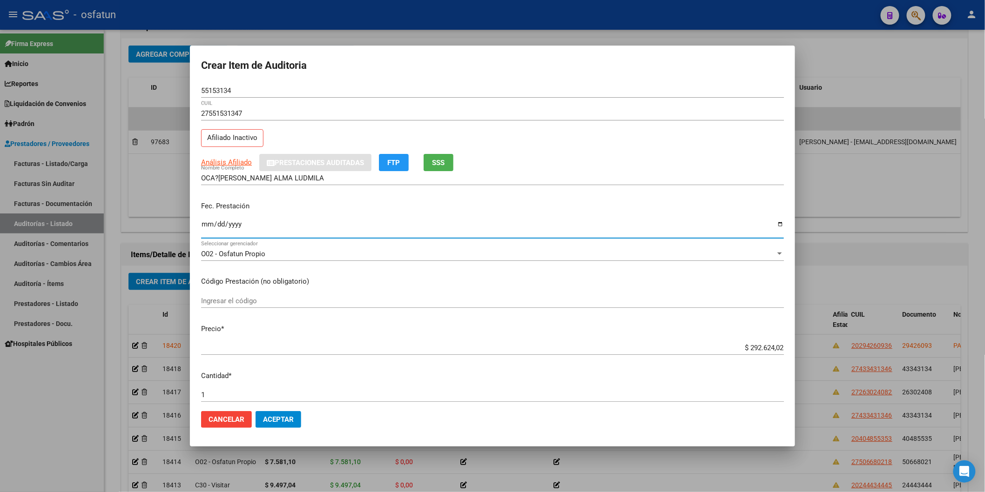
click at [205, 225] on input "Ingresar la fecha" at bounding box center [492, 228] width 583 height 15
type input "[DATE]"
click at [257, 303] on input "Ingresar el código" at bounding box center [492, 301] width 583 height 8
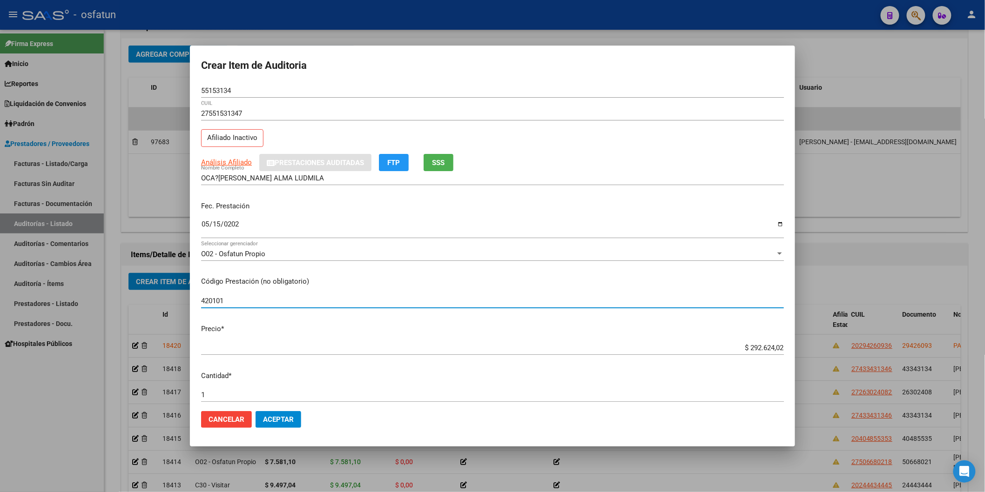
type input "420101"
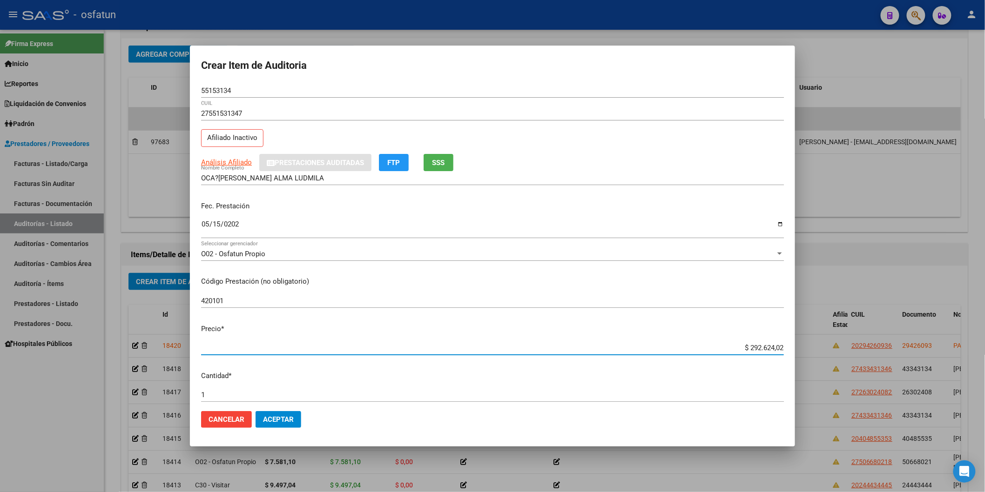
drag, startPoint x: 726, startPoint y: 346, endPoint x: 808, endPoint y: 345, distance: 82.4
click at [808, 346] on div "Crear Item de Auditoria 55153134 Nro Documento 27551531347 CUIL Afiliado Inacti…" at bounding box center [492, 246] width 985 height 492
paste input "31483,03"
type input "$ 31.483,03"
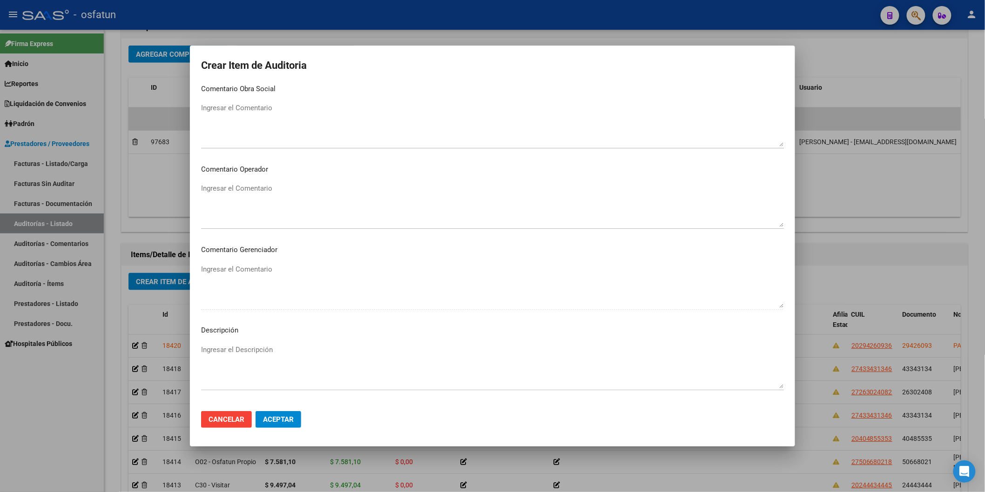
scroll to position [518, 0]
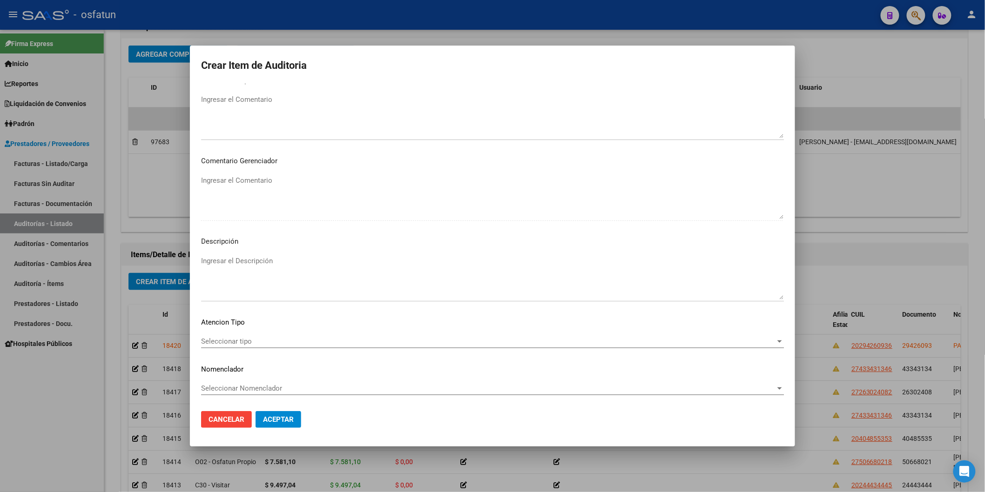
type input "$ 31.483,03"
click at [264, 342] on span "Seleccionar tipo" at bounding box center [488, 341] width 574 height 8
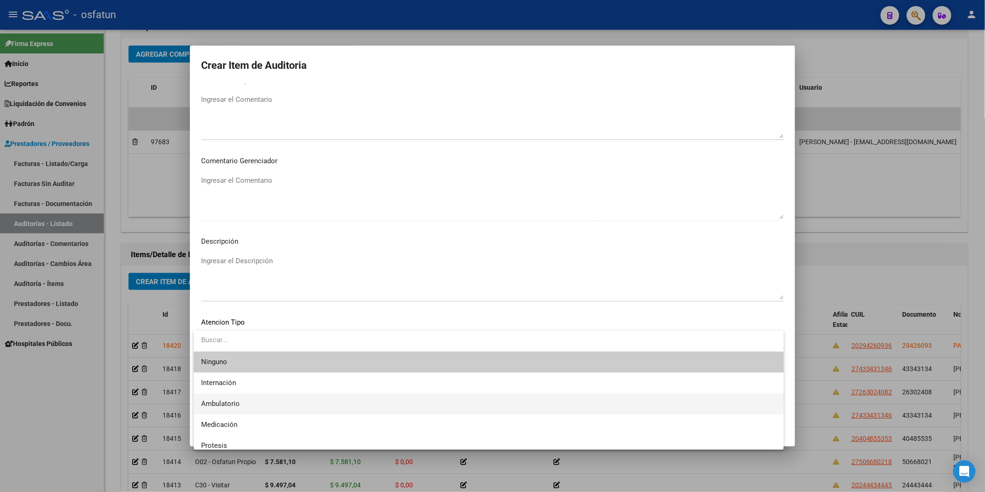
click at [252, 410] on span "Ambulatorio" at bounding box center [488, 404] width 575 height 21
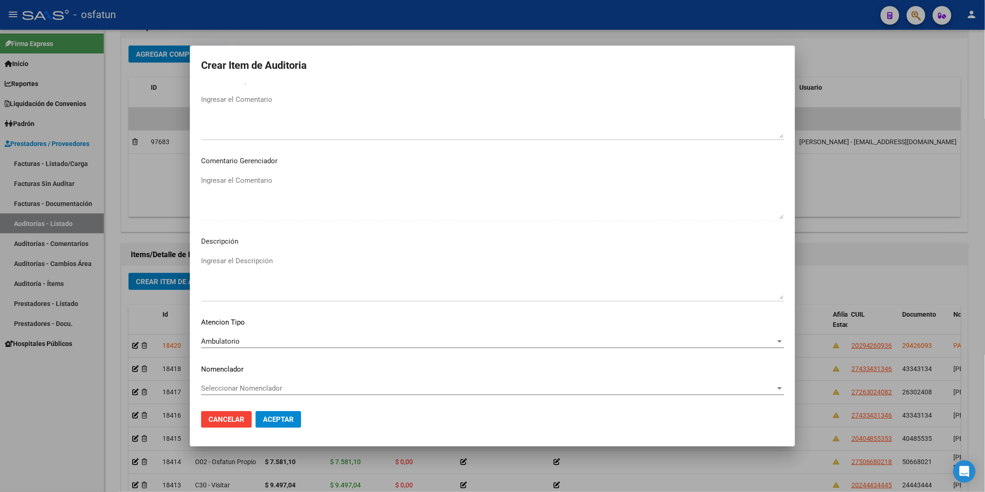
click at [252, 393] on div "Seleccionar Nomenclador Seleccionar Nomenclador" at bounding box center [492, 389] width 583 height 14
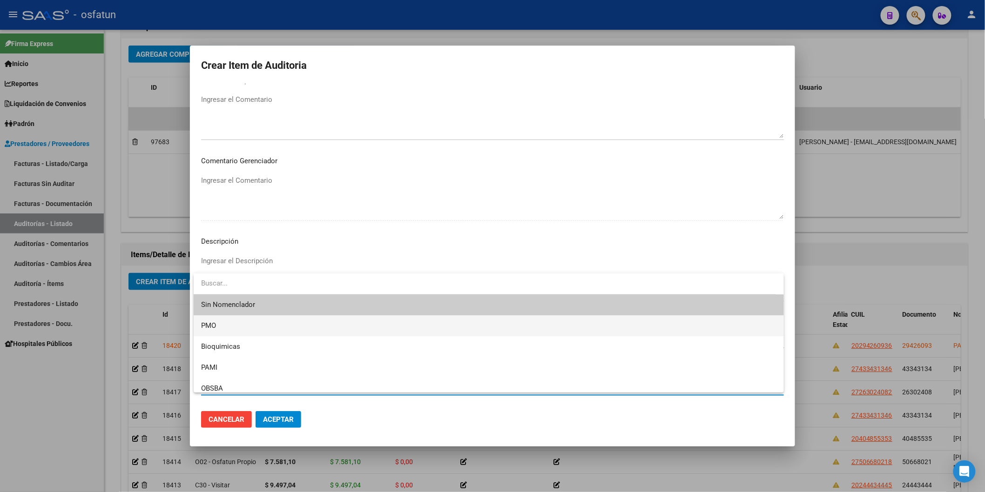
click at [227, 329] on span "PMO" at bounding box center [488, 326] width 575 height 21
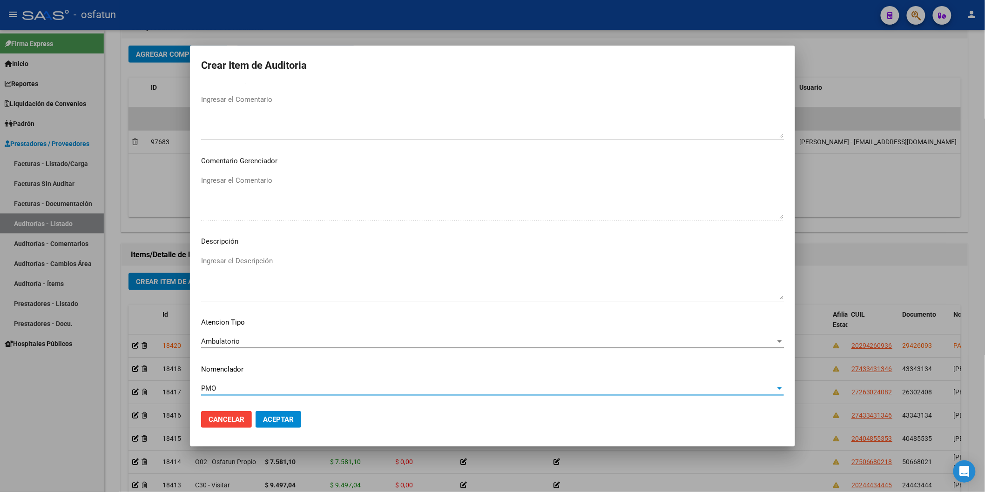
click at [281, 412] on button "Aceptar" at bounding box center [279, 419] width 46 height 17
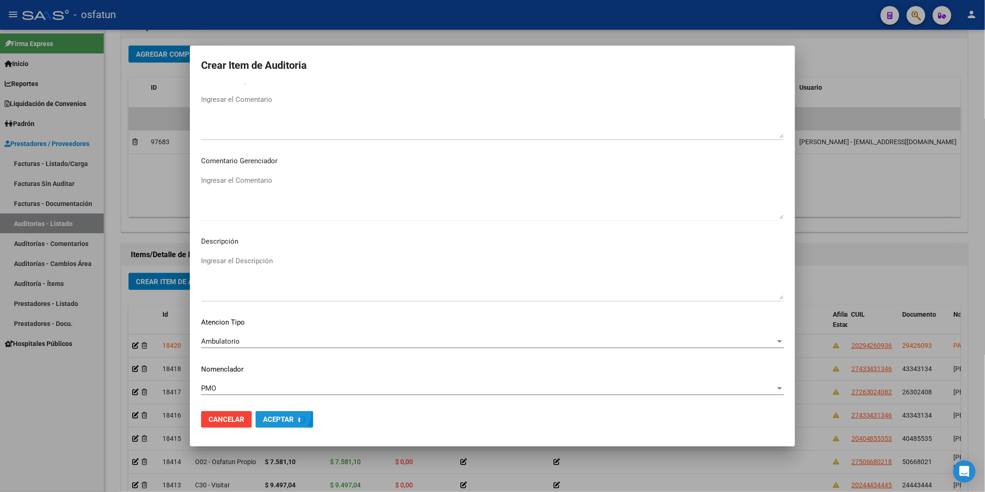
scroll to position [565, 0]
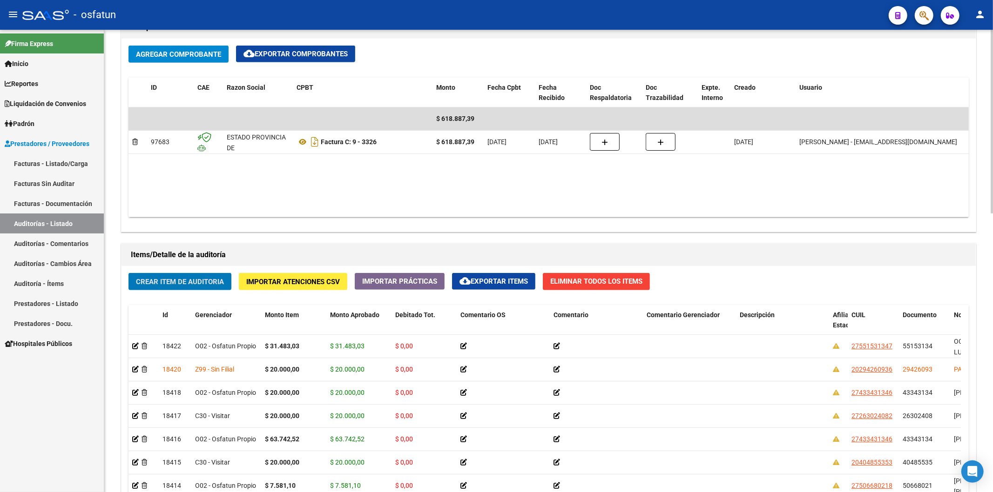
click at [209, 278] on span "Crear Item de Auditoria" at bounding box center [180, 281] width 88 height 8
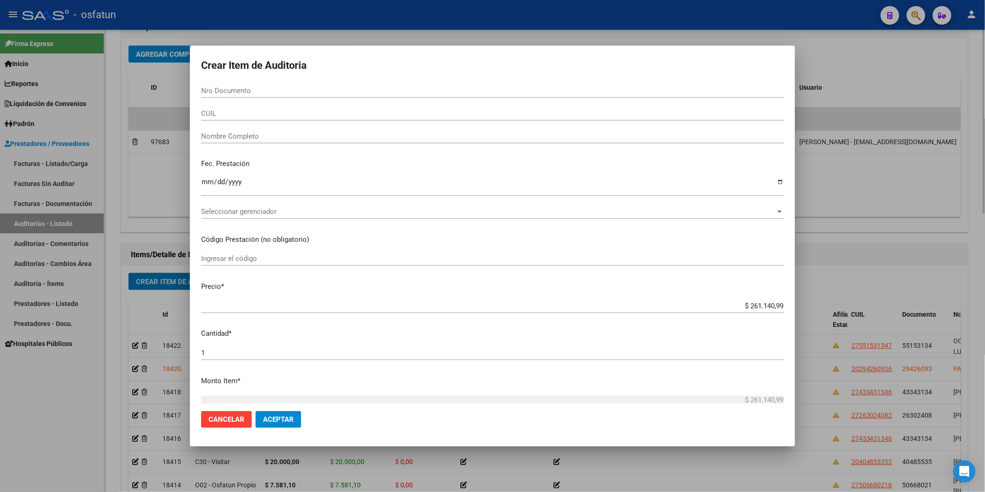
paste input "35768685"
type input "35768685"
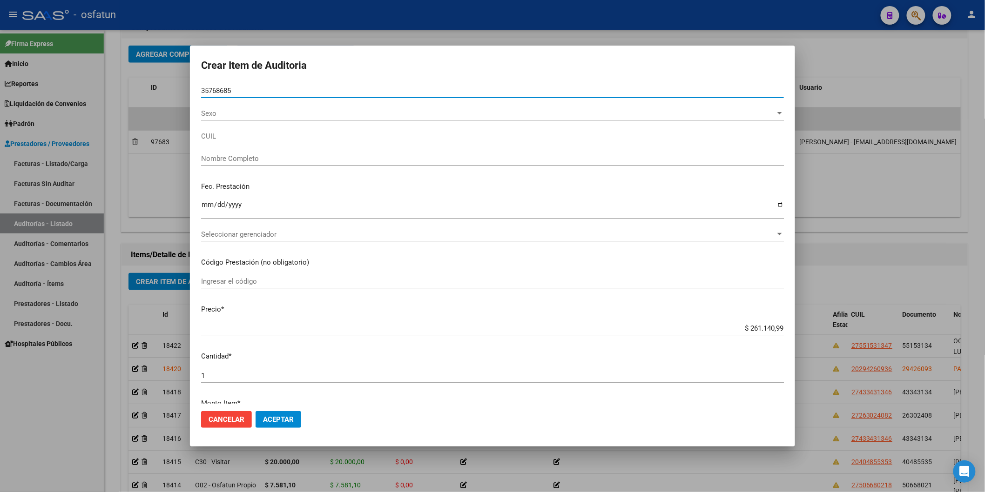
type input "27357686852"
type input "[PERSON_NAME] [PERSON_NAME]"
type input "35768685"
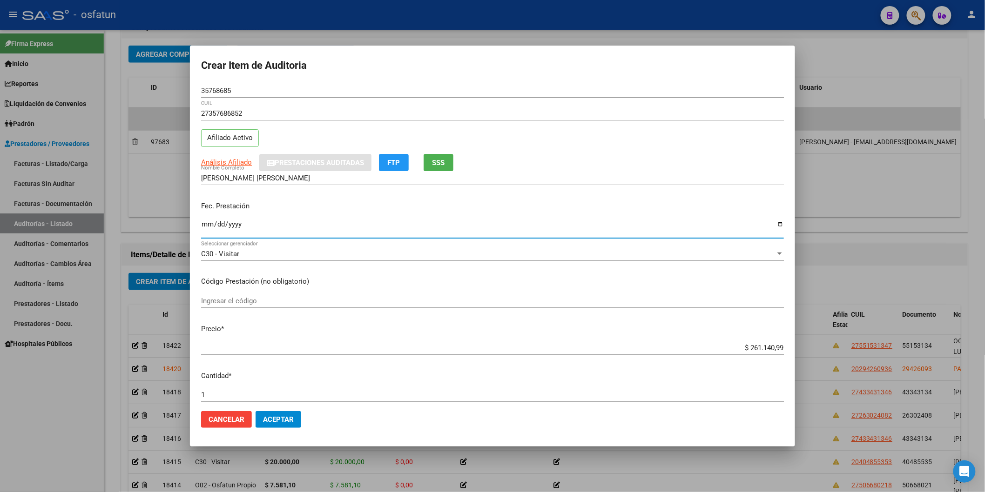
click at [208, 228] on input "Ingresar la fecha" at bounding box center [492, 228] width 583 height 15
type input "[DATE]"
click at [226, 297] on input "Ingresar el código" at bounding box center [492, 301] width 583 height 8
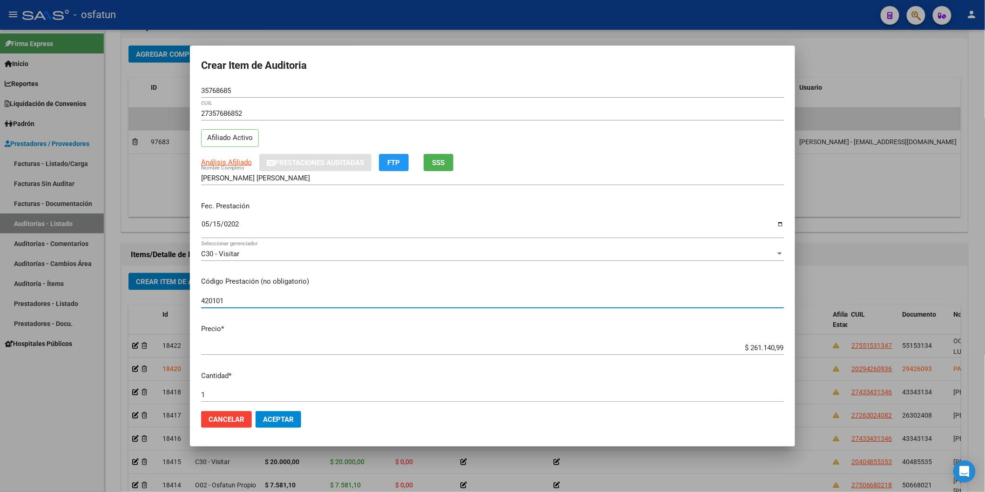
type input "420101"
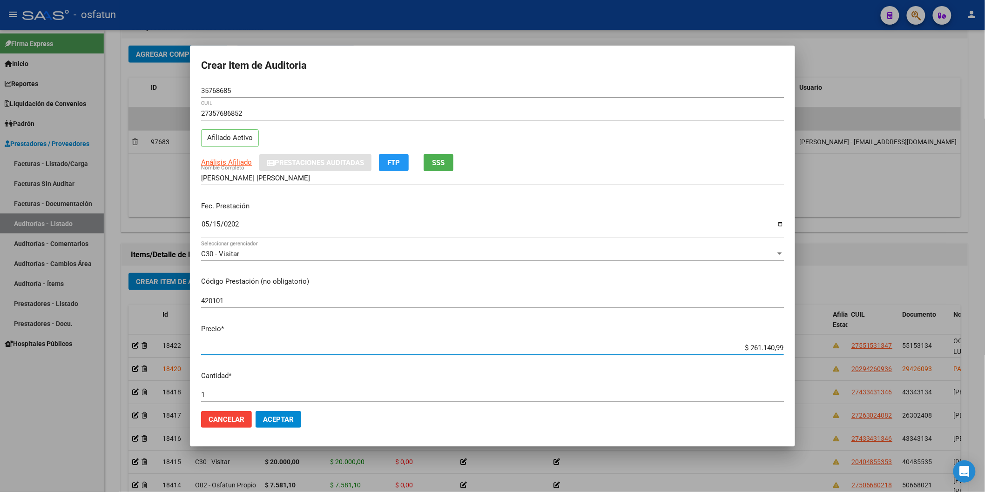
drag, startPoint x: 709, startPoint y: 349, endPoint x: 959, endPoint y: 350, distance: 249.5
click at [955, 350] on div "Crear Item de Auditoria 35768685 Nro Documento 27357686852 CUIL Afiliado Activo…" at bounding box center [492, 246] width 985 height 492
type input "$ 0,02"
type input "$ 0,20"
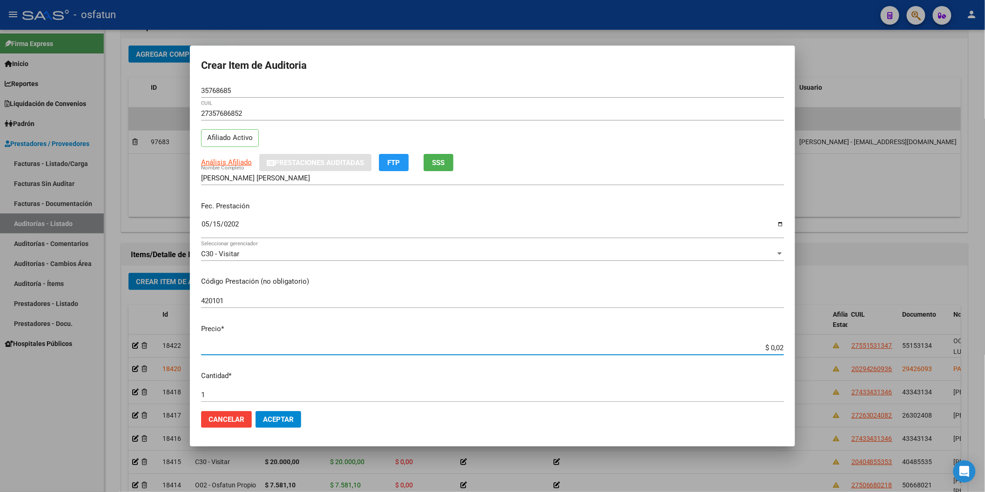
type input "$ 0,20"
type input "$ 2,00"
type input "$ 20,00"
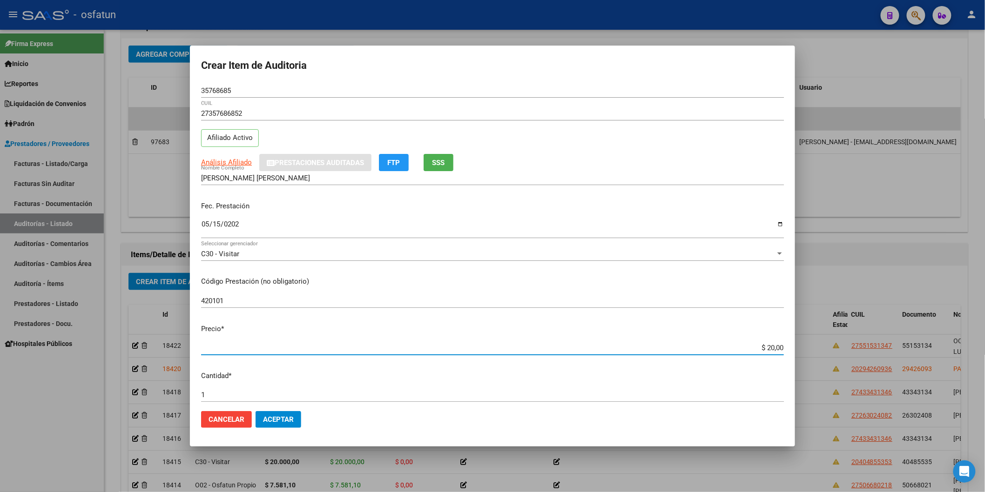
type input "$ 200,00"
type input "$ 2.000,00"
type input "$ 20.000,00"
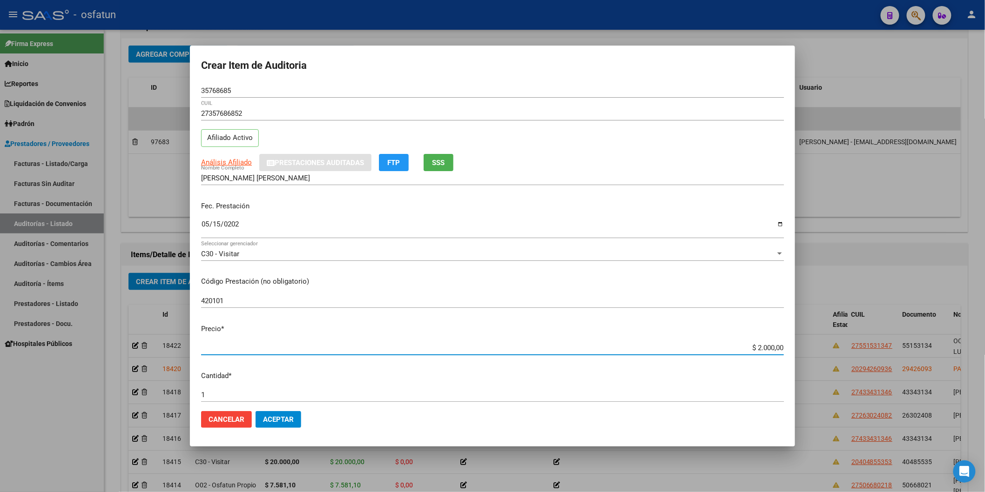
type input "$ 20.000,00"
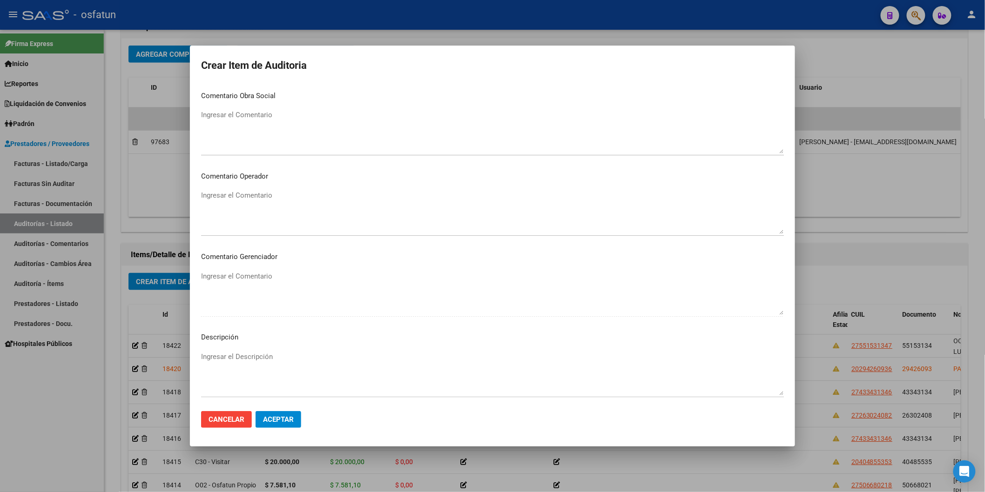
scroll to position [518, 0]
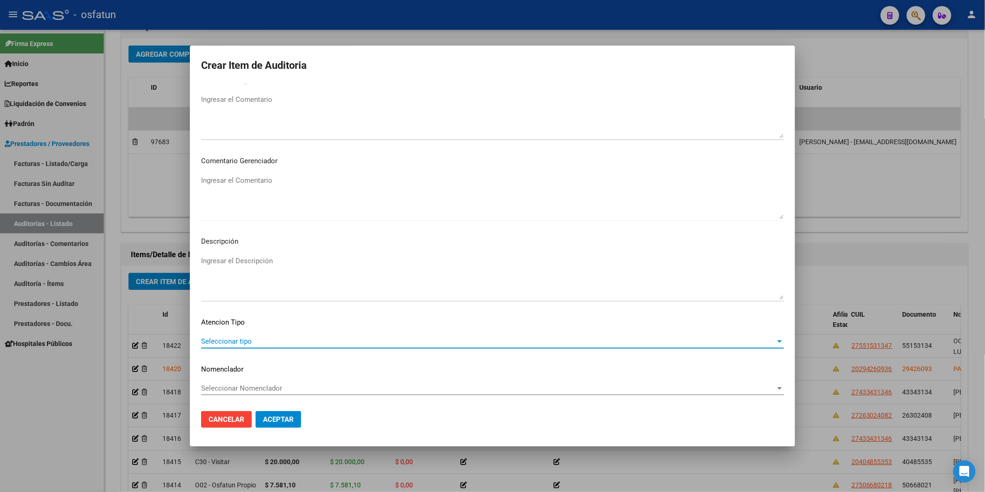
click at [257, 338] on span "Seleccionar tipo" at bounding box center [488, 341] width 574 height 8
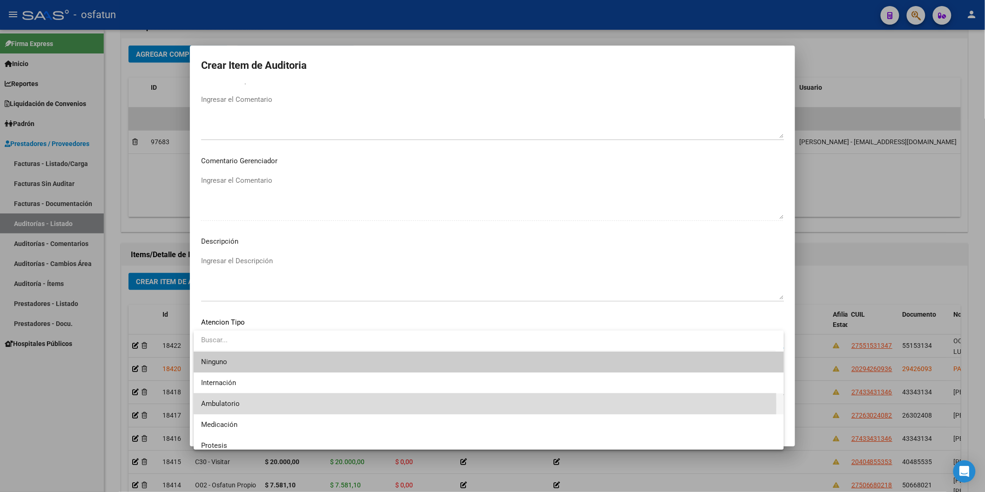
click at [252, 406] on span "Ambulatorio" at bounding box center [488, 404] width 575 height 21
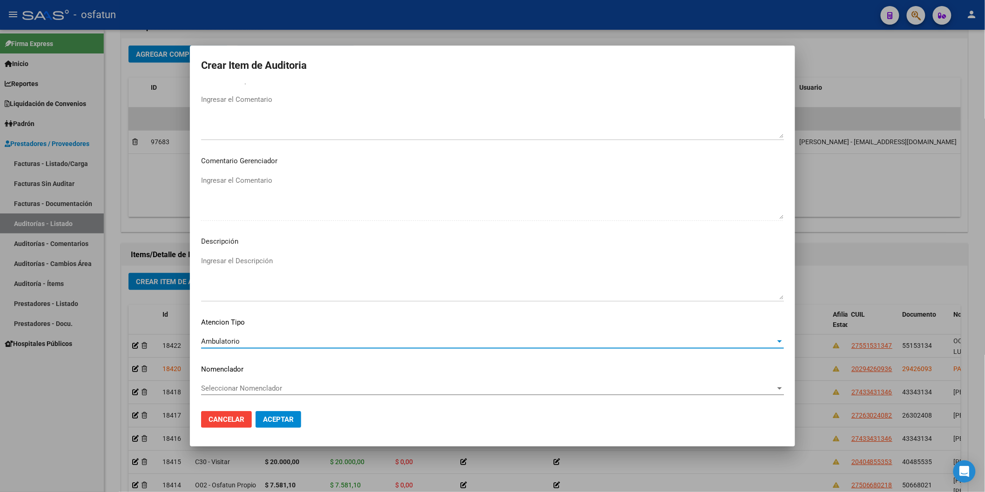
click at [255, 390] on span "Seleccionar Nomenclador" at bounding box center [488, 388] width 574 height 8
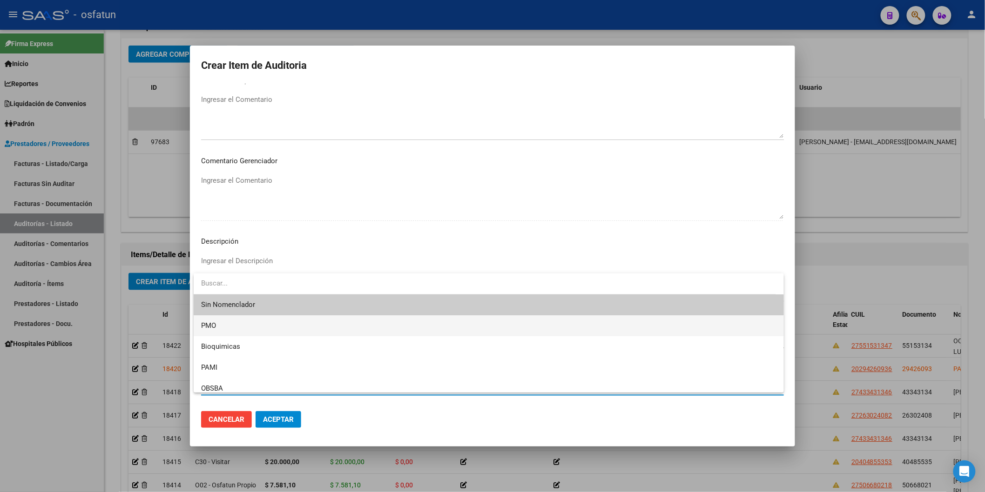
click at [230, 331] on span "PMO" at bounding box center [488, 326] width 575 height 21
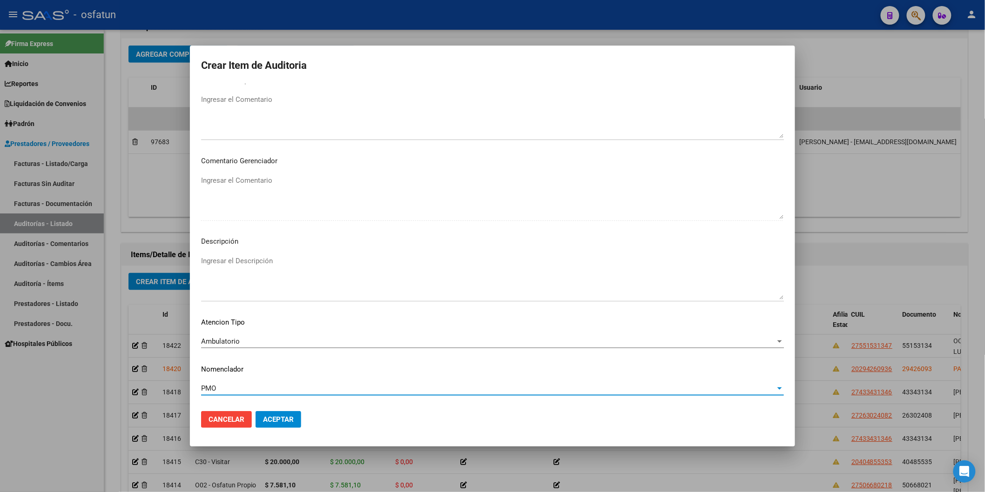
click at [288, 420] on span "Aceptar" at bounding box center [278, 420] width 31 height 8
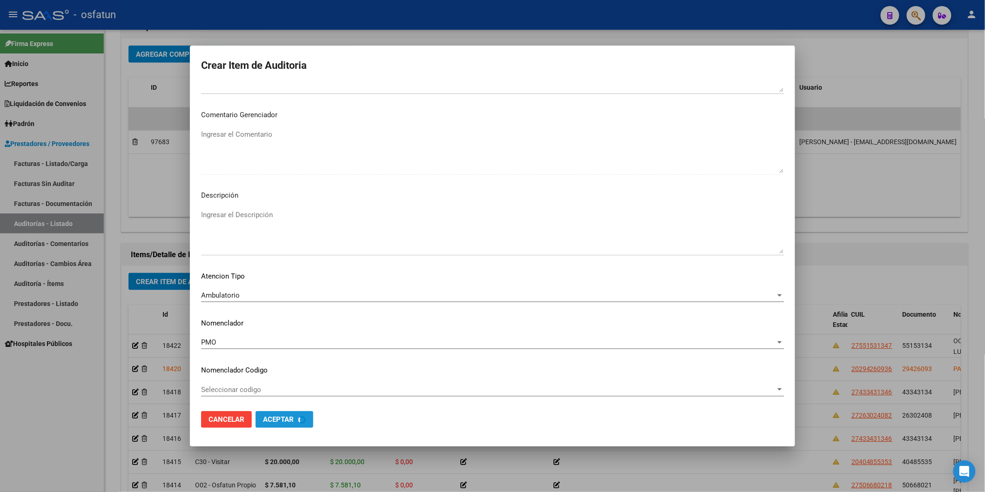
scroll to position [565, 0]
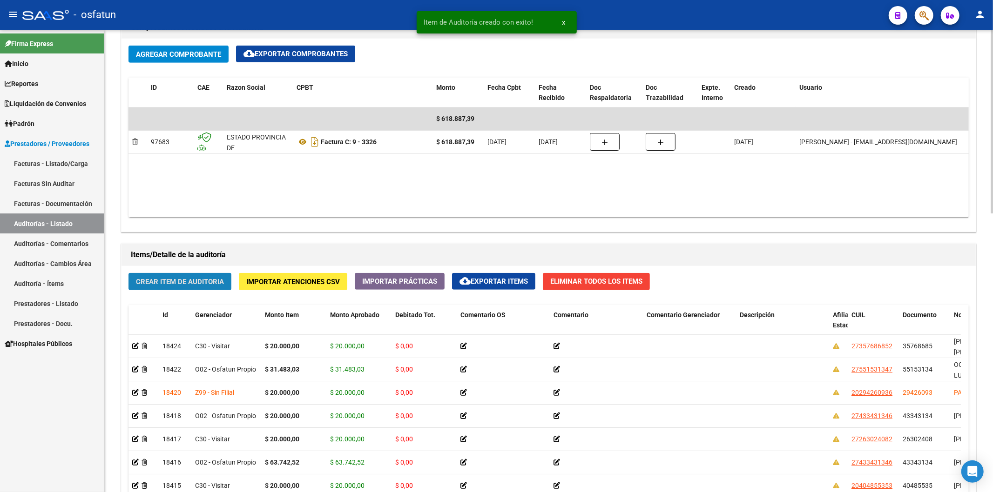
click at [189, 283] on span "Crear Item de Auditoria" at bounding box center [180, 282] width 88 height 8
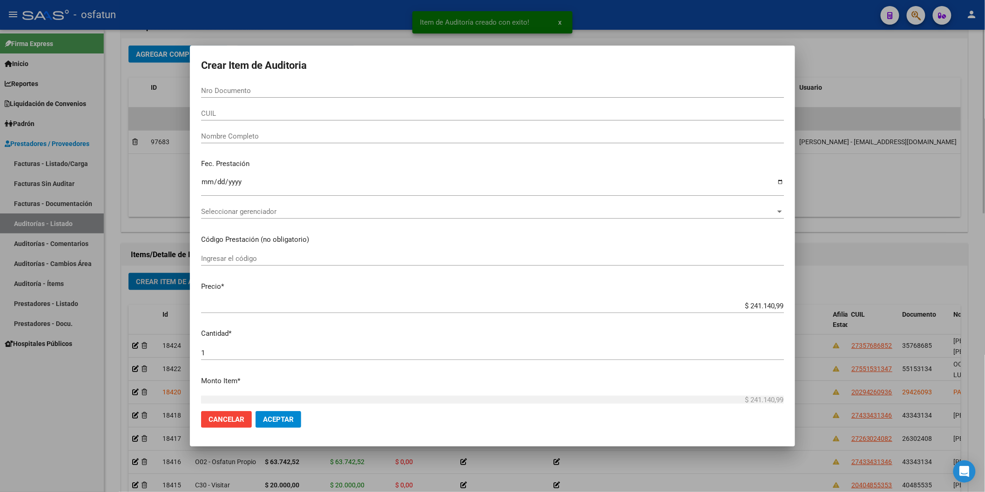
paste input "43270478"
type input "43270478"
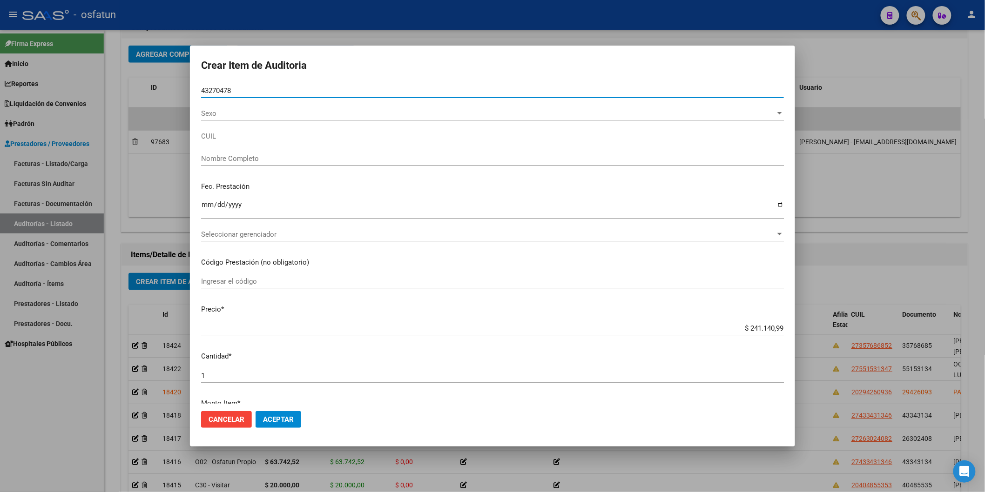
type input "27432704780"
type input "[PERSON_NAME] [PERSON_NAME]"
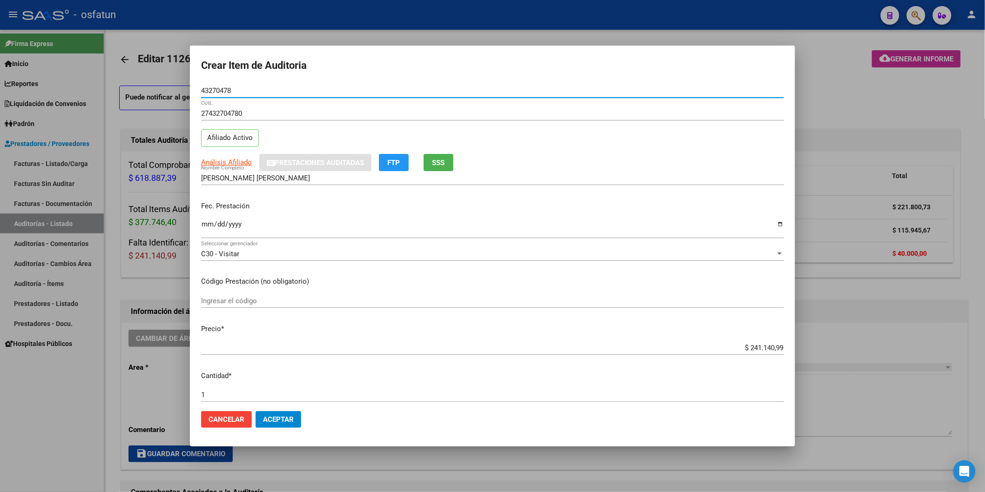
scroll to position [465, 0]
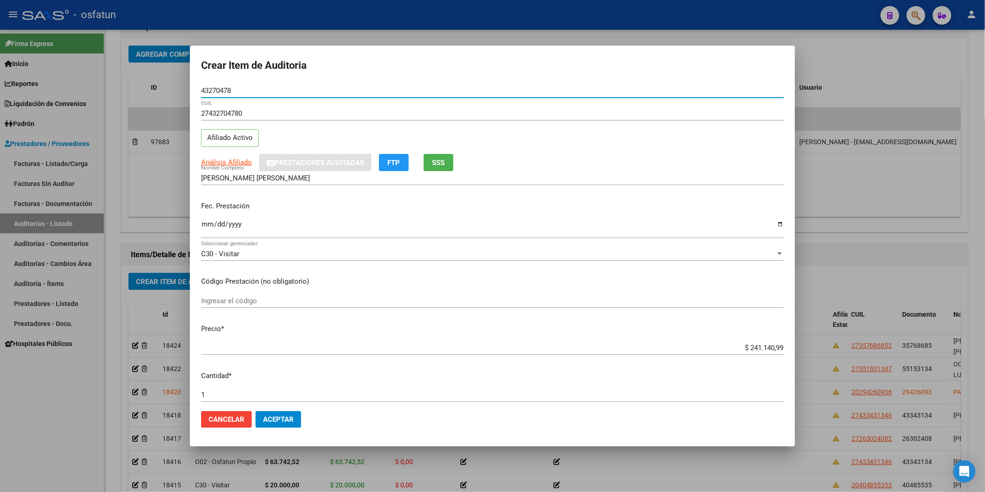
type input "43270478"
click at [205, 223] on input "Ingresar la fecha" at bounding box center [492, 228] width 583 height 15
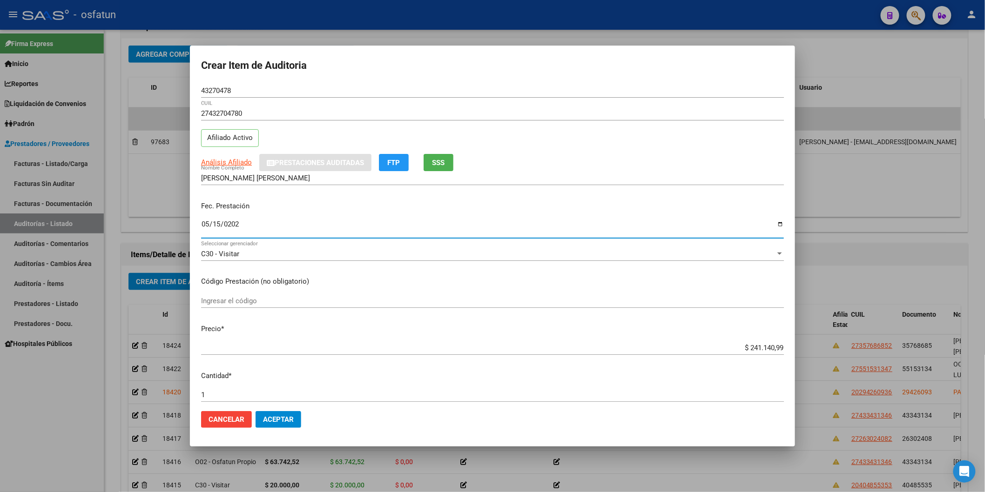
type input "[DATE]"
click at [230, 299] on input "Ingresar el código" at bounding box center [492, 301] width 583 height 8
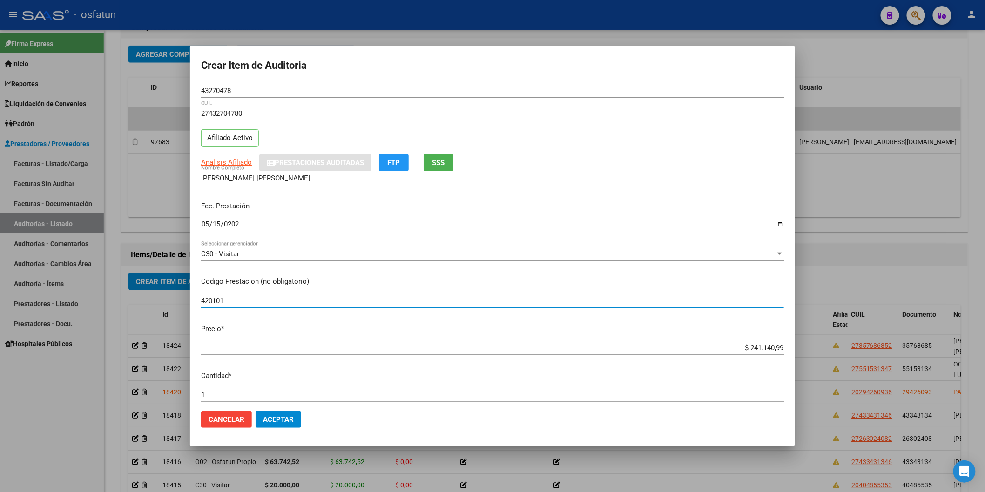
type input "420101"
drag, startPoint x: 680, startPoint y: 354, endPoint x: 759, endPoint y: 350, distance: 78.8
click at [759, 350] on div "$ 241.140,99 Ingresar el precio" at bounding box center [492, 348] width 583 height 14
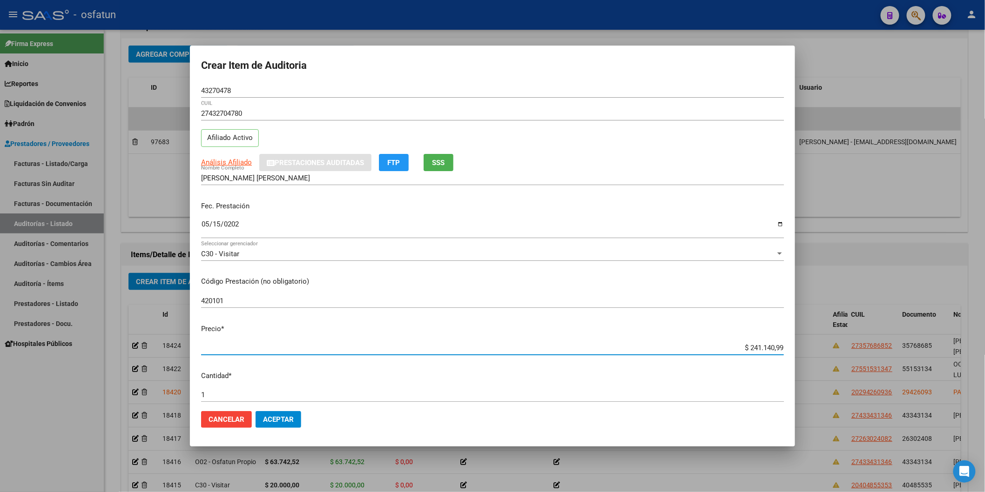
drag, startPoint x: 763, startPoint y: 347, endPoint x: 862, endPoint y: 349, distance: 98.7
click at [862, 349] on div "Crear Item de Auditoria 43270478 Nro Documento 27432704780 CUIL Afiliado Activo…" at bounding box center [492, 246] width 985 height 492
type input "$ 0,02"
type input "$ 0,20"
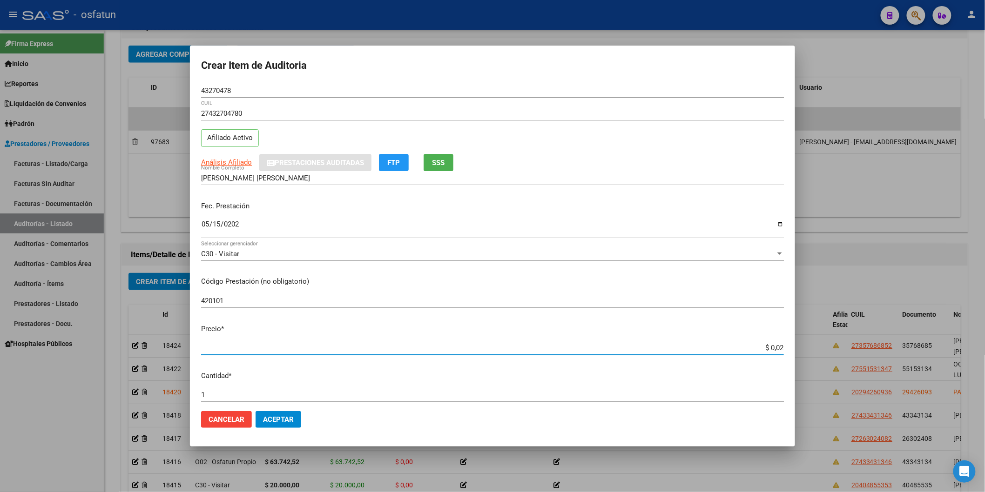
type input "$ 0,20"
type input "$ 2,00"
type input "$ 20,00"
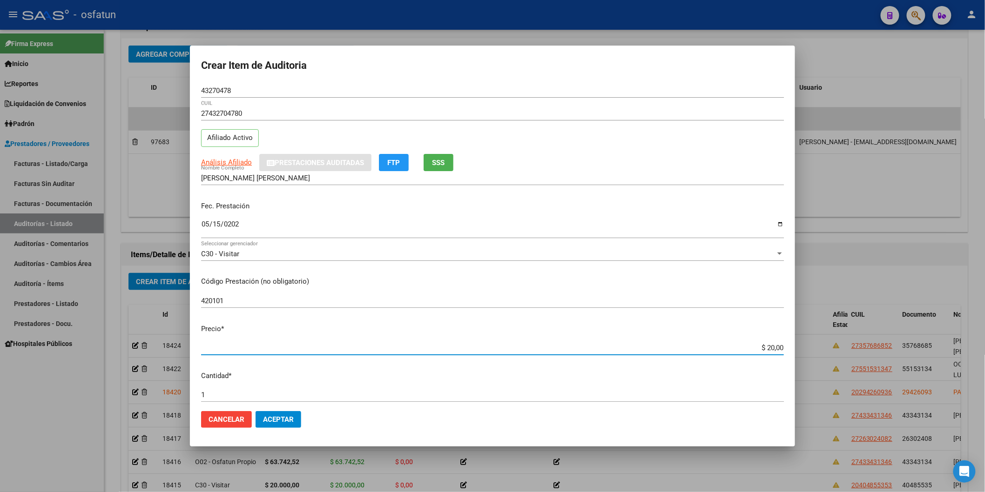
type input "$ 200,00"
type input "$ 2.000,00"
type input "$ 20.000,00"
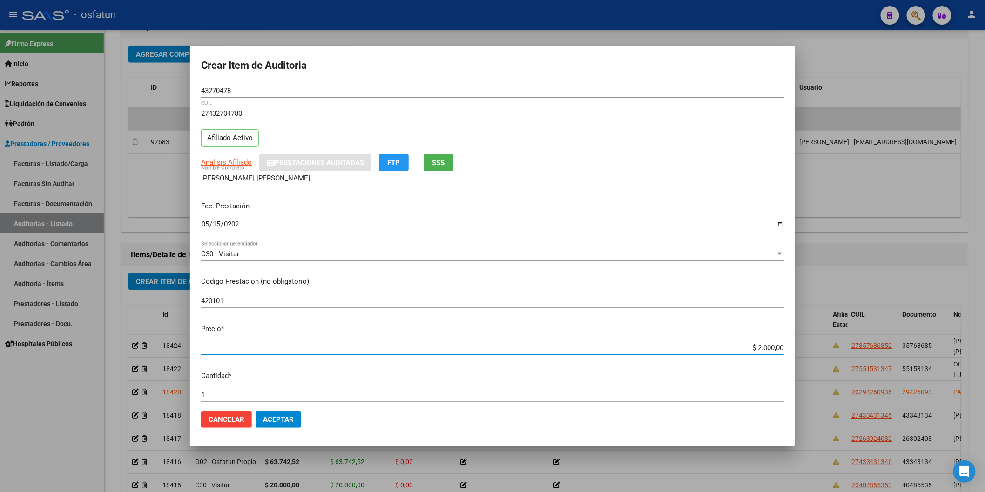
type input "$ 20.000,00"
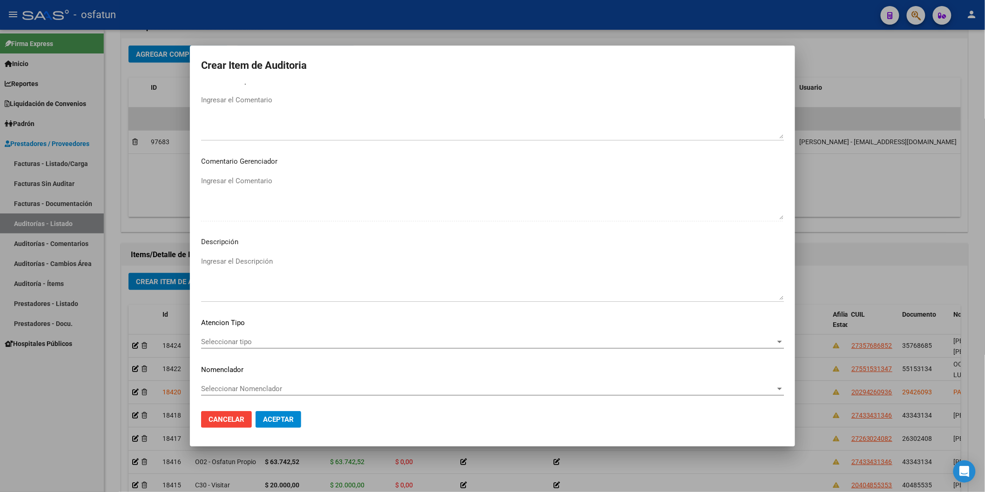
scroll to position [518, 0]
click at [236, 343] on span "Seleccionar tipo" at bounding box center [488, 341] width 574 height 8
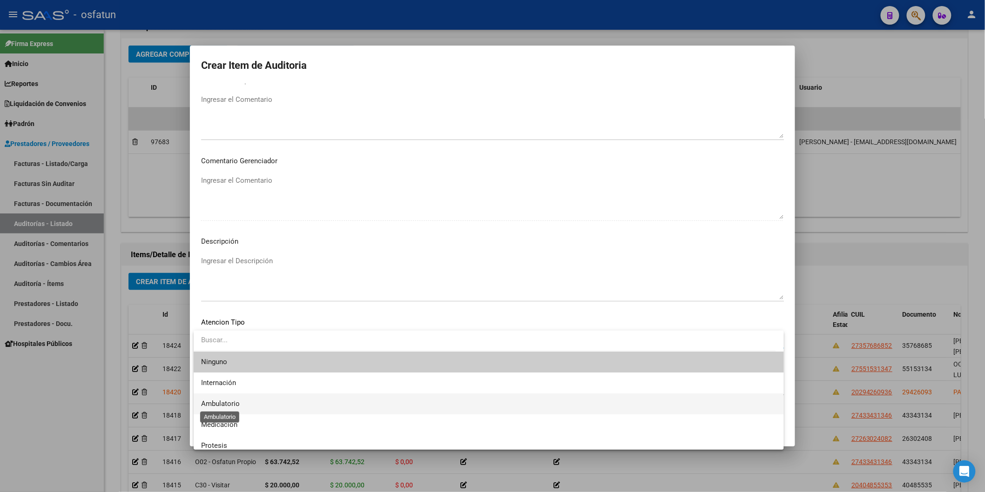
click at [220, 401] on span "Ambulatorio" at bounding box center [220, 404] width 39 height 8
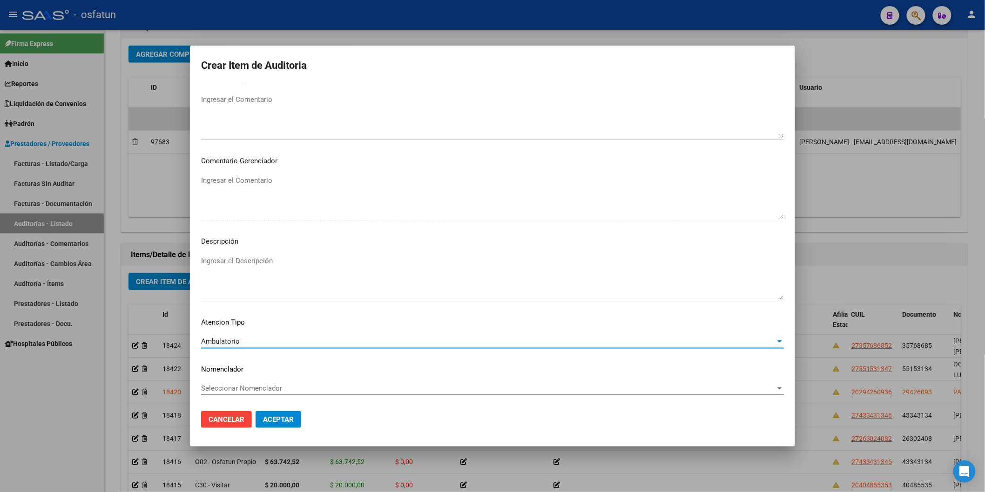
click at [227, 379] on mat-dialog-content "43270478 Nro Documento 27432704780 CUIL Afiliado Activo Análisis Afiliado Prest…" at bounding box center [492, 244] width 605 height 320
click at [225, 387] on span "Seleccionar Nomenclador" at bounding box center [488, 388] width 574 height 8
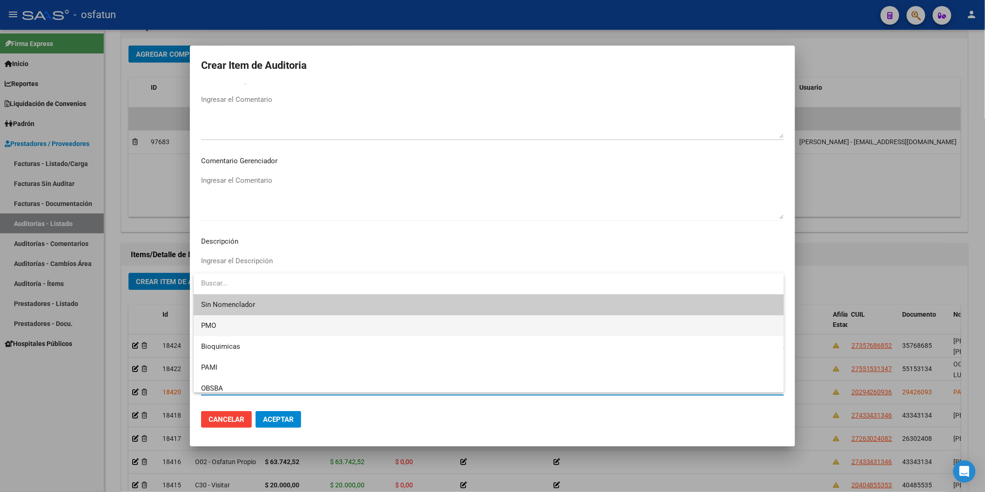
click at [242, 329] on span "PMO" at bounding box center [488, 326] width 575 height 21
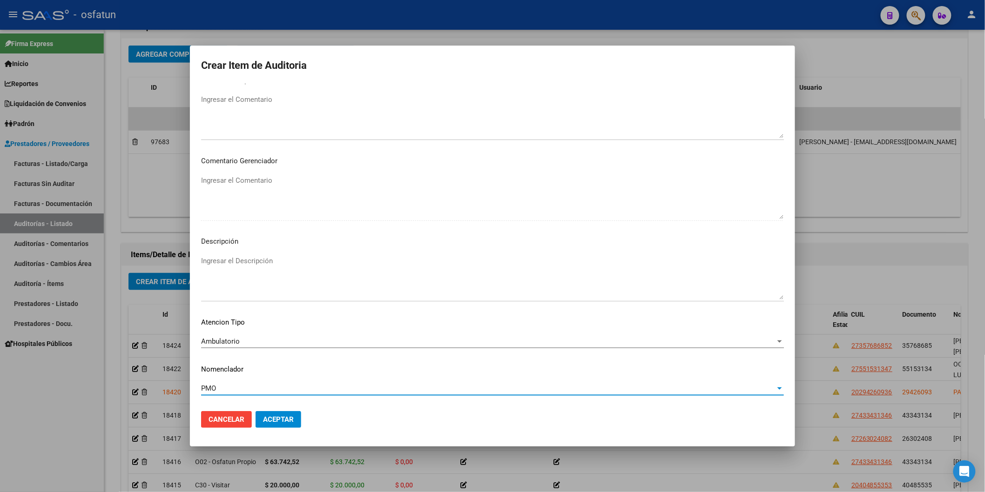
click at [276, 418] on span "Aceptar" at bounding box center [278, 420] width 31 height 8
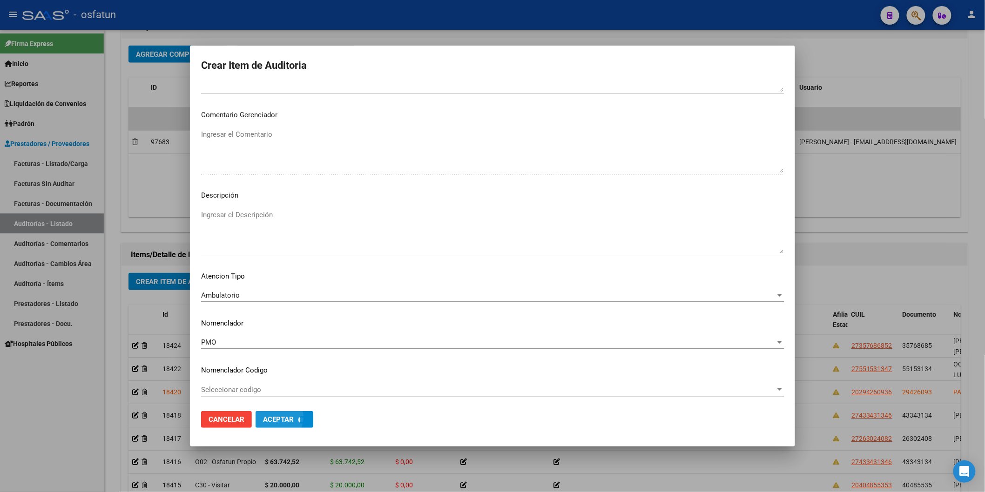
scroll to position [565, 0]
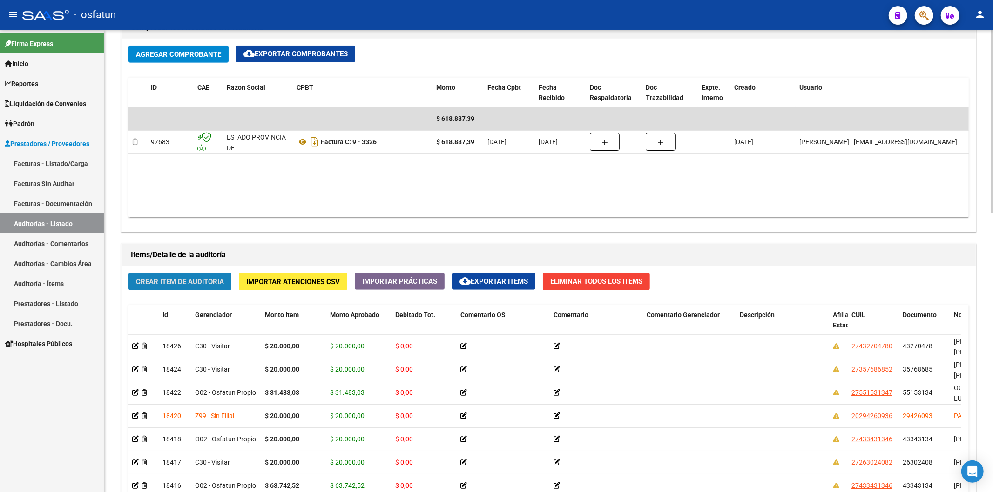
click at [208, 283] on span "Crear Item de Auditoria" at bounding box center [180, 282] width 88 height 8
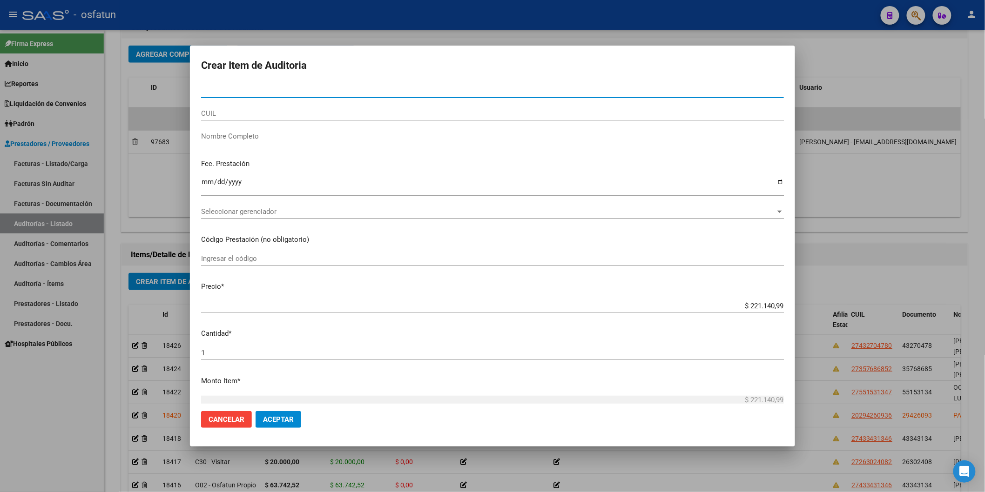
paste input "50668021"
type input "50668021"
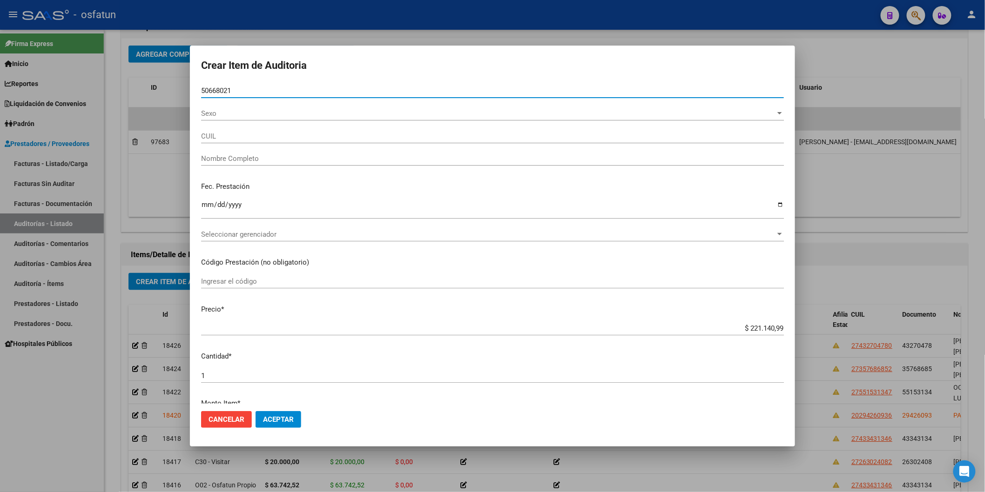
type input "27506680218"
type input "[PERSON_NAME]?OZ, [PERSON_NAME]"
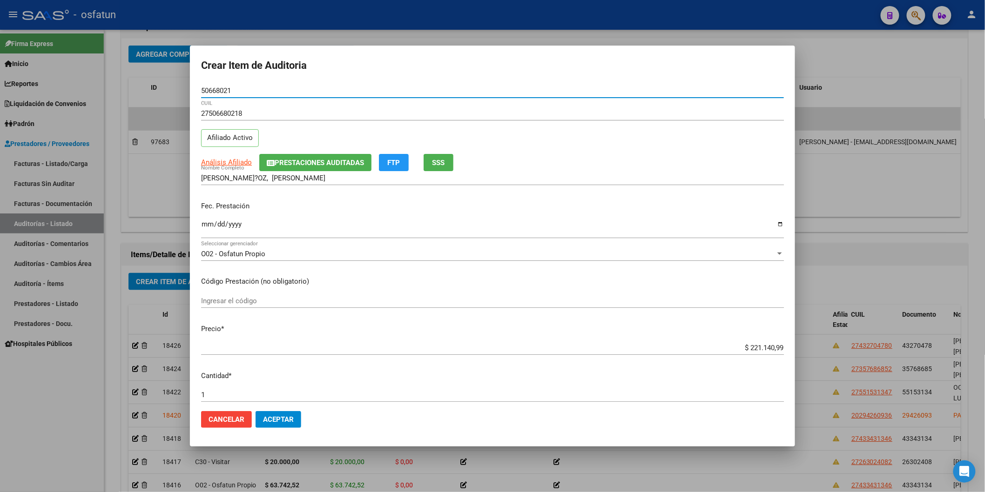
type input "50668021"
click at [207, 230] on input "Ingresar la fecha" at bounding box center [492, 228] width 583 height 15
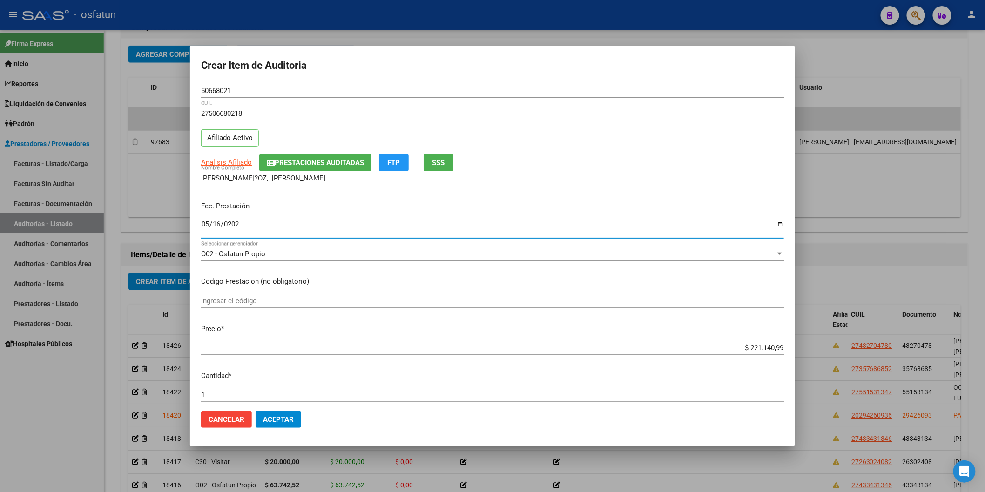
type input "[DATE]"
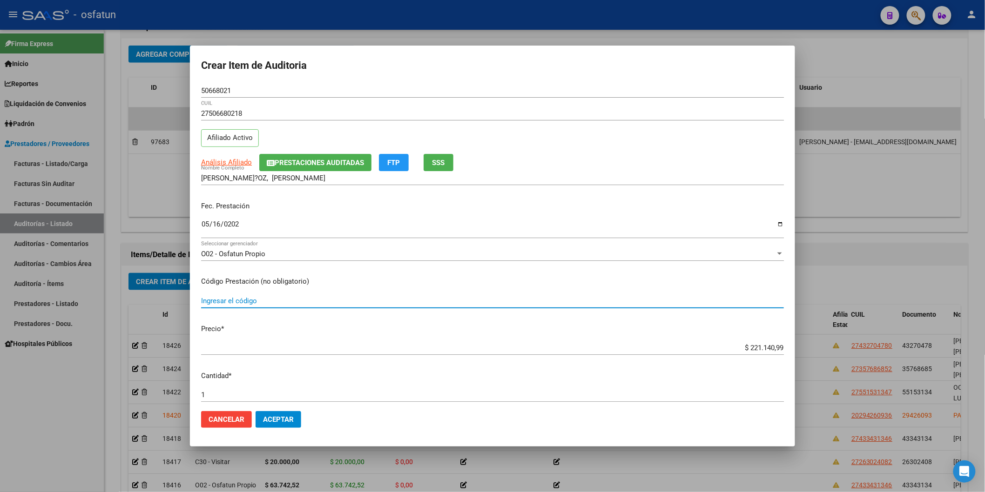
click at [225, 299] on input "Ingresar el código" at bounding box center [492, 301] width 583 height 8
type input "420101"
click at [705, 351] on div "$ 221.140,99 Ingresar el precio" at bounding box center [492, 348] width 583 height 14
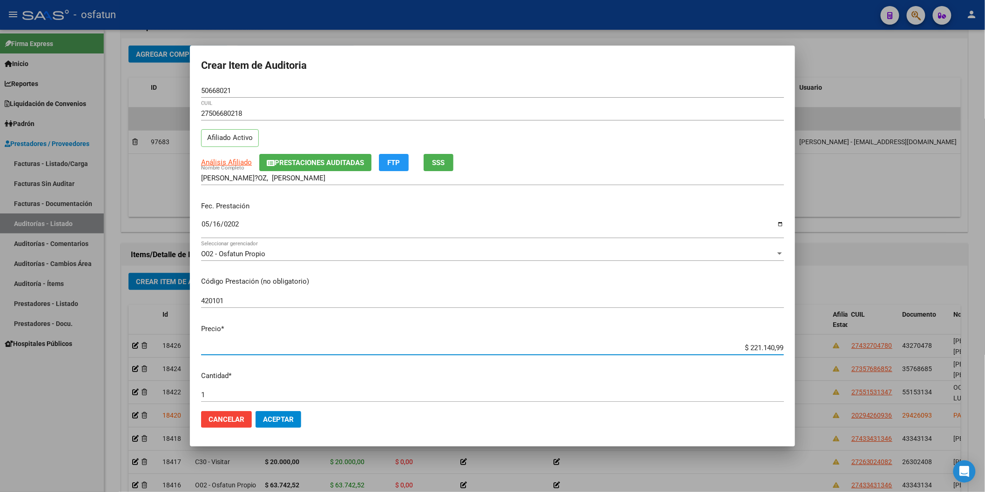
drag, startPoint x: 767, startPoint y: 347, endPoint x: 797, endPoint y: 347, distance: 30.7
click at [797, 347] on div "Crear Item de Auditoria 50668021 Nro Documento 27506680218 CUIL Afiliado Activo…" at bounding box center [492, 246] width 985 height 492
type input "$ 0,02"
type input "$ 0,20"
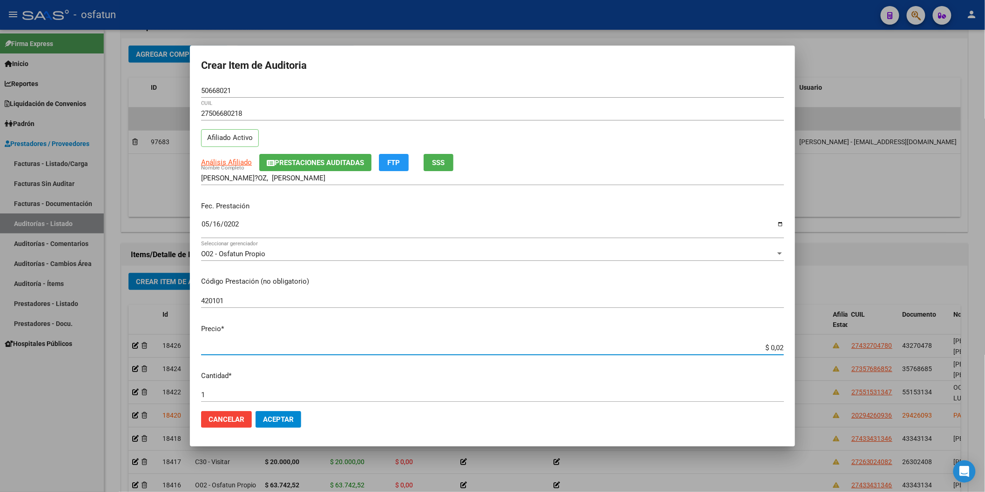
type input "$ 0,20"
type input "$ 2,00"
type input "$ 20,00"
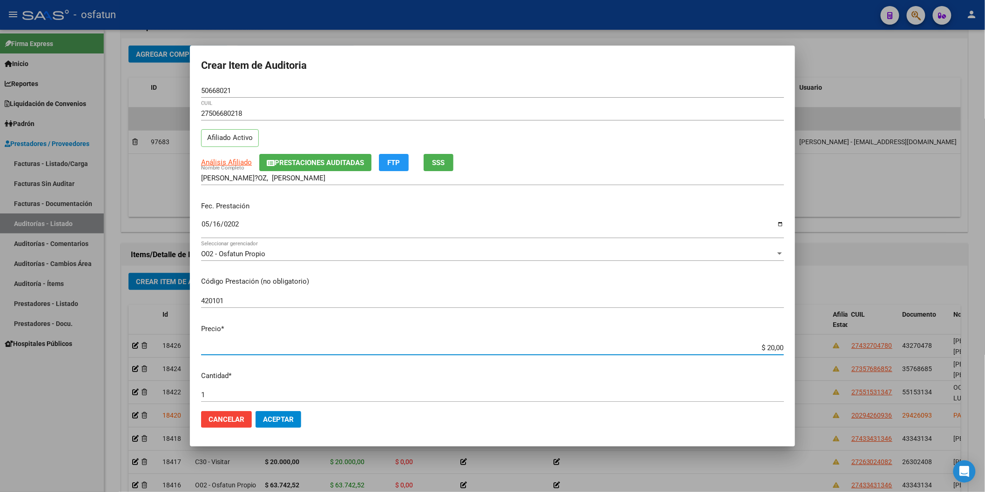
type input "$ 200,00"
type input "$ 2.000,00"
type input "$ 20.000,00"
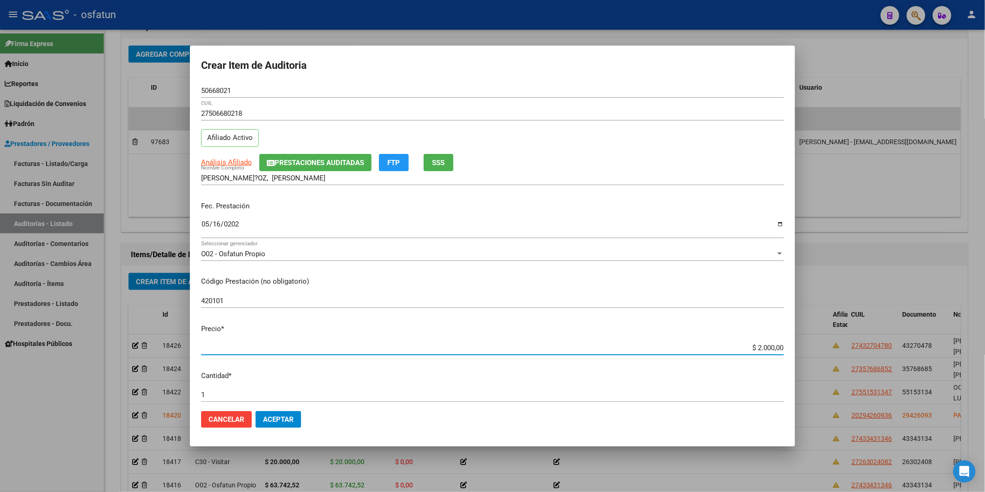
type input "$ 20.000,00"
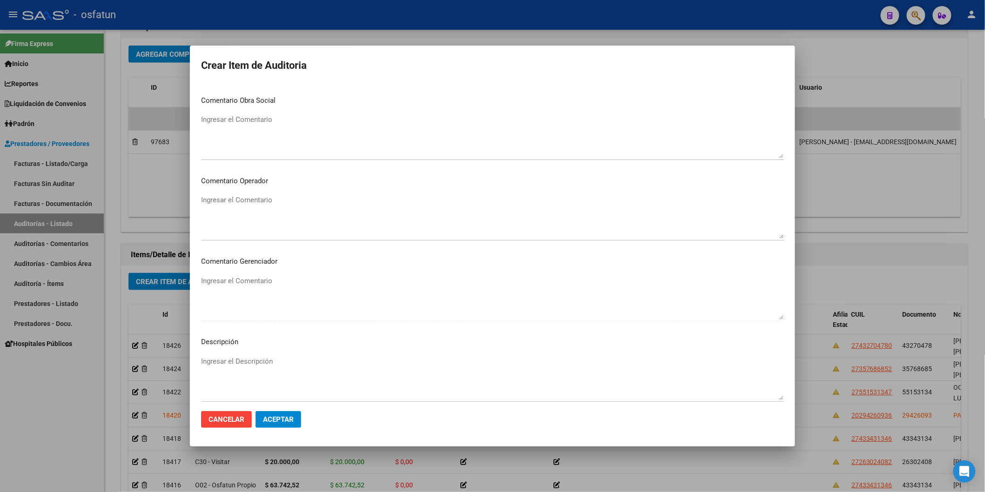
scroll to position [518, 0]
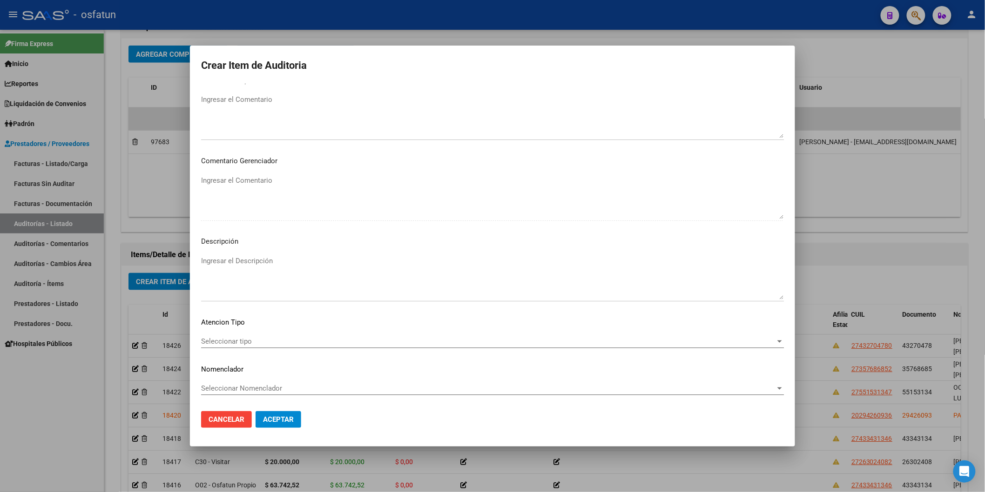
click at [233, 343] on span "Seleccionar tipo" at bounding box center [488, 341] width 574 height 8
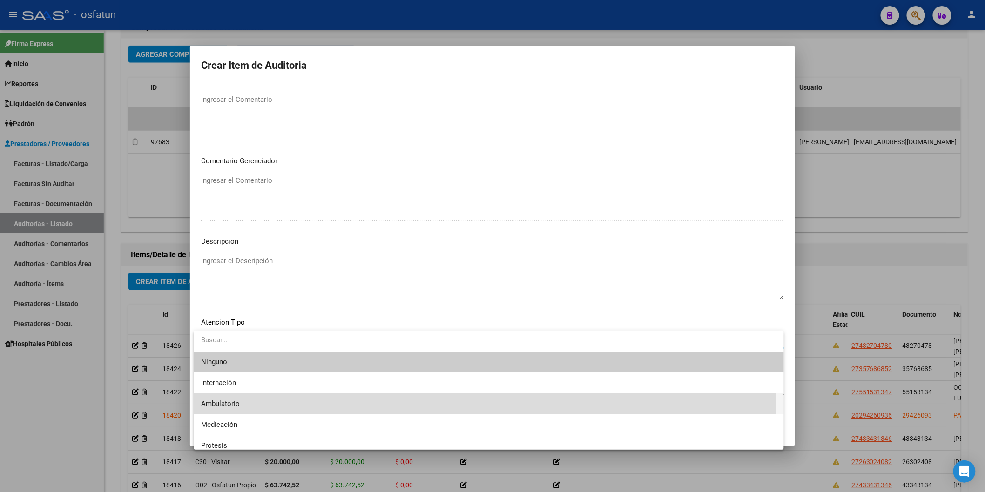
click at [242, 396] on span "Ambulatorio" at bounding box center [488, 404] width 575 height 21
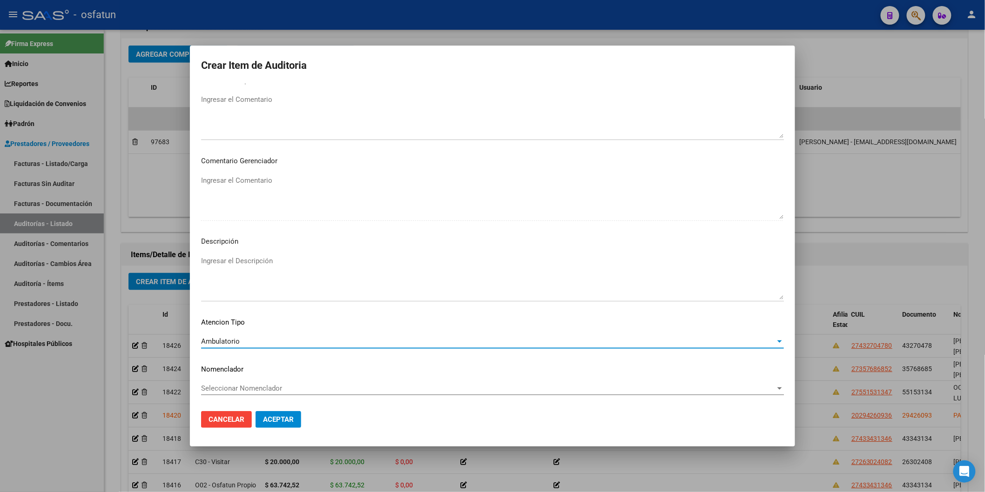
click at [243, 393] on div "Seleccionar Nomenclador Seleccionar Nomenclador" at bounding box center [492, 389] width 583 height 14
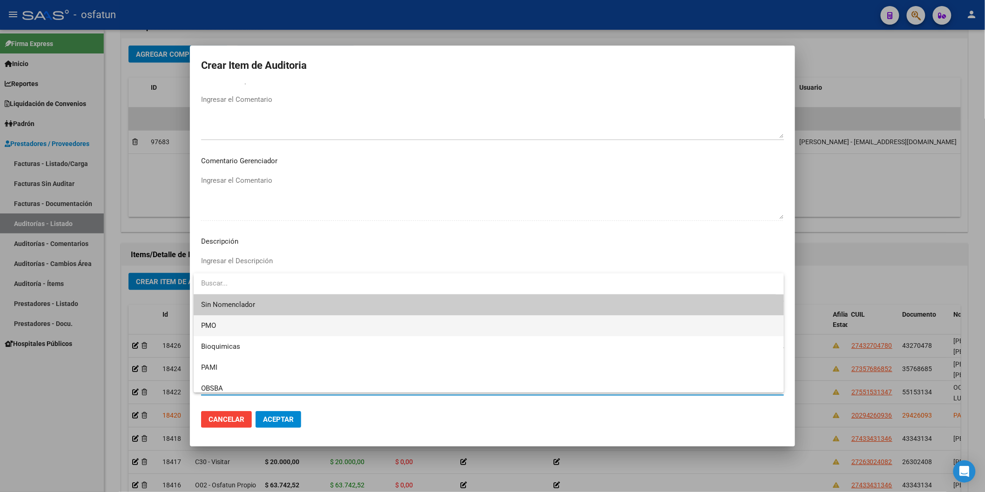
click at [219, 328] on span "PMO" at bounding box center [488, 326] width 575 height 21
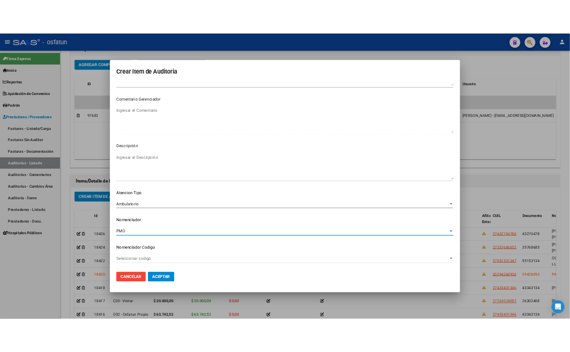
scroll to position [565, 0]
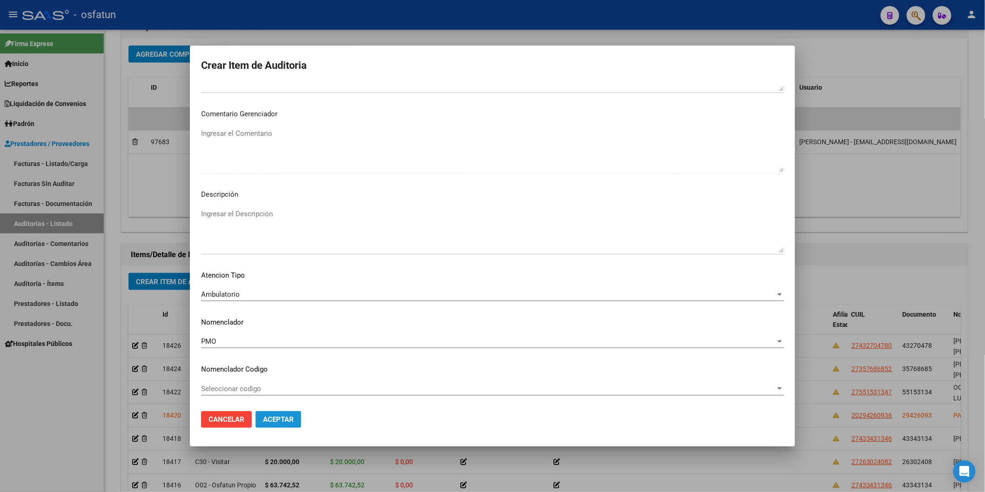
click at [287, 421] on span "Aceptar" at bounding box center [278, 420] width 31 height 8
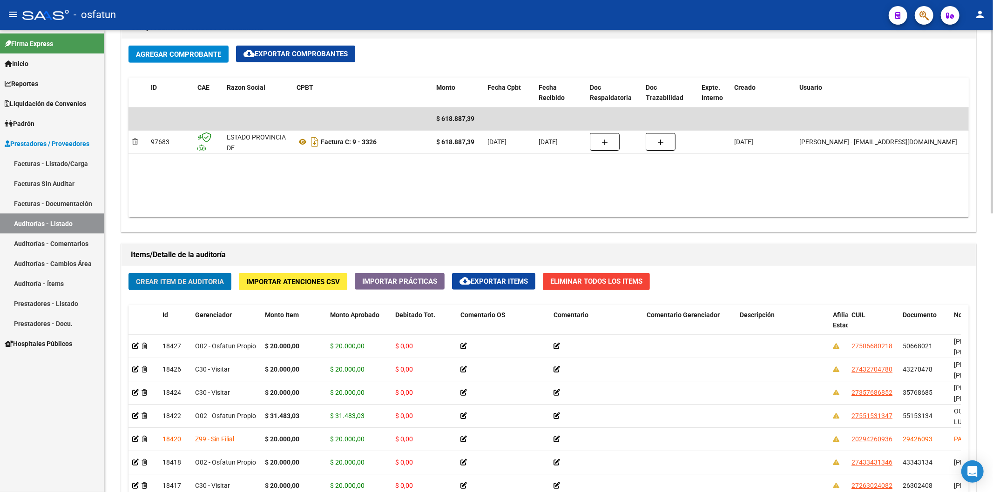
click at [213, 288] on button "Crear Item de Auditoria" at bounding box center [179, 281] width 103 height 17
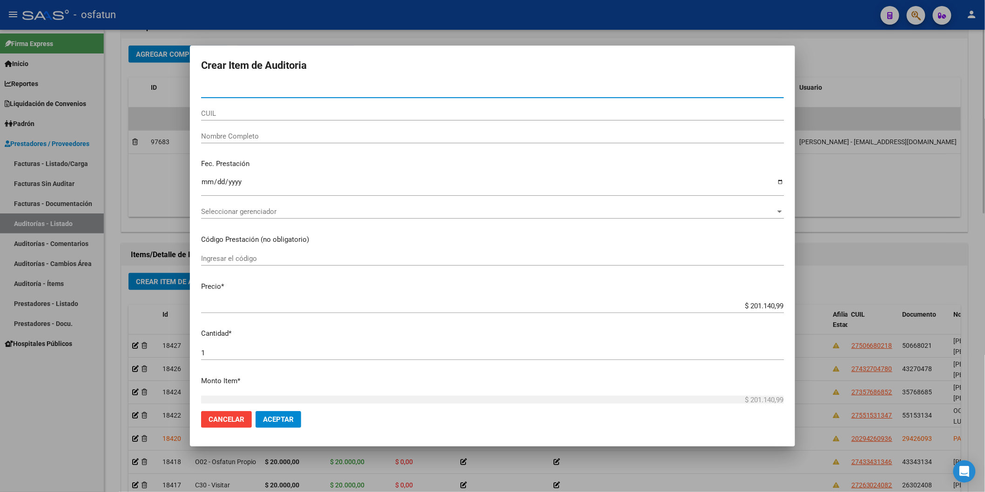
paste input "54161687"
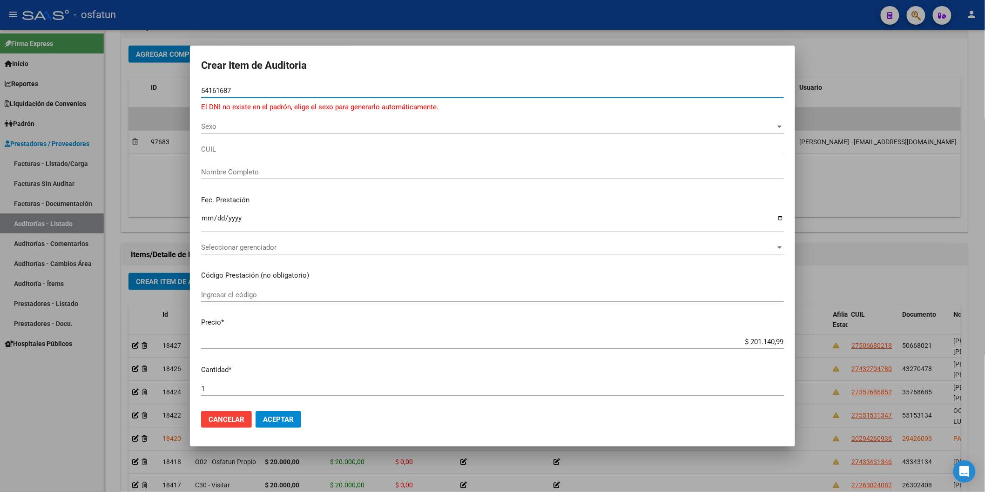
type input "54161687"
click at [249, 127] on span "Sexo" at bounding box center [488, 126] width 574 height 8
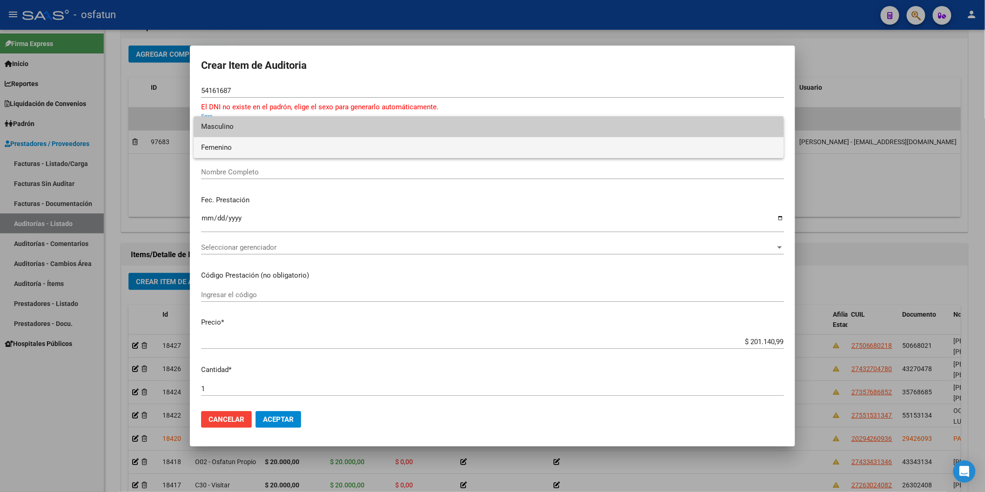
click at [243, 152] on span "Femenino" at bounding box center [488, 147] width 575 height 21
type input "27541616875"
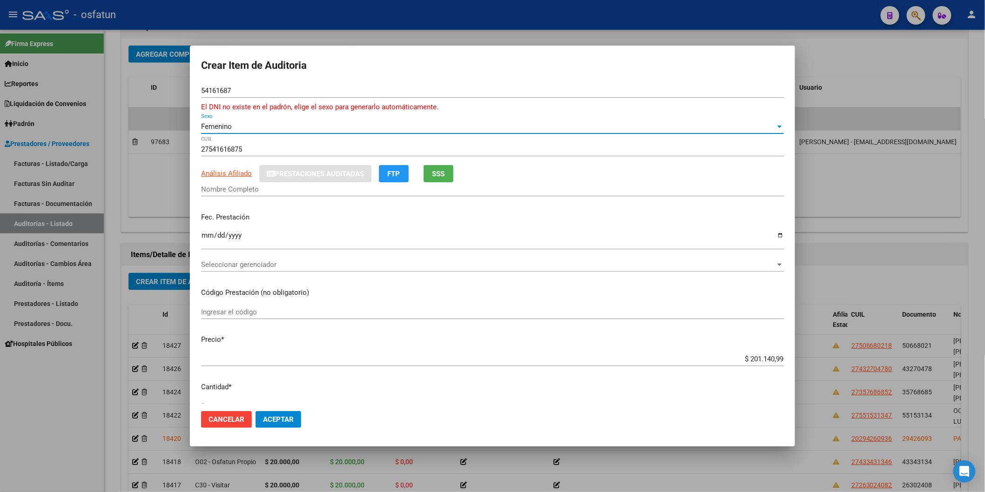
type input "[PERSON_NAME]"
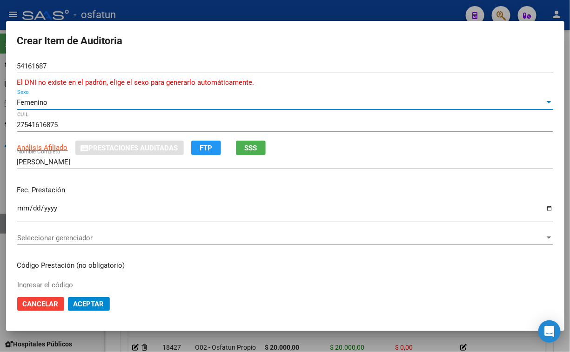
scroll to position [450, 0]
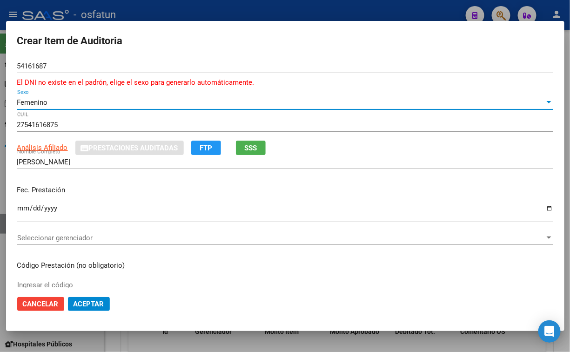
click at [21, 209] on input "Ingresar la fecha" at bounding box center [285, 211] width 536 height 15
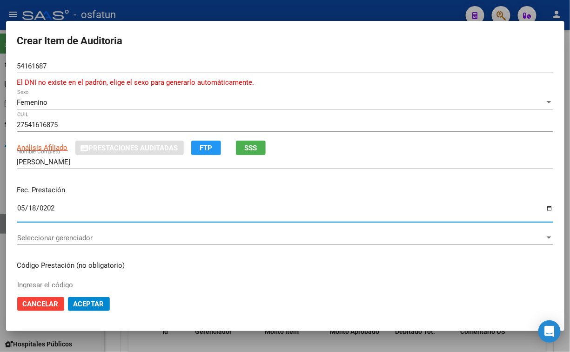
type input "[DATE]"
click at [90, 240] on span "Seleccionar gerenciador" at bounding box center [281, 238] width 528 height 8
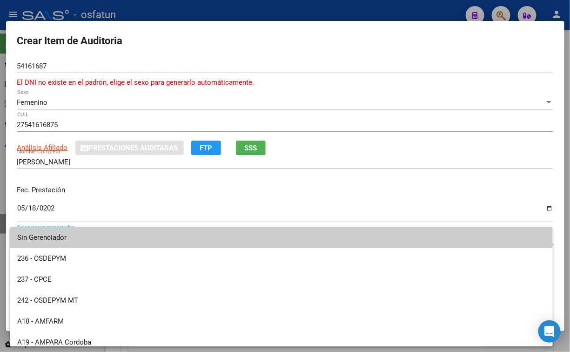
click at [131, 195] on div at bounding box center [285, 176] width 570 height 352
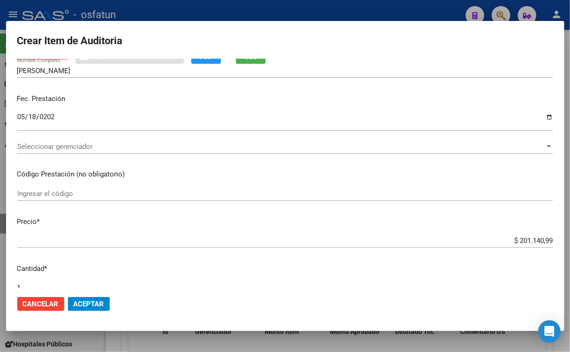
scroll to position [103, 0]
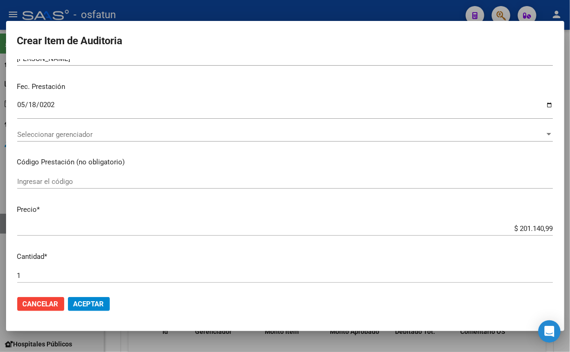
click at [87, 182] on input "Ingresar el código" at bounding box center [285, 181] width 536 height 8
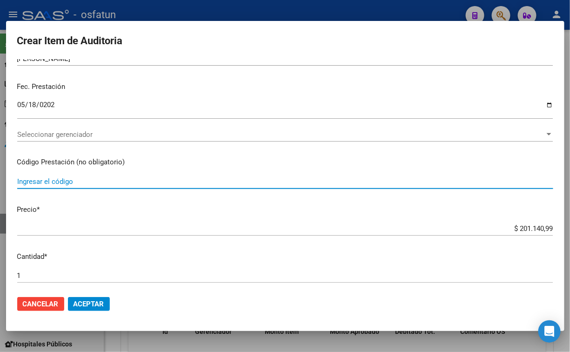
paste input "34.02.13"
type input "34.02.13"
drag, startPoint x: 489, startPoint y: 229, endPoint x: 582, endPoint y: 229, distance: 93.6
click at [570, 229] on html "menu - osfatun person Firma Express Inicio Calendario SSS Instructivos Contacto…" at bounding box center [285, 176] width 570 height 352
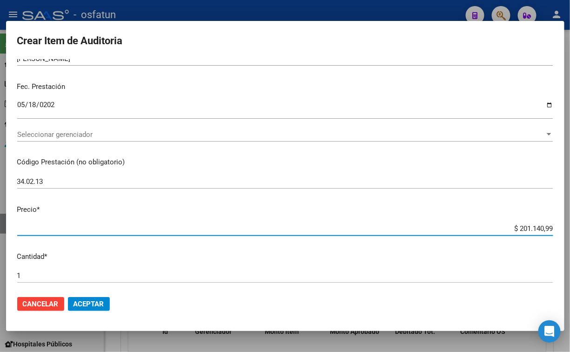
paste input "9497,04"
type input "$ 9.497,04"
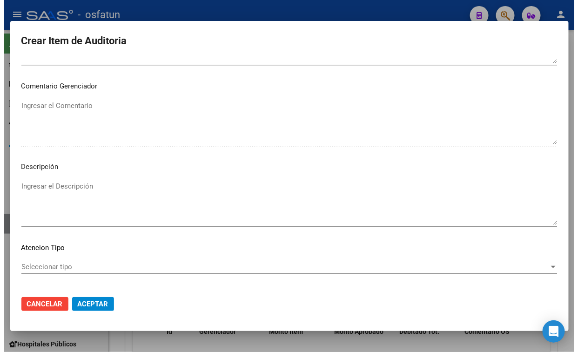
scroll to position [617, 0]
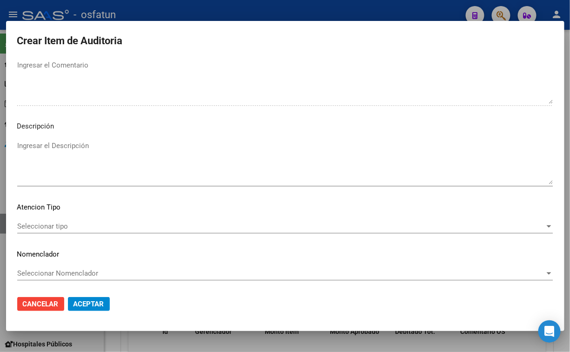
type input "$ 9.497,04"
click at [74, 222] on span "Seleccionar tipo" at bounding box center [281, 226] width 528 height 8
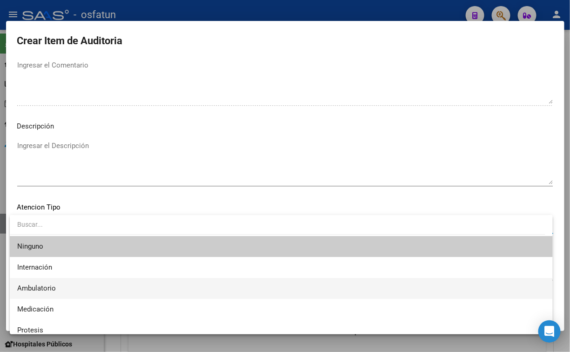
click at [57, 282] on span "Ambulatorio" at bounding box center [281, 288] width 528 height 21
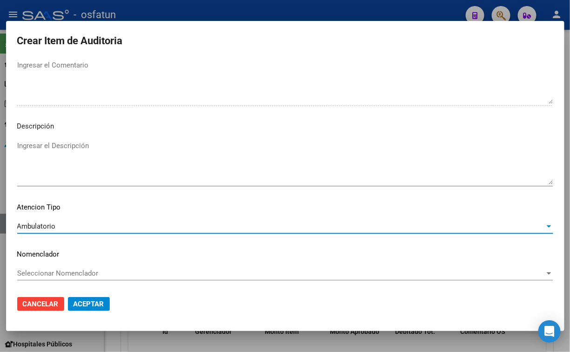
click at [67, 269] on span "Seleccionar Nomenclador" at bounding box center [281, 273] width 528 height 8
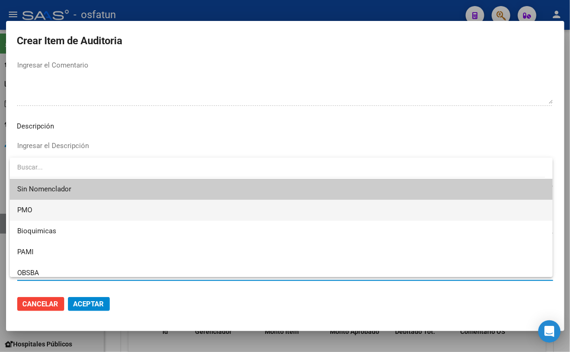
click at [45, 219] on span "PMO" at bounding box center [281, 210] width 528 height 21
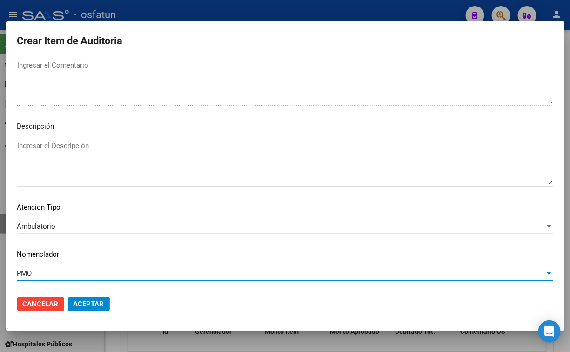
drag, startPoint x: 82, startPoint y: 300, endPoint x: 199, endPoint y: 17, distance: 306.4
click at [82, 300] on span "Aceptar" at bounding box center [89, 304] width 31 height 8
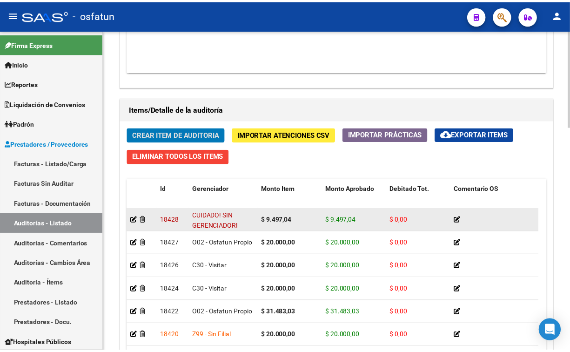
scroll to position [593, 0]
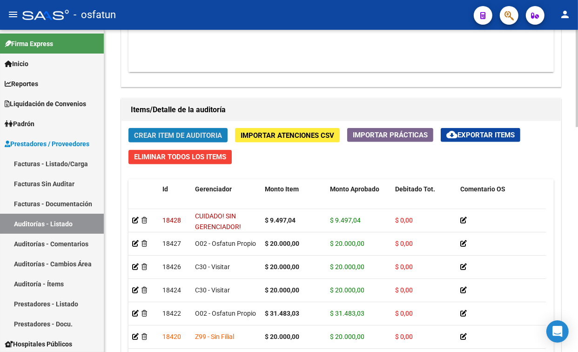
click at [183, 135] on span "Crear Item de Auditoria" at bounding box center [178, 135] width 88 height 8
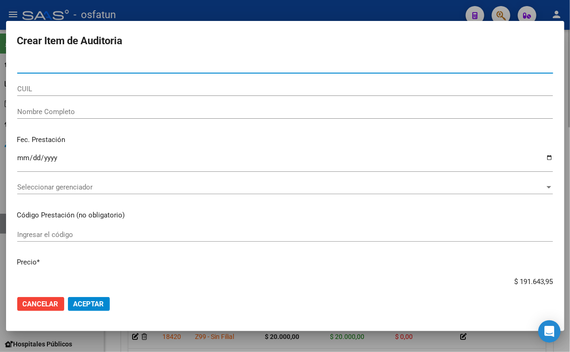
paste input "36415418"
type input "36415418"
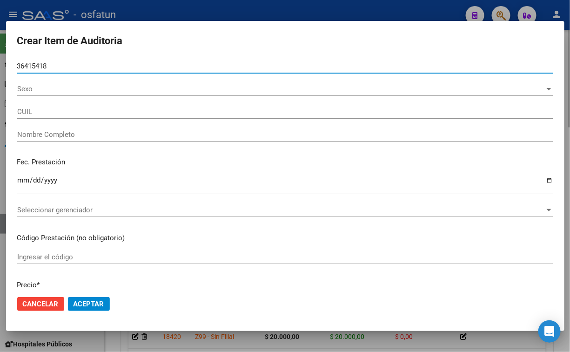
type input "27364154181"
type input "[PERSON_NAME]"
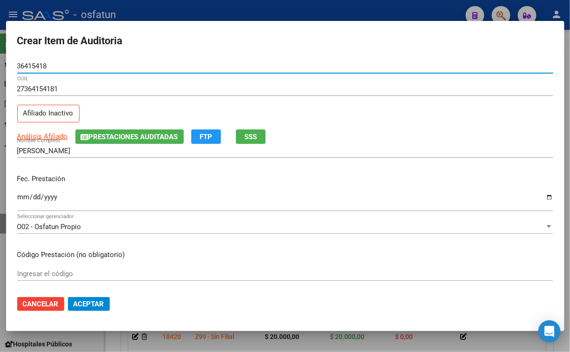
type input "36415418"
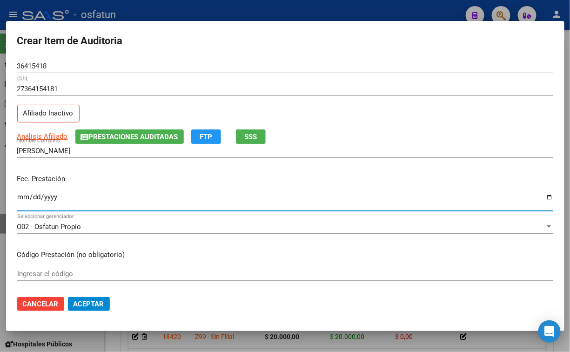
click at [19, 196] on input "Ingresar la fecha" at bounding box center [285, 200] width 536 height 15
type input "[DATE]"
click at [86, 270] on input "Ingresar el código" at bounding box center [285, 273] width 536 height 8
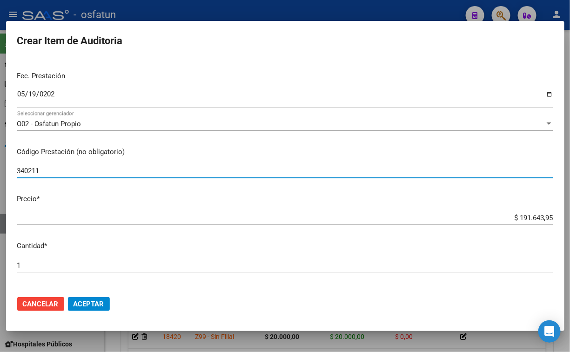
scroll to position [103, 0]
type input "340211"
drag, startPoint x: 586, startPoint y: 214, endPoint x: 652, endPoint y: 212, distance: 65.7
click at [570, 212] on html "menu - osfatun person Firma Express Inicio Calendario SSS Instructivos Contacto…" at bounding box center [285, 176] width 570 height 352
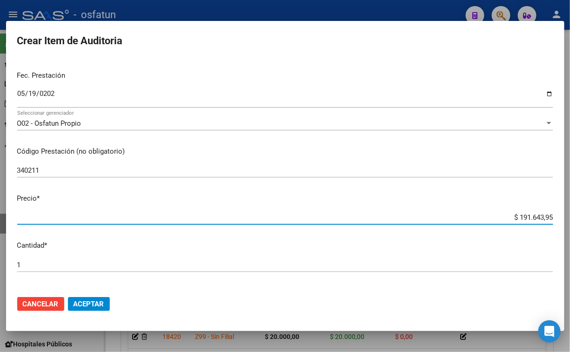
paste input "11396,4"
type input "$ 11.396,45"
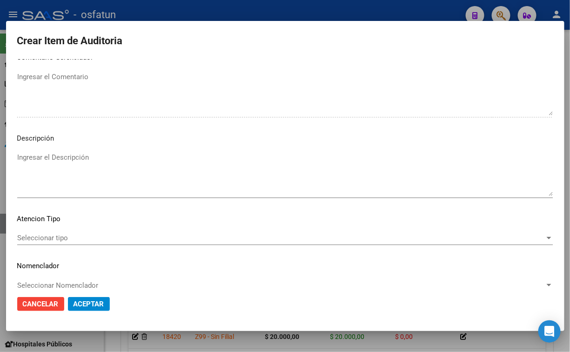
scroll to position [606, 0]
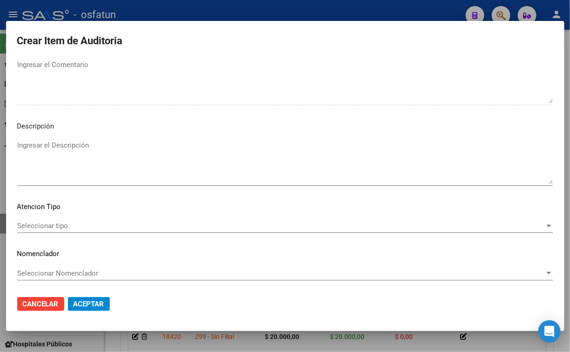
click at [73, 231] on div "Seleccionar tipo Seleccionar tipo" at bounding box center [285, 226] width 536 height 14
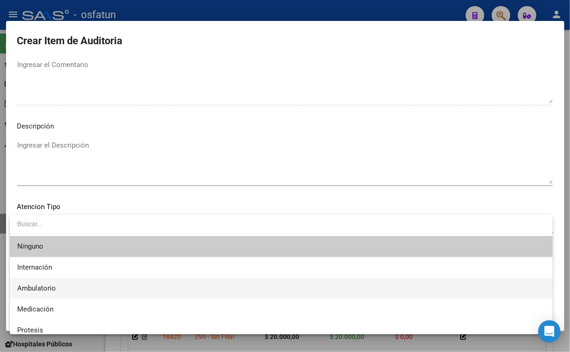
click at [74, 289] on span "Ambulatorio" at bounding box center [281, 288] width 528 height 21
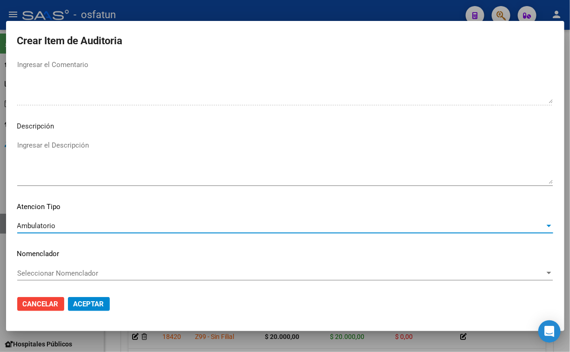
click at [71, 281] on div "Seleccionar Nomenclador Seleccionar Nomenclador" at bounding box center [285, 277] width 536 height 23
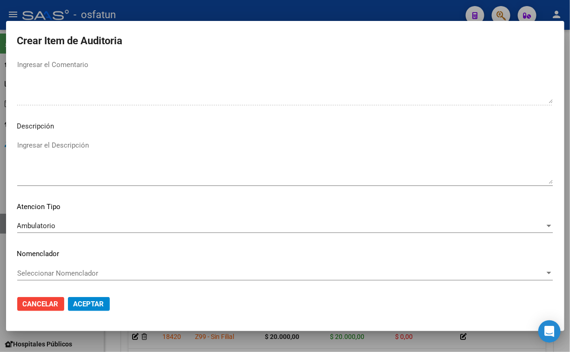
click at [72, 276] on span "Seleccionar Nomenclador" at bounding box center [281, 273] width 528 height 8
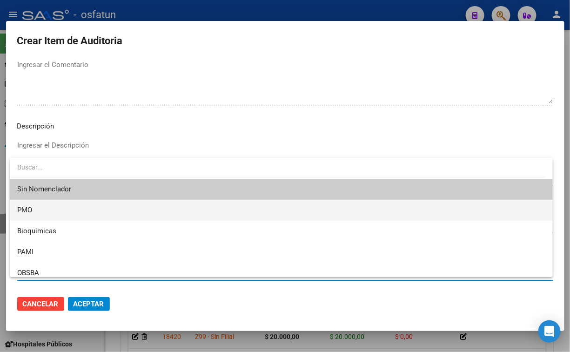
click at [40, 210] on span "PMO" at bounding box center [281, 210] width 528 height 21
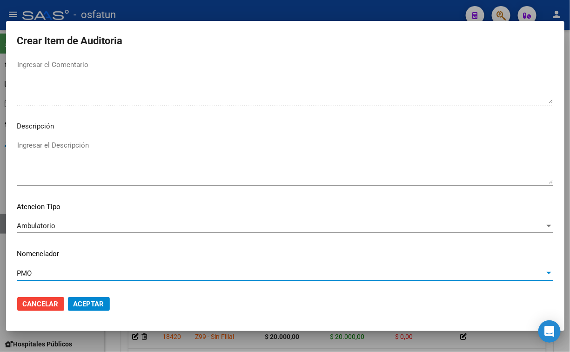
click at [89, 311] on mat-dialog-actions "Cancelar Aceptar" at bounding box center [285, 304] width 536 height 32
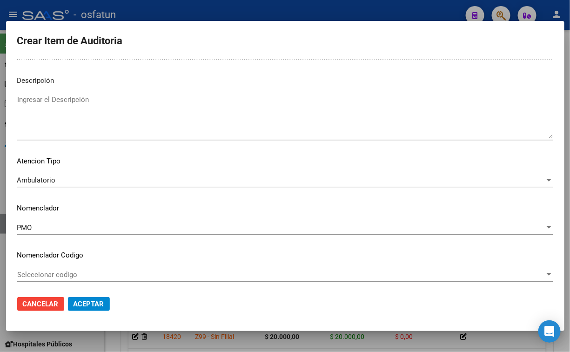
click at [86, 307] on button "Aceptar" at bounding box center [89, 304] width 42 height 14
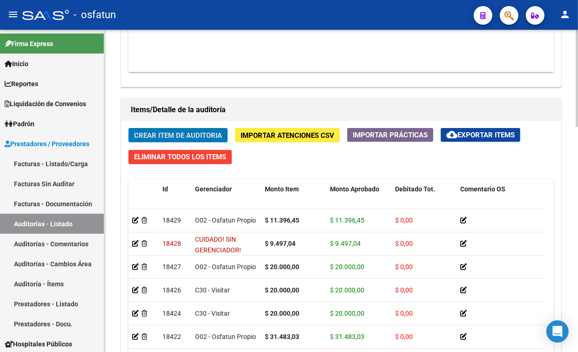
click at [163, 134] on span "Crear Item de Auditoria" at bounding box center [178, 135] width 88 height 8
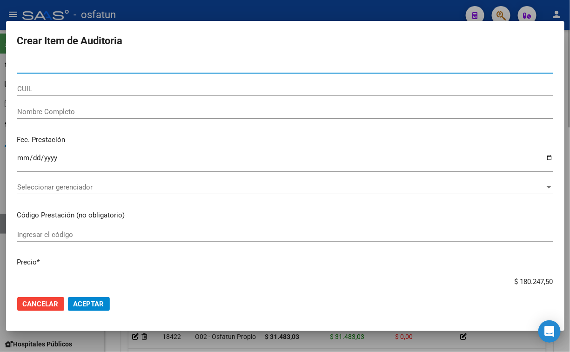
paste input "41841680"
type input "41841680"
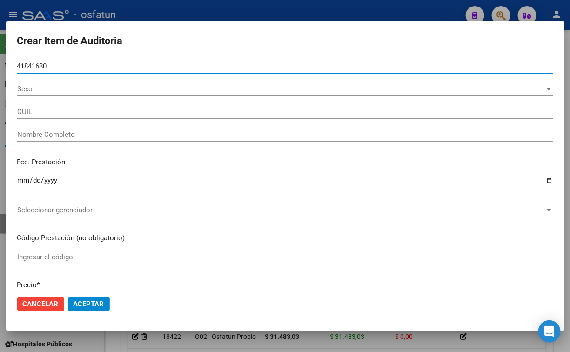
type input "27418416802"
type input "[PERSON_NAME]"
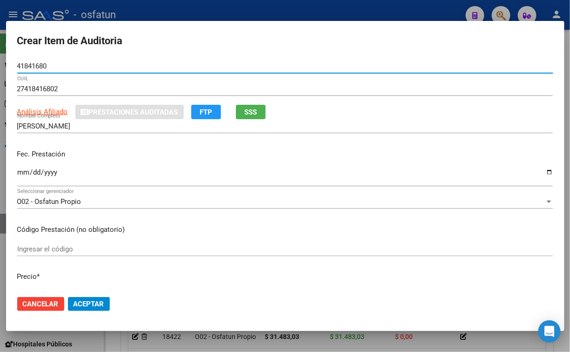
type input "41841680"
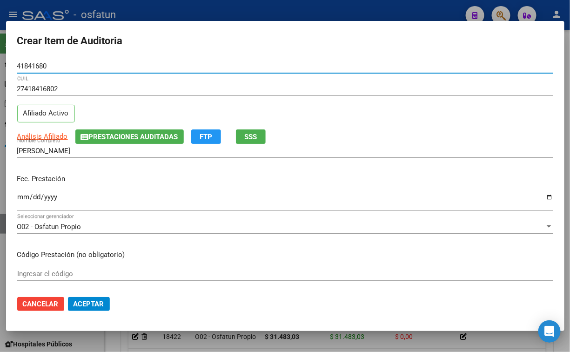
click at [23, 201] on input "Ingresar la fecha" at bounding box center [285, 200] width 536 height 15
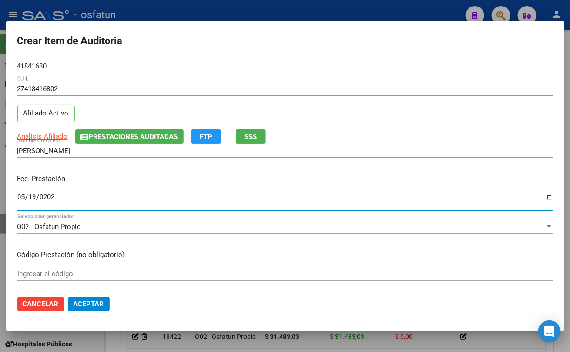
type input "[DATE]"
click at [50, 267] on div "Ingresar el código" at bounding box center [285, 274] width 536 height 14
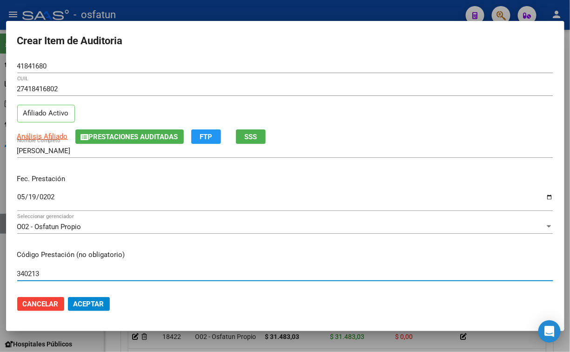
scroll to position [52, 0]
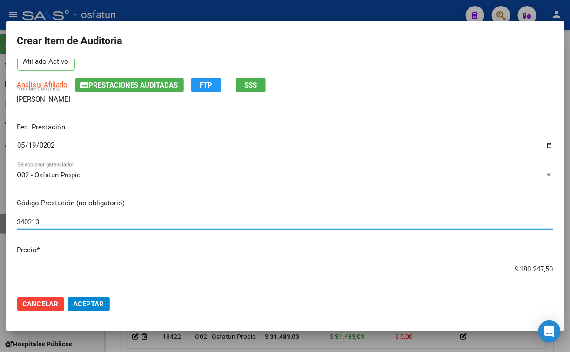
type input "340213"
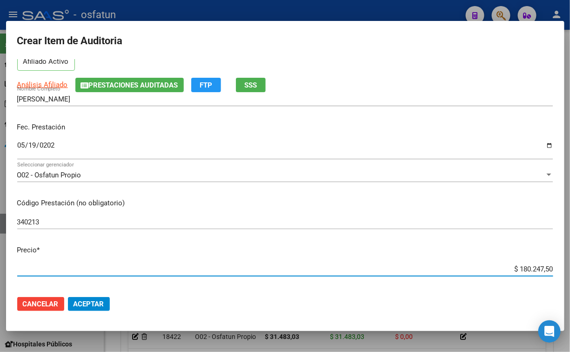
drag, startPoint x: 496, startPoint y: 268, endPoint x: 593, endPoint y: 268, distance: 97.3
click at [570, 268] on html "menu - osfatun person Firma Express Inicio Calendario SSS Instructivos Contacto…" at bounding box center [285, 176] width 570 height 352
paste input "9497,04"
type input "$ 9.497,04"
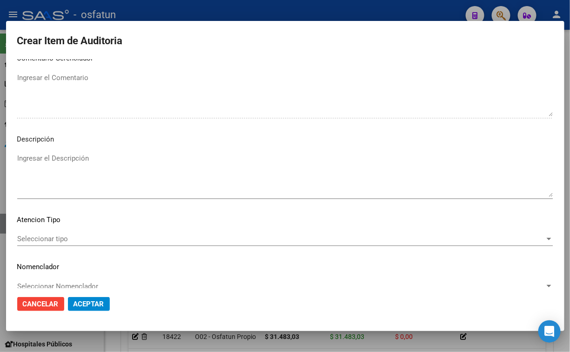
scroll to position [606, 0]
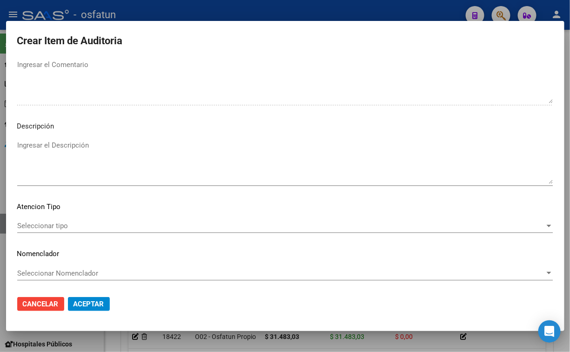
type input "$ 9.497,04"
click at [95, 226] on span "Seleccionar tipo" at bounding box center [281, 226] width 528 height 8
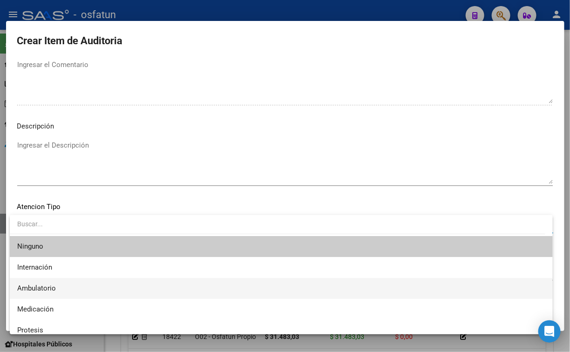
click at [77, 287] on span "Ambulatorio" at bounding box center [281, 288] width 528 height 21
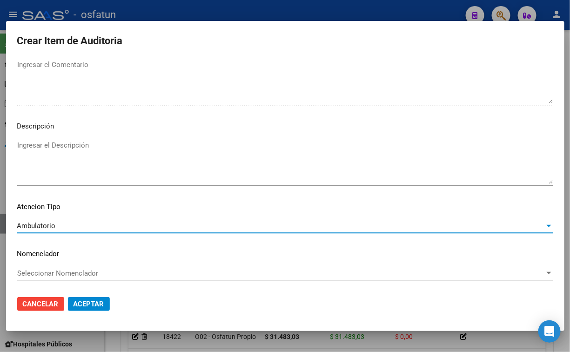
click at [81, 275] on span "Seleccionar Nomenclador" at bounding box center [281, 273] width 528 height 8
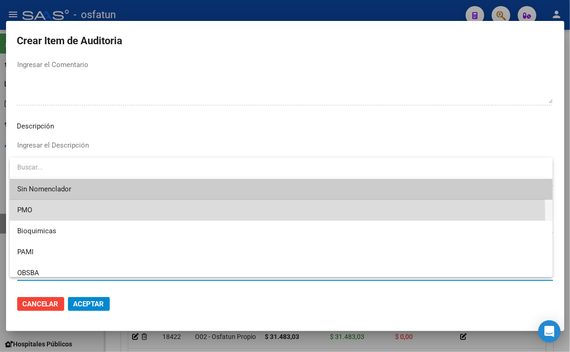
click at [65, 216] on span "PMO" at bounding box center [281, 210] width 528 height 21
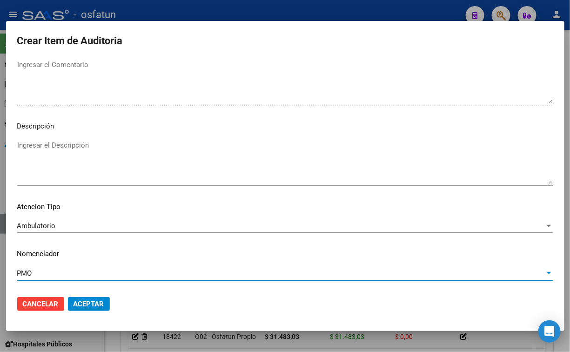
click at [94, 304] on span "Aceptar" at bounding box center [89, 304] width 31 height 8
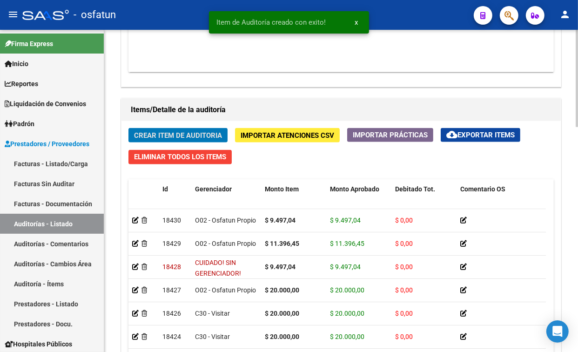
click at [148, 141] on button "Crear Item de Auditoria" at bounding box center [177, 135] width 99 height 14
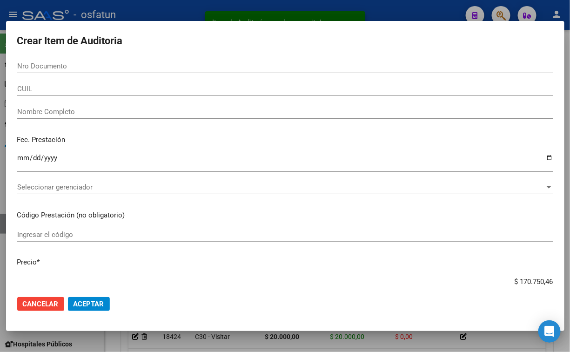
paste input "35106040"
type input "35106040"
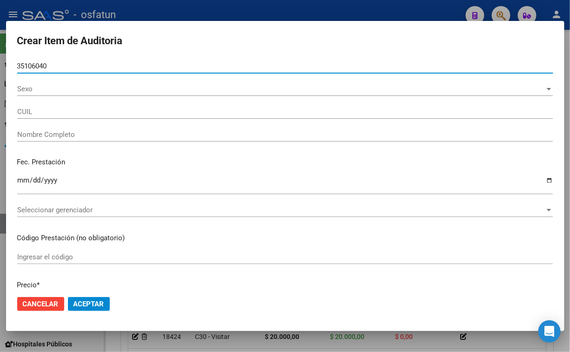
type input "27351060404"
type input "[PERSON_NAME]"
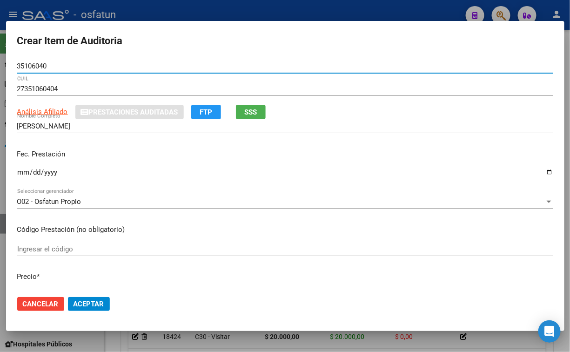
type input "35106040"
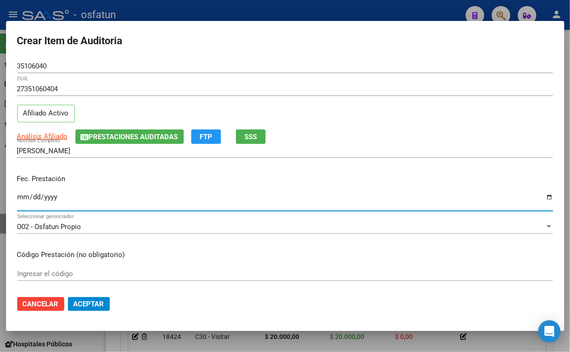
click at [19, 198] on input "Ingresar la fecha" at bounding box center [285, 200] width 536 height 15
type input "[DATE]"
click at [51, 272] on input "Ingresar el código" at bounding box center [285, 273] width 536 height 8
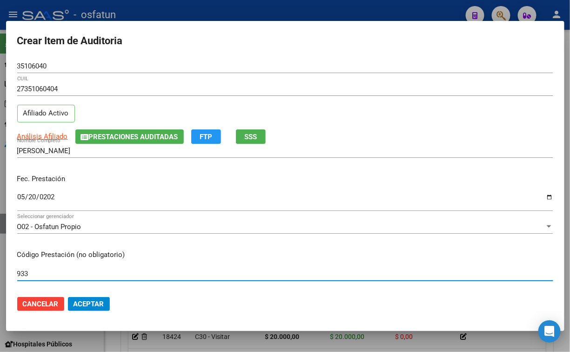
type input "933"
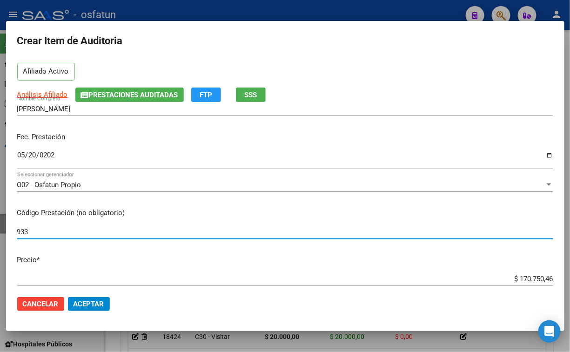
scroll to position [103, 0]
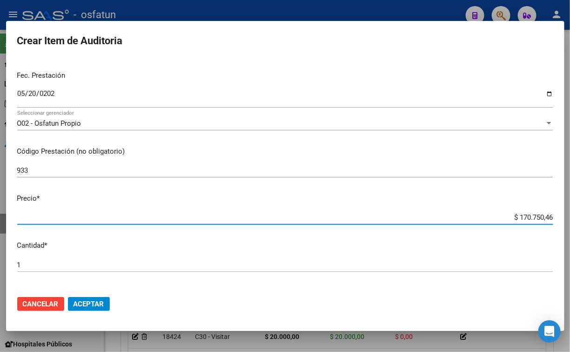
drag, startPoint x: 492, startPoint y: 213, endPoint x: 565, endPoint y: 217, distance: 72.3
click at [565, 217] on div "Crear Item de Auditoria 35106040 Nro Documento 27351060404 CUIL Afiliado Activo…" at bounding box center [285, 176] width 570 height 352
paste input "15667,62"
type input "$ 15.667,62"
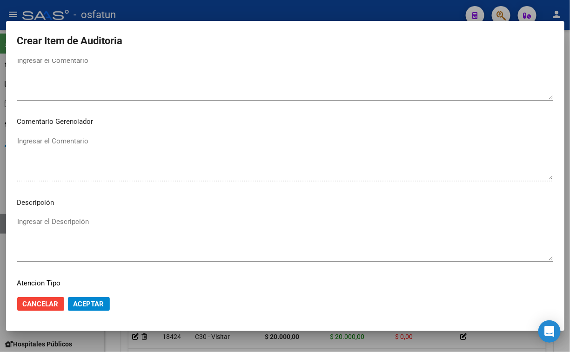
scroll to position [606, 0]
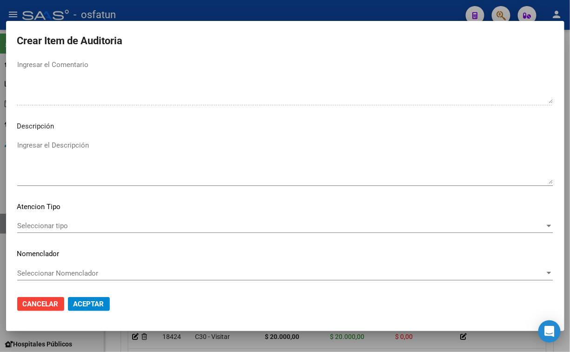
type input "$ 15.667,62"
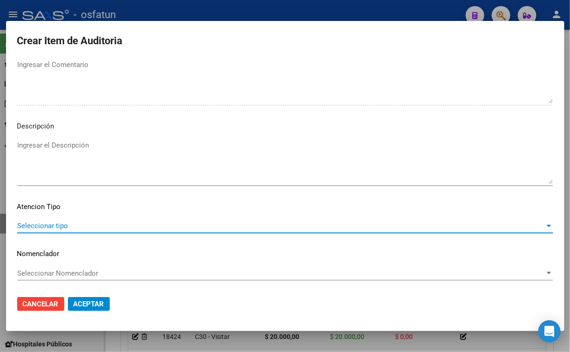
click at [103, 225] on span "Seleccionar tipo" at bounding box center [281, 226] width 528 height 8
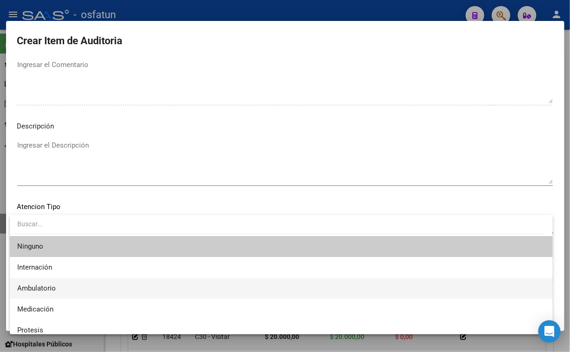
click at [80, 287] on span "Ambulatorio" at bounding box center [281, 288] width 528 height 21
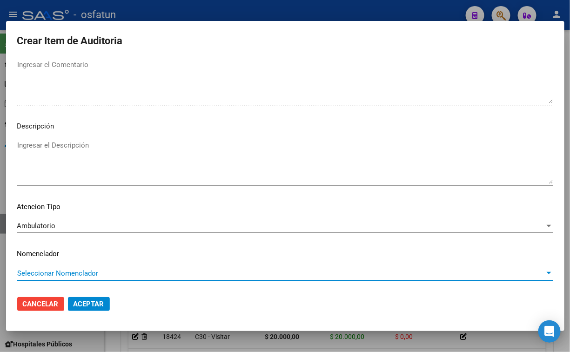
click at [72, 275] on span "Seleccionar Nomenclador" at bounding box center [281, 273] width 528 height 8
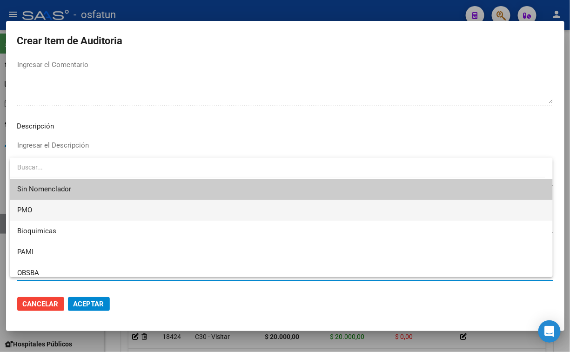
drag, startPoint x: 57, startPoint y: 206, endPoint x: 86, endPoint y: 284, distance: 83.2
click at [57, 207] on span "PMO" at bounding box center [281, 210] width 528 height 21
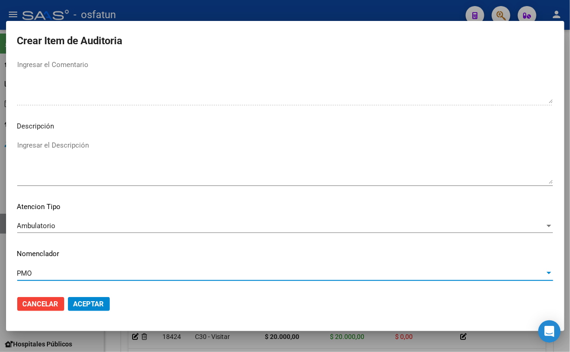
click at [86, 295] on mat-dialog-actions "Cancelar Aceptar" at bounding box center [285, 304] width 536 height 32
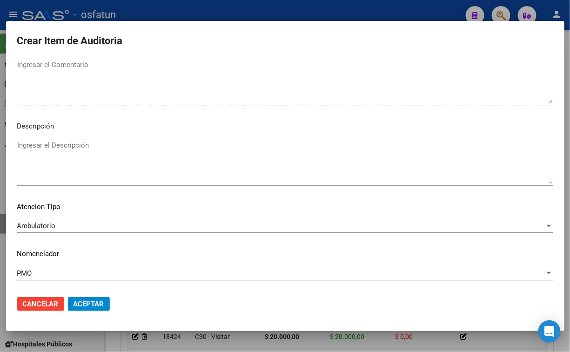
click at [87, 297] on button "Aceptar" at bounding box center [89, 304] width 42 height 14
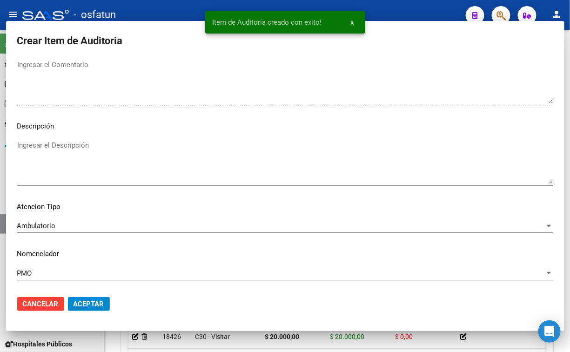
scroll to position [0, 0]
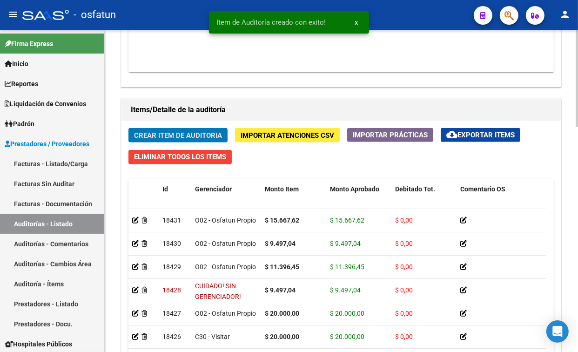
click at [161, 132] on span "Crear Item de Auditoria" at bounding box center [178, 135] width 88 height 8
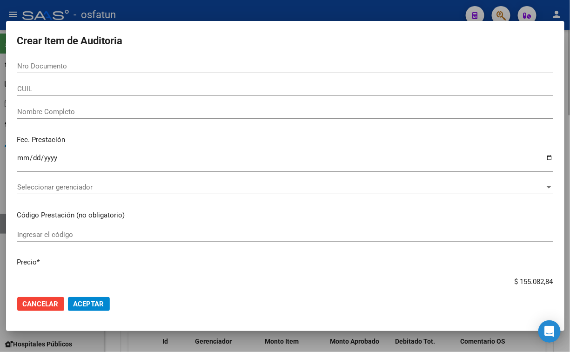
scroll to position [746, 0]
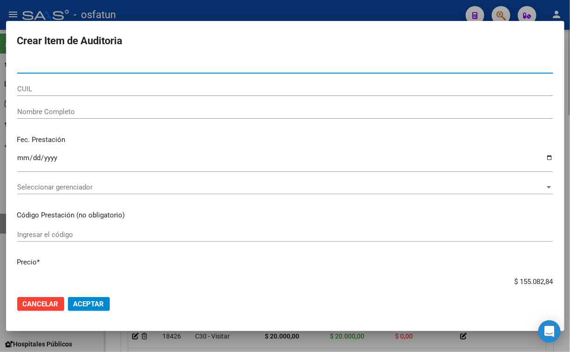
paste input "31979671"
type input "31979671"
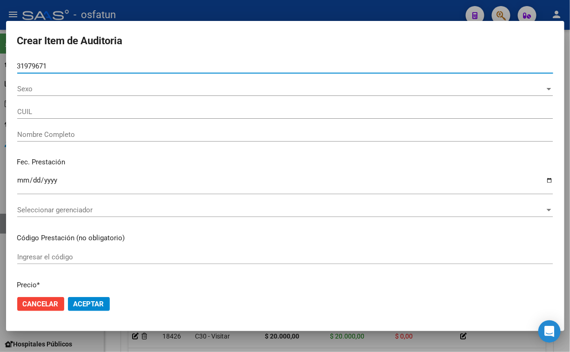
type input "20319796712"
type input "[PERSON_NAME] [PERSON_NAME]"
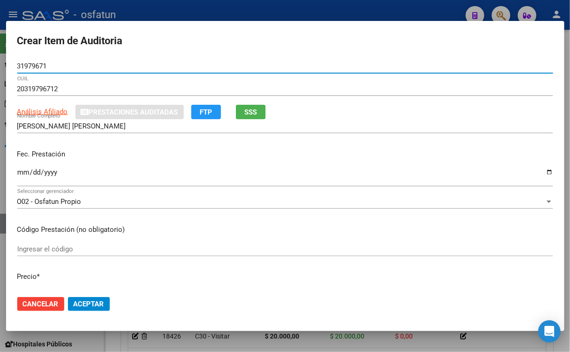
type input "31979671"
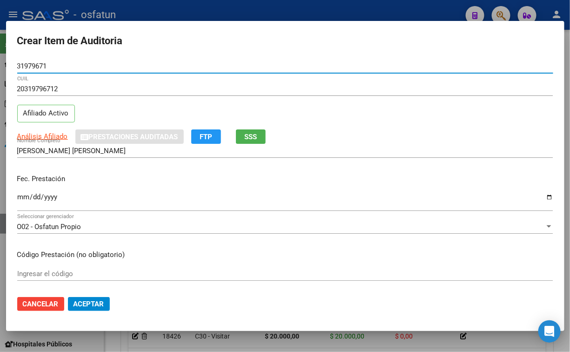
click at [25, 196] on input "Ingresar la fecha" at bounding box center [285, 200] width 536 height 15
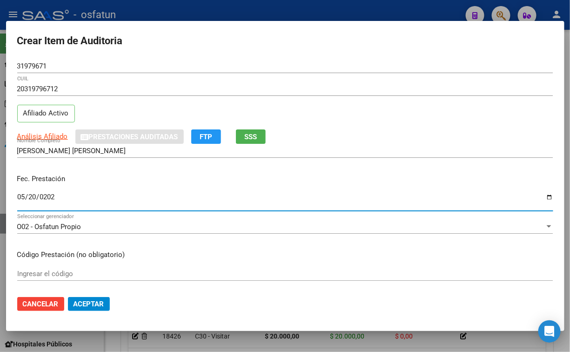
type input "[DATE]"
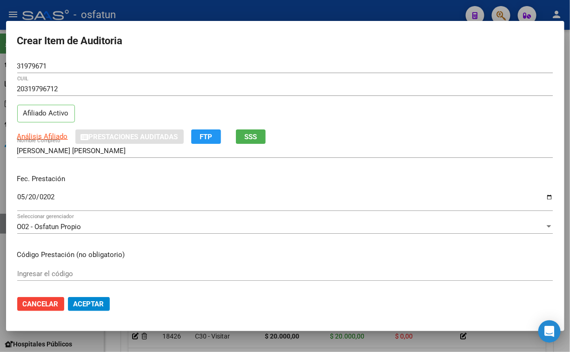
click at [81, 267] on div "Ingresar el código" at bounding box center [285, 274] width 536 height 14
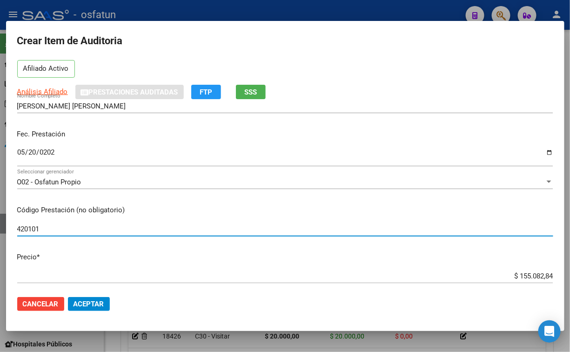
scroll to position [103, 0]
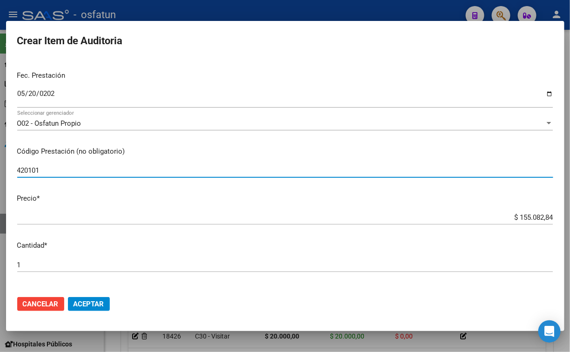
type input "420101"
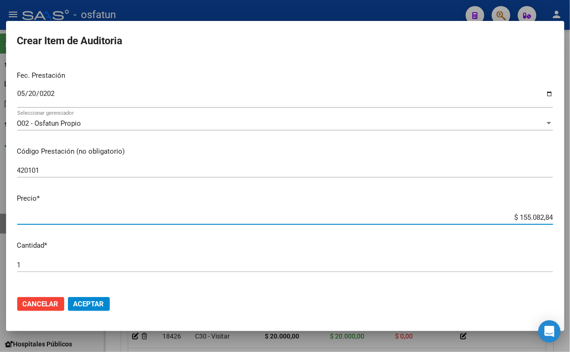
drag, startPoint x: 468, startPoint y: 220, endPoint x: 621, endPoint y: 224, distance: 152.7
click at [570, 224] on html "menu - osfatun person Firma Express Inicio Calendario SSS Instructivos Contacto…" at bounding box center [285, 176] width 570 height 352
type input "$ 0,02"
type input "$ 0,20"
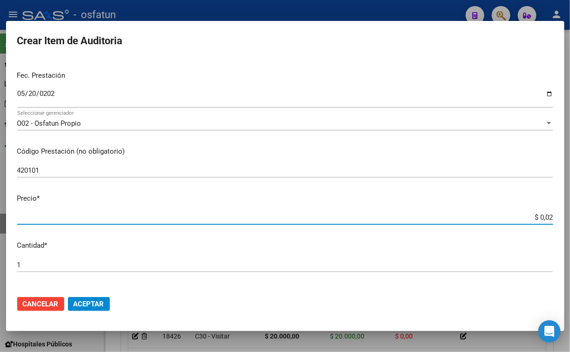
type input "$ 0,20"
type input "$ 2,00"
type input "$ 20,00"
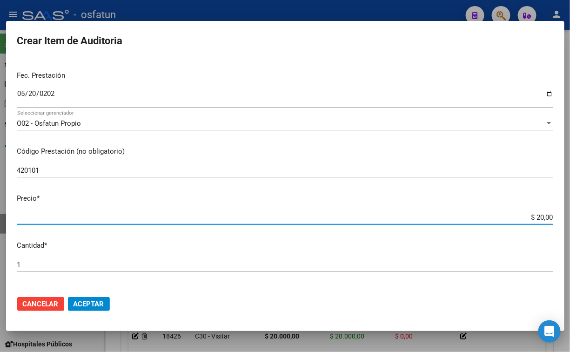
type input "$ 200,00"
type input "$ 2.000,00"
type input "$ 20.000,00"
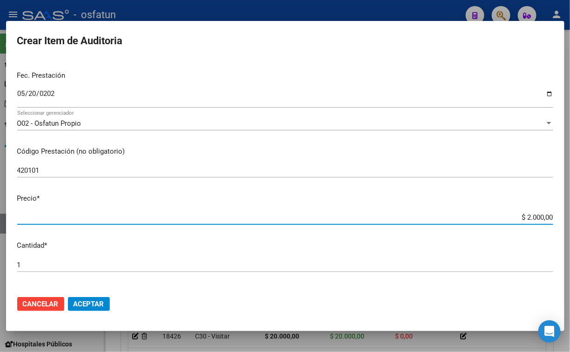
type input "$ 20.000,00"
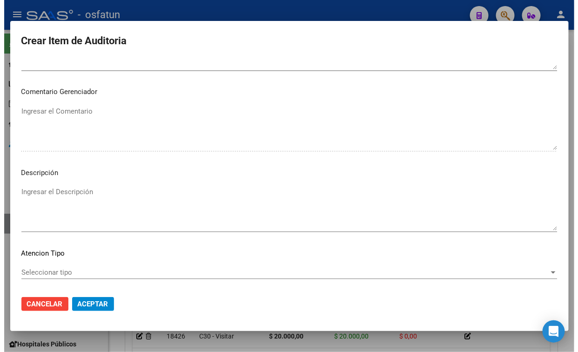
scroll to position [606, 0]
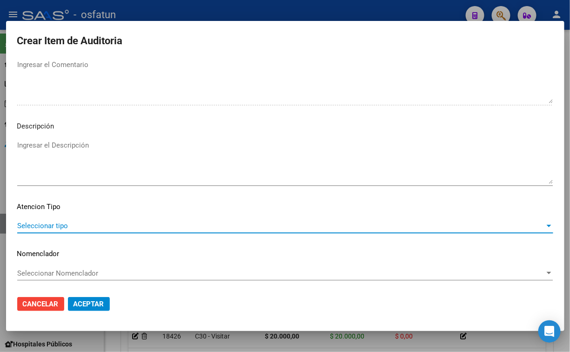
click at [57, 228] on span "Seleccionar tipo" at bounding box center [281, 226] width 528 height 8
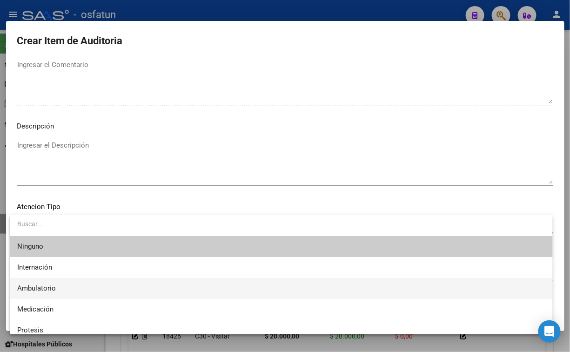
click at [59, 287] on span "Ambulatorio" at bounding box center [281, 288] width 528 height 21
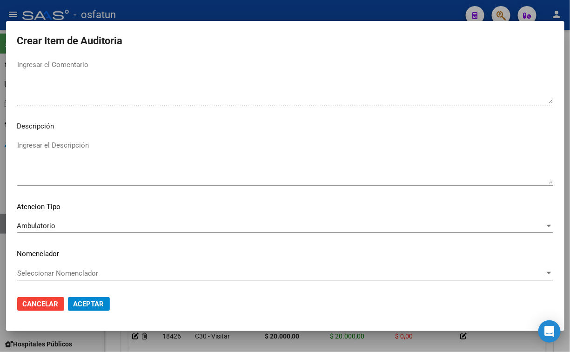
click at [59, 279] on div "Seleccionar Nomenclador Seleccionar Nomenclador" at bounding box center [285, 273] width 536 height 14
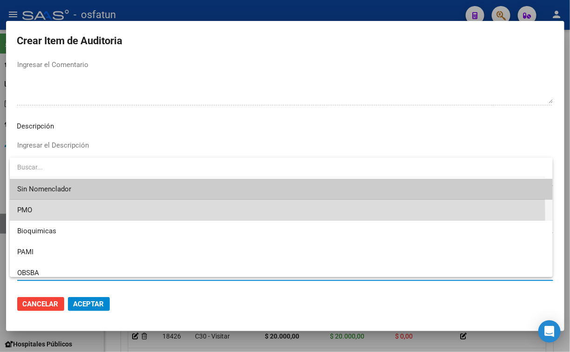
click at [43, 216] on span "PMO" at bounding box center [281, 210] width 528 height 21
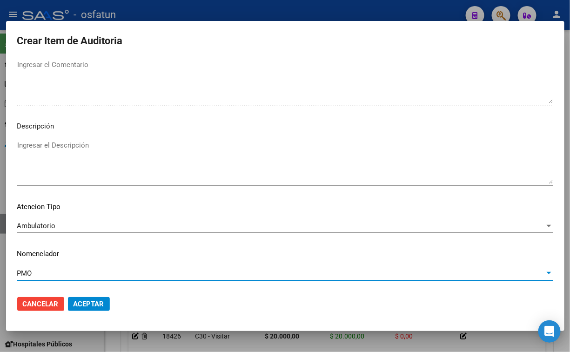
click at [96, 303] on span "Aceptar" at bounding box center [89, 304] width 31 height 8
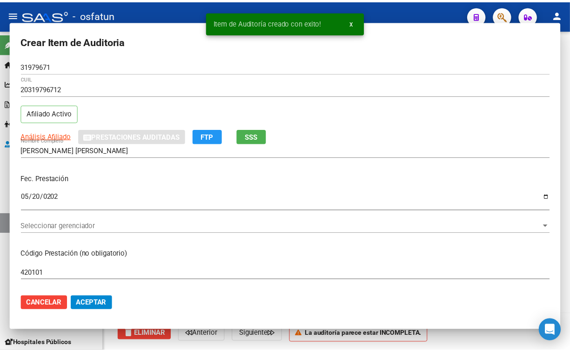
scroll to position [593, 0]
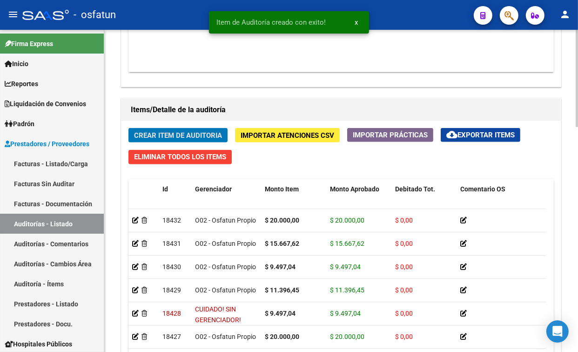
click at [155, 138] on span "Crear Item de Auditoria" at bounding box center [178, 135] width 88 height 8
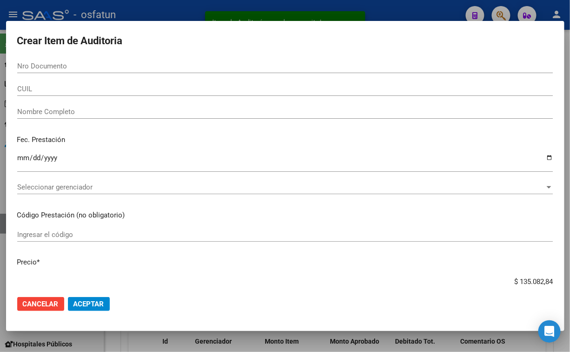
scroll to position [746, 0]
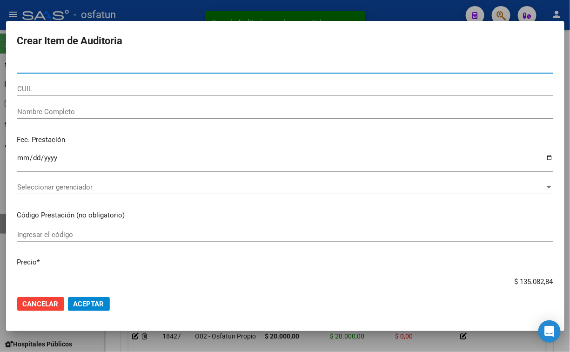
paste input "50668021"
type input "50668021"
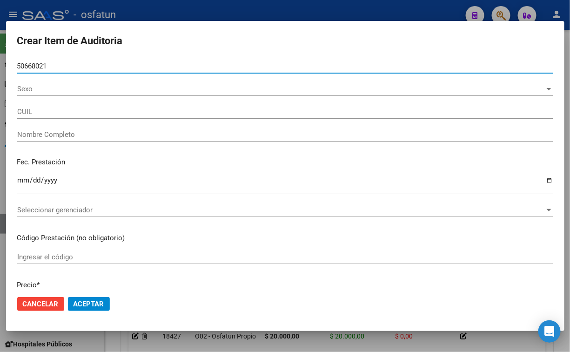
type input "27506680218"
type input "MARTIN MU?OZ, AINARA"
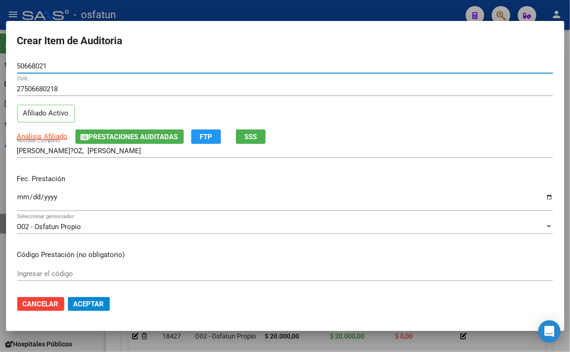
type input "50668021"
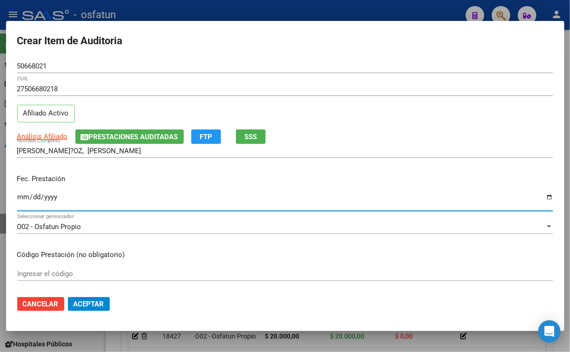
drag, startPoint x: 27, startPoint y: 198, endPoint x: 30, endPoint y: 195, distance: 5.3
click at [26, 199] on input "Ingresar la fecha" at bounding box center [285, 200] width 536 height 15
type input "2025-05-20"
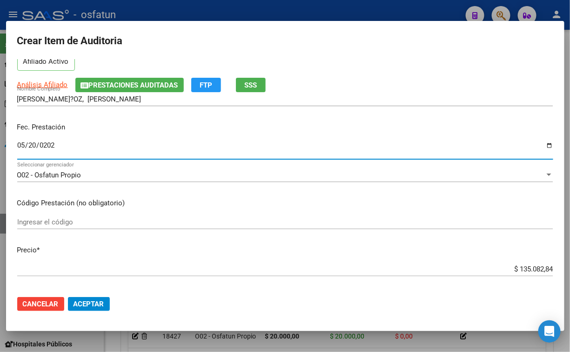
click at [50, 224] on input "Ingresar el código" at bounding box center [285, 222] width 536 height 8
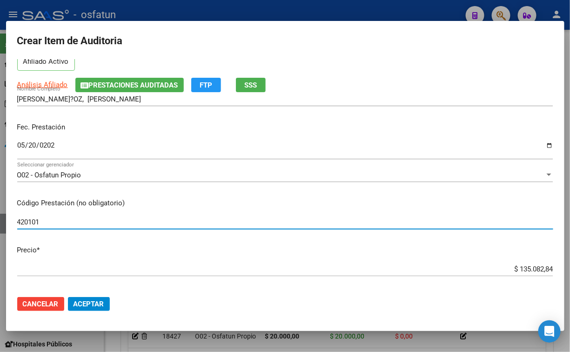
type input "420101"
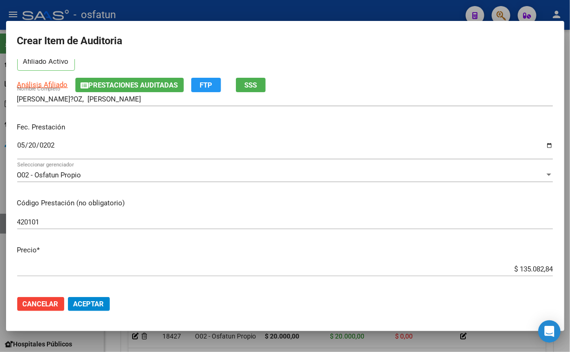
click at [485, 273] on div "$ 135.082,84 Ingresar el precio" at bounding box center [285, 269] width 536 height 14
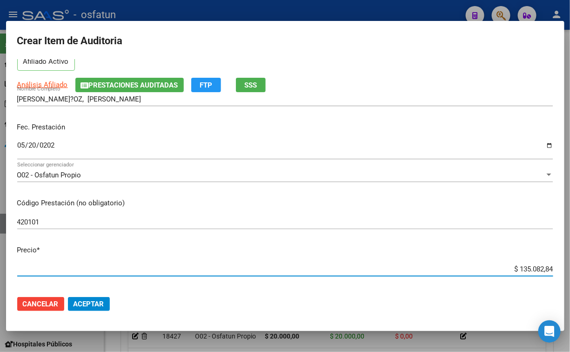
drag, startPoint x: 485, startPoint y: 270, endPoint x: 566, endPoint y: 268, distance: 81.5
click at [566, 268] on div "Crear Item de Auditoria 50668021 Nro Documento 27506680218 CUIL Afiliado Activo…" at bounding box center [285, 176] width 570 height 352
type input "$ 0,02"
type input "$ 0,20"
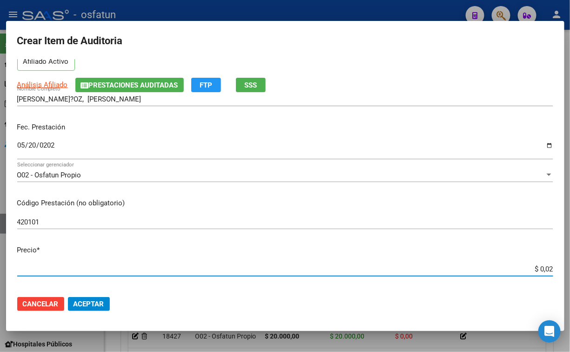
type input "$ 0,20"
type input "$ 2,00"
type input "$ 20,00"
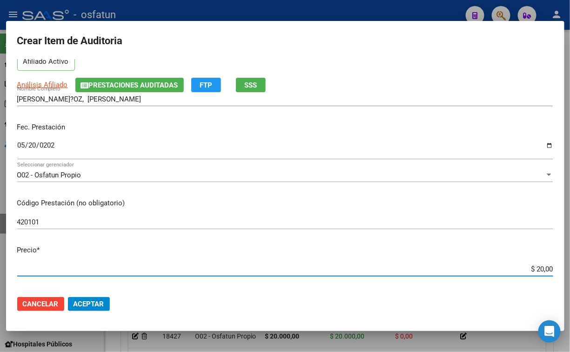
type input "$ 200,00"
type input "$ 2.000,00"
type input "$ 20.000,00"
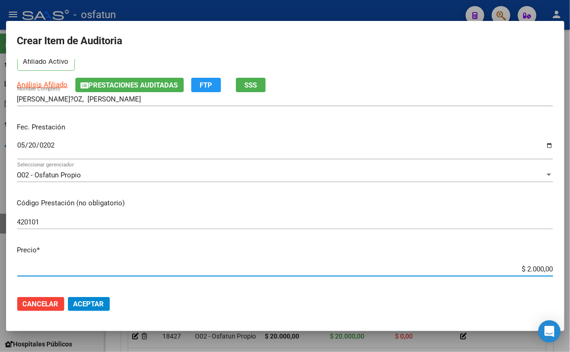
type input "$ 20.000,00"
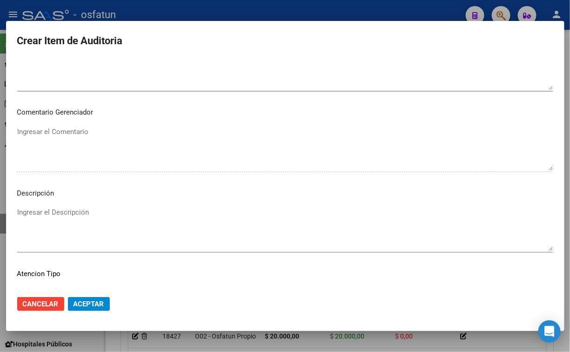
scroll to position [606, 0]
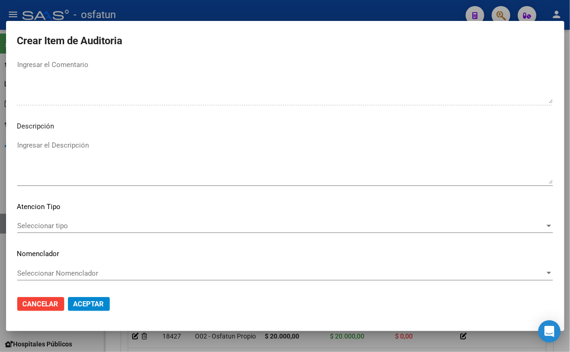
click at [106, 230] on div "Seleccionar tipo Seleccionar tipo" at bounding box center [285, 226] width 536 height 14
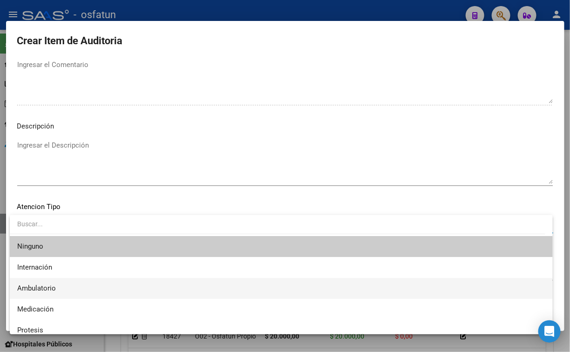
click at [77, 281] on span "Ambulatorio" at bounding box center [281, 288] width 528 height 21
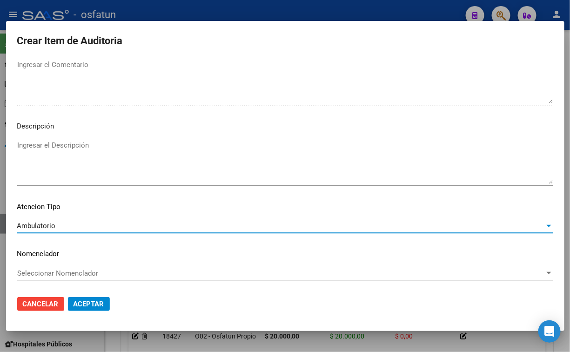
click at [86, 276] on span "Seleccionar Nomenclador" at bounding box center [281, 273] width 528 height 8
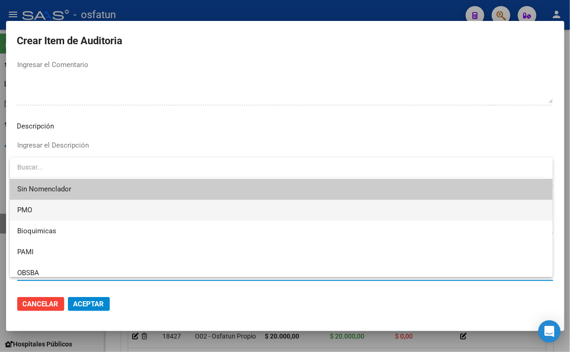
click at [53, 209] on span "PMO" at bounding box center [281, 210] width 528 height 21
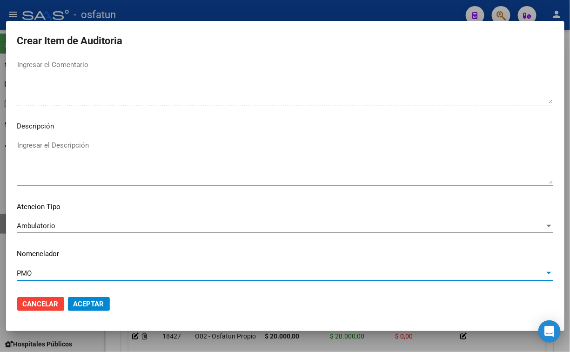
click at [92, 300] on span "Aceptar" at bounding box center [89, 304] width 31 height 8
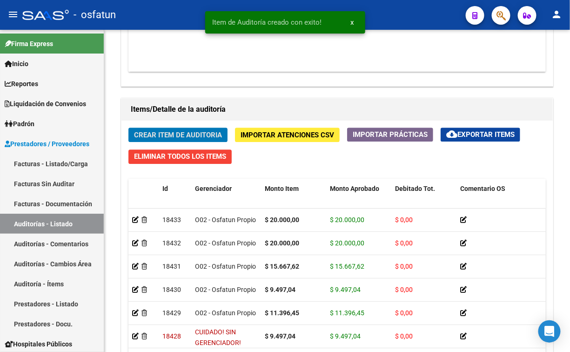
scroll to position [593, 0]
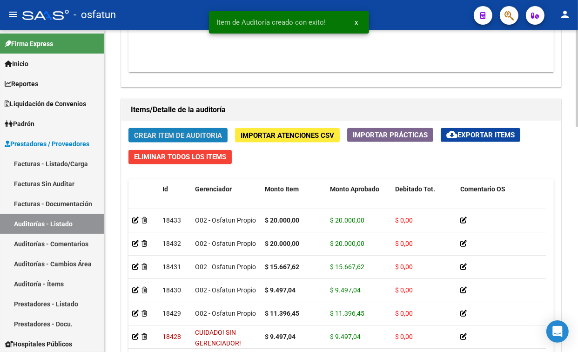
click at [155, 138] on span "Crear Item de Auditoria" at bounding box center [178, 135] width 88 height 8
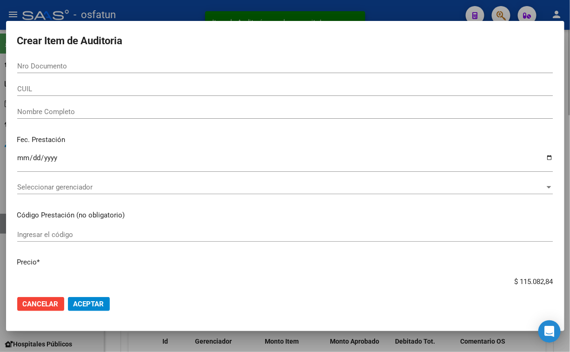
scroll to position [746, 0]
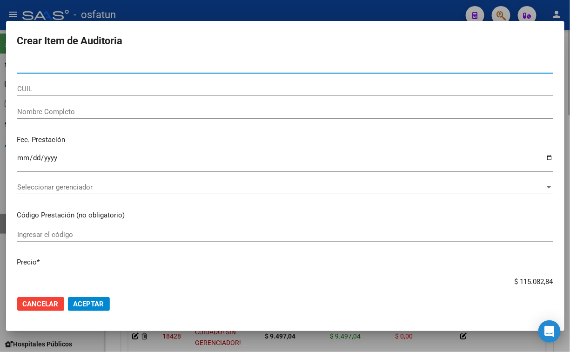
paste input "21880107"
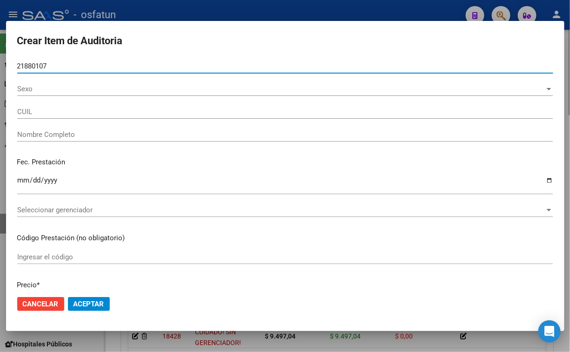
type input "21880107"
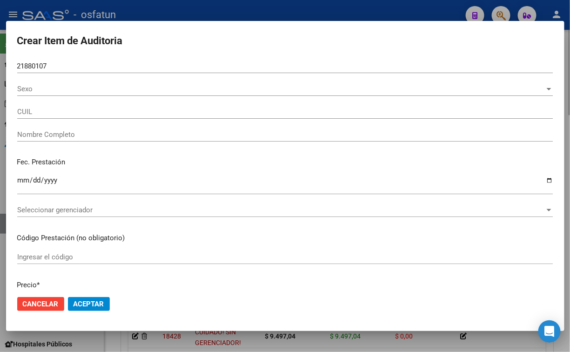
type input "27218801078"
type input "ALCARAZ MARIA ESTHER"
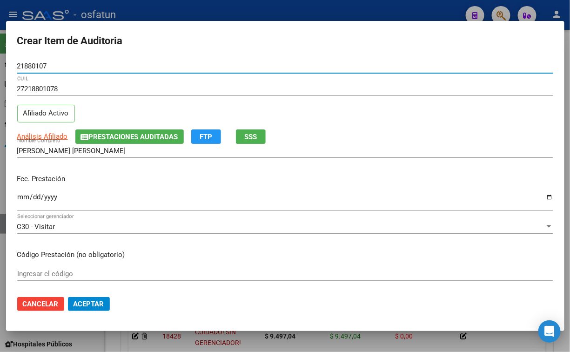
click at [25, 198] on input "Ingresar la fecha" at bounding box center [285, 200] width 536 height 15
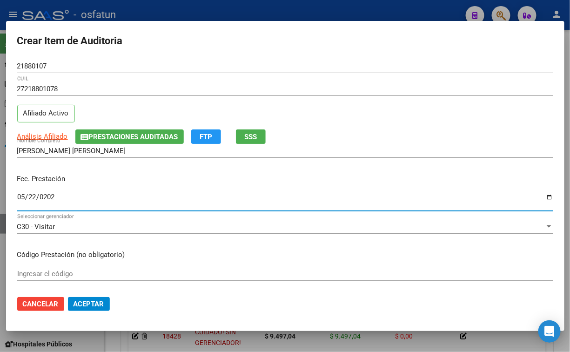
type input "2025-05-22"
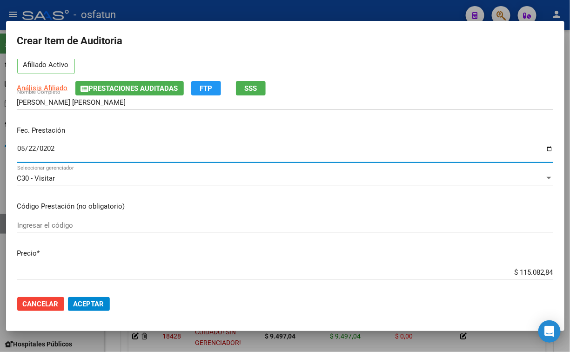
scroll to position [103, 0]
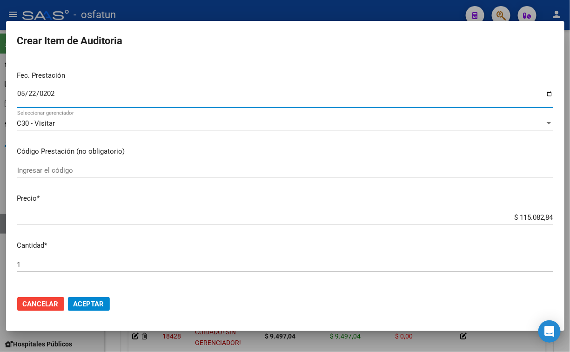
click at [359, 170] on input "Ingresar el código" at bounding box center [285, 170] width 536 height 8
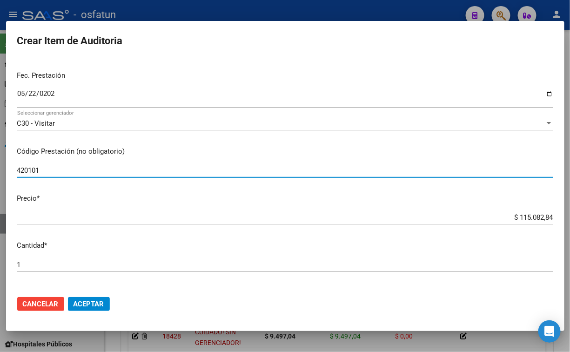
type input "420101"
drag, startPoint x: 540, startPoint y: 217, endPoint x: 600, endPoint y: 217, distance: 60.0
click at [570, 217] on html "menu - osfatun person Firma Express Inicio Calendario SSS Instructivos Contacto…" at bounding box center [285, 176] width 570 height 352
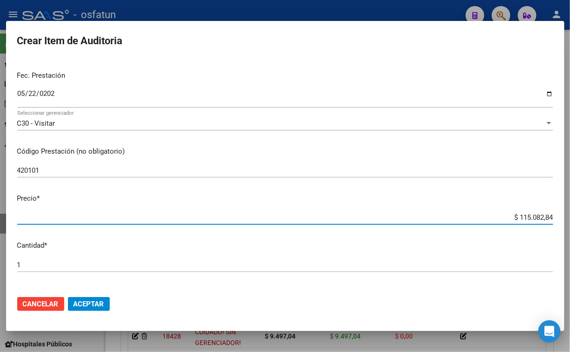
type input "$ 0,02"
type input "$ 0,20"
type input "$ 2,00"
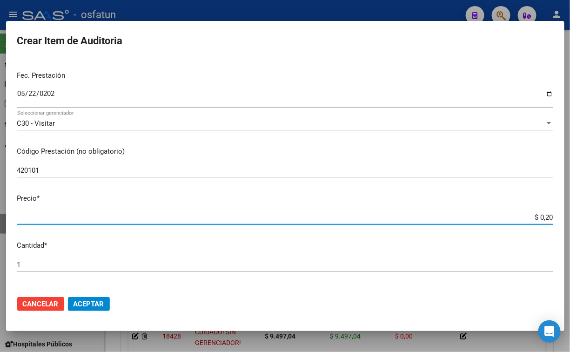
type input "$ 2,00"
type input "$ 20,00"
type input "$ 200,00"
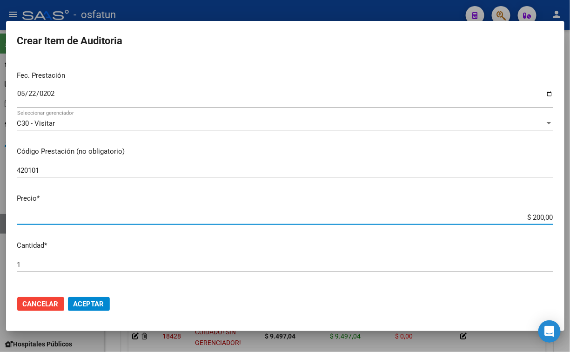
type input "$ 2.000,00"
type input "$ 20.000,00"
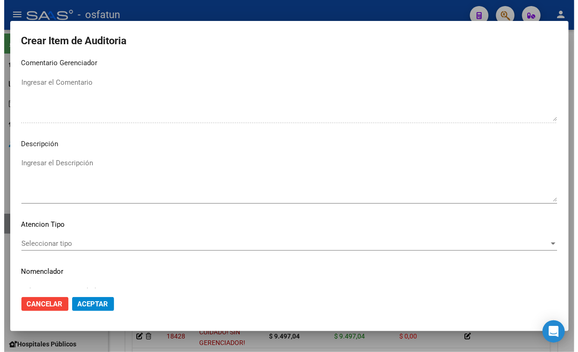
scroll to position [606, 0]
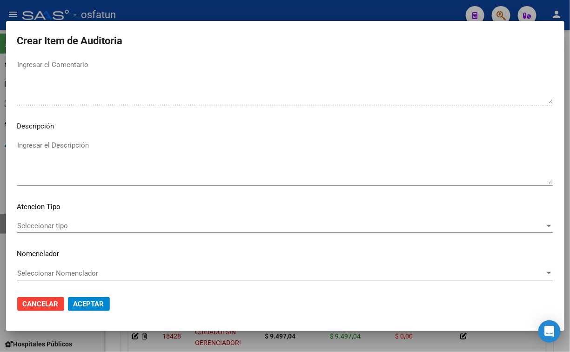
click at [57, 222] on span "Seleccionar tipo" at bounding box center [281, 226] width 528 height 8
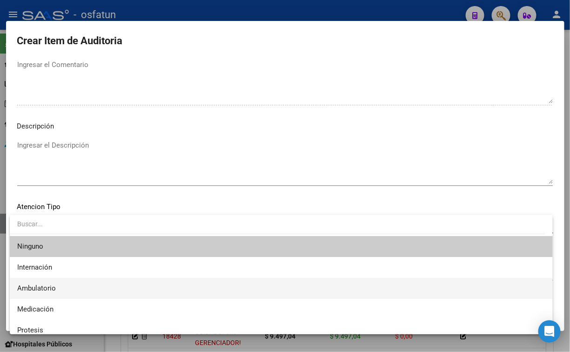
click at [63, 290] on span "Ambulatorio" at bounding box center [281, 288] width 528 height 21
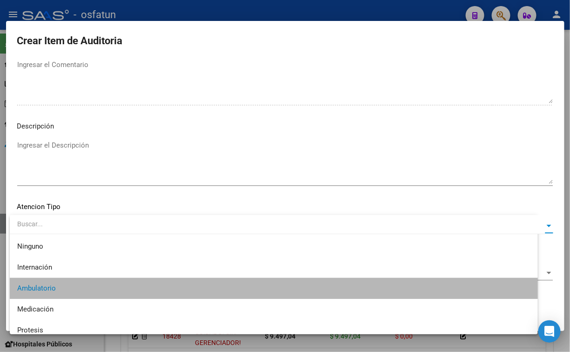
click at [71, 268] on div "Seleccionar Nomenclador Seleccionar Nomenclador" at bounding box center [285, 273] width 536 height 14
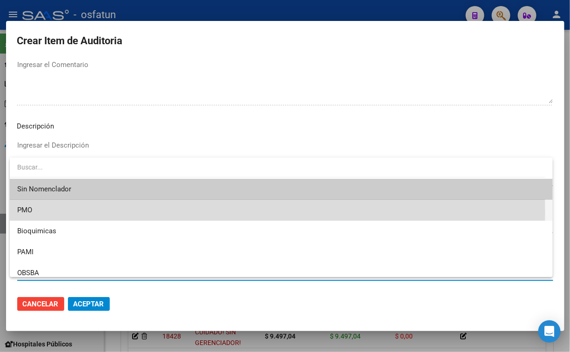
drag, startPoint x: 44, startPoint y: 212, endPoint x: 72, endPoint y: 277, distance: 71.1
click at [43, 212] on span "PMO" at bounding box center [281, 210] width 528 height 21
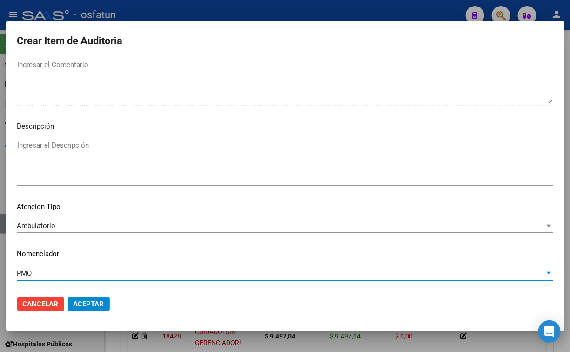
click at [83, 302] on span "Aceptar" at bounding box center [89, 304] width 31 height 8
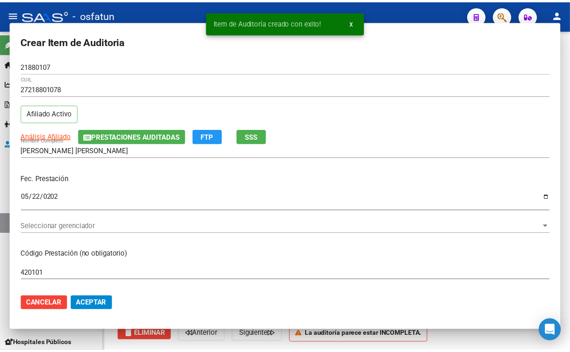
scroll to position [593, 0]
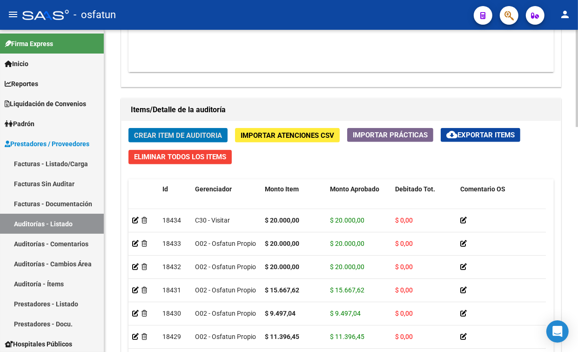
click at [196, 141] on button "Crear Item de Auditoria" at bounding box center [177, 135] width 99 height 14
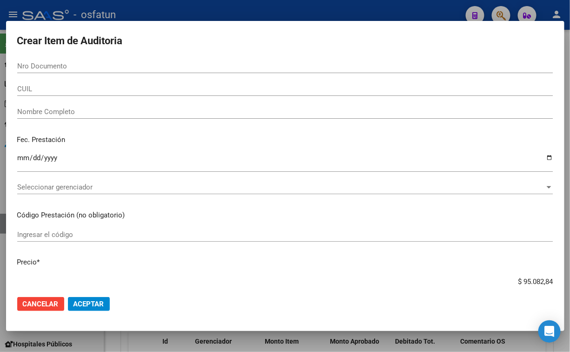
scroll to position [746, 0]
paste input "26551641"
type input "26551641"
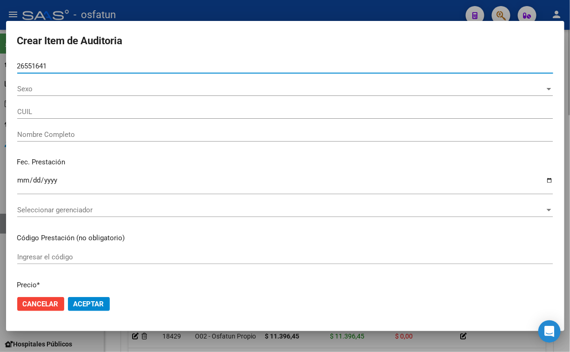
type input "27265516411"
type input "FREIRE MARIANELA VANESA"
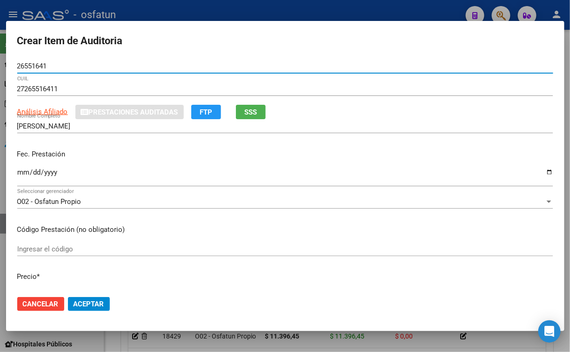
type input "26551641"
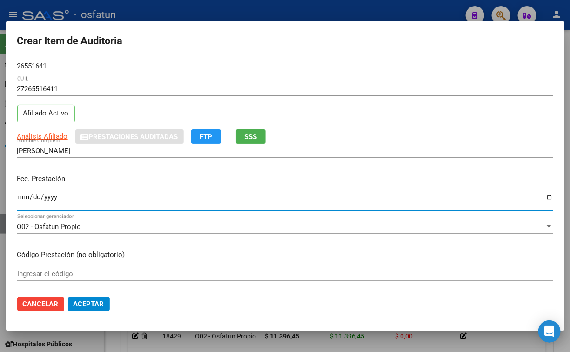
click at [25, 194] on input "Ingresar la fecha" at bounding box center [285, 200] width 536 height 15
type input "2025-05-23"
click at [63, 272] on input "Ingresar el código" at bounding box center [285, 273] width 536 height 8
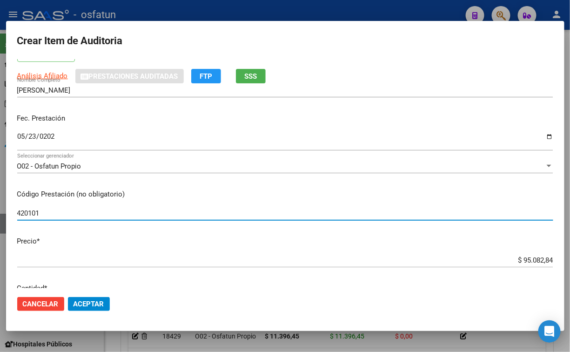
scroll to position [155, 0]
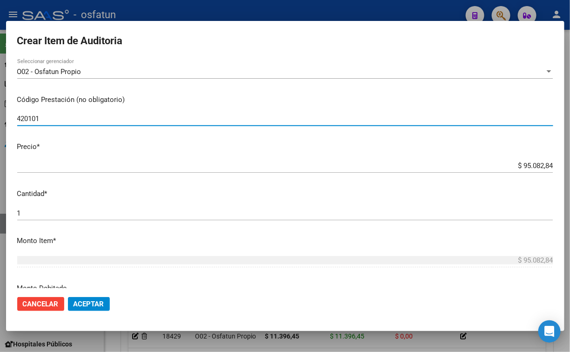
type input "420101"
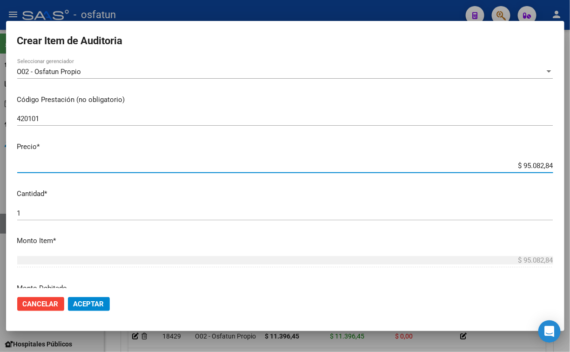
drag, startPoint x: 503, startPoint y: 166, endPoint x: 585, endPoint y: 171, distance: 81.6
click at [570, 171] on html "menu - osfatun person Firma Express Inicio Calendario SSS Instructivos Contacto…" at bounding box center [285, 176] width 570 height 352
type input "$ 0,02"
type input "$ 0,20"
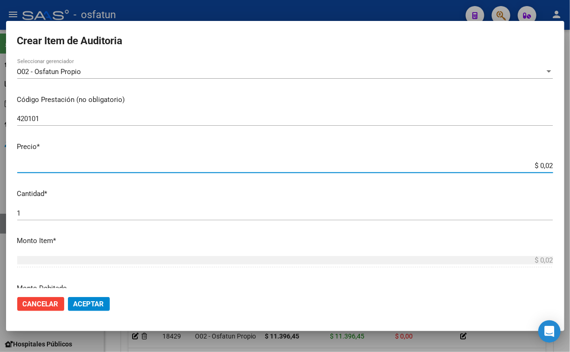
type input "$ 0,20"
type input "$ 2,00"
type input "$ 20,00"
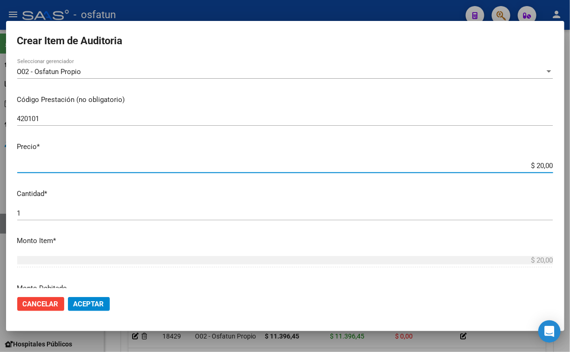
type input "$ 200,00"
type input "$ 2.000,00"
type input "$ 20.000,00"
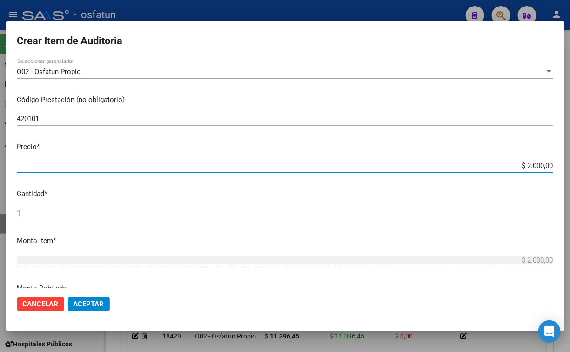
type input "$ 20.000,00"
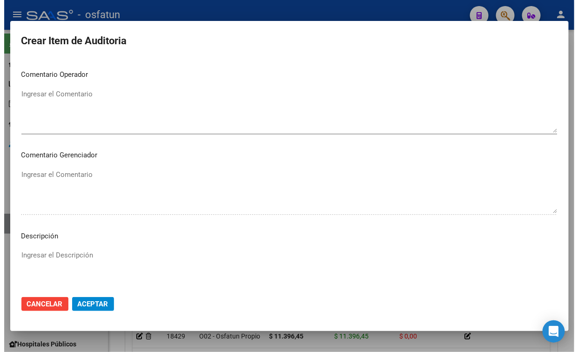
scroll to position [606, 0]
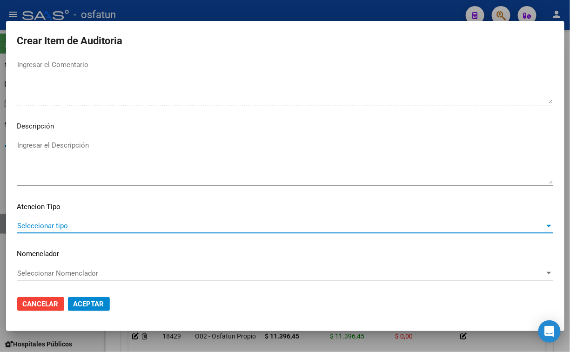
click at [88, 224] on span "Seleccionar tipo" at bounding box center [281, 226] width 528 height 8
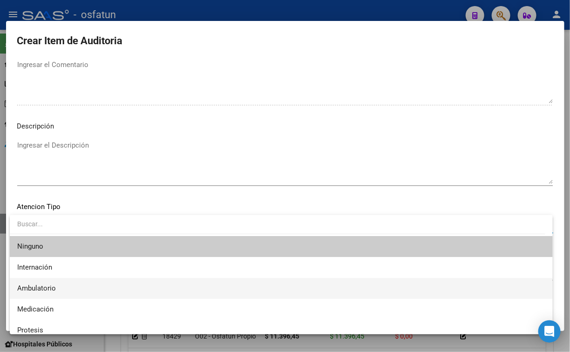
click at [66, 286] on span "Ambulatorio" at bounding box center [281, 288] width 528 height 21
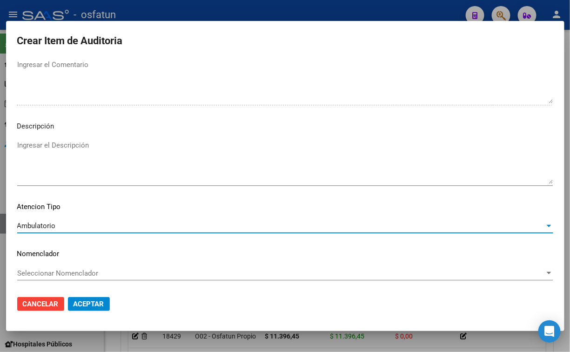
click at [61, 270] on span "Seleccionar Nomenclador" at bounding box center [281, 273] width 528 height 8
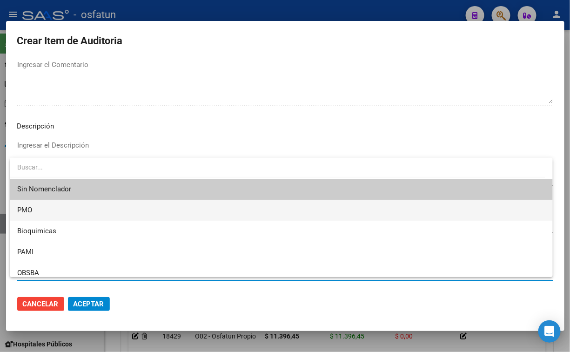
click at [52, 216] on span "PMO" at bounding box center [281, 210] width 528 height 21
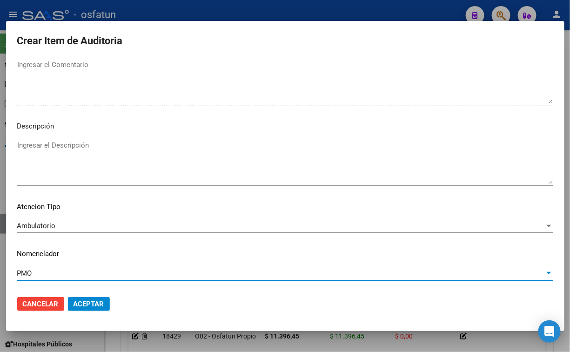
click at [88, 297] on button "Aceptar" at bounding box center [89, 304] width 42 height 14
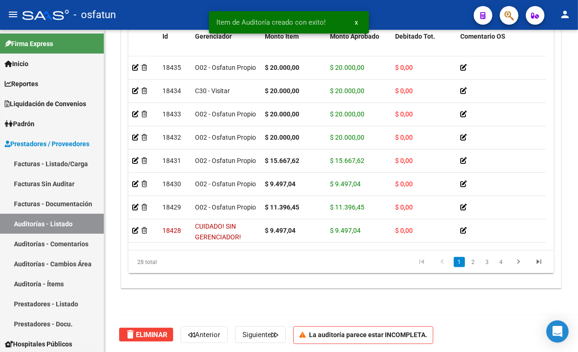
scroll to position [593, 0]
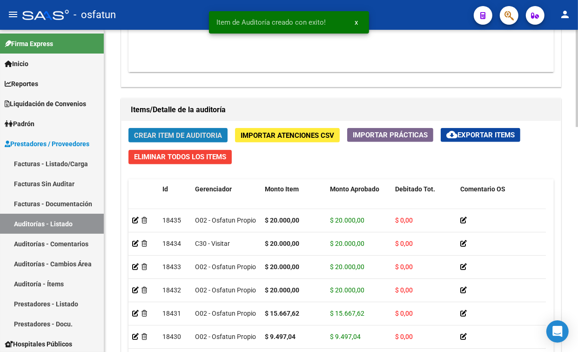
click at [146, 138] on span "Crear Item de Auditoria" at bounding box center [178, 135] width 88 height 8
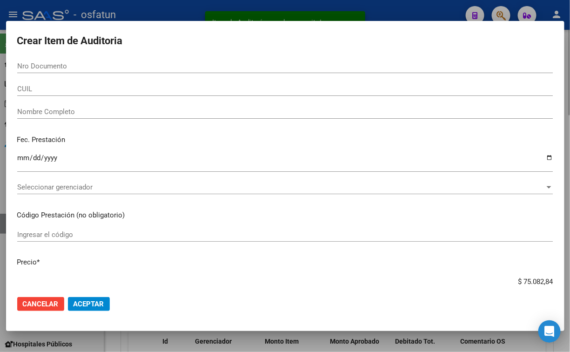
scroll to position [746, 0]
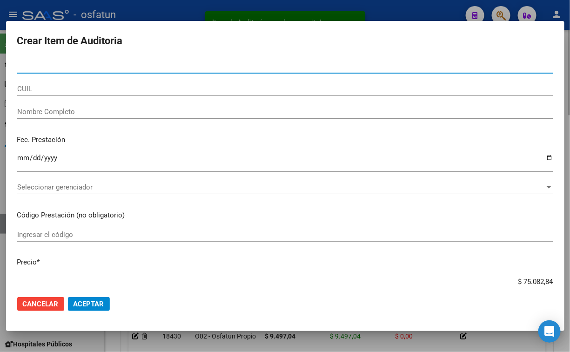
paste input "50668021"
type input "50668021"
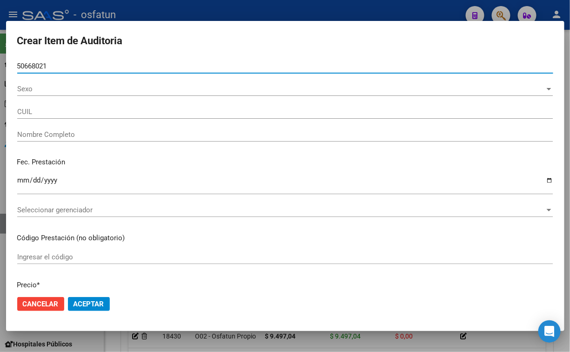
type input "27506680218"
type input "[PERSON_NAME]?OZ, [PERSON_NAME]"
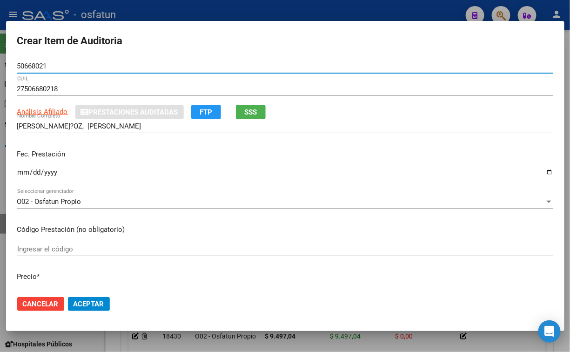
type input "50668021"
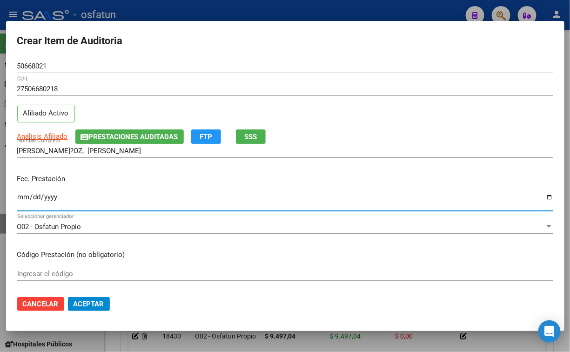
click at [25, 198] on input "Ingresar la fecha" at bounding box center [285, 200] width 536 height 15
type input "2025-05-24"
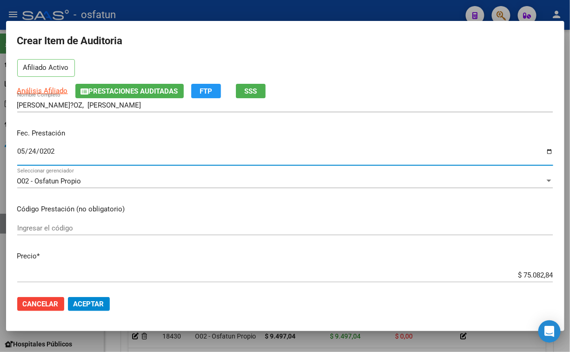
scroll to position [103, 0]
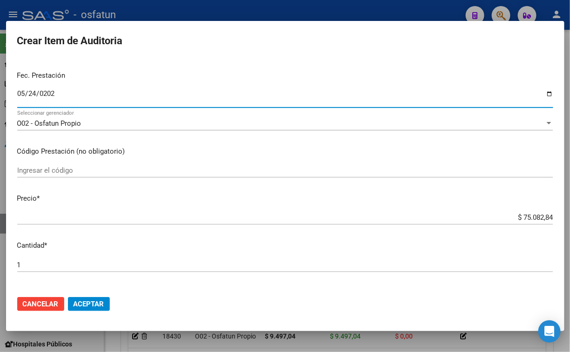
drag, startPoint x: 520, startPoint y: 217, endPoint x: 593, endPoint y: 229, distance: 73.9
click at [570, 229] on html "menu - osfatun person Firma Express Inicio Calendario SSS Instructivos Contacto…" at bounding box center [285, 176] width 570 height 352
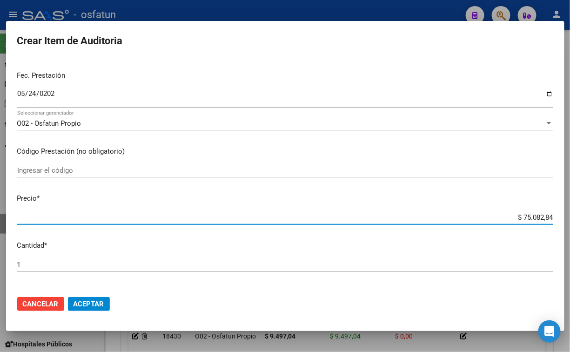
type input "$ 0,02"
type input "$ 0,20"
type input "$ 2,00"
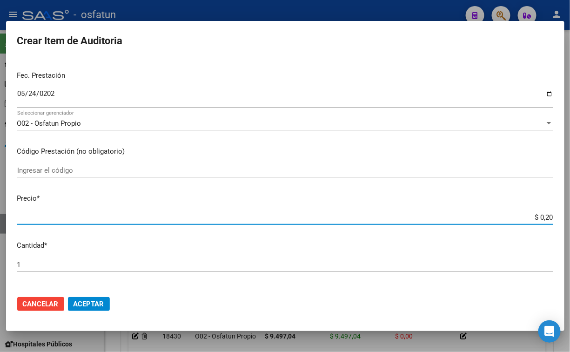
type input "$ 2,00"
type input "$ 20,00"
type input "$ 200,00"
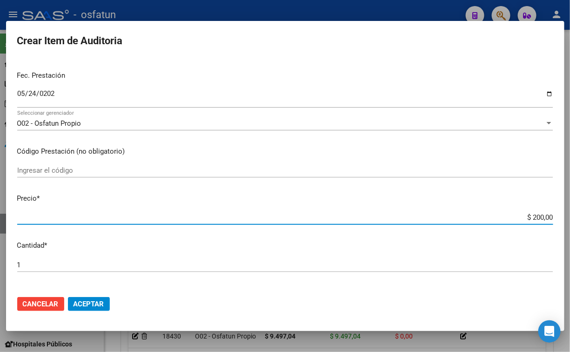
type input "$ 2.000,00"
type input "$ 20.000,00"
type input "$ 200.000,00"
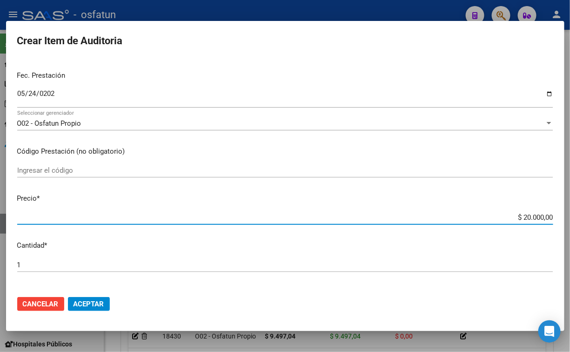
type input "$ 200.000,00"
type input "$ 20.000,00"
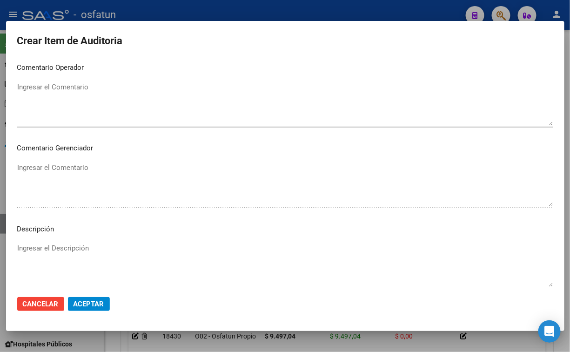
scroll to position [606, 0]
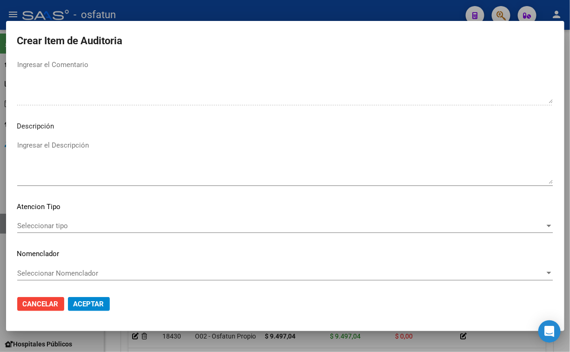
click at [85, 230] on div "Seleccionar tipo Seleccionar tipo" at bounding box center [285, 226] width 536 height 14
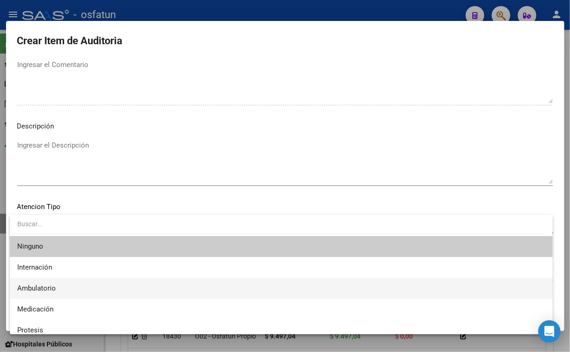
click at [84, 287] on span "Ambulatorio" at bounding box center [281, 288] width 528 height 21
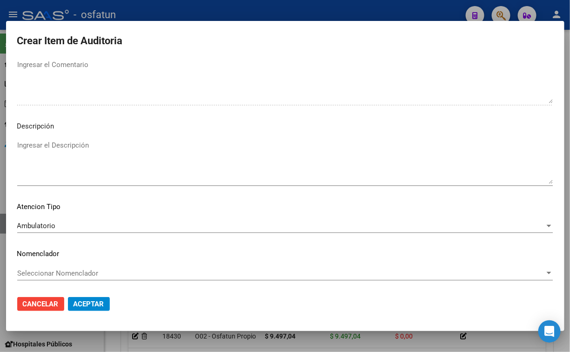
click at [80, 280] on div "Seleccionar Nomenclador Seleccionar Nomenclador" at bounding box center [285, 277] width 536 height 23
click at [80, 272] on span "Seleccionar Nomenclador" at bounding box center [281, 273] width 528 height 8
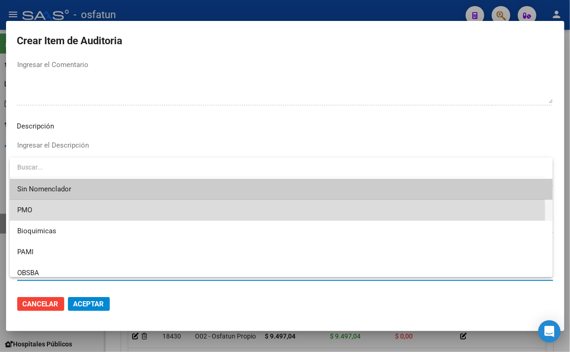
click at [54, 216] on span "PMO" at bounding box center [281, 210] width 528 height 21
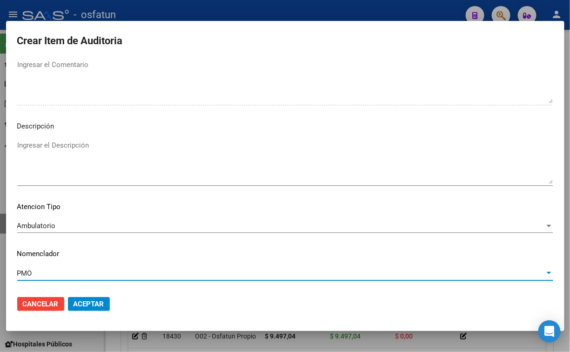
click at [86, 296] on mat-dialog-actions "Cancelar Aceptar" at bounding box center [285, 304] width 536 height 32
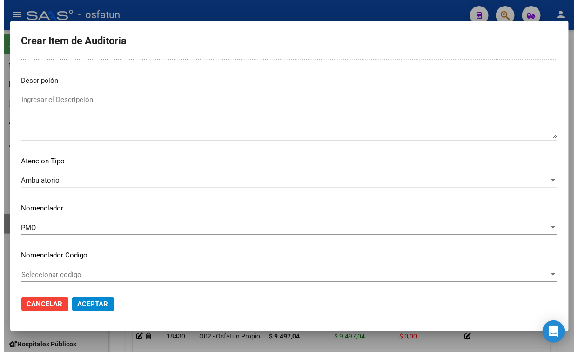
scroll to position [653, 0]
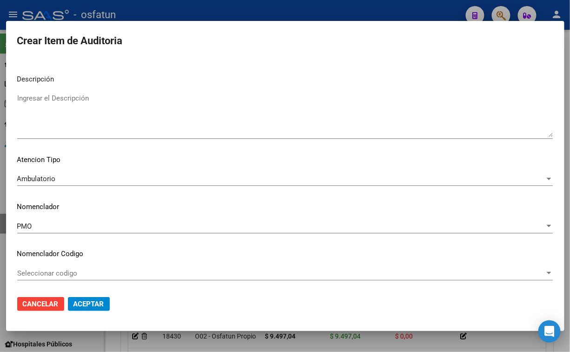
click at [84, 303] on span "Aceptar" at bounding box center [89, 304] width 31 height 8
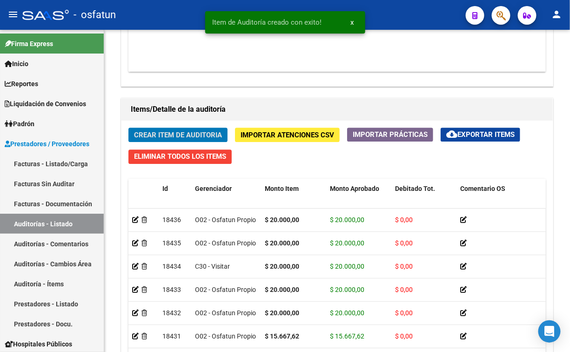
scroll to position [593, 0]
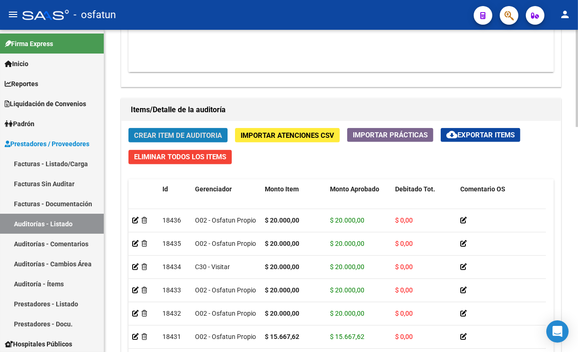
click at [154, 137] on span "Crear Item de Auditoria" at bounding box center [178, 135] width 88 height 8
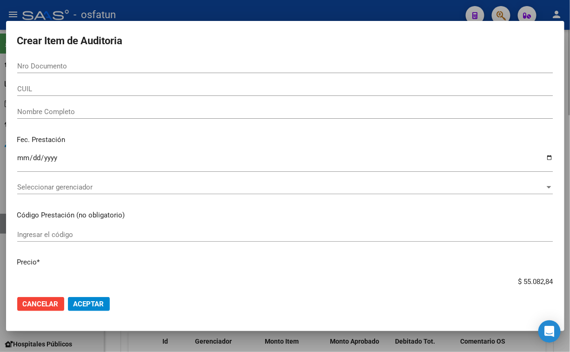
scroll to position [746, 0]
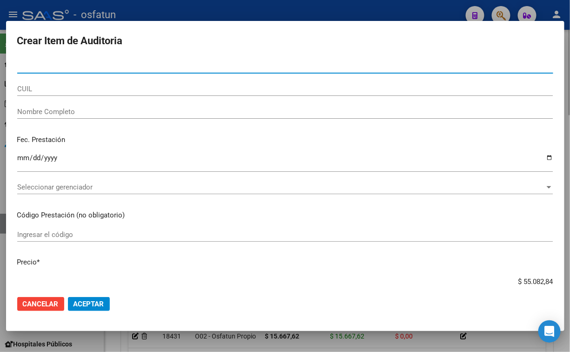
paste input "17381359"
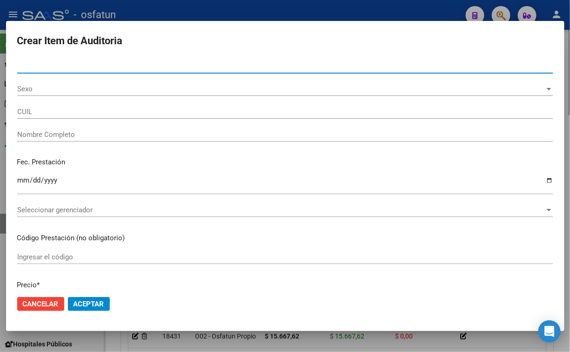
type input "17381359"
type input "27173813592"
type input "CABRAL ARAVENA CLAUDIA LILIANA"
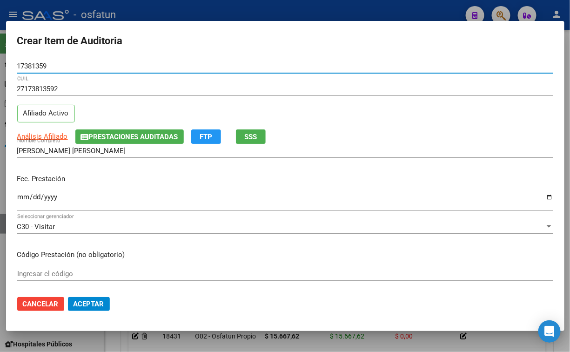
type input "17381359"
click at [22, 197] on input "Ingresar la fecha" at bounding box center [285, 200] width 536 height 15
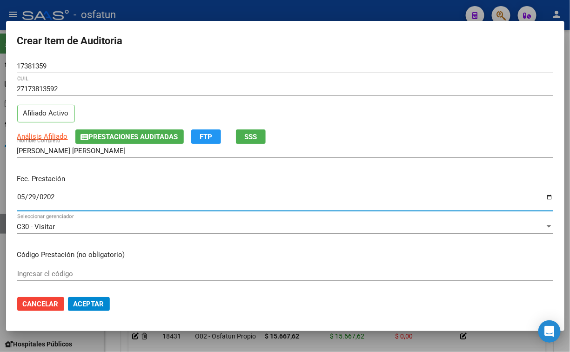
type input "2025-05-29"
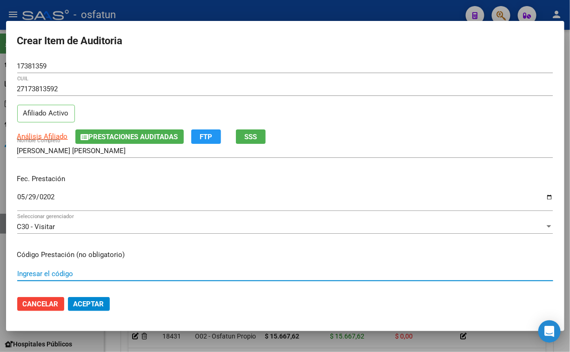
click at [67, 274] on input "Ingresar el código" at bounding box center [285, 273] width 536 height 8
type input "340209"
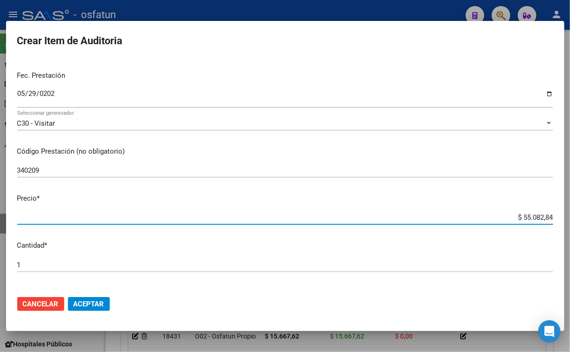
drag, startPoint x: 504, startPoint y: 217, endPoint x: 603, endPoint y: 226, distance: 99.6
click at [570, 226] on html "menu - osfatun person Firma Express Inicio Calendario SSS Instructivos Contacto…" at bounding box center [285, 176] width 570 height 352
paste input "45585,80"
type input "$ 45.585,80"
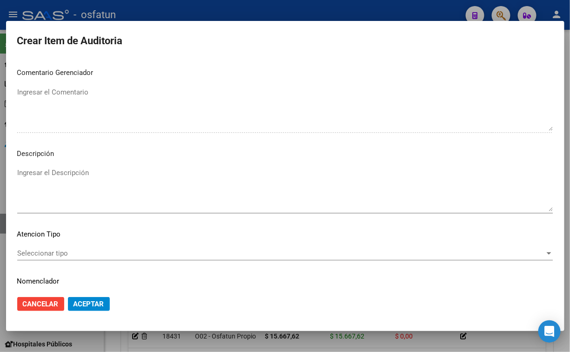
scroll to position [606, 0]
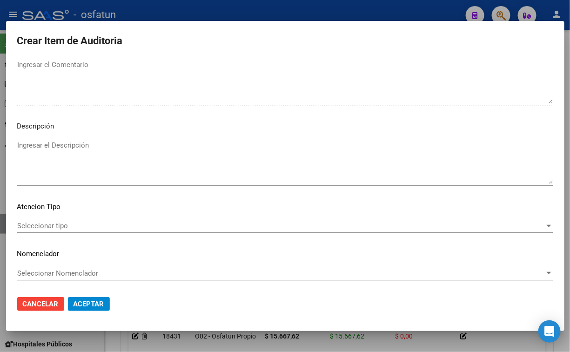
type input "$ 45.585,80"
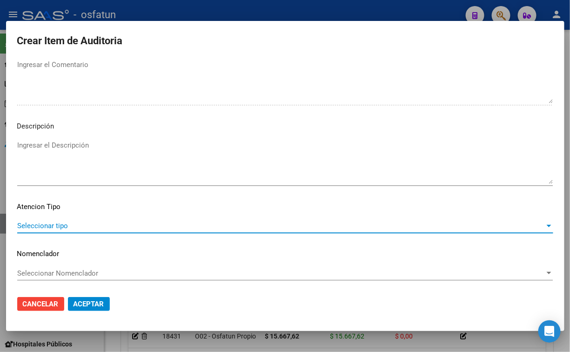
click at [56, 229] on span "Seleccionar tipo" at bounding box center [281, 226] width 528 height 8
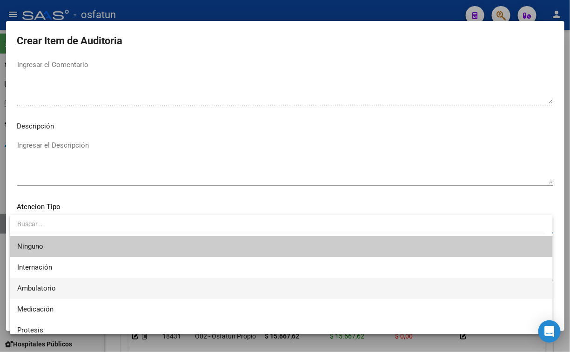
click at [66, 282] on span "Ambulatorio" at bounding box center [281, 288] width 528 height 21
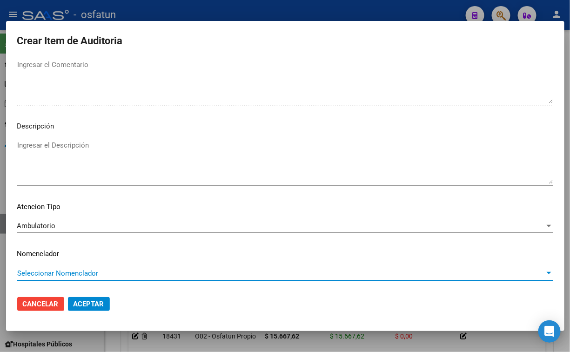
click at [67, 270] on span "Seleccionar Nomenclador" at bounding box center [281, 273] width 528 height 8
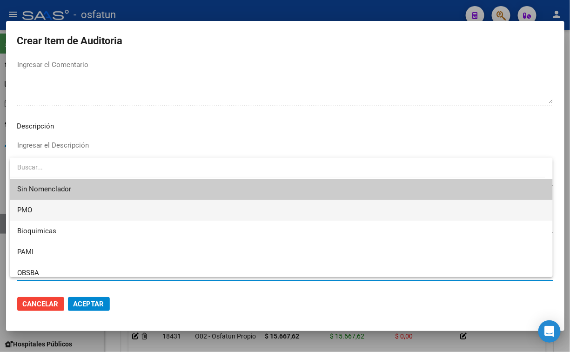
click at [45, 216] on span "PMO" at bounding box center [281, 210] width 528 height 21
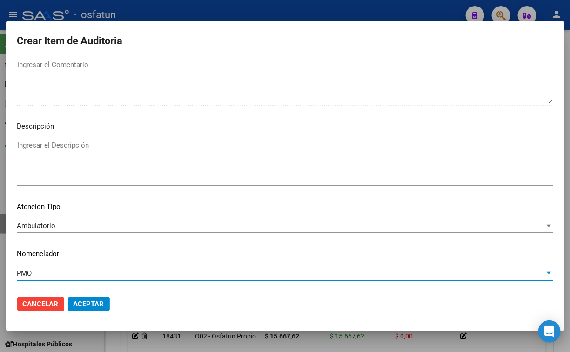
click at [87, 301] on span "Aceptar" at bounding box center [89, 304] width 31 height 8
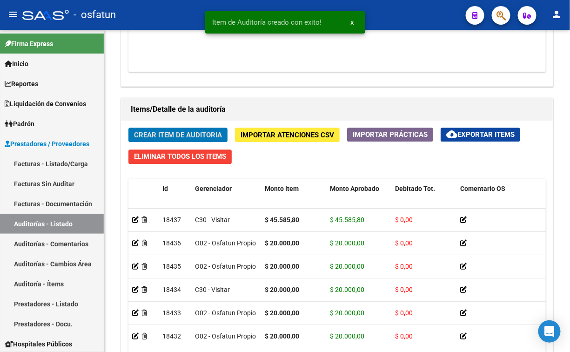
scroll to position [593, 0]
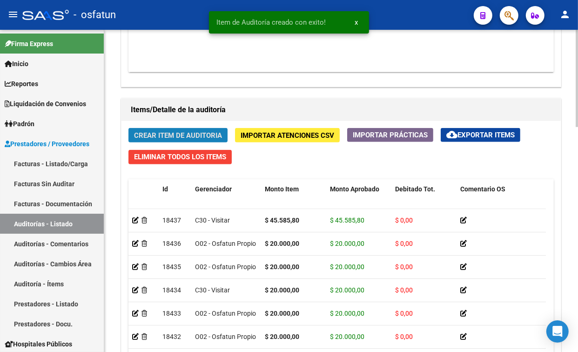
click at [157, 135] on span "Crear Item de Auditoria" at bounding box center [178, 135] width 88 height 8
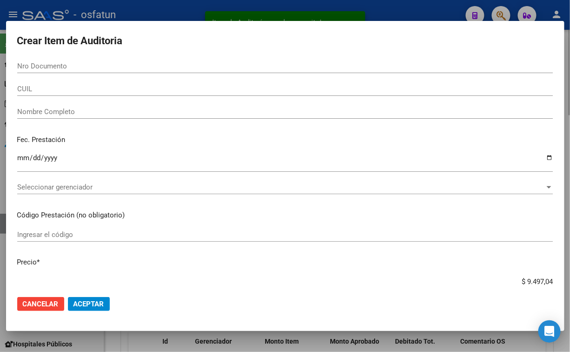
scroll to position [746, 0]
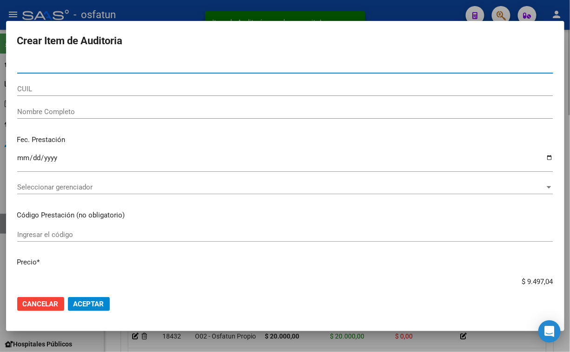
paste input "44993683"
type input "44993683"
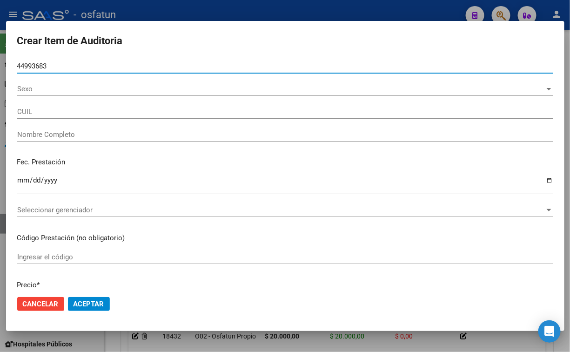
type input "20449936834"
type input "QUEVEDO PEREZ JUAN MARTIN"
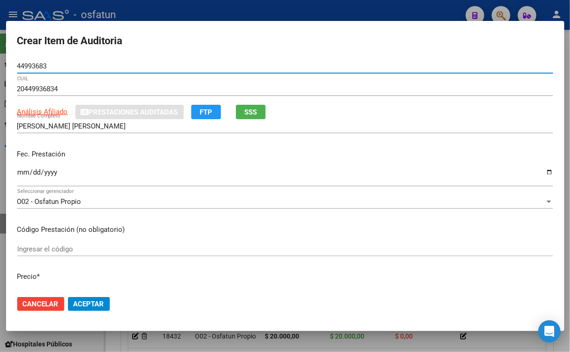
type input "44993683"
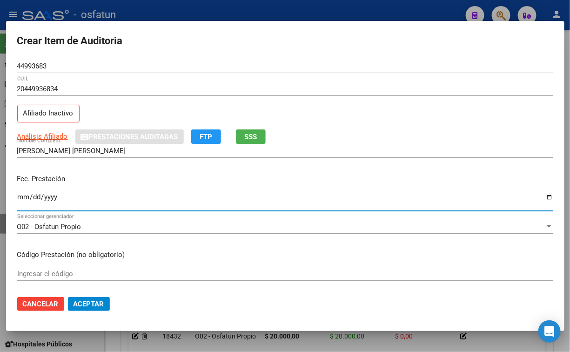
click at [25, 198] on input "Ingresar la fecha" at bounding box center [285, 200] width 536 height 15
type input "2025-05-31"
click at [147, 268] on div "Ingresar el código" at bounding box center [285, 274] width 536 height 14
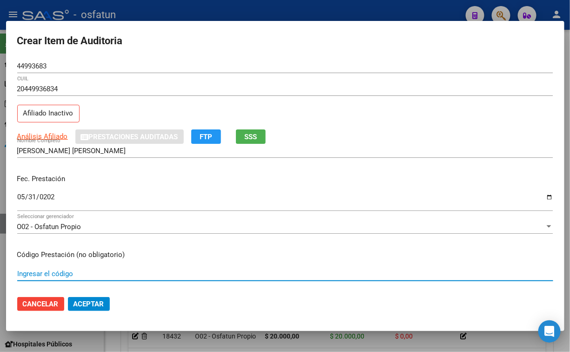
paste input "34.02.13"
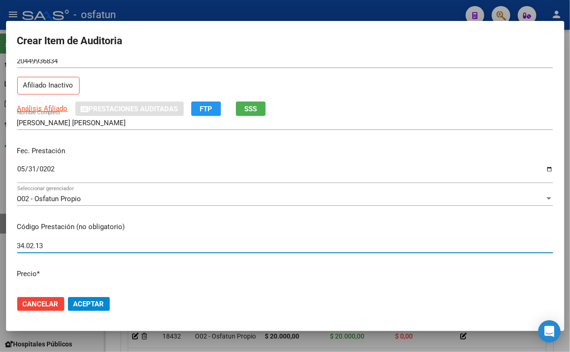
scroll to position [52, 0]
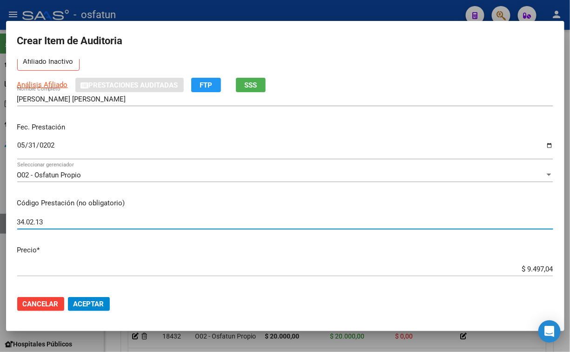
type input "34.02.13"
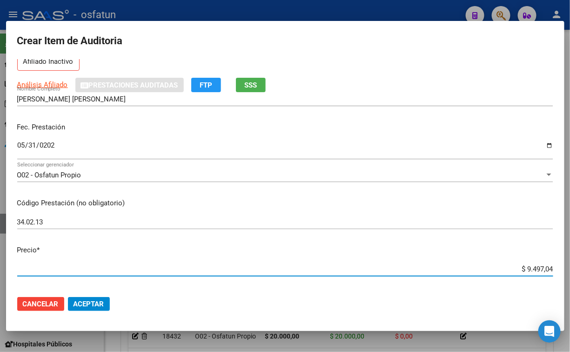
drag, startPoint x: 481, startPoint y: 268, endPoint x: 594, endPoint y: 269, distance: 113.1
click at [570, 269] on html "menu - osfatun person Firma Express Inicio Calendario SSS Instructivos Contacto…" at bounding box center [285, 176] width 570 height 352
paste input "9"
type input "$ 9.497,04"
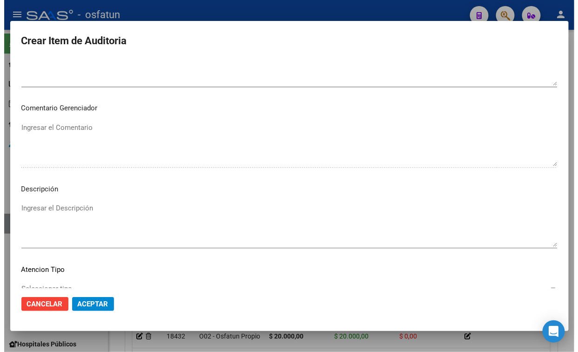
scroll to position [606, 0]
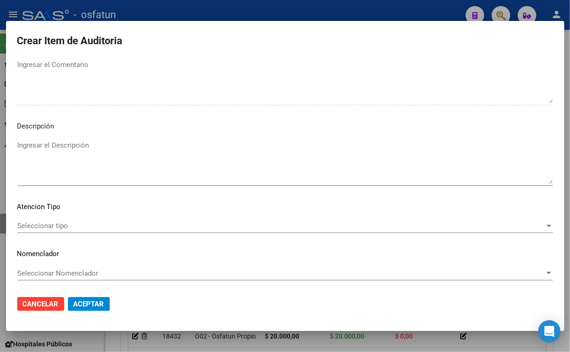
click at [77, 221] on div "Seleccionar tipo Seleccionar tipo" at bounding box center [285, 226] width 536 height 14
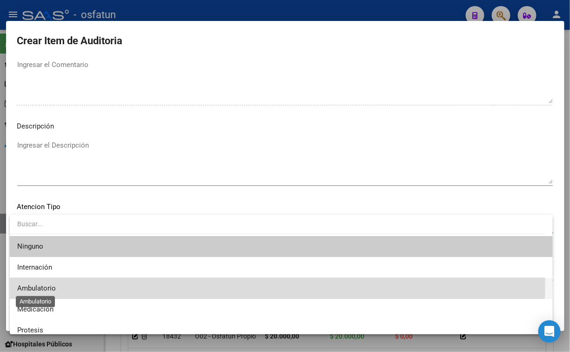
click at [53, 285] on span "Ambulatorio" at bounding box center [36, 288] width 39 height 8
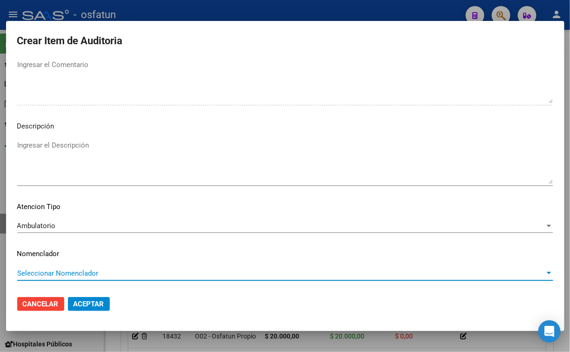
click at [56, 270] on span "Seleccionar Nomenclador" at bounding box center [281, 273] width 528 height 8
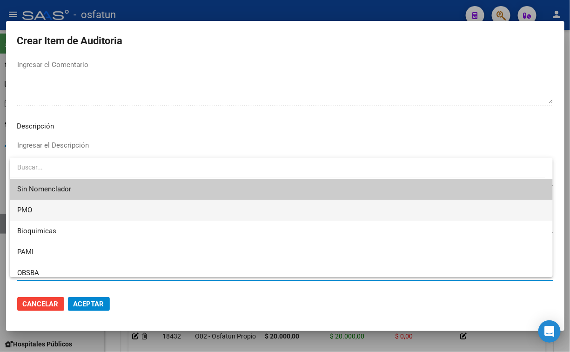
click at [51, 217] on span "PMO" at bounding box center [281, 210] width 528 height 21
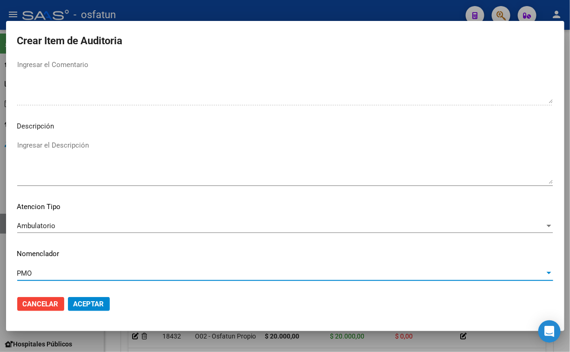
click at [91, 304] on span "Aceptar" at bounding box center [89, 304] width 31 height 8
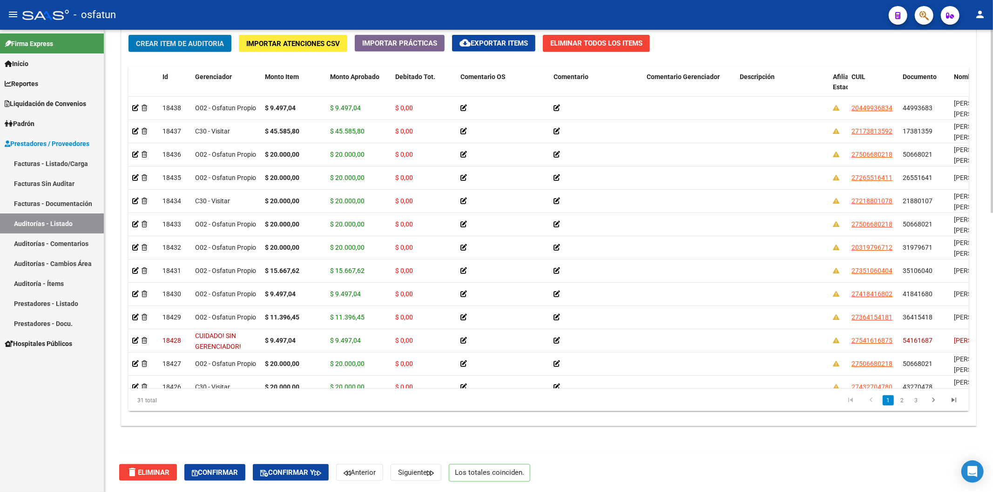
scroll to position [705, 0]
click at [321, 351] on icon "button" at bounding box center [317, 473] width 7 height 7
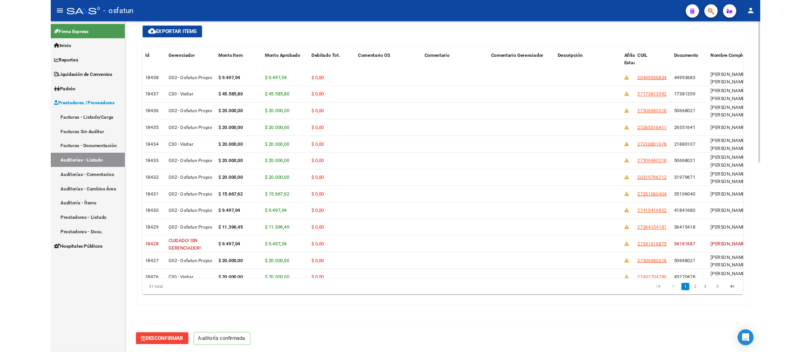
scroll to position [621, 0]
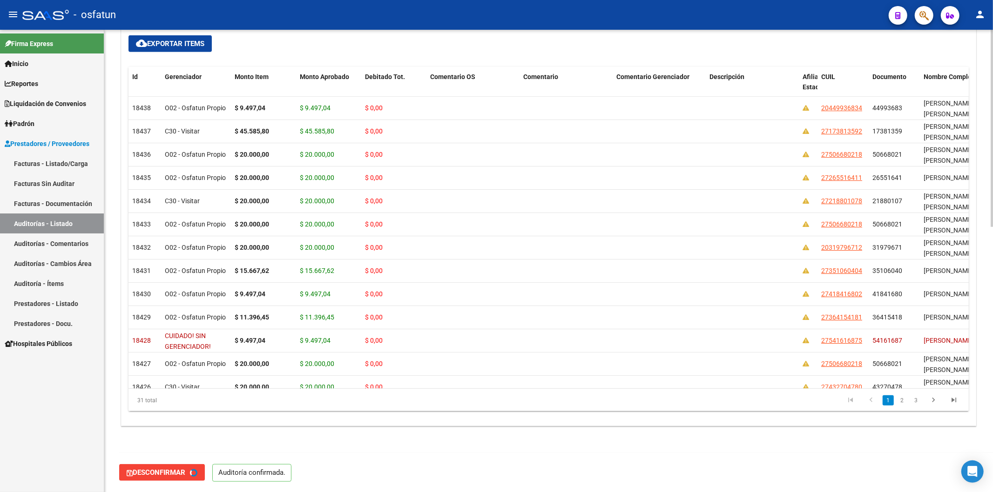
type input "202510"
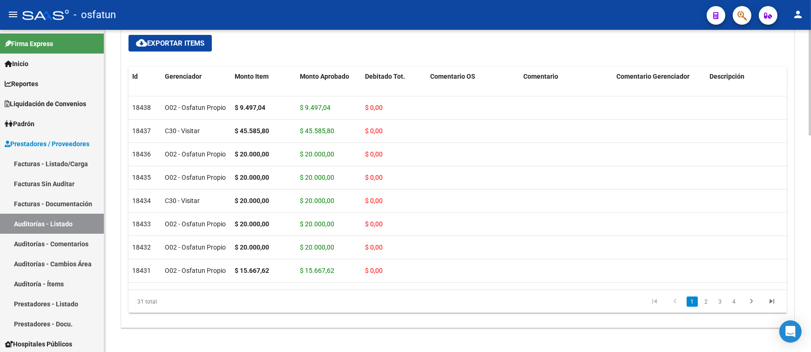
scroll to position [622, 0]
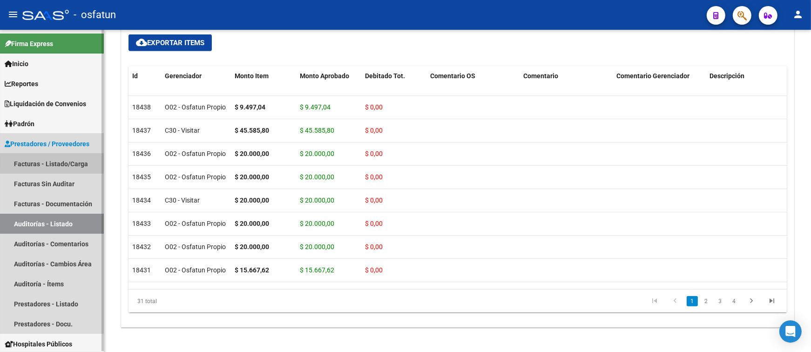
click at [63, 163] on link "Facturas - Listado/Carga" at bounding box center [52, 164] width 104 height 20
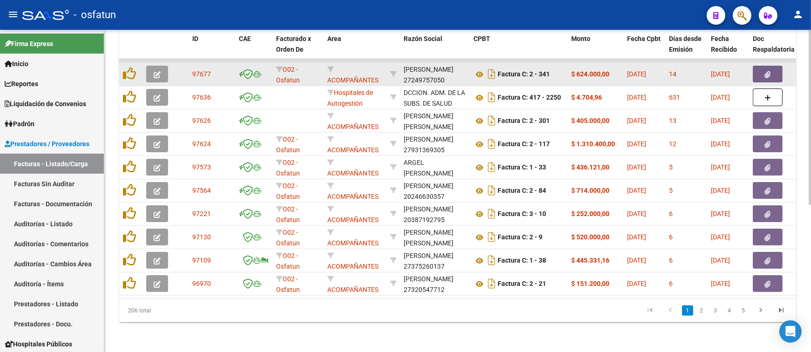
click at [185, 66] on datatable-body-cell at bounding box center [181, 74] width 13 height 23
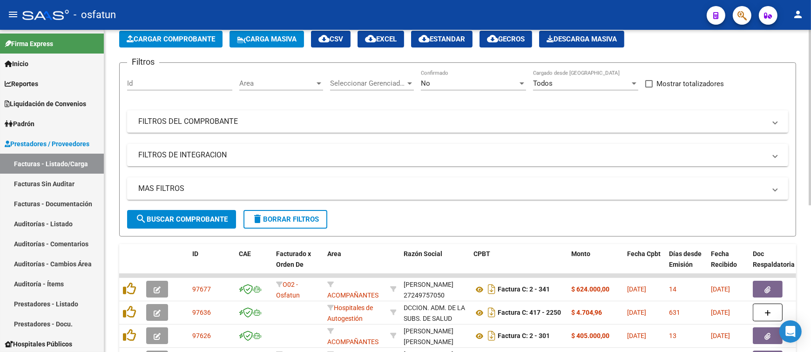
scroll to position [11, 0]
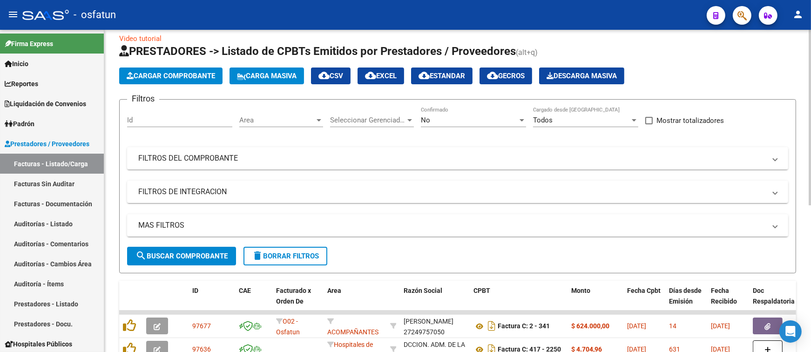
click at [184, 69] on button "Cargar Comprobante" at bounding box center [170, 75] width 103 height 17
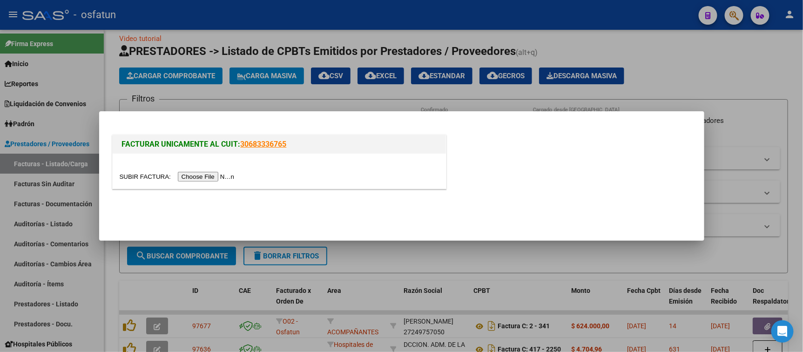
click at [205, 179] on input "file" at bounding box center [179, 177] width 118 height 10
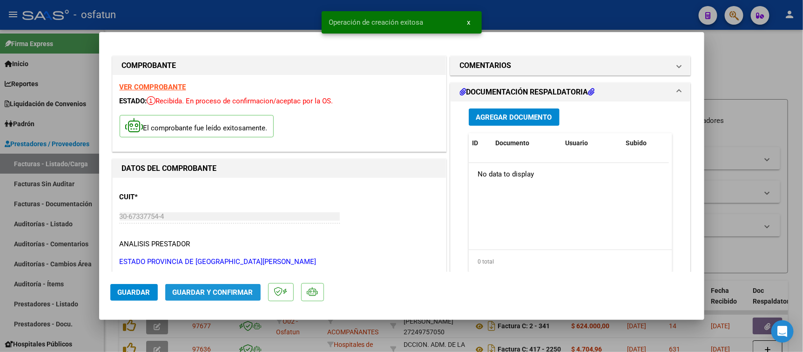
click at [249, 287] on button "Guardar y Confirmar" at bounding box center [212, 292] width 95 height 17
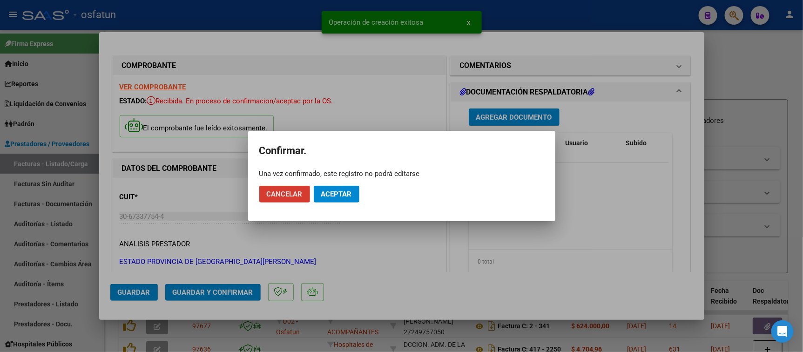
click at [351, 201] on button "Aceptar" at bounding box center [337, 194] width 46 height 17
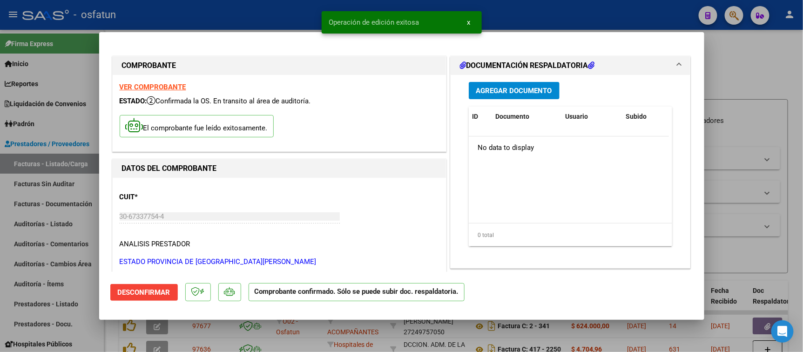
click at [578, 113] on div at bounding box center [401, 176] width 803 height 352
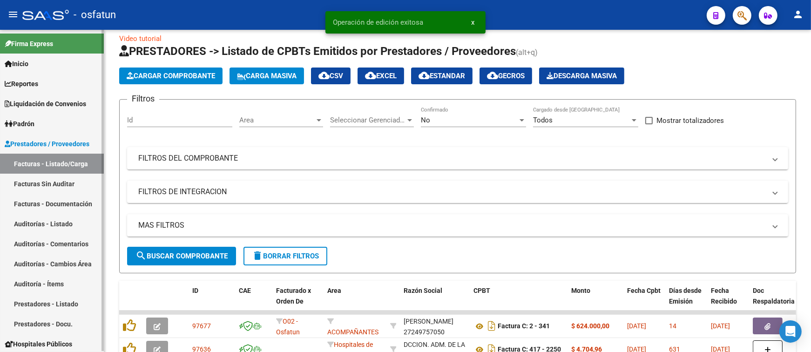
click at [76, 228] on link "Auditorías - Listado" at bounding box center [52, 224] width 104 height 20
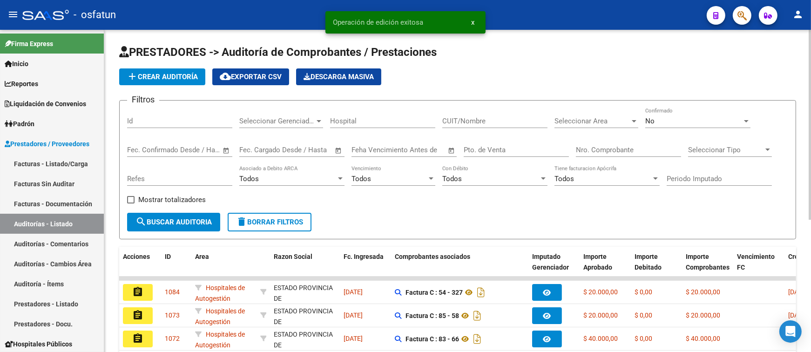
click at [150, 81] on button "add Crear Auditoría" at bounding box center [162, 76] width 86 height 17
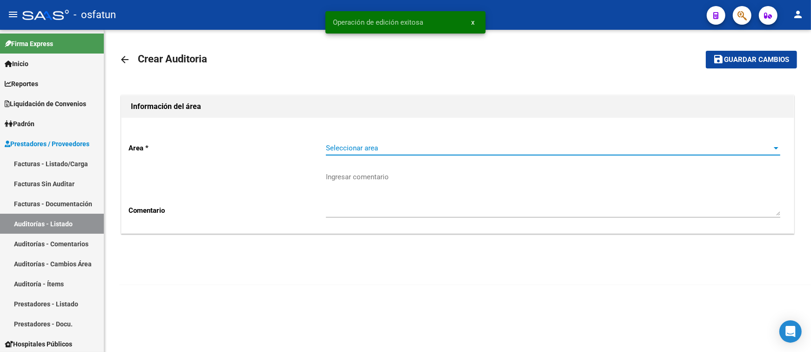
click at [345, 147] on span "Seleccionar area" at bounding box center [549, 148] width 446 height 8
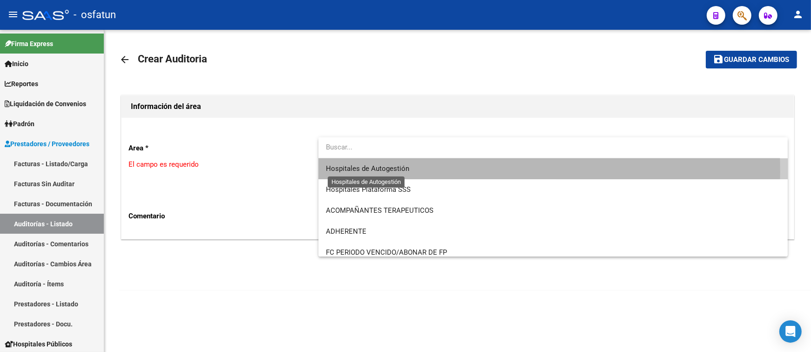
click at [344, 172] on span "Hospitales de Autogestión" at bounding box center [367, 168] width 83 height 8
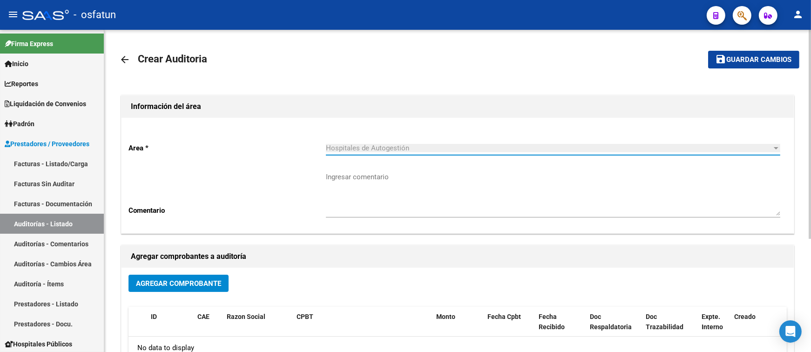
click at [212, 282] on span "Agregar Comprobante" at bounding box center [178, 283] width 85 height 8
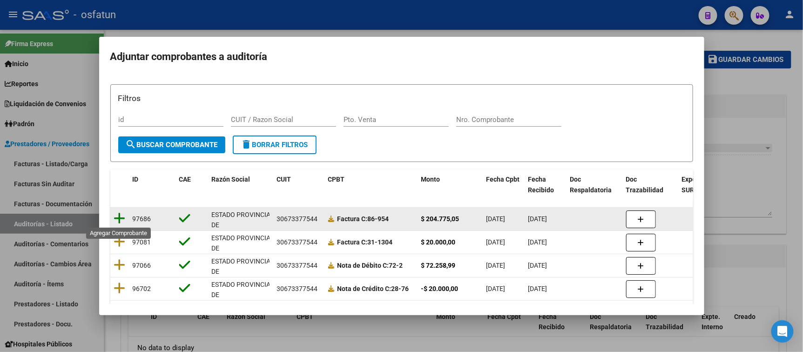
click at [121, 219] on icon at bounding box center [120, 218] width 12 height 13
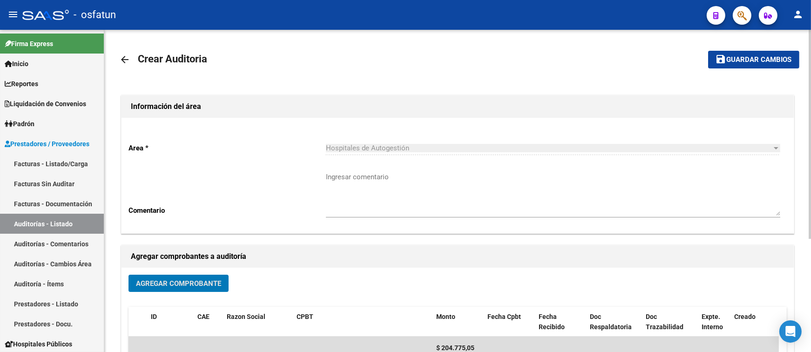
click at [578, 65] on button "save Guardar cambios" at bounding box center [753, 59] width 91 height 17
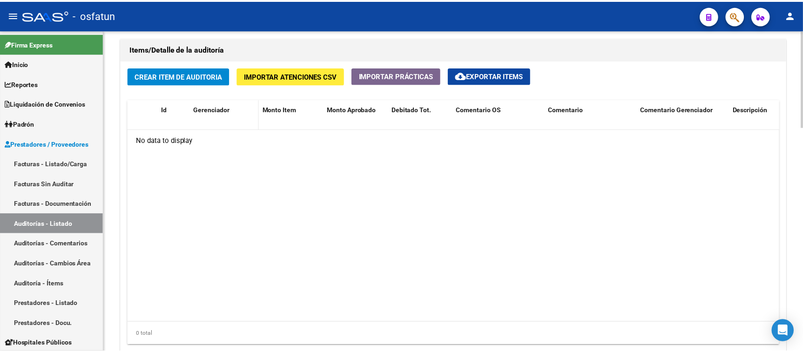
scroll to position [620, 0]
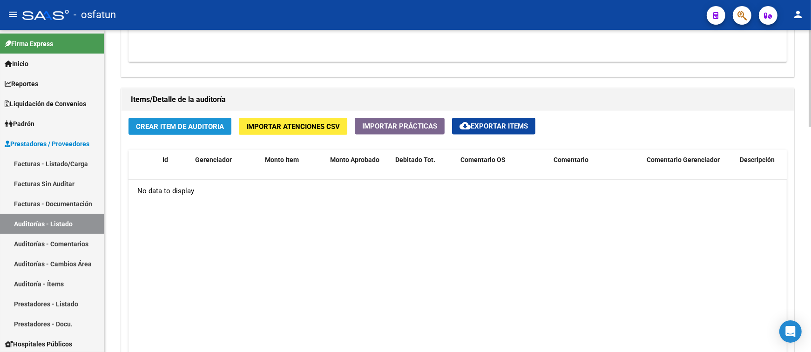
click at [208, 133] on button "Crear Item de Auditoria" at bounding box center [179, 126] width 103 height 17
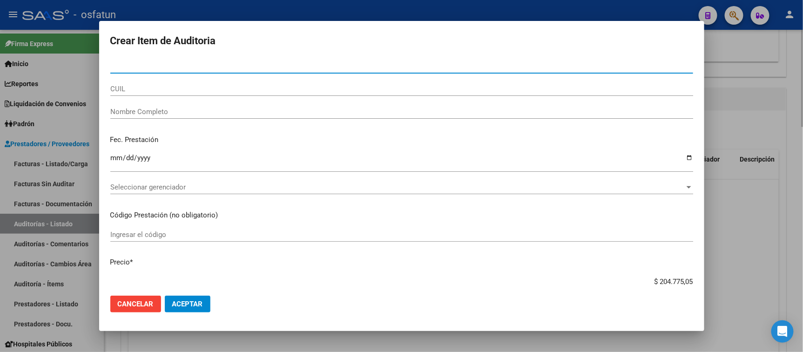
type input "38751948"
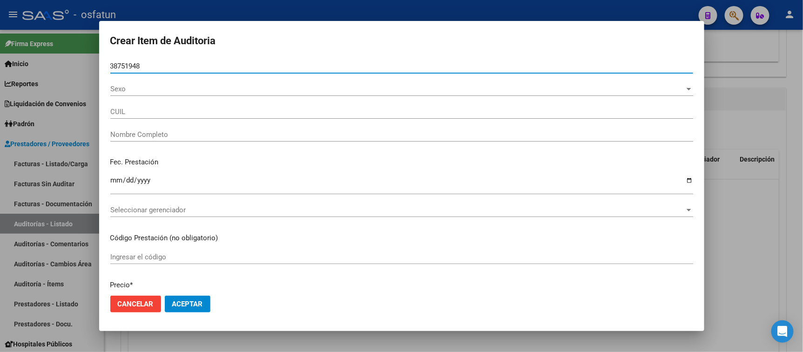
type input "27387519489"
type input "SUAREZ ZAHIRA ABIGAIL"
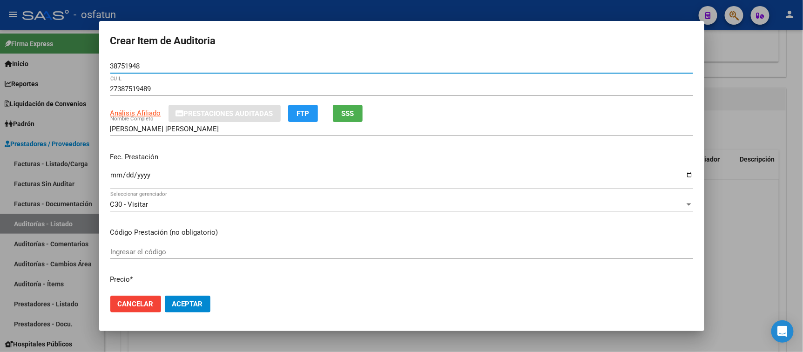
type input "38751948"
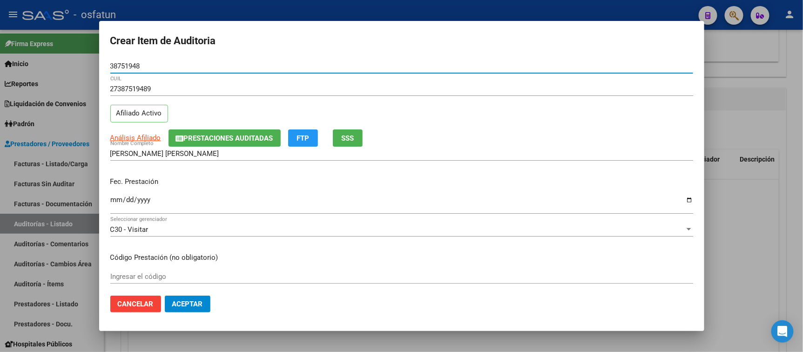
click at [120, 200] on input "Ingresar la fecha" at bounding box center [401, 203] width 583 height 15
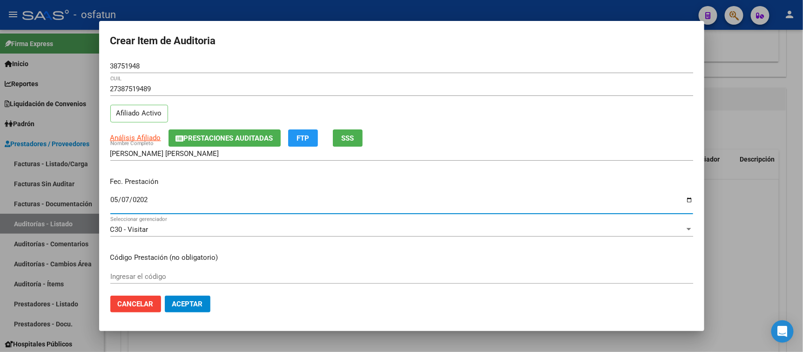
type input "2025-05-07"
click at [129, 275] on input "Ingresar el código" at bounding box center [401, 276] width 583 height 8
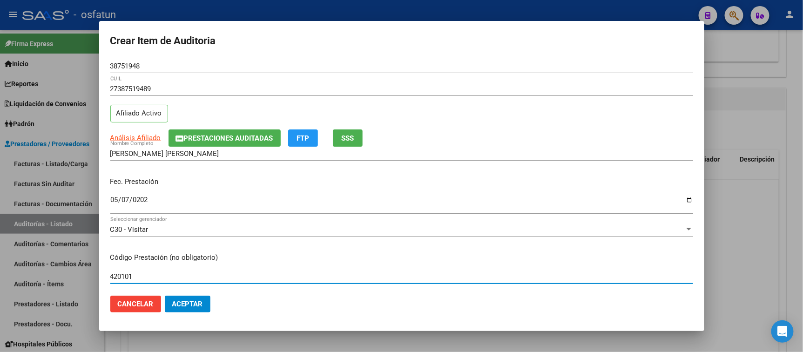
type input "420101"
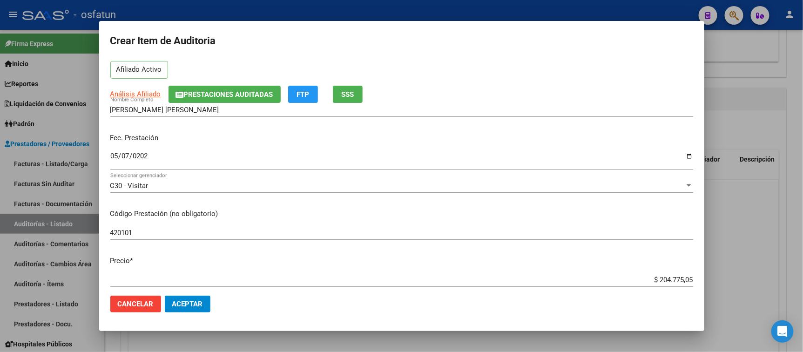
scroll to position [103, 0]
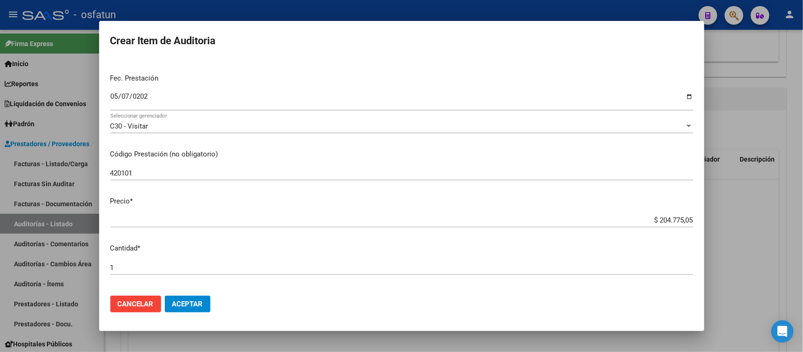
click at [578, 207] on div "Crear Item de Auditoria 38751948 Nro Documento 27387519489 CUIL Afiliado Activo…" at bounding box center [401, 176] width 803 height 352
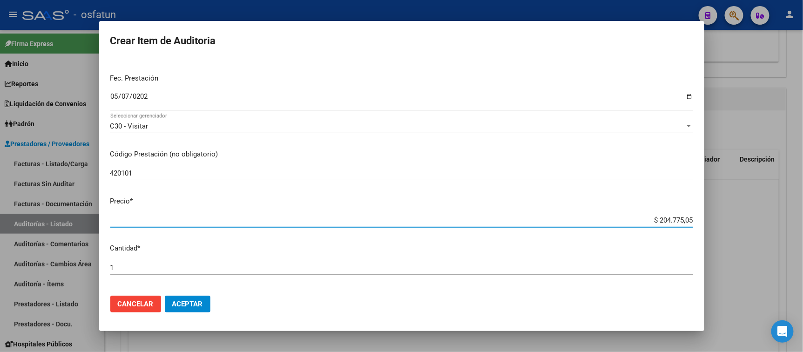
type input "$ 0,02"
type input "$ 0,20"
type input "$ 2,00"
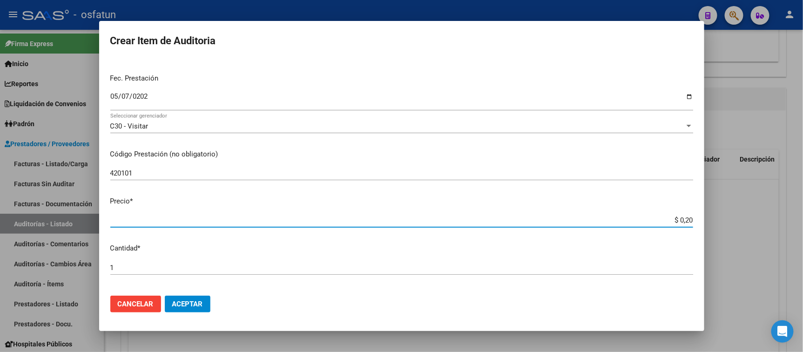
type input "$ 2,00"
type input "$ 20,00"
type input "$ 200,00"
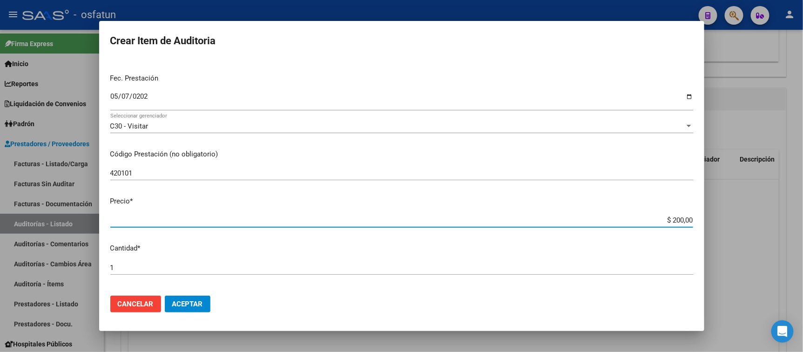
type input "$ 2.000,00"
type input "$ 20.000,00"
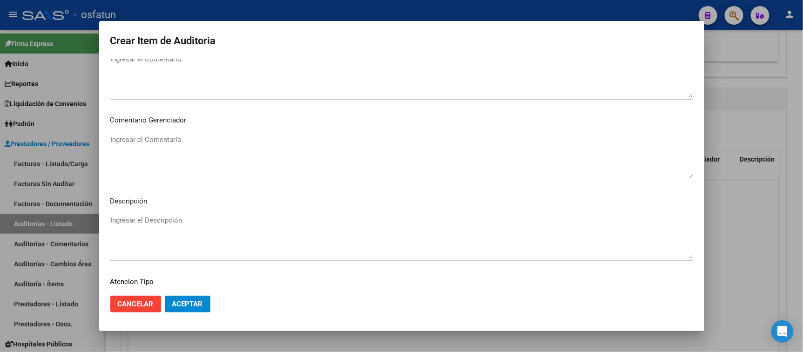
scroll to position [609, 0]
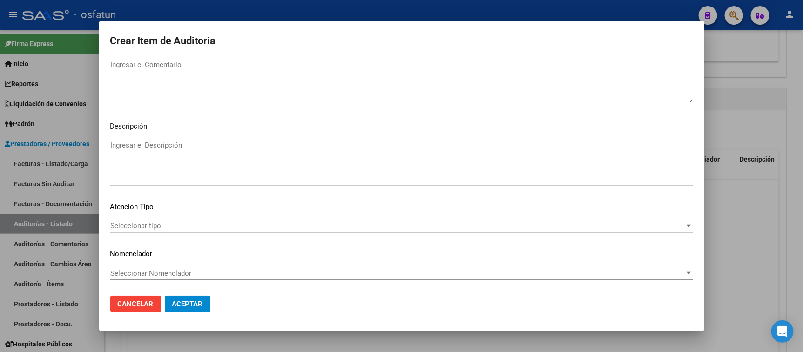
click at [178, 220] on div "Seleccionar tipo Seleccionar tipo" at bounding box center [401, 226] width 583 height 14
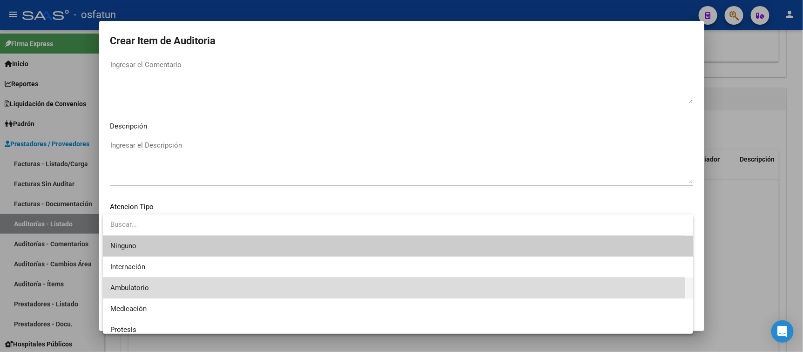
click at [170, 287] on span "Ambulatorio" at bounding box center [397, 287] width 575 height 21
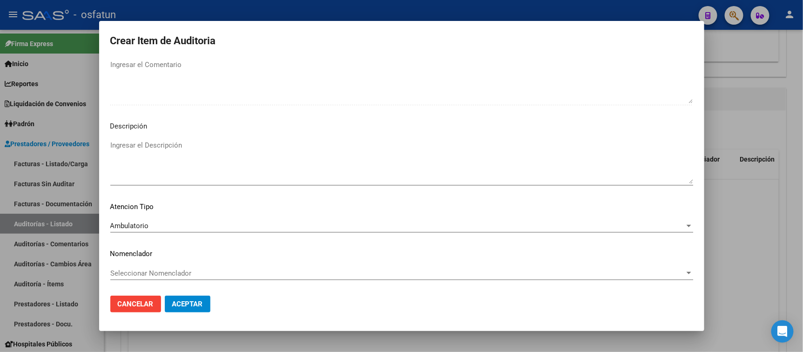
click at [168, 277] on div "Seleccionar Nomenclador Seleccionar Nomenclador" at bounding box center [401, 273] width 583 height 14
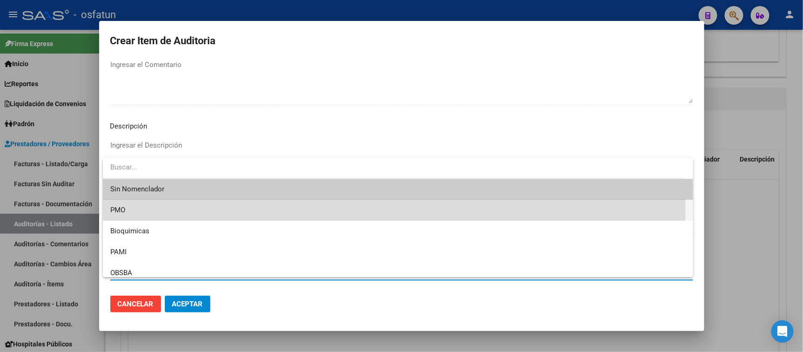
click at [140, 216] on span "PMO" at bounding box center [397, 210] width 575 height 21
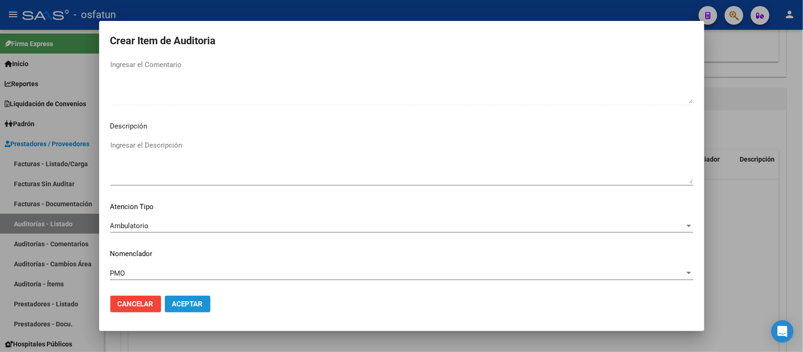
click at [181, 296] on button "Aceptar" at bounding box center [188, 304] width 46 height 17
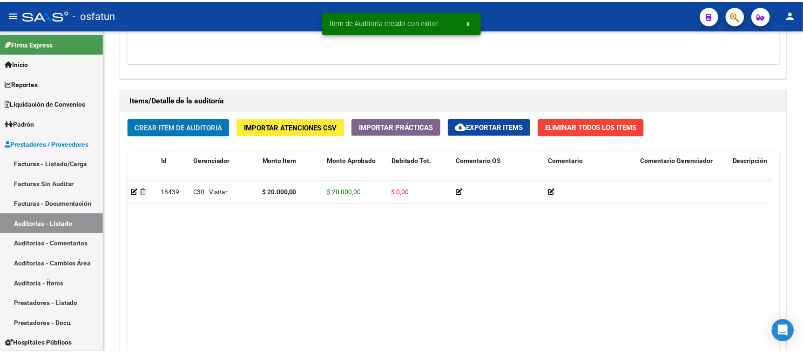
scroll to position [621, 0]
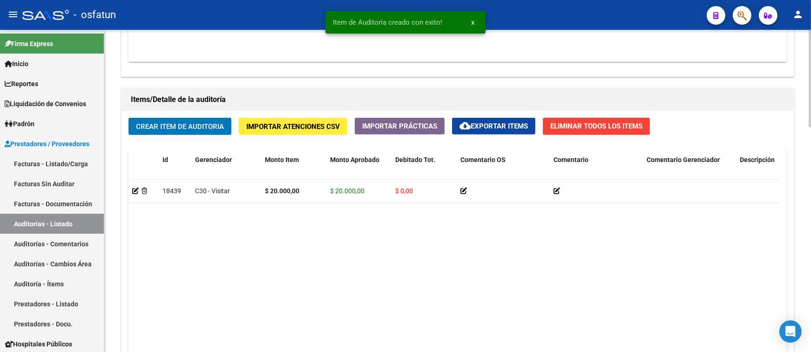
click at [159, 126] on span "Crear Item de Auditoria" at bounding box center [180, 126] width 88 height 8
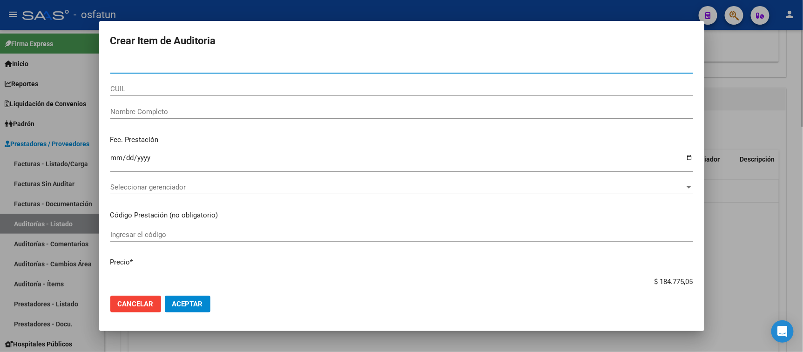
paste input "46181273"
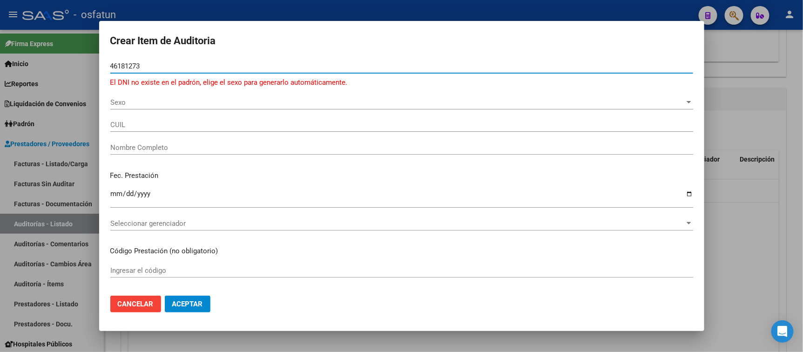
type input "46181273"
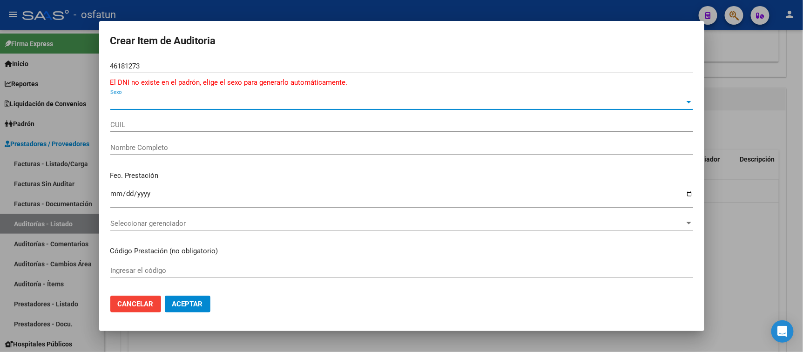
click at [134, 104] on span "Sexo" at bounding box center [397, 102] width 574 height 8
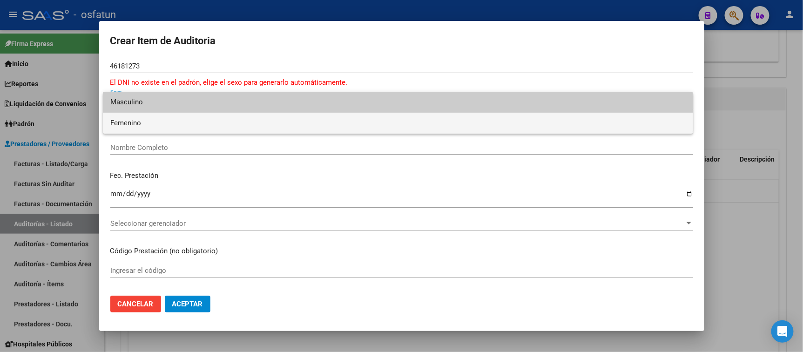
click at [129, 113] on span "Femenino" at bounding box center [397, 123] width 575 height 21
type input "27461812738"
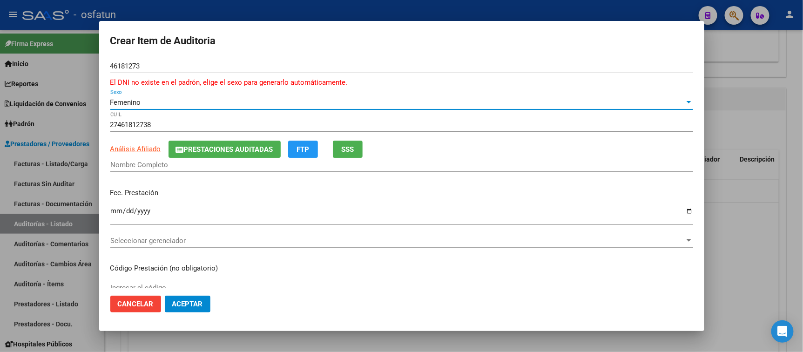
type input "BARROSO BLASCO MARIANA ELISABETH"
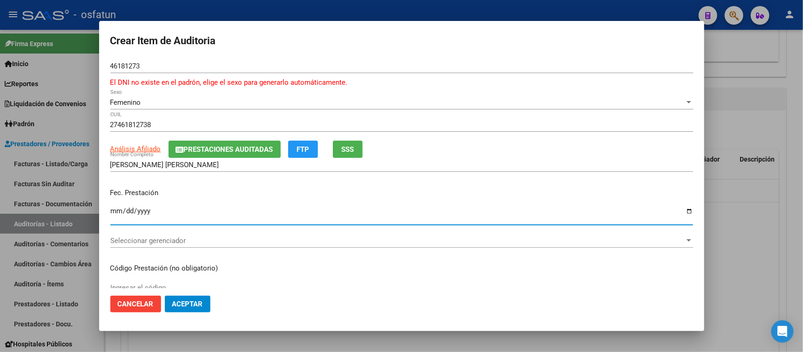
click at [117, 212] on input "Ingresar la fecha" at bounding box center [401, 214] width 583 height 15
type input "[DATE]"
click at [138, 245] on div "Seleccionar gerenciador Seleccionar gerenciador" at bounding box center [401, 241] width 583 height 14
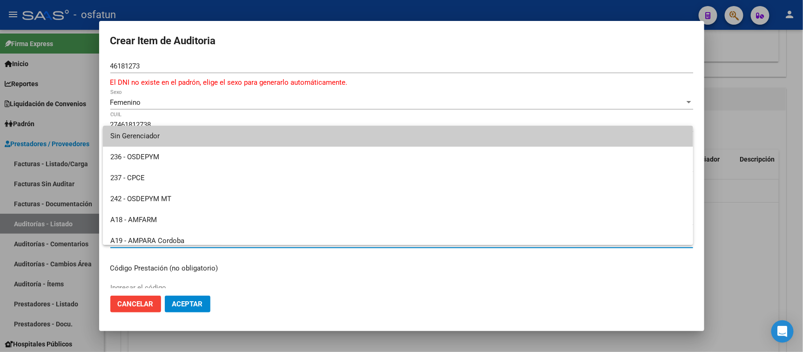
click at [411, 84] on div at bounding box center [401, 176] width 803 height 352
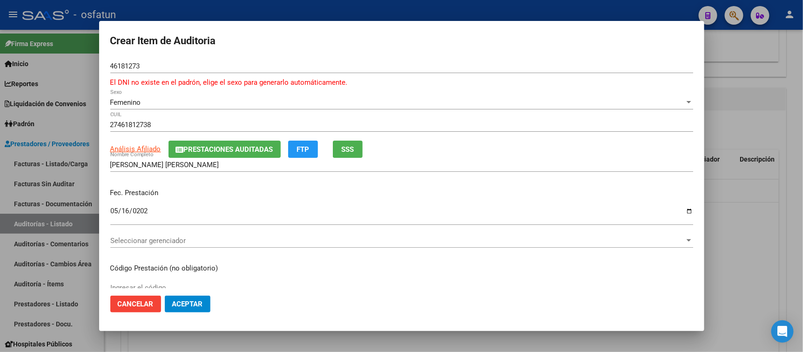
scroll to position [52, 0]
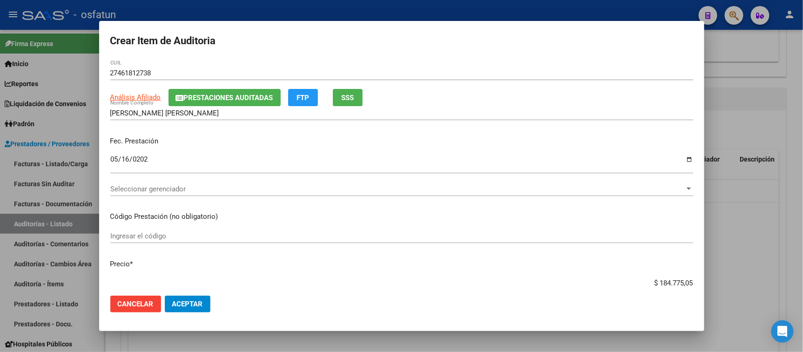
click at [187, 240] on div "Ingresar el código" at bounding box center [401, 236] width 583 height 14
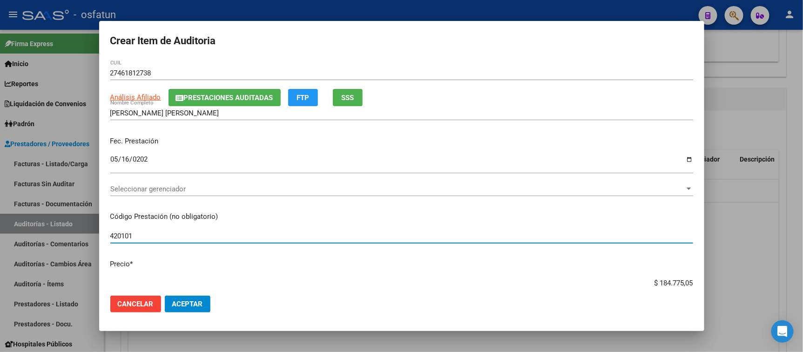
scroll to position [103, 0]
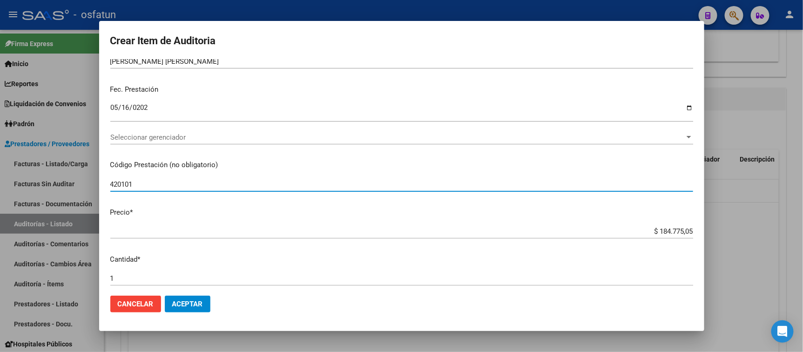
type input "420101"
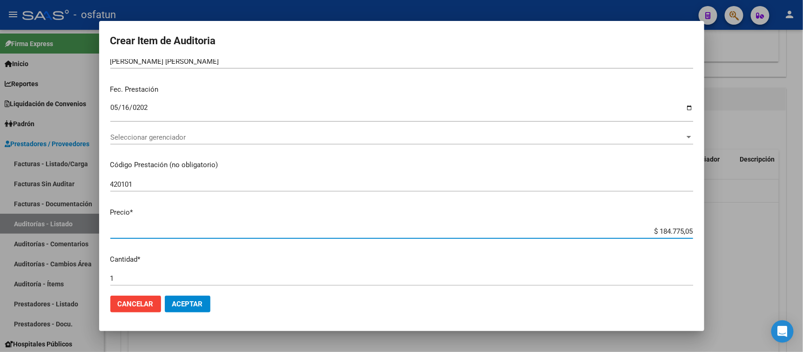
drag, startPoint x: 641, startPoint y: 232, endPoint x: 734, endPoint y: 225, distance: 93.4
click at [578, 225] on div "Crear Item de Auditoria 46181273 Nro Documento El DNI no existe en el padrón, e…" at bounding box center [401, 176] width 803 height 352
type input "$ 0,02"
type input "$ 0,20"
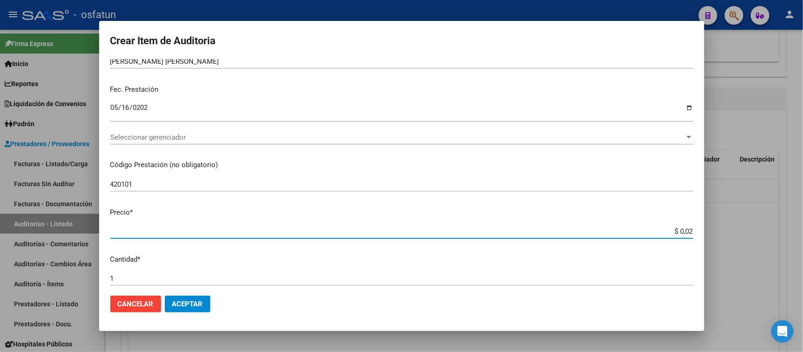
type input "$ 0,20"
type input "$ 2,00"
type input "$ 20,00"
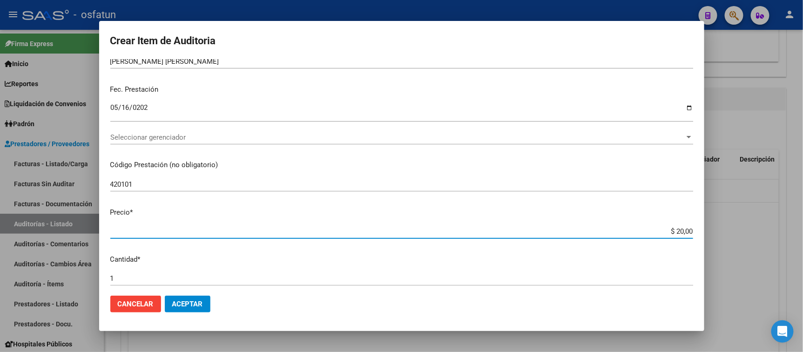
type input "$ 200,00"
type input "$ 2.000,00"
type input "$ 20.000,00"
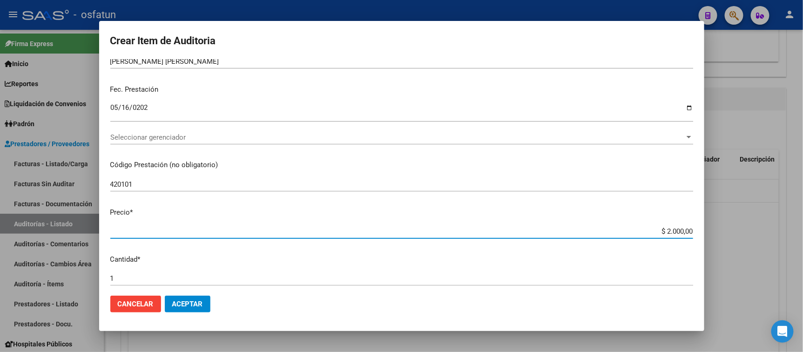
type input "$ 20.000,00"
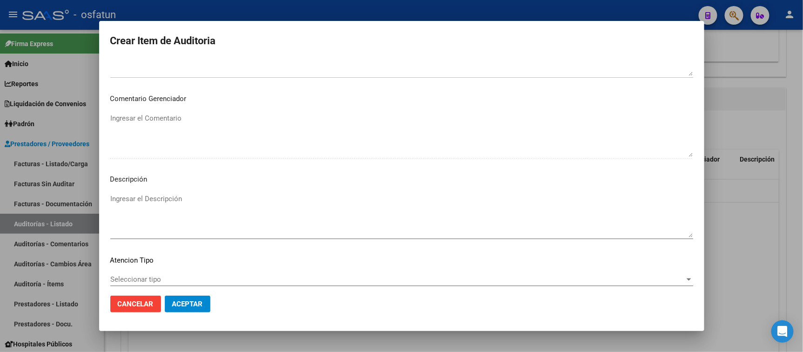
scroll to position [620, 0]
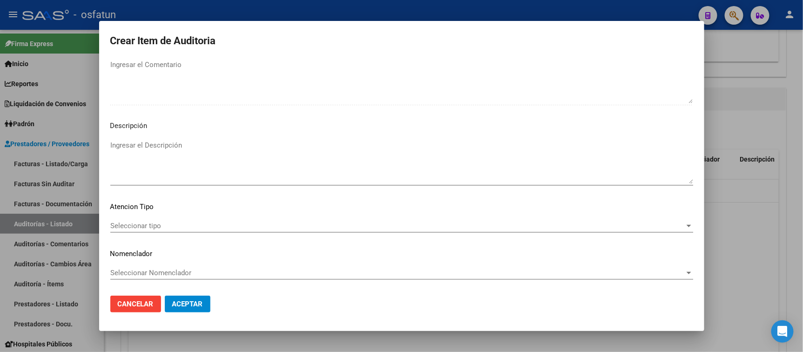
click at [174, 220] on div "Seleccionar tipo Seleccionar tipo" at bounding box center [401, 226] width 583 height 14
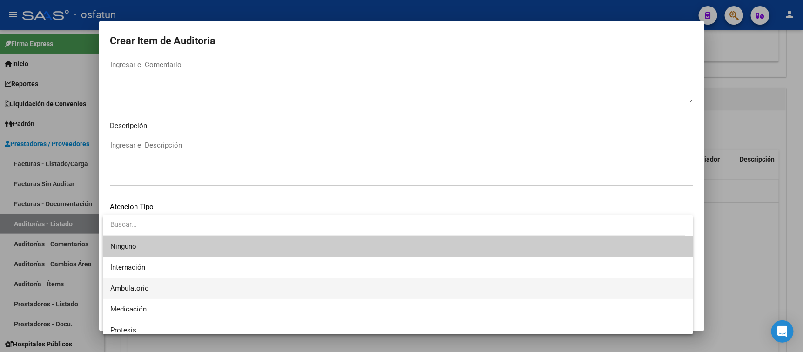
click at [171, 286] on span "Ambulatorio" at bounding box center [397, 288] width 575 height 21
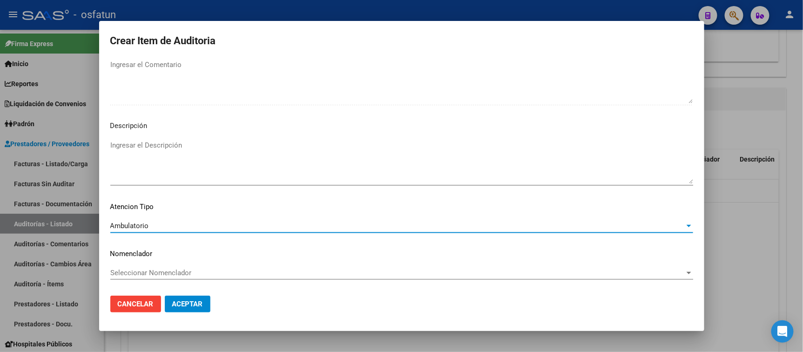
click at [170, 282] on div "Seleccionar Nomenclador Seleccionar Nomenclador" at bounding box center [401, 277] width 583 height 23
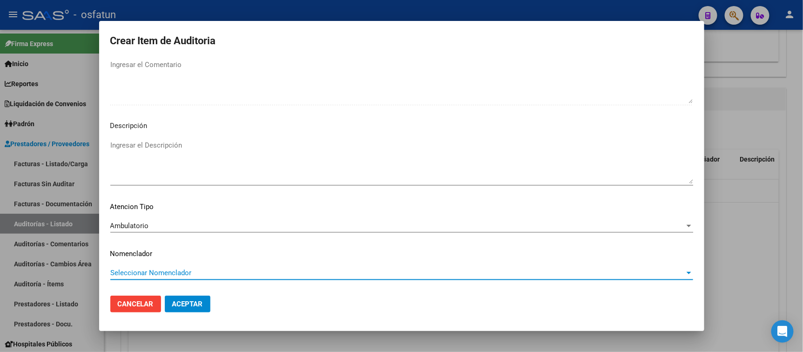
click at [170, 272] on span "Seleccionar Nomenclador" at bounding box center [397, 273] width 574 height 8
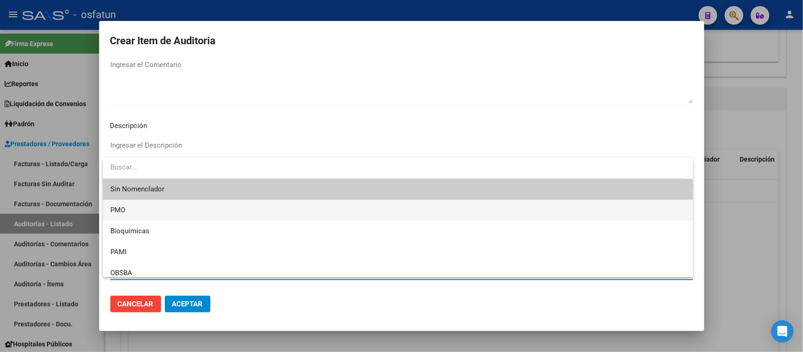
click at [146, 219] on span "PMO" at bounding box center [397, 210] width 575 height 21
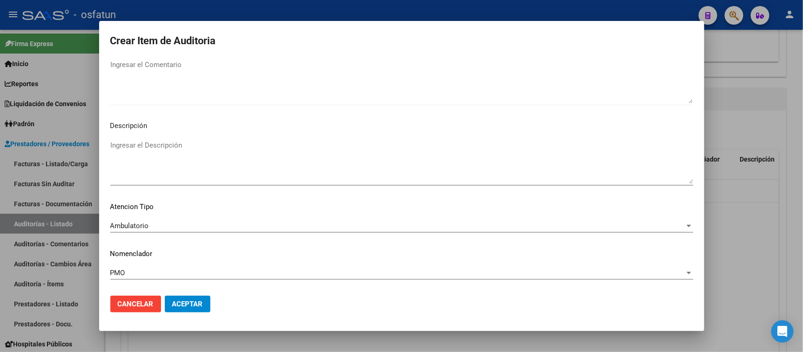
scroll to position [667, 0]
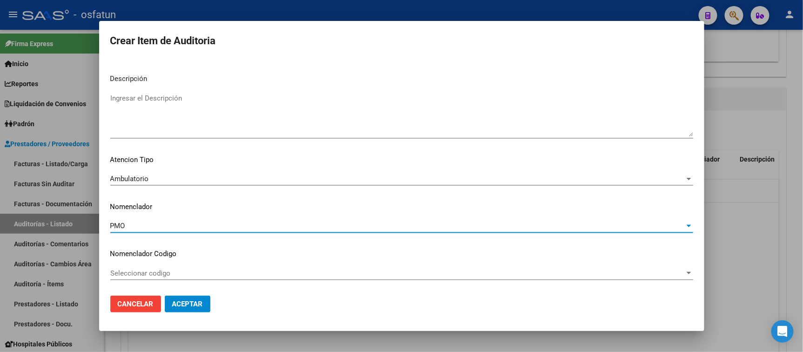
click at [196, 306] on span "Aceptar" at bounding box center [187, 304] width 31 height 8
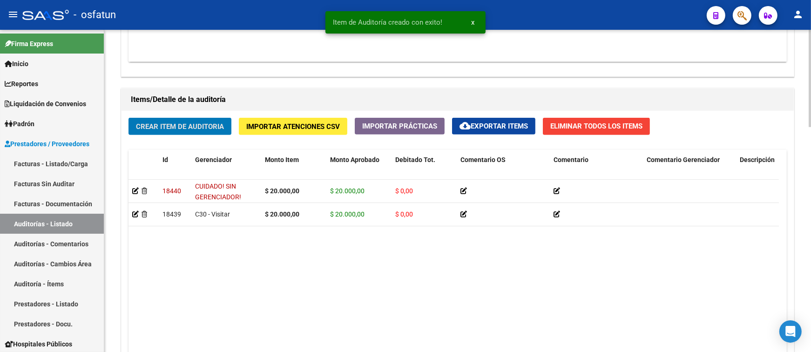
click at [202, 123] on span "Crear Item de Auditoria" at bounding box center [180, 126] width 88 height 8
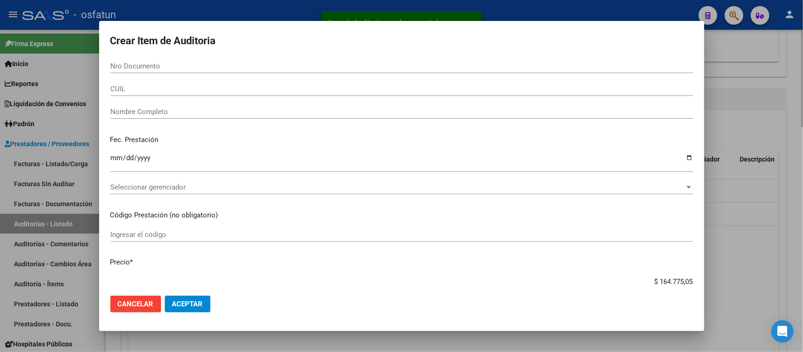
paste input "28598552"
type input "28598552"
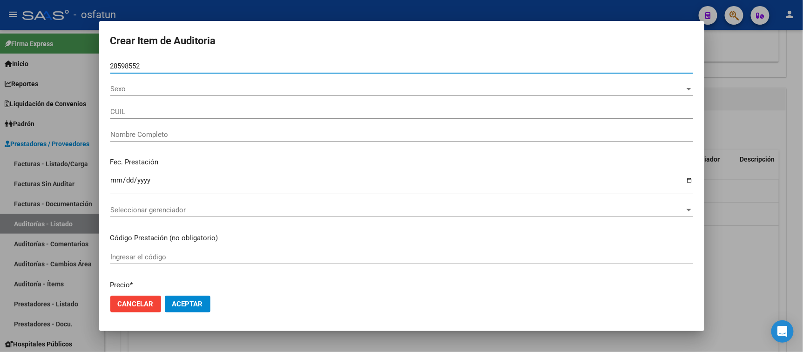
type input "27285985523"
type input "FUNES MARIA DEL CARMEN"
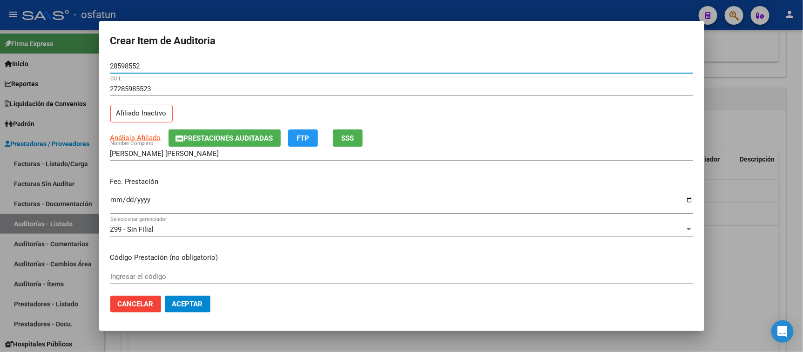
type input "28598552"
click at [114, 201] on input "Ingresar la fecha" at bounding box center [401, 203] width 583 height 15
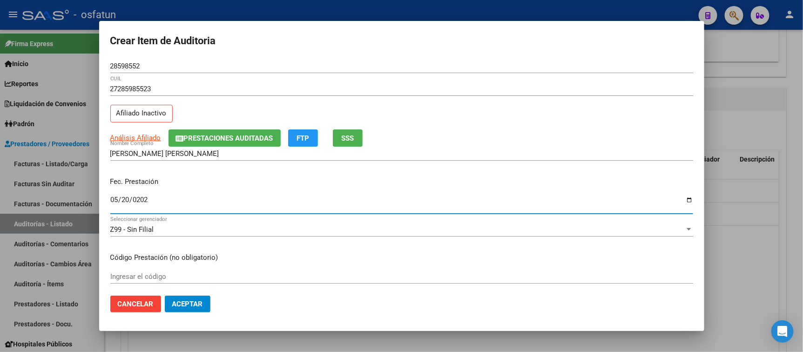
type input "[DATE]"
click at [161, 272] on input "Ingresar el código" at bounding box center [401, 276] width 583 height 8
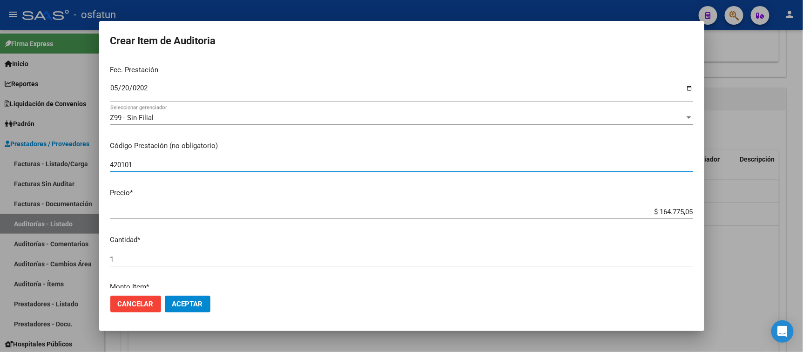
scroll to position [207, 0]
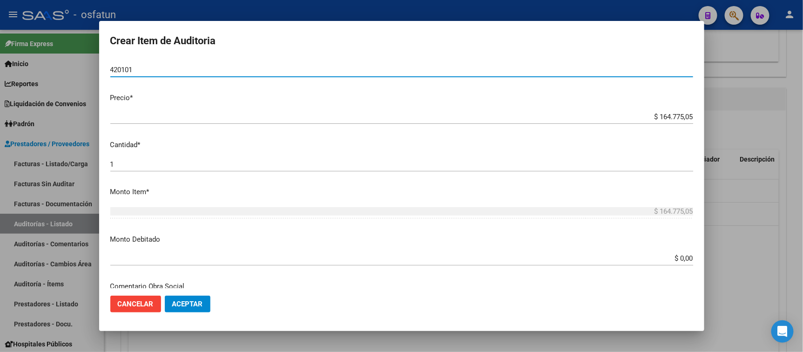
type input "420101"
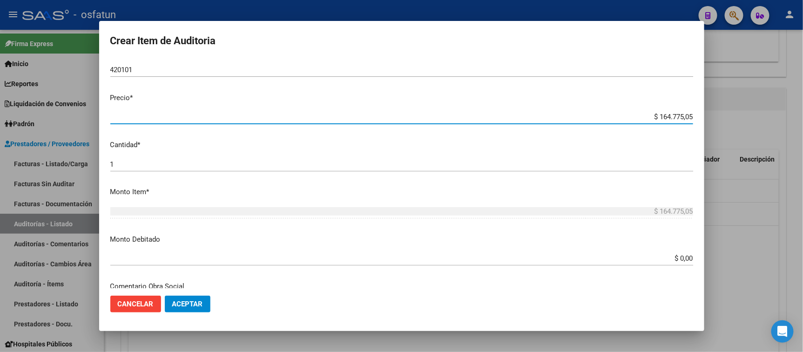
drag, startPoint x: 633, startPoint y: 115, endPoint x: 714, endPoint y: 116, distance: 80.5
click at [578, 116] on div "Crear Item de Auditoria 28598552 Nro Documento 27285985523 CUIL Afiliado Inacti…" at bounding box center [401, 176] width 803 height 352
type input "$ 0,02"
type input "$ 0,20"
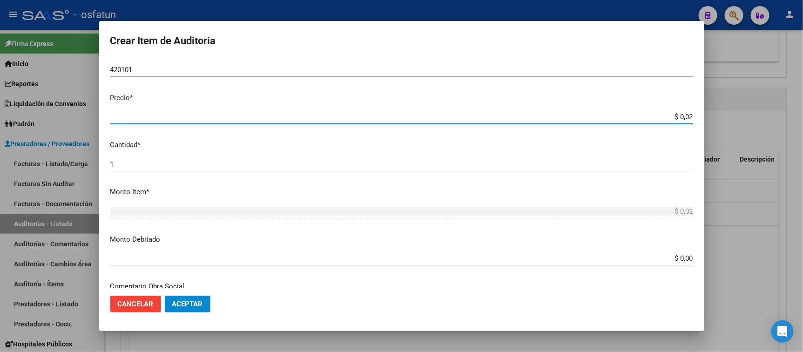
type input "$ 0,20"
type input "$ 2,00"
type input "$ 20,00"
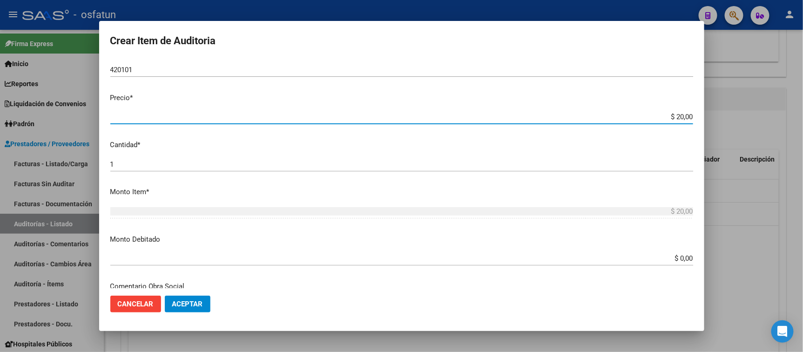
type input "$ 200,00"
type input "$ 2.000,00"
type input "$ 20.000,00"
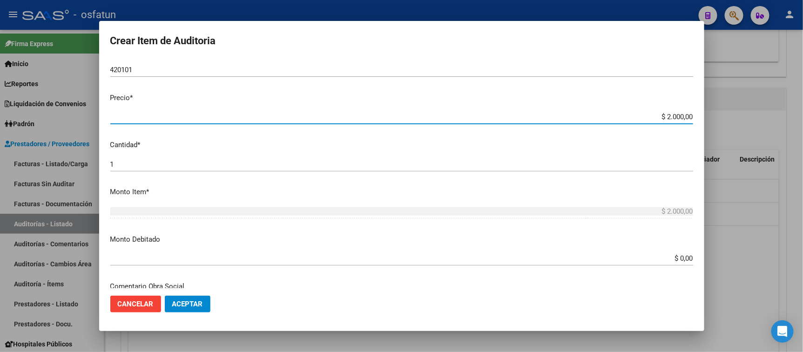
type input "$ 20.000,00"
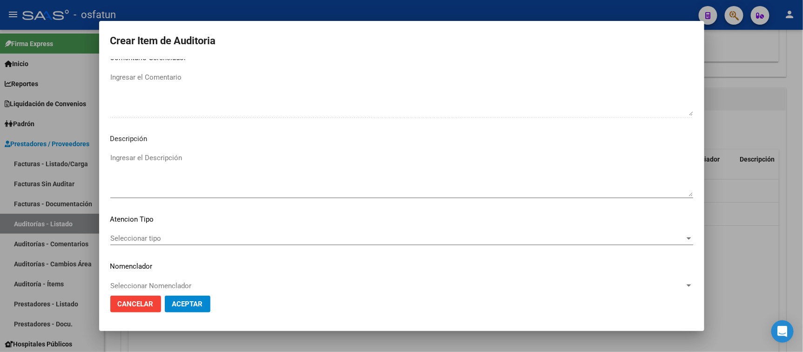
scroll to position [609, 0]
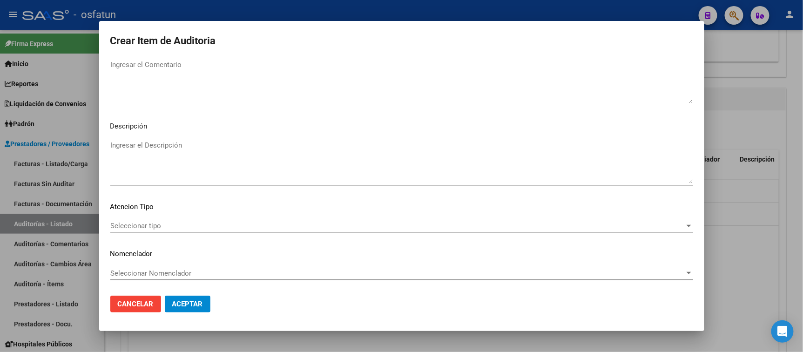
click at [182, 235] on div "Seleccionar tipo Seleccionar tipo" at bounding box center [401, 230] width 583 height 23
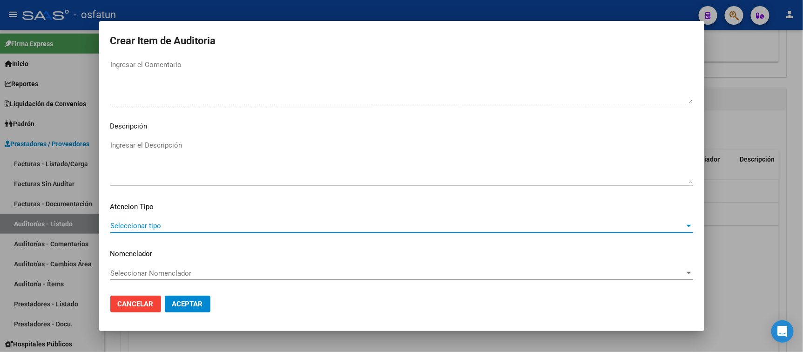
click at [179, 229] on span "Seleccionar tipo" at bounding box center [397, 226] width 574 height 8
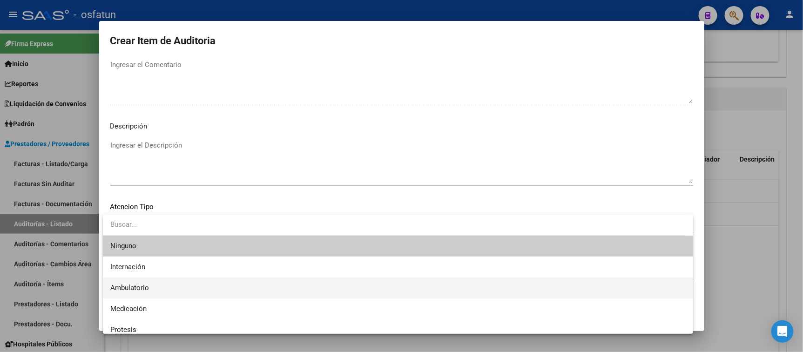
click at [166, 285] on span "Ambulatorio" at bounding box center [397, 287] width 575 height 21
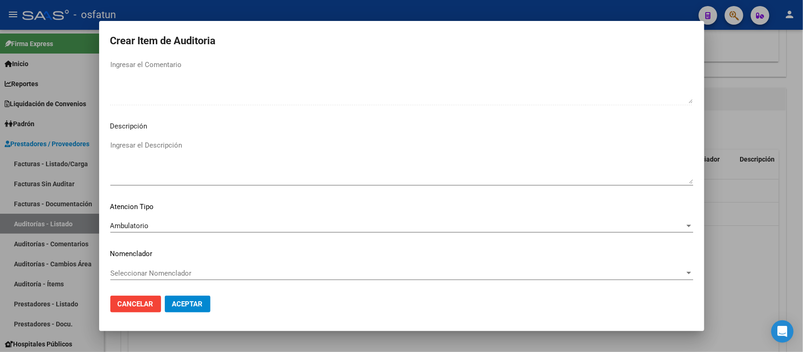
click at [163, 277] on div "Seleccionar Nomenclador Seleccionar Nomenclador" at bounding box center [401, 273] width 583 height 14
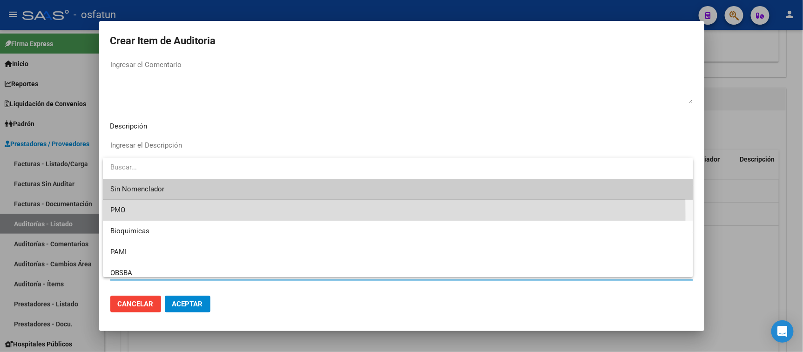
click at [140, 216] on span "PMO" at bounding box center [397, 210] width 575 height 21
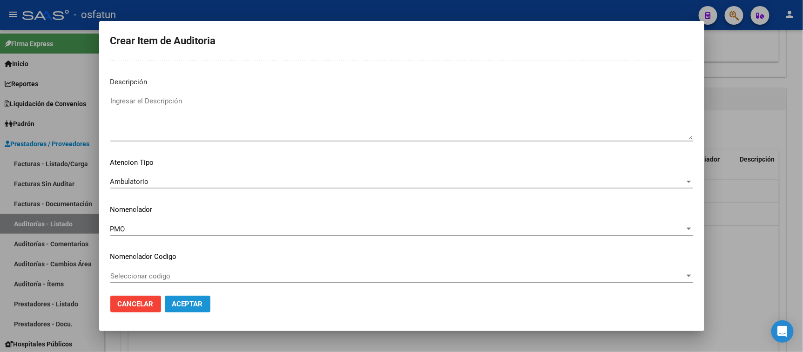
click at [183, 300] on span "Aceptar" at bounding box center [187, 304] width 31 height 8
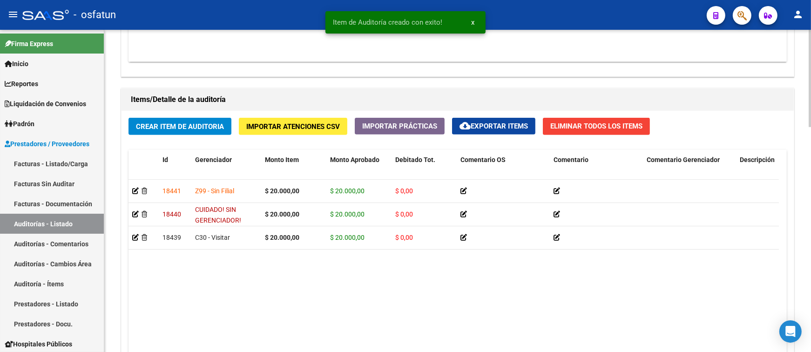
drag, startPoint x: 198, startPoint y: 136, endPoint x: 199, endPoint y: 131, distance: 5.1
click at [198, 134] on div "Crear Item de Auditoria Importar Atenciones CSV Importar Prácticas cloud_downlo…" at bounding box center [457, 261] width 672 height 300
click at [199, 131] on span "Crear Item de Auditoria" at bounding box center [180, 126] width 88 height 8
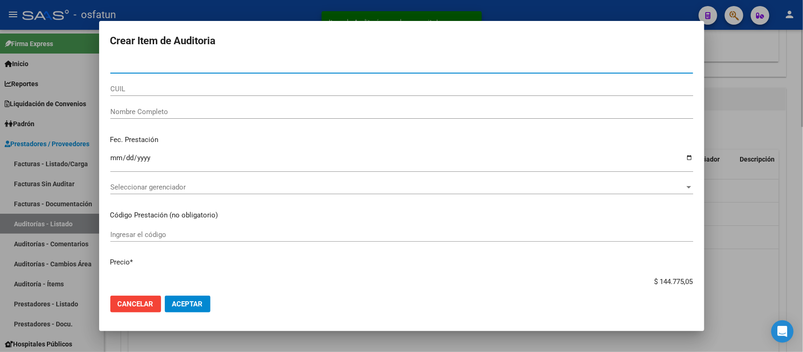
paste input "22412067"
type input "22412067"
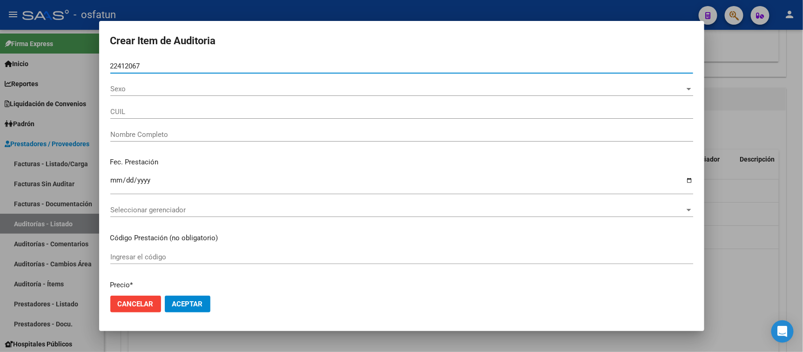
type input "27224120678"
type input "[PERSON_NAME][DATE]"
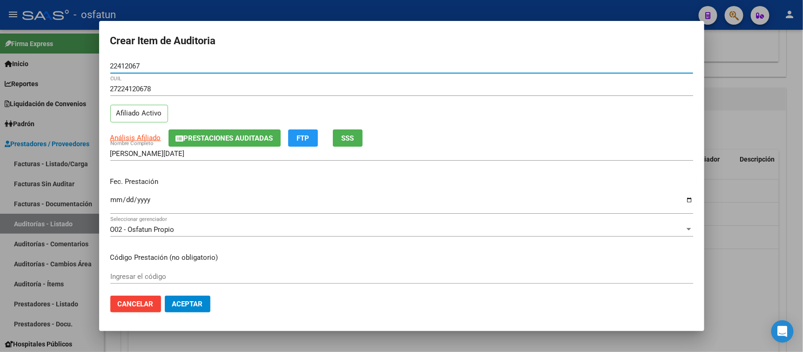
type input "22412067"
click at [114, 201] on input "Ingresar la fecha" at bounding box center [401, 203] width 583 height 15
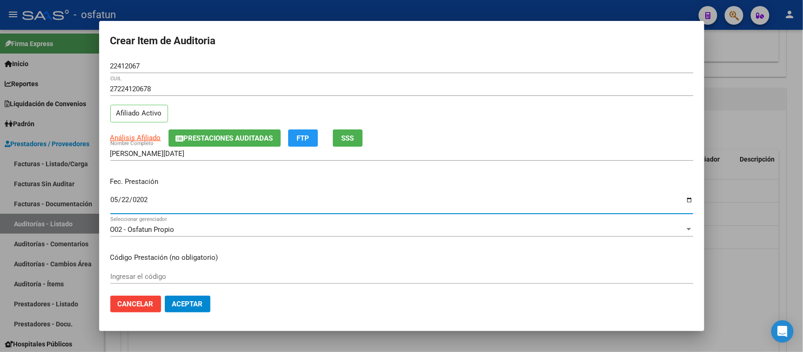
type input "2025-05-22"
click at [156, 276] on input "Ingresar el código" at bounding box center [401, 276] width 583 height 8
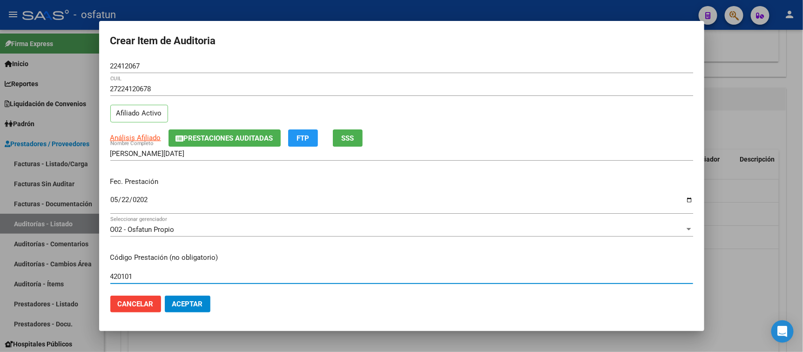
type input "420101"
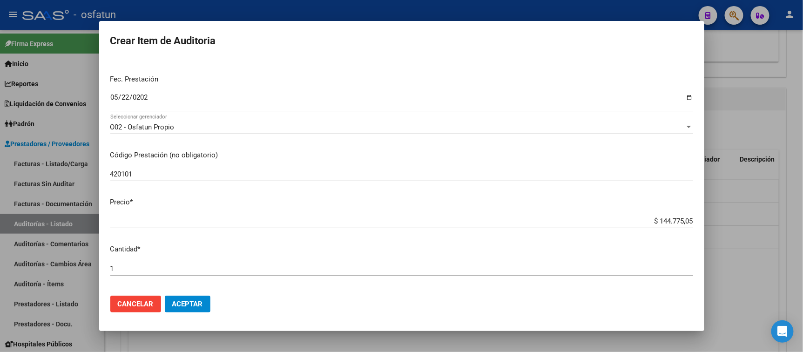
scroll to position [103, 0]
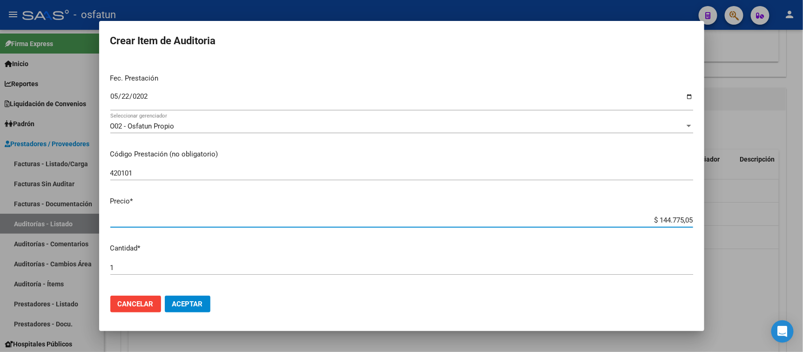
drag, startPoint x: 644, startPoint y: 223, endPoint x: 764, endPoint y: 209, distance: 121.0
click at [578, 209] on div "Crear Item de Auditoria 22412067 Nro Documento 27224120678 CUIL Afiliado Activo…" at bounding box center [401, 176] width 803 height 352
type input "$ 0,02"
type input "$ 0,20"
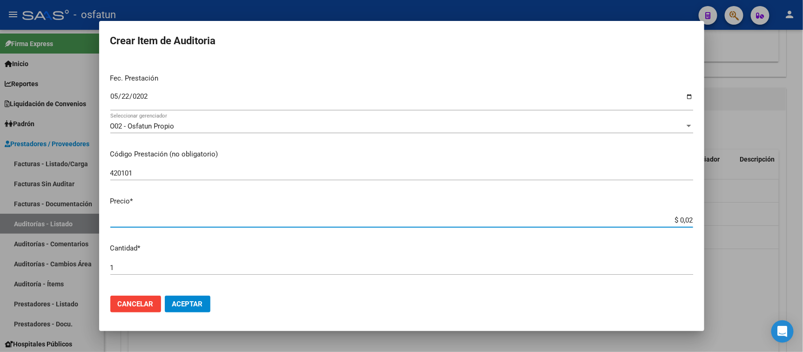
type input "$ 0,20"
type input "$ 2,00"
type input "$ 20,00"
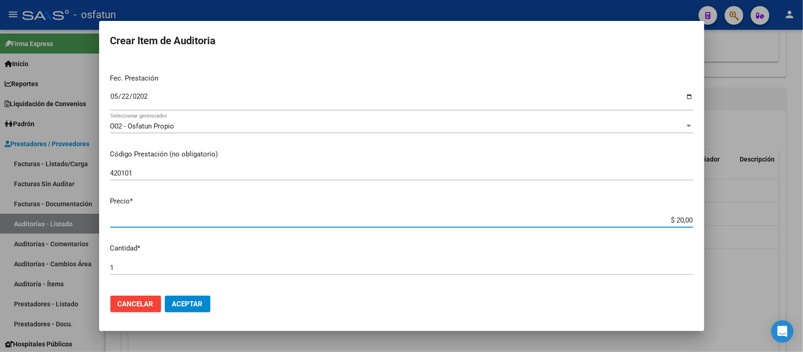
type input "$ 200,00"
type input "$ 2.000,00"
type input "$ 20.000,00"
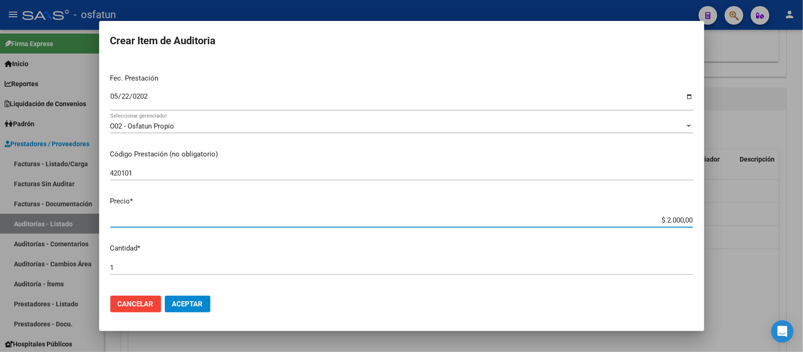
type input "$ 20.000,00"
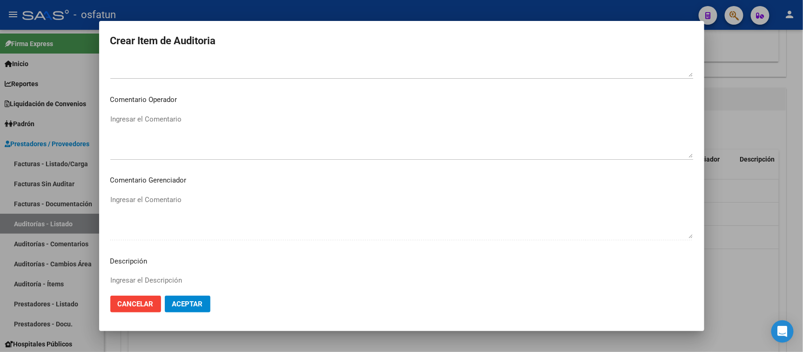
scroll to position [609, 0]
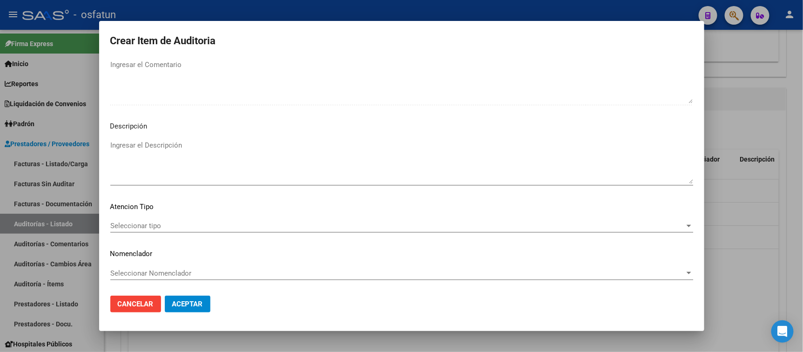
click at [161, 222] on span "Seleccionar tipo" at bounding box center [397, 226] width 574 height 8
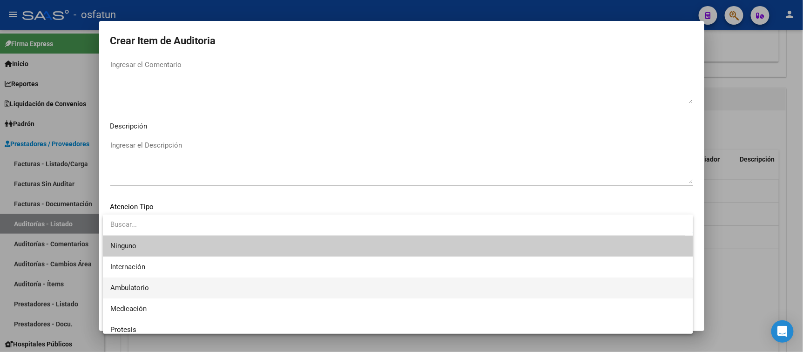
click at [160, 287] on span "Ambulatorio" at bounding box center [397, 287] width 575 height 21
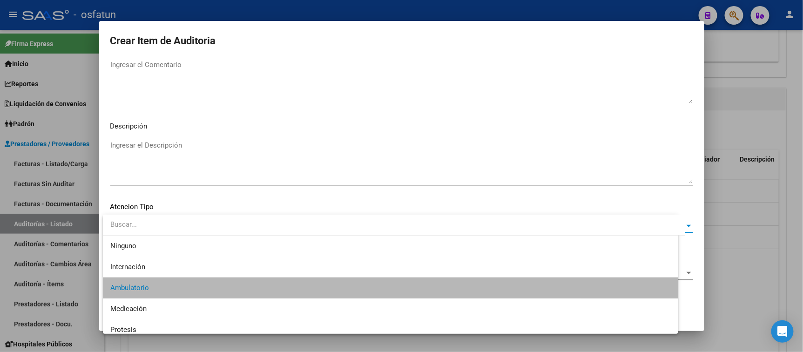
click at [159, 276] on span "Seleccionar Nomenclador" at bounding box center [397, 273] width 574 height 8
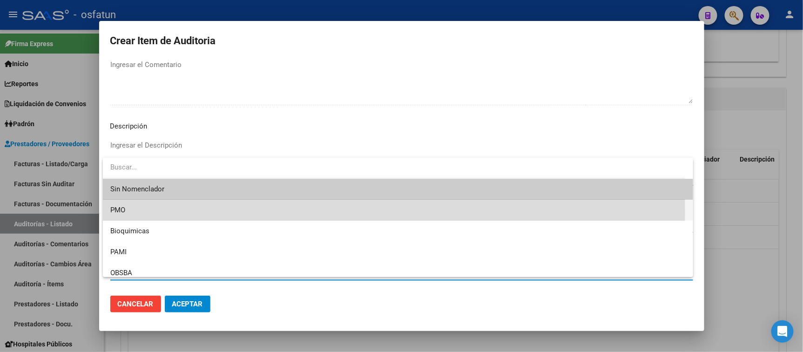
click at [134, 212] on span "PMO" at bounding box center [397, 210] width 575 height 21
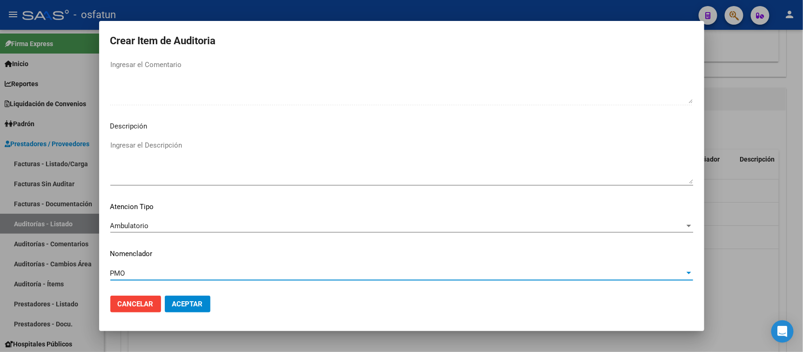
click at [188, 300] on span "Aceptar" at bounding box center [187, 304] width 31 height 8
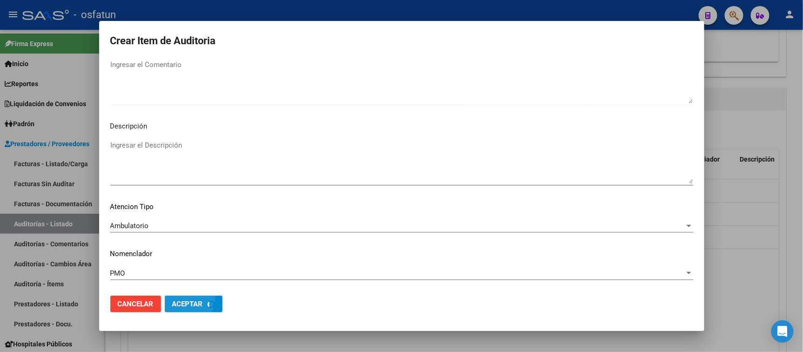
scroll to position [656, 0]
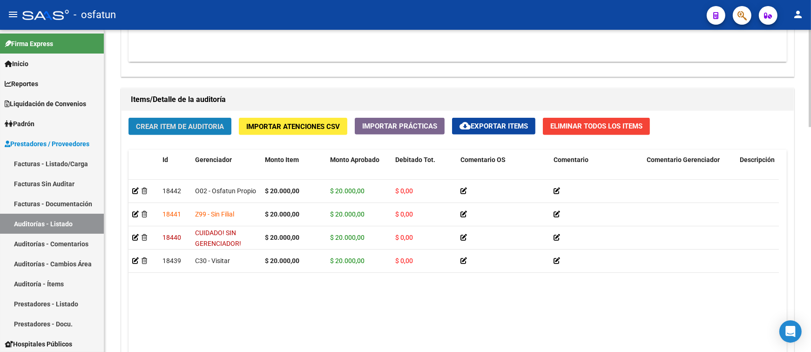
click at [172, 127] on span "Crear Item de Auditoria" at bounding box center [180, 126] width 88 height 8
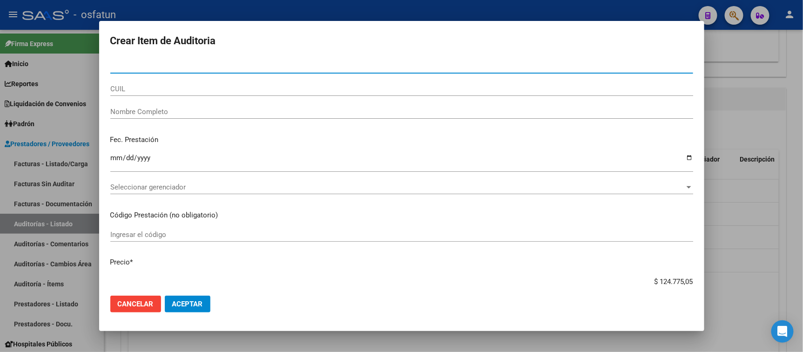
paste input "29419476"
type input "29419476"
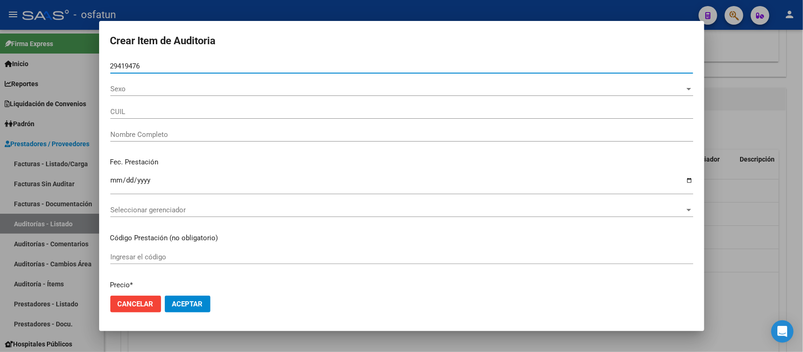
type input "27294194768"
type input "[PERSON_NAME] SOLEDAD"
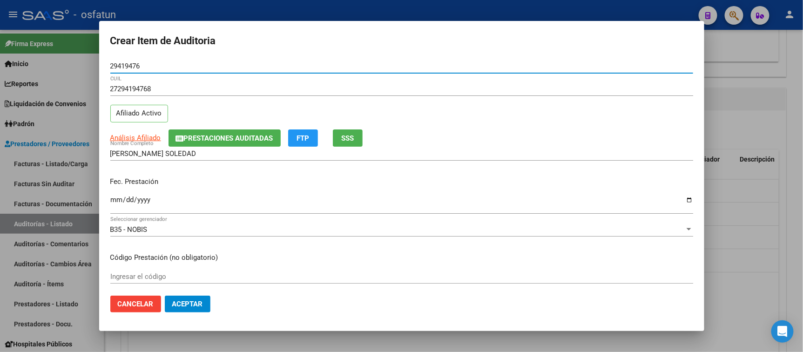
type input "29419476"
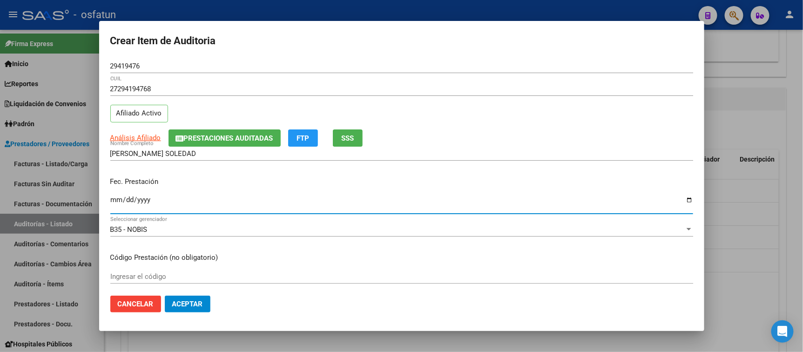
click at [114, 201] on input "Ingresar la fecha" at bounding box center [401, 203] width 583 height 15
type input "2025-05-26"
click at [177, 277] on input "Ingresar el código" at bounding box center [401, 276] width 583 height 8
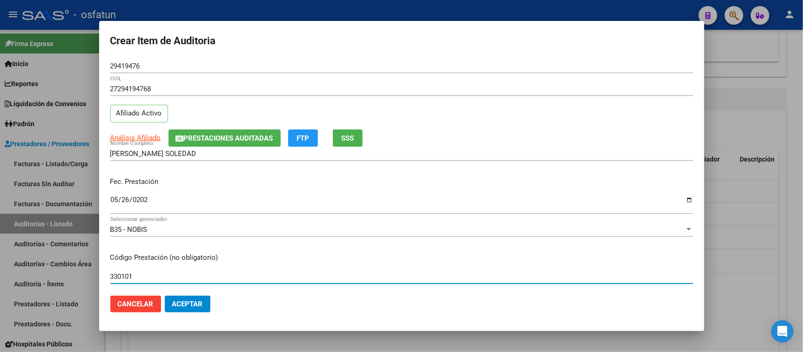
type input "330101"
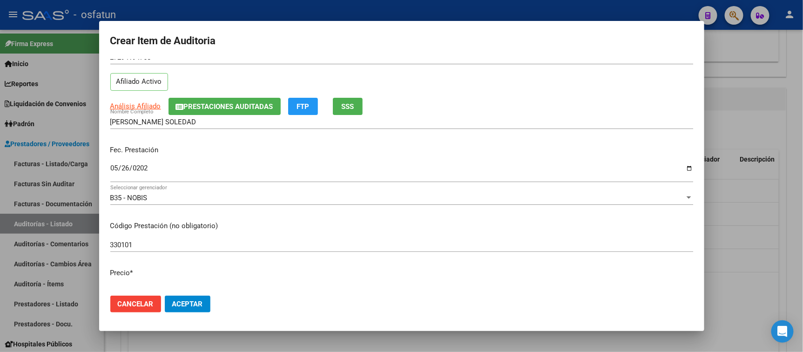
scroll to position [52, 0]
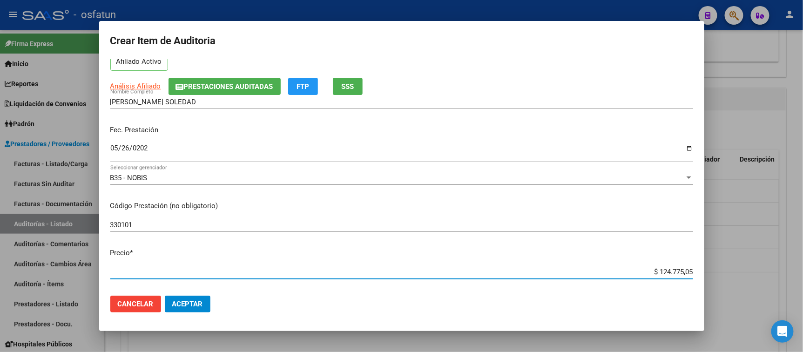
drag, startPoint x: 636, startPoint y: 271, endPoint x: 695, endPoint y: 259, distance: 60.4
click at [578, 270] on div "Crear Item de Auditoria 29419476 Nro Documento 27294194768 CUIL Afiliado Activo…" at bounding box center [401, 176] width 803 height 352
paste input "12000,00"
type input "$ 12.000,00"
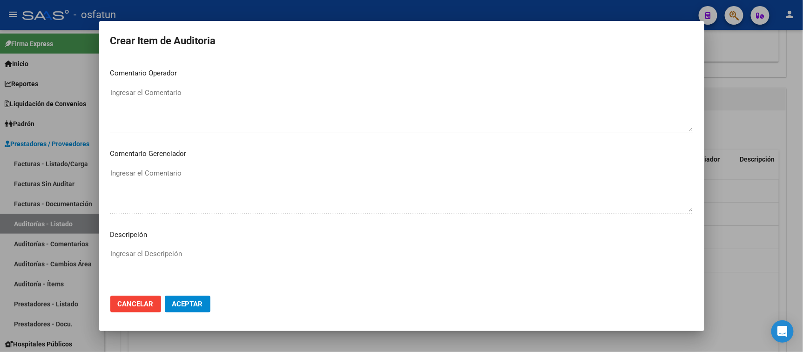
scroll to position [609, 0]
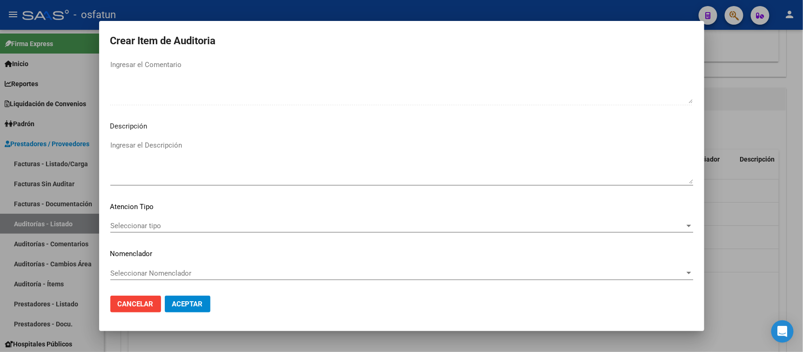
type input "$ 12.000,00"
click at [160, 222] on span "Seleccionar tipo" at bounding box center [397, 226] width 574 height 8
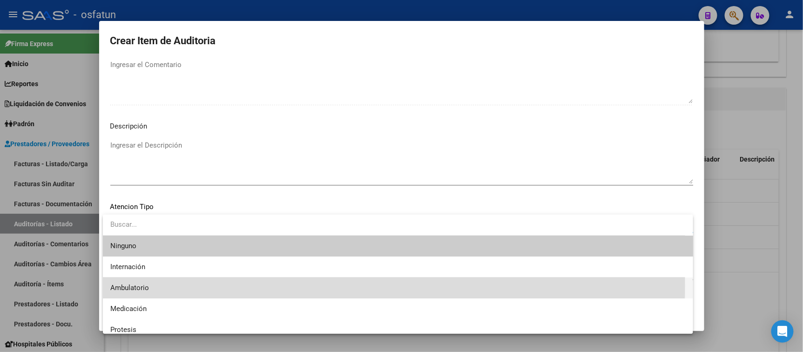
drag, startPoint x: 161, startPoint y: 285, endPoint x: 168, endPoint y: 270, distance: 16.7
click at [162, 285] on span "Ambulatorio" at bounding box center [397, 287] width 575 height 21
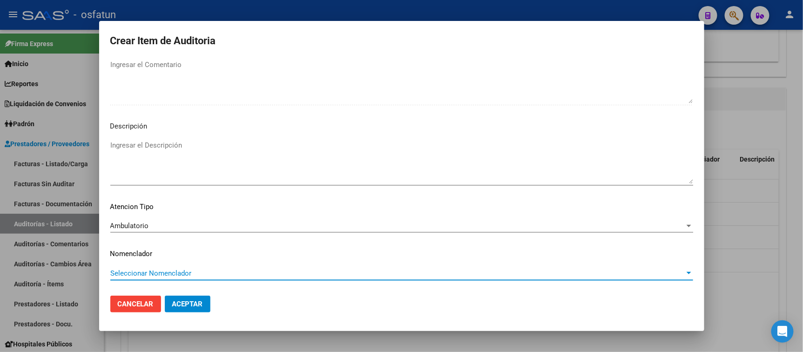
click at [168, 270] on span "Seleccionar Nomenclador" at bounding box center [397, 273] width 574 height 8
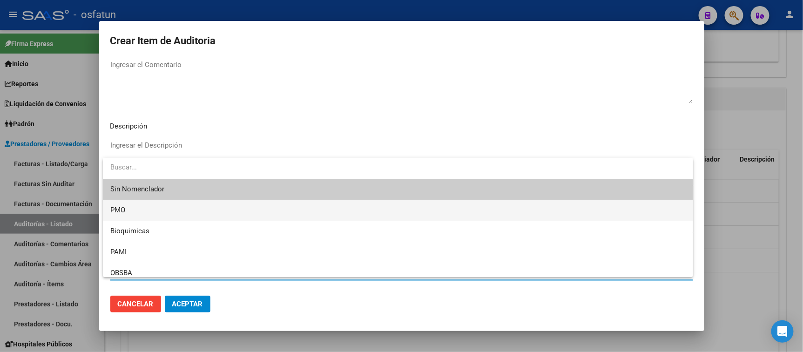
click at [139, 204] on span "PMO" at bounding box center [397, 210] width 575 height 21
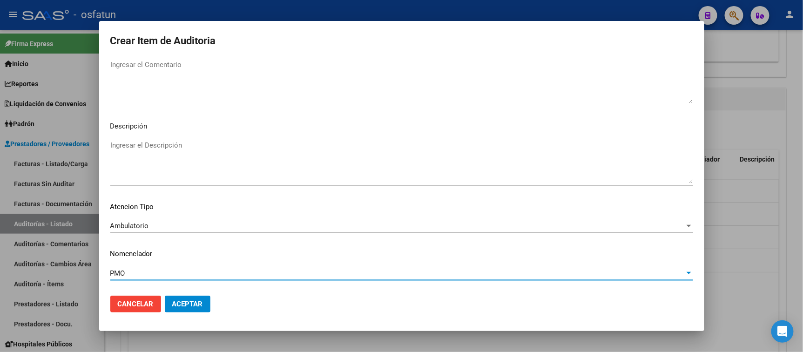
click at [180, 305] on span "Aceptar" at bounding box center [187, 304] width 31 height 8
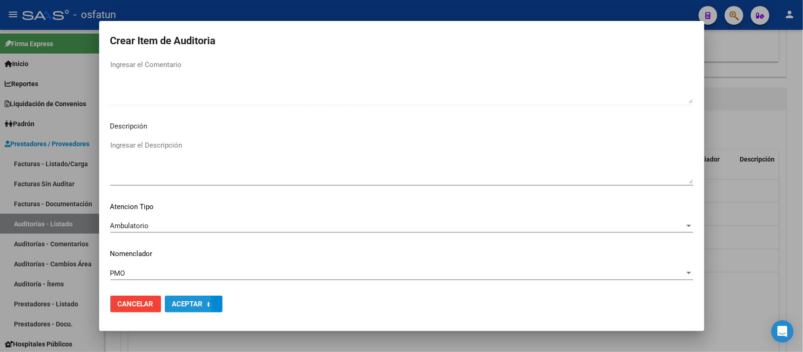
scroll to position [656, 0]
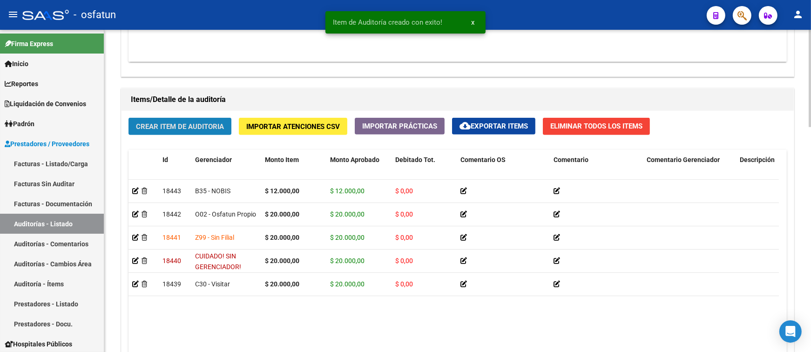
click at [216, 119] on button "Crear Item de Auditoria" at bounding box center [179, 126] width 103 height 17
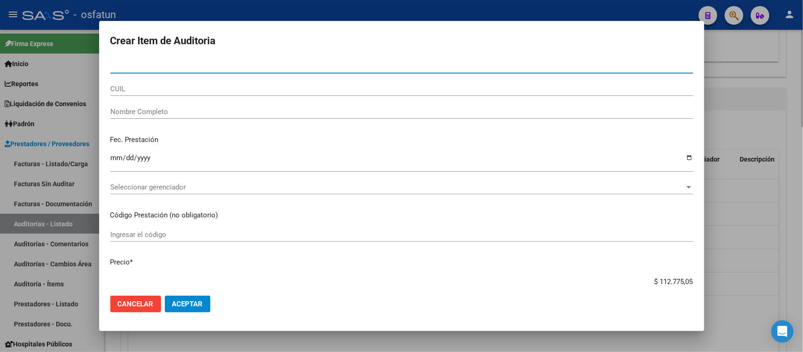
paste input "37505315"
type input "37505315"
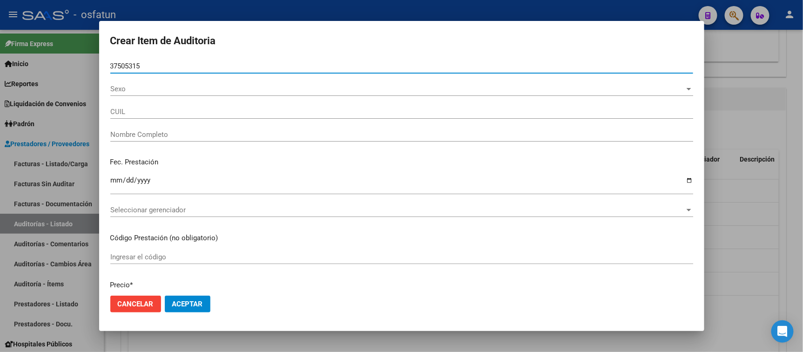
type input "27375053158"
type input "[PERSON_NAME] [PERSON_NAME]"
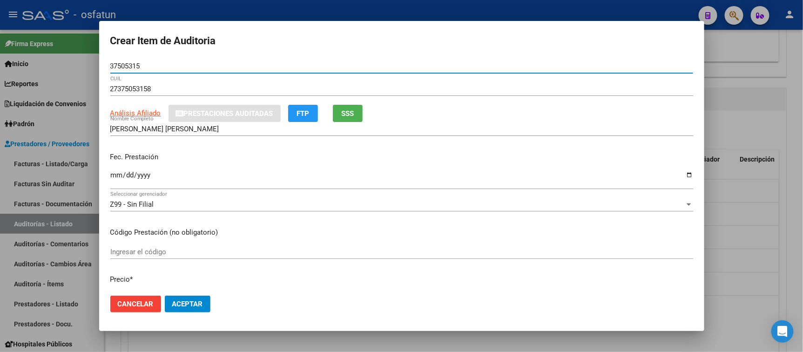
type input "37505315"
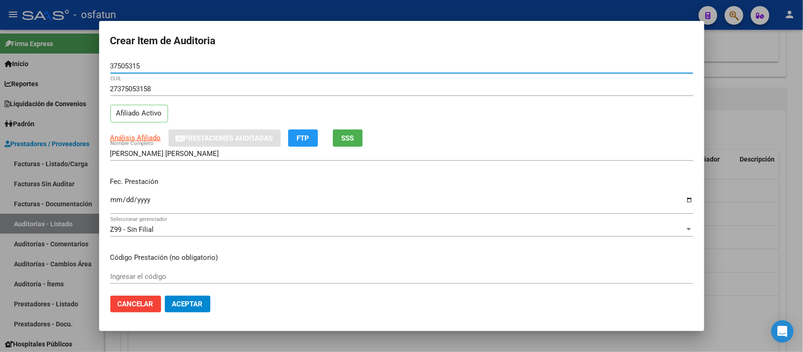
click at [116, 197] on input "Ingresar la fecha" at bounding box center [401, 203] width 583 height 15
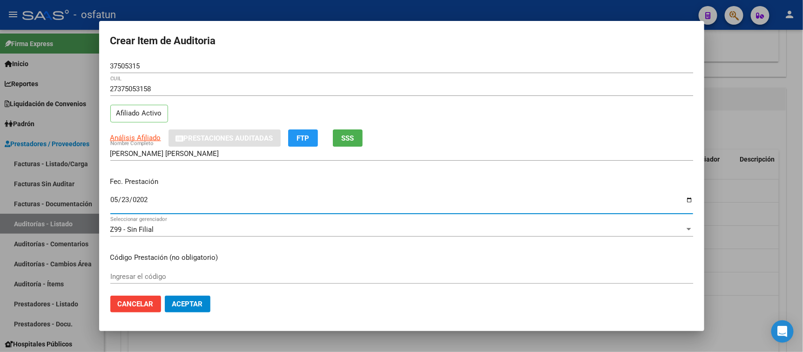
type input "2025-05-23"
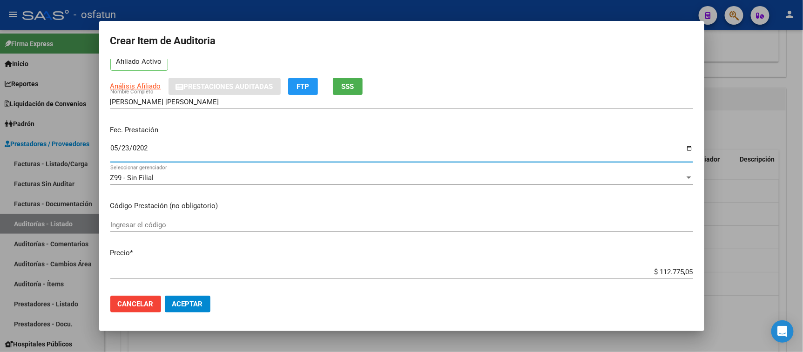
click at [249, 226] on input "Ingresar el código" at bounding box center [401, 225] width 583 height 8
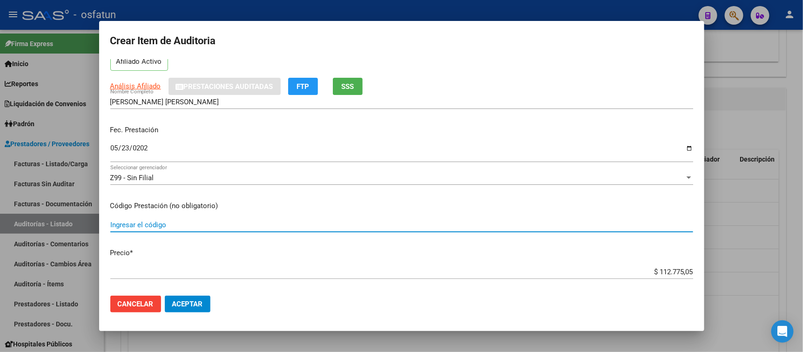
paste input "18.01.04-"
type input "18.01.04-"
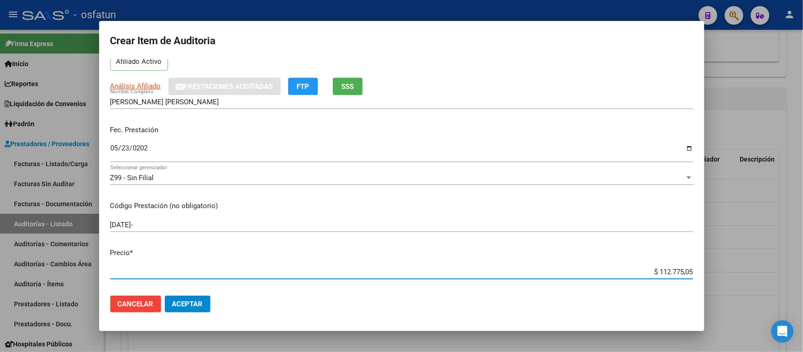
drag, startPoint x: 633, startPoint y: 275, endPoint x: 745, endPoint y: 276, distance: 111.3
click at [578, 276] on div "Crear Item de Auditoria 37505315 Nro Documento 27375053158 CUIL Afiliado Activo…" at bounding box center [401, 176] width 803 height 352
paste input "27871,4"
type input "$ 27.871,45"
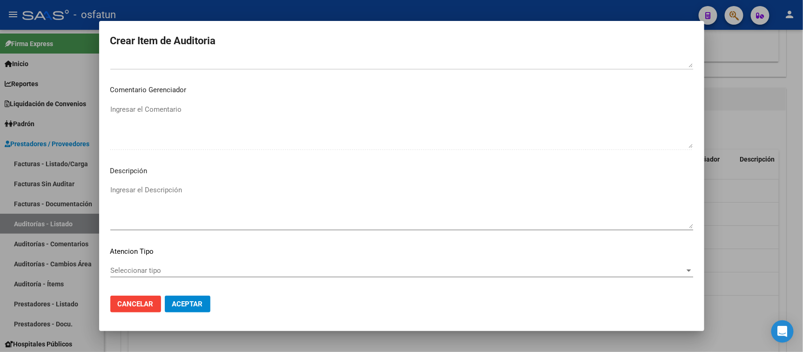
scroll to position [609, 0]
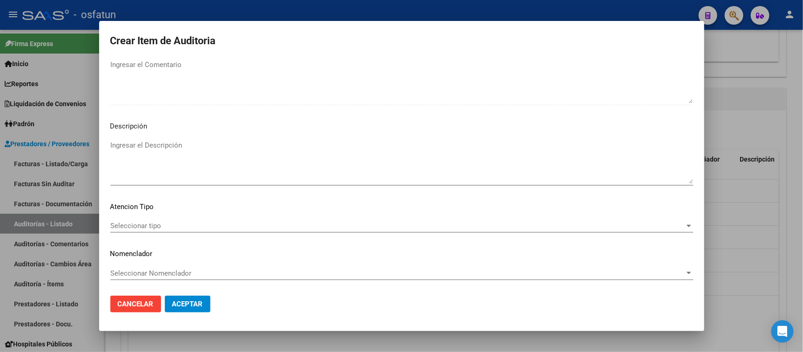
type input "$ 27.871,45"
click at [171, 219] on div "Seleccionar tipo Seleccionar tipo" at bounding box center [401, 226] width 583 height 14
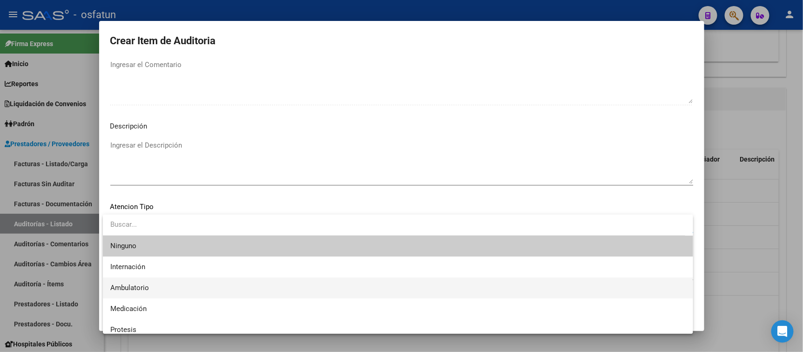
click at [161, 287] on span "Ambulatorio" at bounding box center [397, 287] width 575 height 21
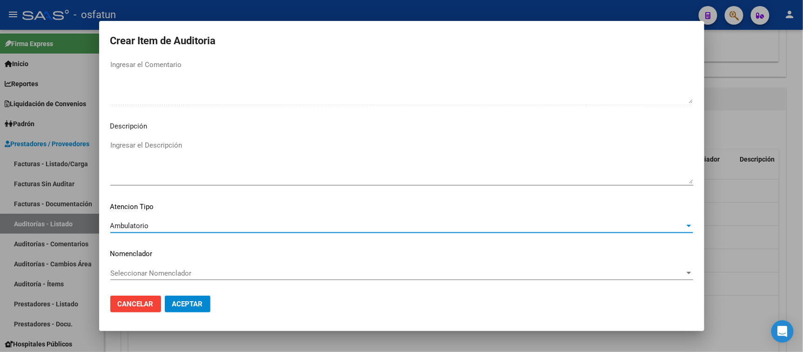
click at [160, 276] on span "Seleccionar Nomenclador" at bounding box center [397, 273] width 574 height 8
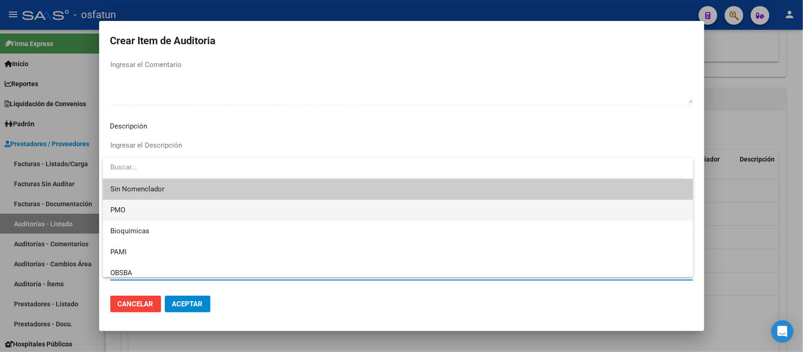
click at [133, 212] on span "PMO" at bounding box center [397, 210] width 575 height 21
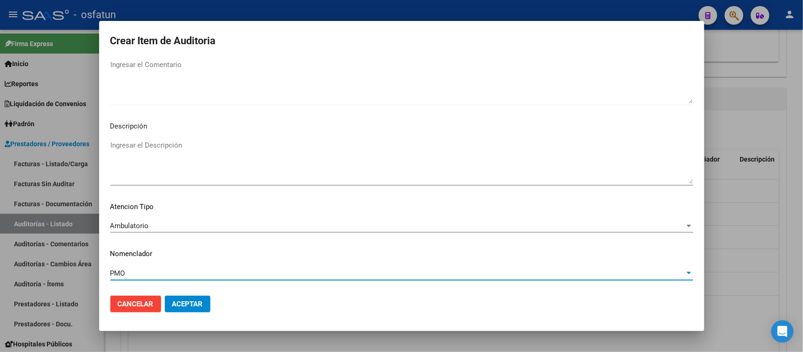
click at [187, 304] on span "Aceptar" at bounding box center [187, 304] width 31 height 8
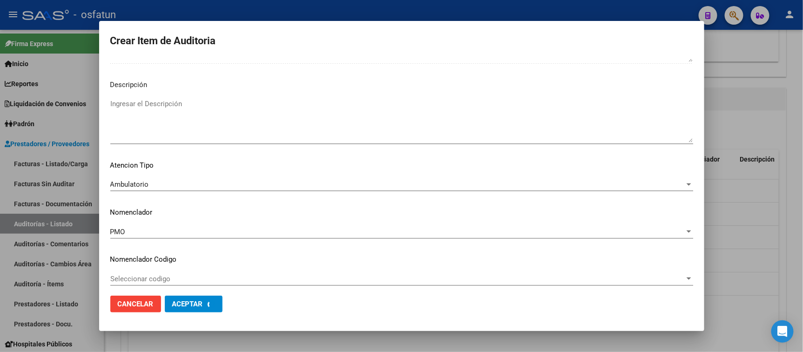
scroll to position [656, 0]
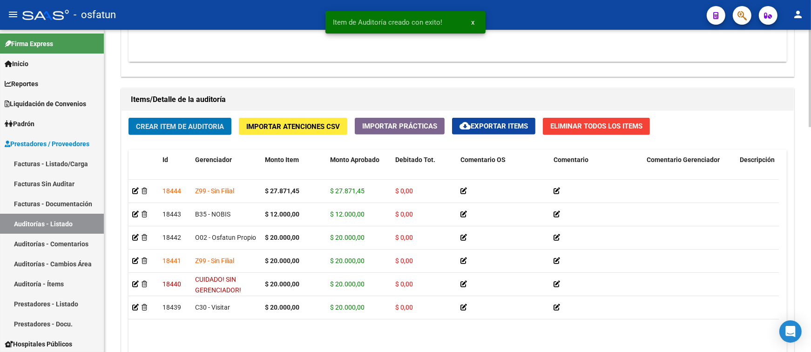
click at [207, 120] on button "Crear Item de Auditoria" at bounding box center [179, 126] width 103 height 17
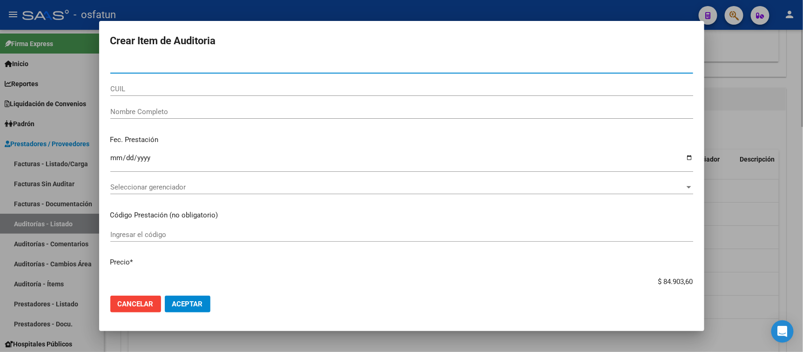
paste input "29419476"
type input "29419476"
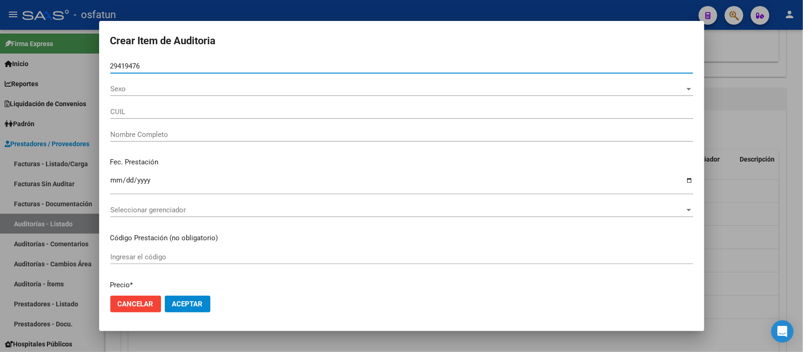
type input "27294194768"
type input "[PERSON_NAME] SOLEDAD"
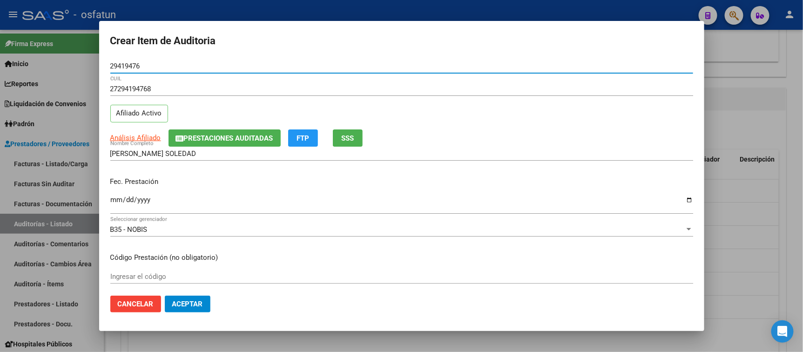
type input "29419476"
click at [120, 198] on input "Ingresar la fecha" at bounding box center [401, 203] width 583 height 15
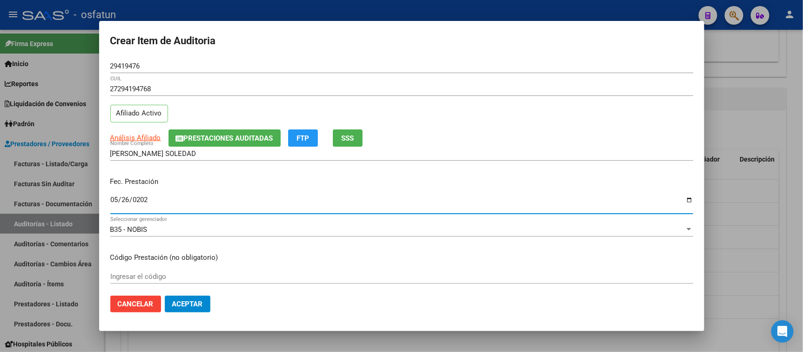
type input "2025-05-26"
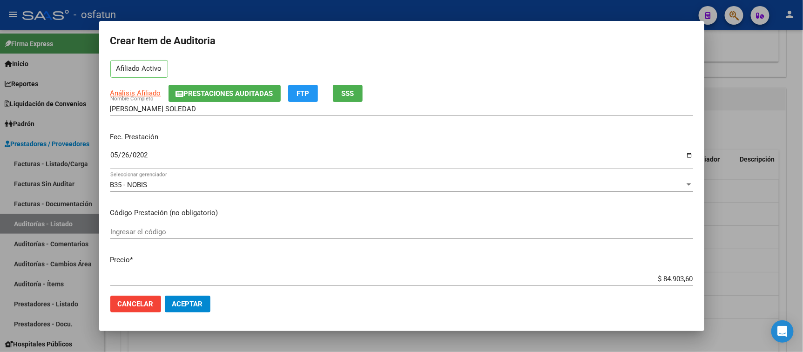
scroll to position [52, 0]
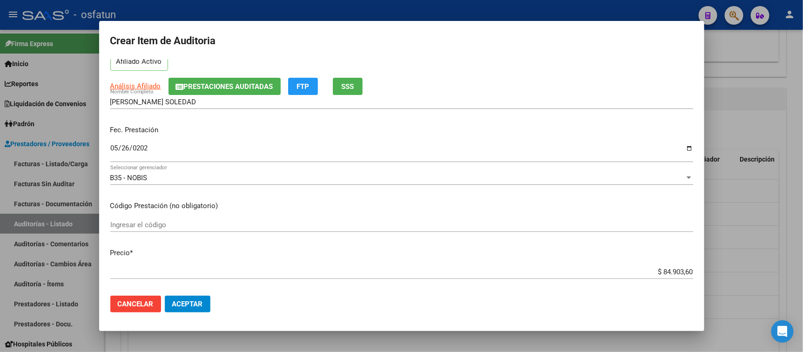
click at [168, 229] on input "Ingresar el código" at bounding box center [401, 225] width 583 height 8
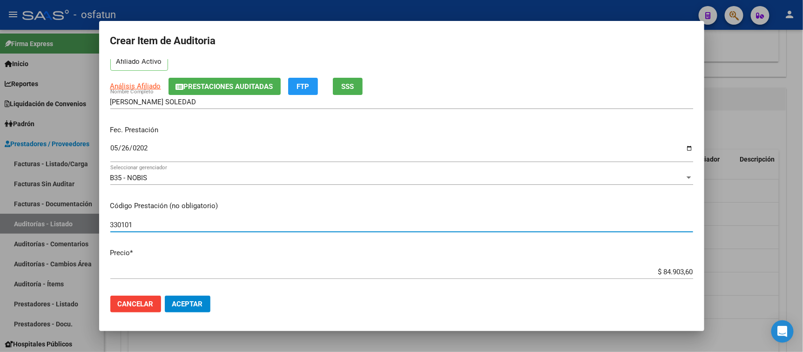
type input "330101"
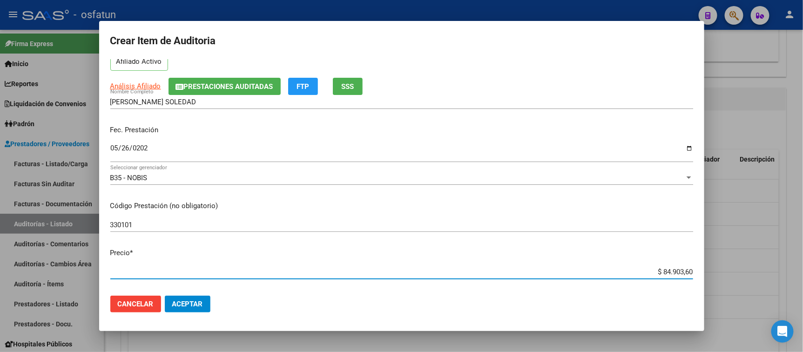
drag, startPoint x: 644, startPoint y: 268, endPoint x: 696, endPoint y: 268, distance: 52.6
click at [578, 268] on mat-dialog-content "29419476 Nro Documento 27294194768 CUIL Afiliado Activo Análisis Afiliado Prest…" at bounding box center [401, 173] width 605 height 229
type input "$ 0,01"
type input "$ 0,12"
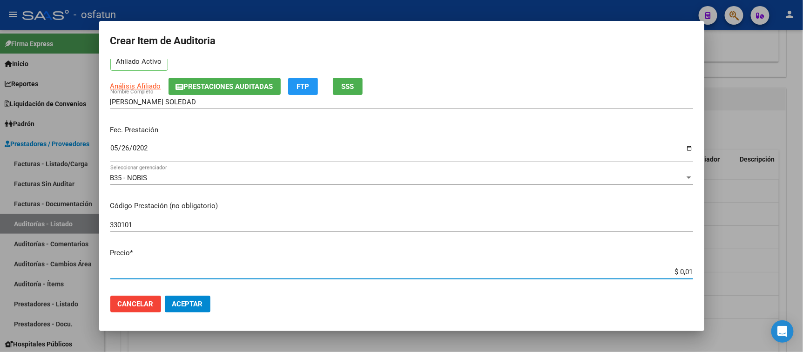
type input "$ 0,12"
type input "$ 1,20"
type input "$ 12,00"
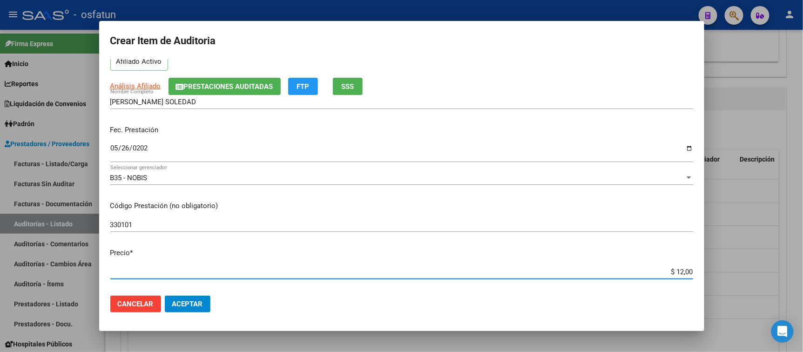
type input "$ 120,00"
type input "$ 1.200,00"
type input "$ 12.000,00"
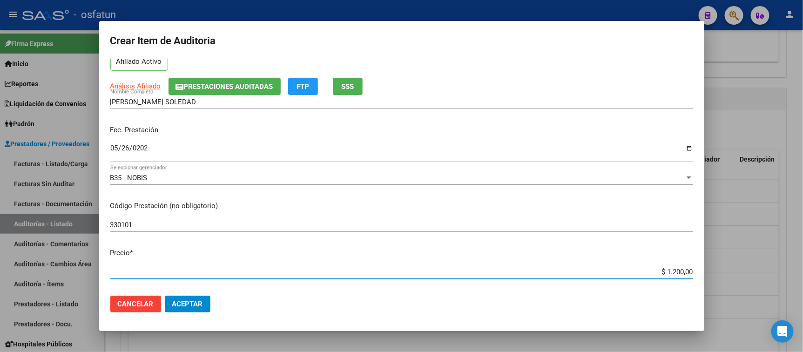
type input "$ 12.000,00"
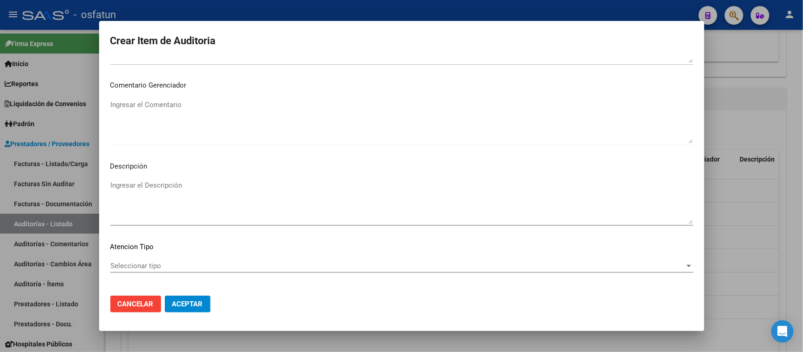
scroll to position [609, 0]
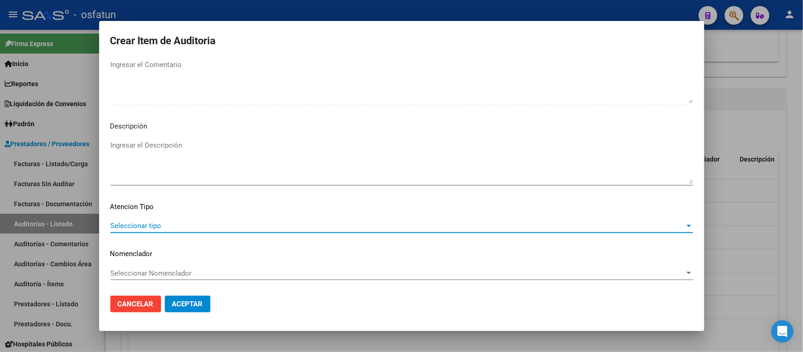
click at [176, 226] on span "Seleccionar tipo" at bounding box center [397, 226] width 574 height 8
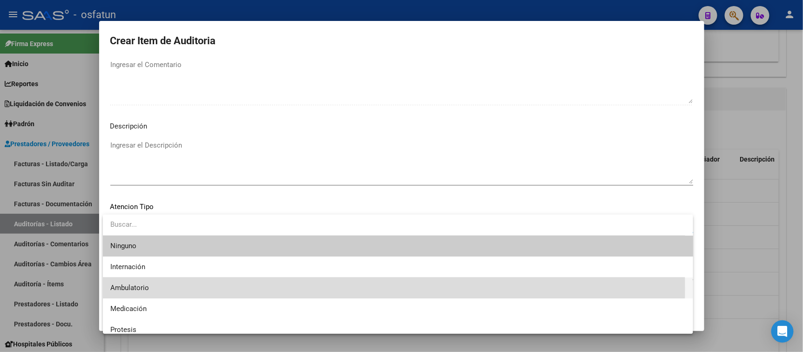
click at [162, 289] on span "Ambulatorio" at bounding box center [397, 287] width 575 height 21
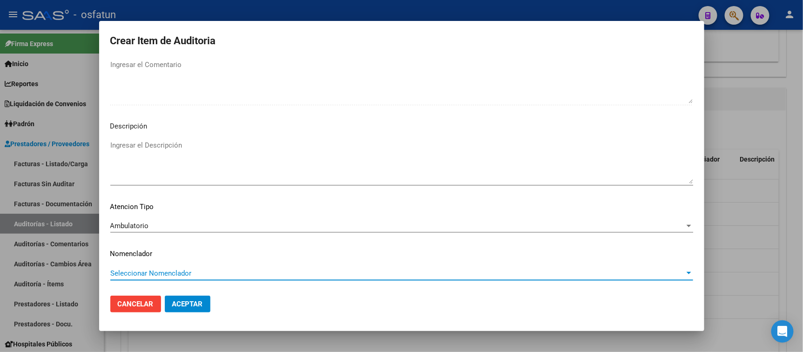
click at [167, 272] on span "Seleccionar Nomenclador" at bounding box center [397, 273] width 574 height 8
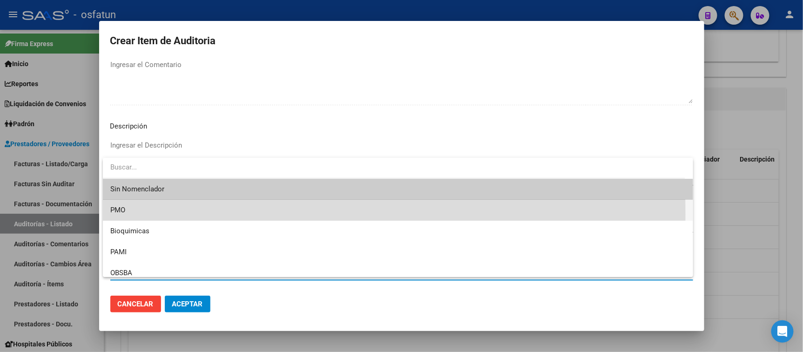
click at [134, 215] on span "PMO" at bounding box center [397, 210] width 575 height 21
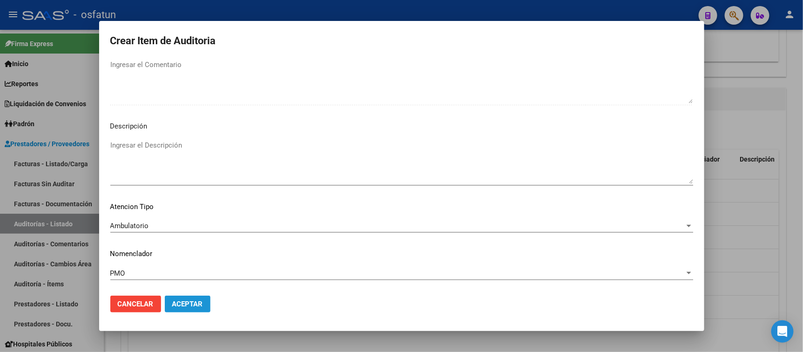
click at [187, 298] on button "Aceptar" at bounding box center [188, 304] width 46 height 17
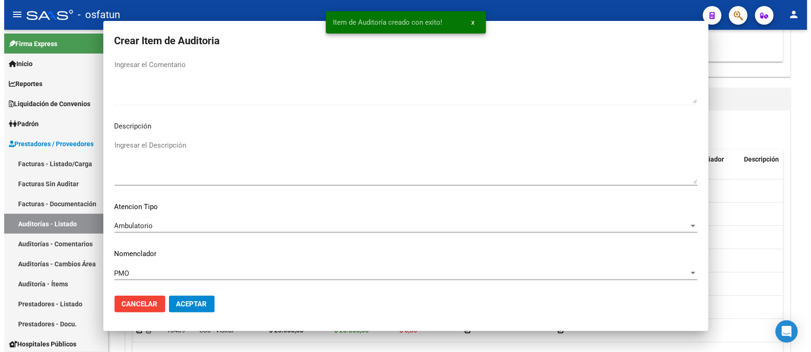
scroll to position [0, 0]
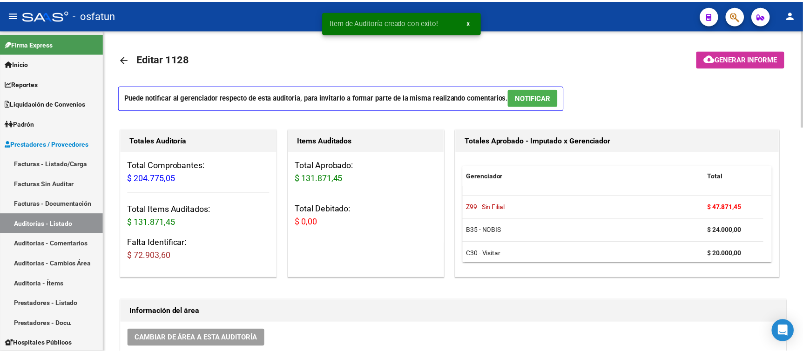
scroll to position [621, 0]
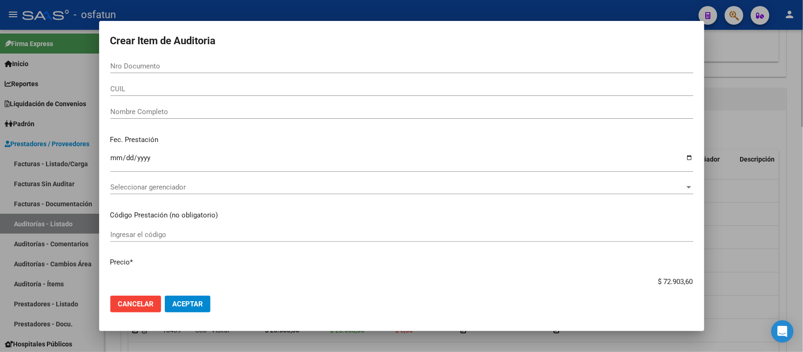
paste input "24990246"
type input "24990246"
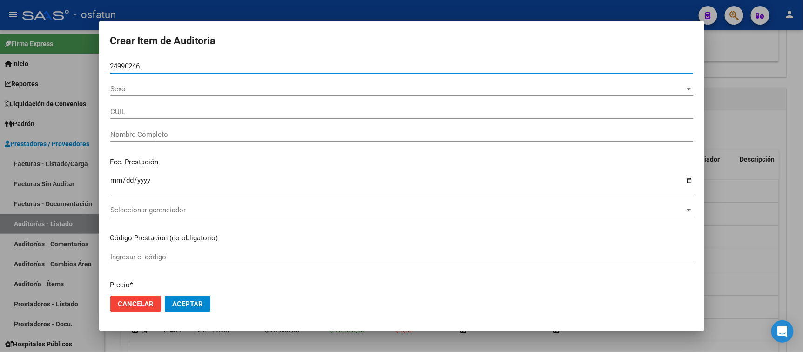
type input "27249902468"
type input "[PERSON_NAME]"
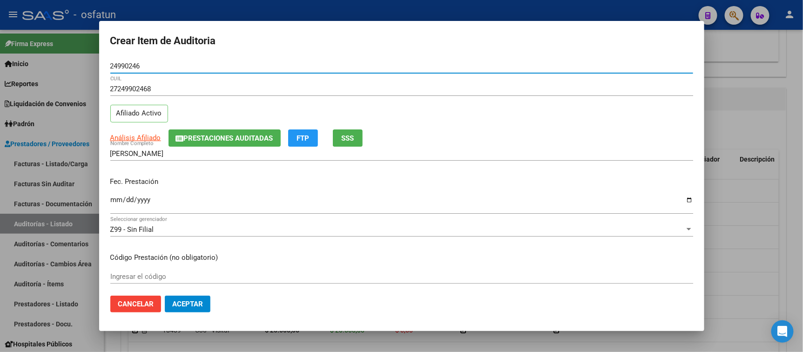
type input "24990246"
click at [120, 202] on input "Ingresar la fecha" at bounding box center [401, 203] width 583 height 15
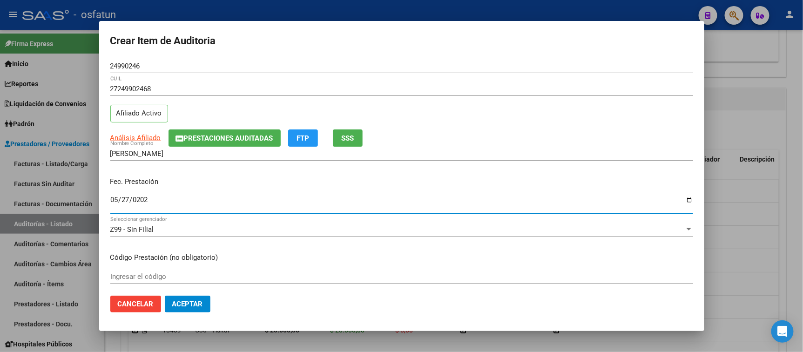
type input "[DATE]"
click at [119, 281] on div "Ingresar el código" at bounding box center [401, 276] width 583 height 14
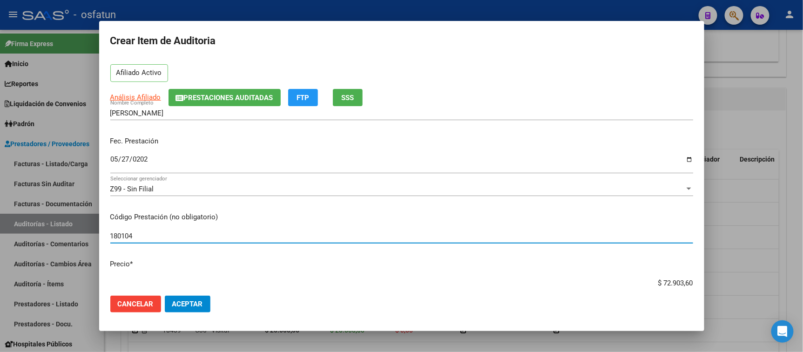
scroll to position [103, 0]
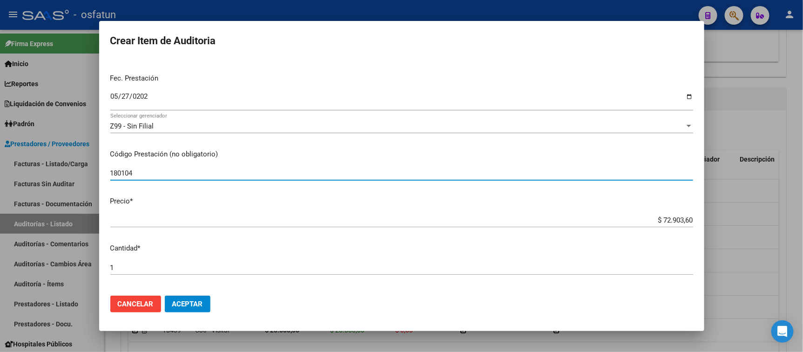
type input "180104"
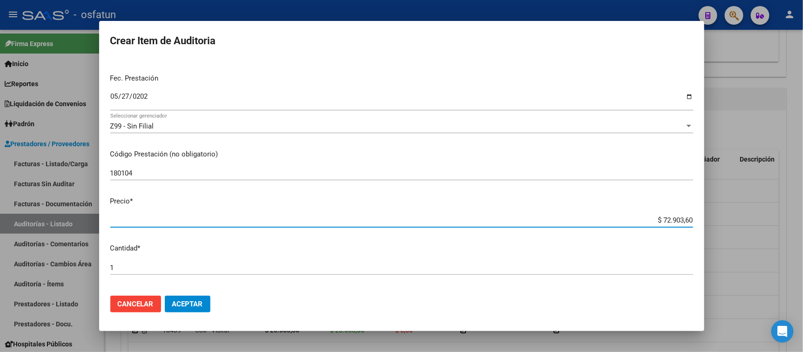
drag, startPoint x: 640, startPoint y: 220, endPoint x: 724, endPoint y: 219, distance: 84.3
click at [725, 220] on div "Crear Item de Auditoria 24990246 Nro Documento 27249902468 CUIL Afiliado Activo…" at bounding box center [401, 176] width 803 height 352
paste input "20"
type input "$ 20.903,60"
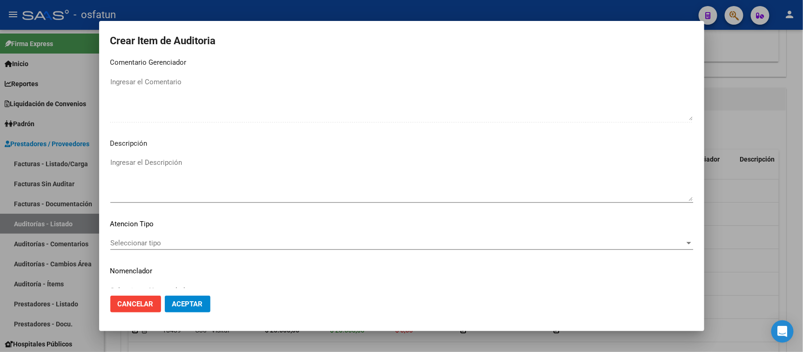
scroll to position [609, 0]
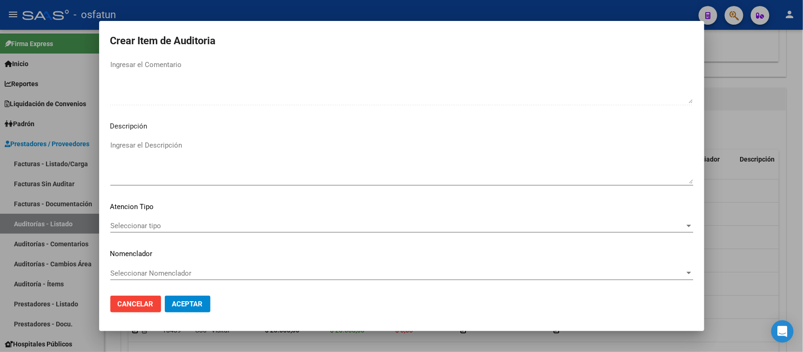
type input "$ 20.903,60"
click at [160, 231] on div "Seleccionar tipo Seleccionar tipo" at bounding box center [401, 226] width 583 height 14
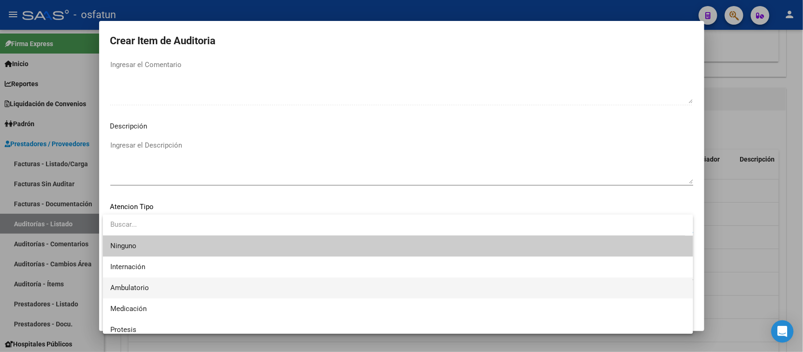
click at [148, 289] on span "Ambulatorio" at bounding box center [397, 287] width 575 height 21
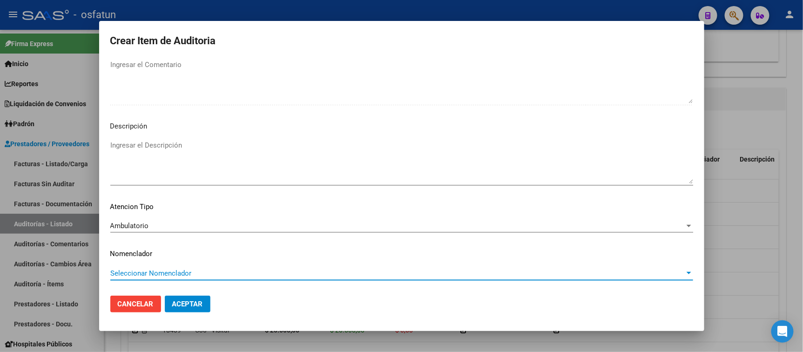
click at [149, 269] on span "Seleccionar Nomenclador" at bounding box center [397, 273] width 574 height 8
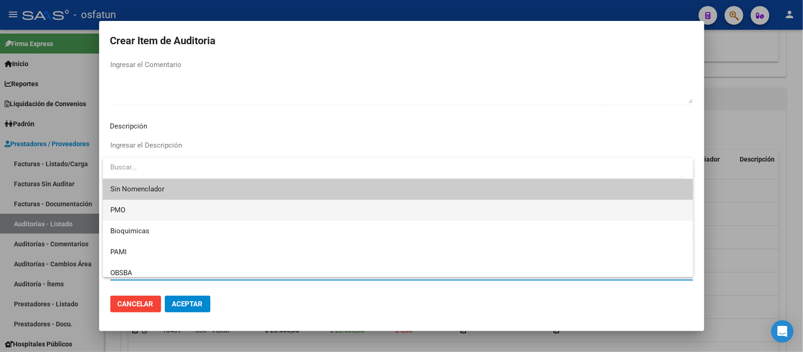
click at [133, 213] on span "PMO" at bounding box center [397, 210] width 575 height 21
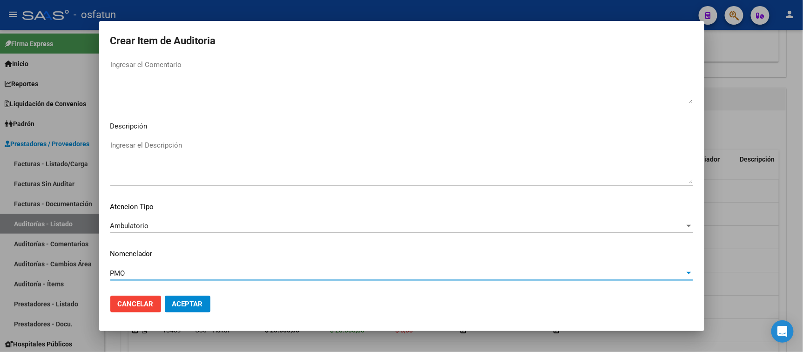
click at [188, 302] on span "Aceptar" at bounding box center [187, 304] width 31 height 8
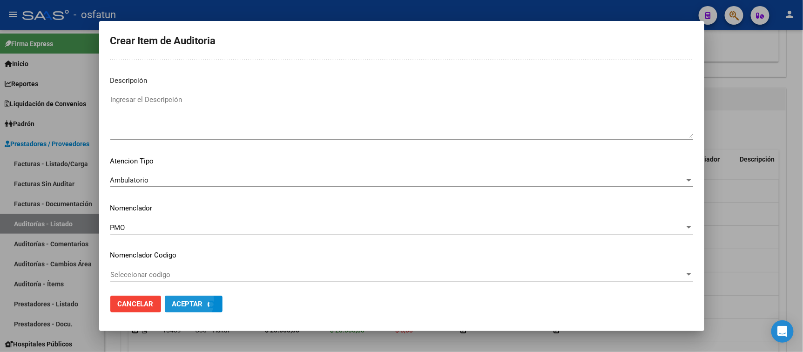
scroll to position [656, 0]
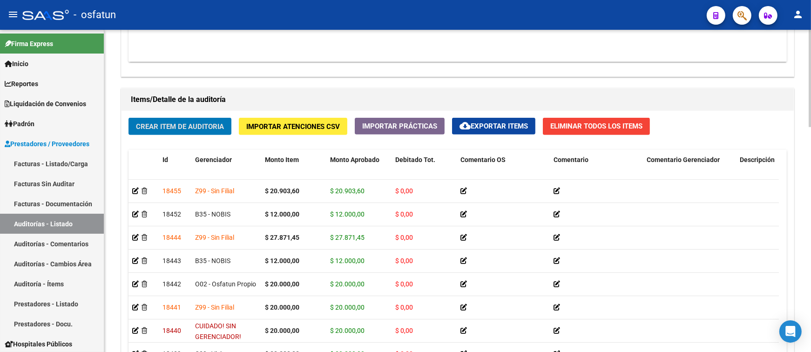
click at [200, 129] on span "Crear Item de Auditoria" at bounding box center [180, 126] width 88 height 8
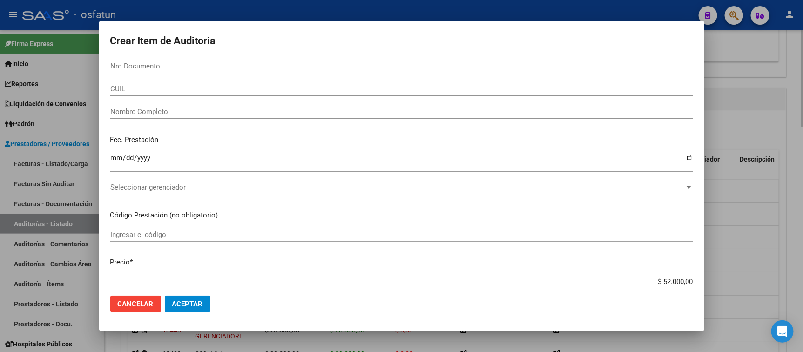
paste input "28106828"
type input "28106828"
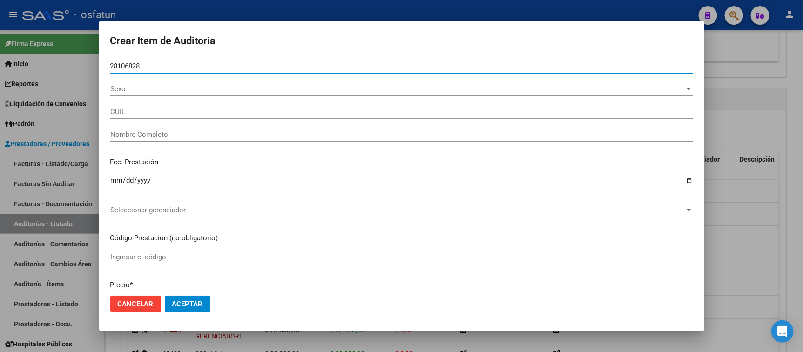
type input "27281068283"
type input "[PERSON_NAME]"
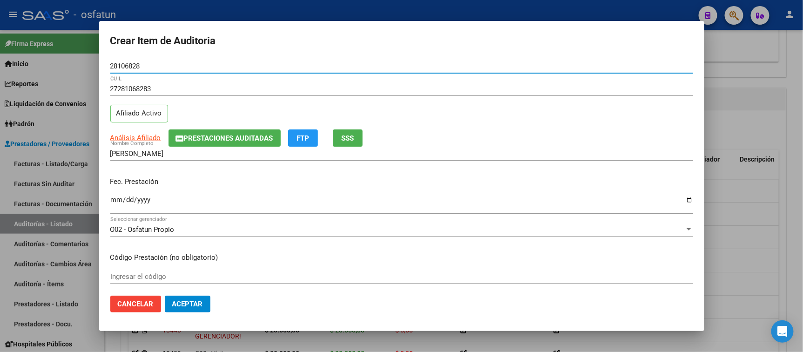
type input "28106828"
click at [120, 204] on input "Ingresar la fecha" at bounding box center [401, 203] width 583 height 15
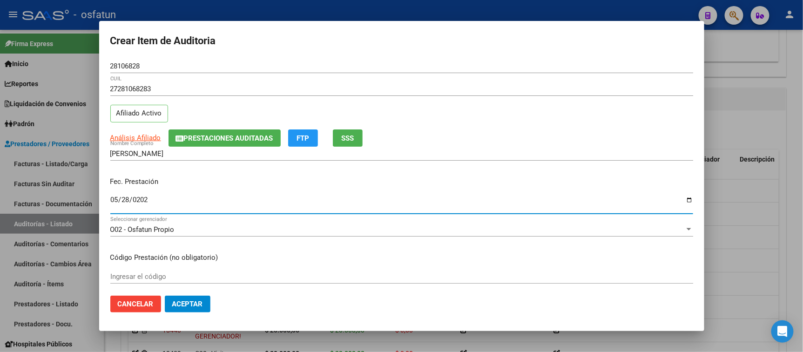
type input "[DATE]"
click at [160, 273] on input "Ingresar el código" at bounding box center [401, 276] width 583 height 8
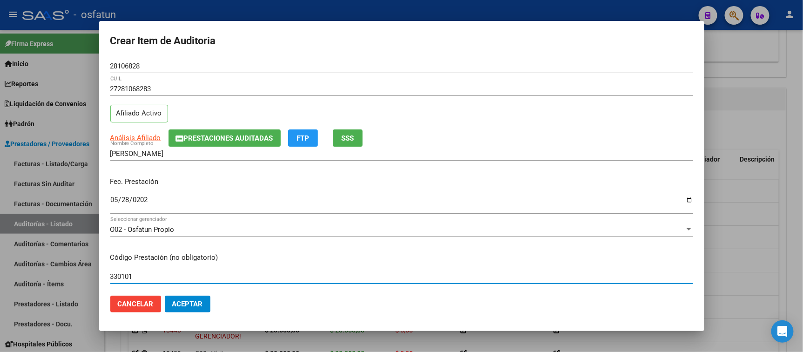
type input "330101"
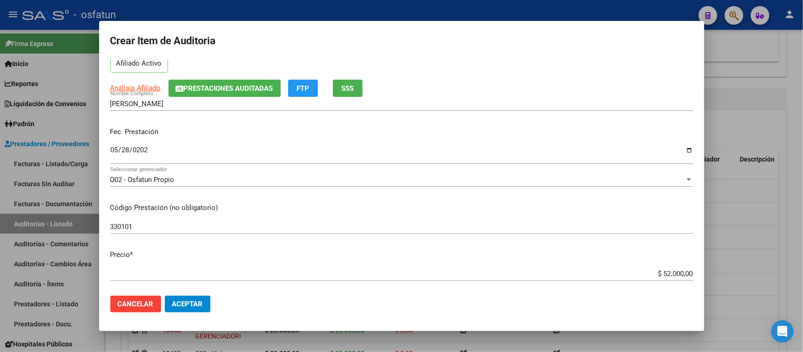
scroll to position [103, 0]
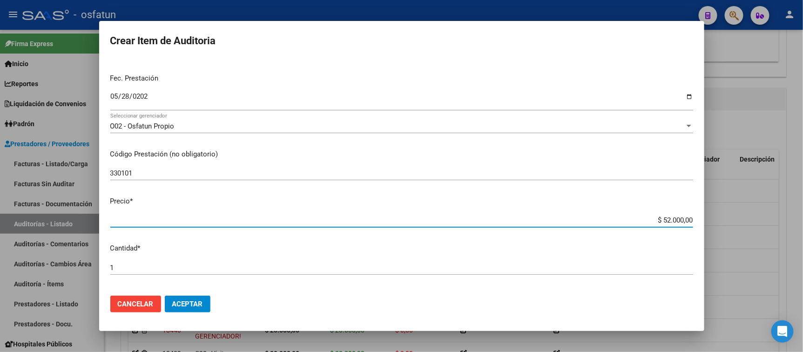
drag, startPoint x: 731, startPoint y: 225, endPoint x: 748, endPoint y: 222, distance: 17.1
click at [745, 224] on div "Crear Item de Auditoria 28106828 Nro Documento 27281068283 CUIL Afiliado Activo…" at bounding box center [401, 176] width 803 height 352
type input "$ 0,03"
type input "$ 0,32"
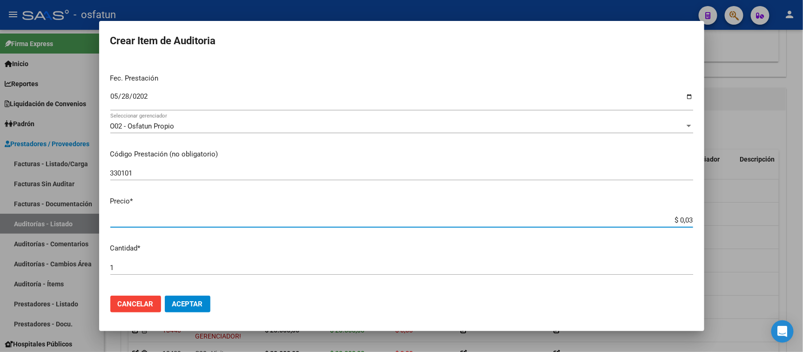
type input "$ 0,32"
type input "$ 3,20"
type input "$ 32,00"
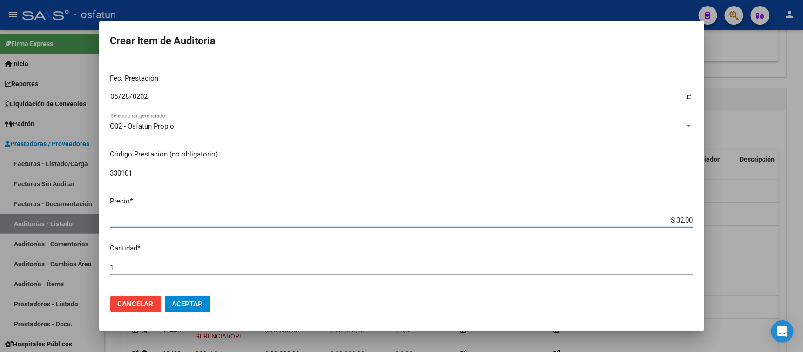
type input "$ 320,00"
type input "$ 3.200,00"
type input "$ 32.000,00"
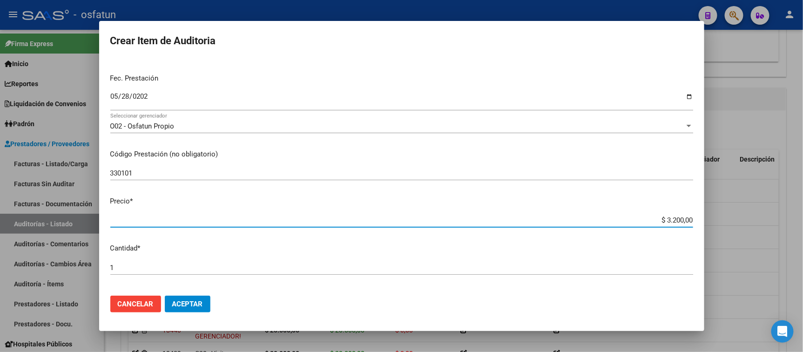
type input "$ 32.000,00"
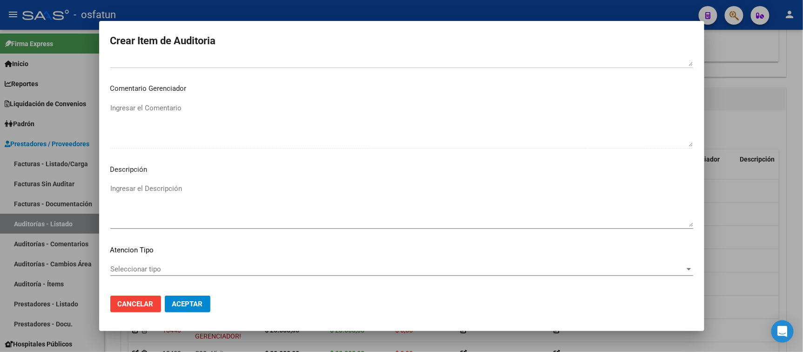
scroll to position [609, 0]
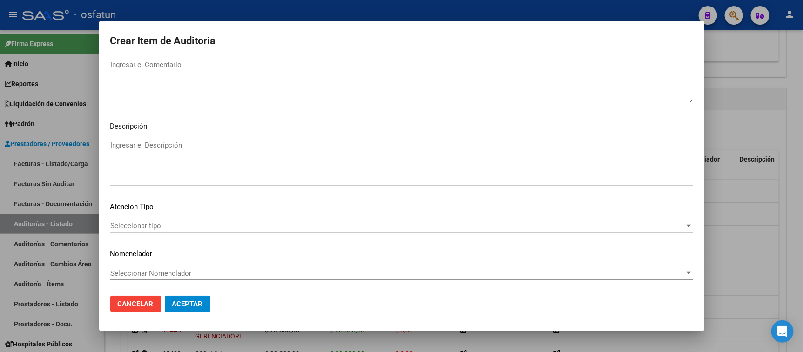
click at [182, 226] on span "Seleccionar tipo" at bounding box center [397, 226] width 574 height 8
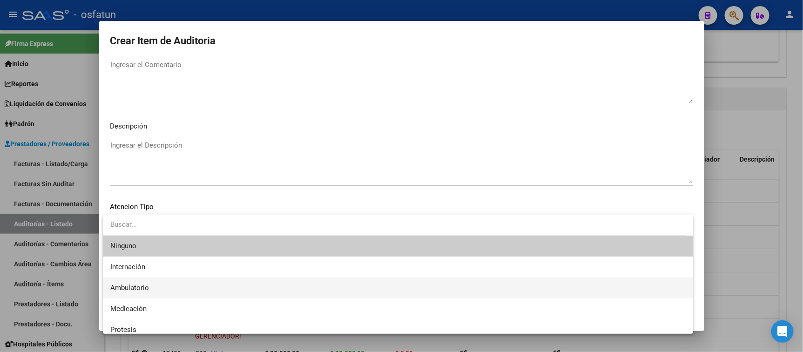
click at [174, 290] on span "Ambulatorio" at bounding box center [397, 287] width 575 height 21
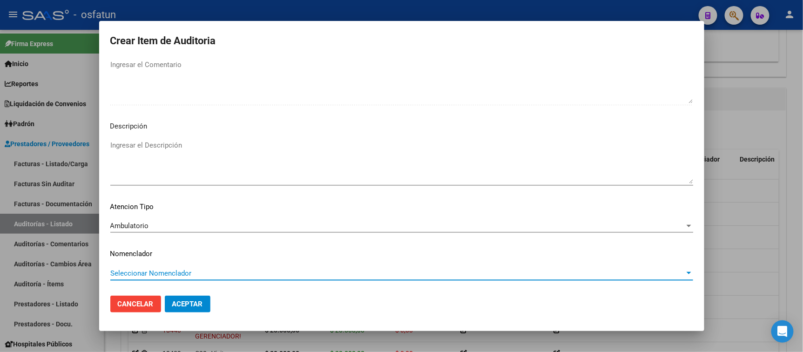
click at [175, 273] on span "Seleccionar Nomenclador" at bounding box center [397, 273] width 574 height 8
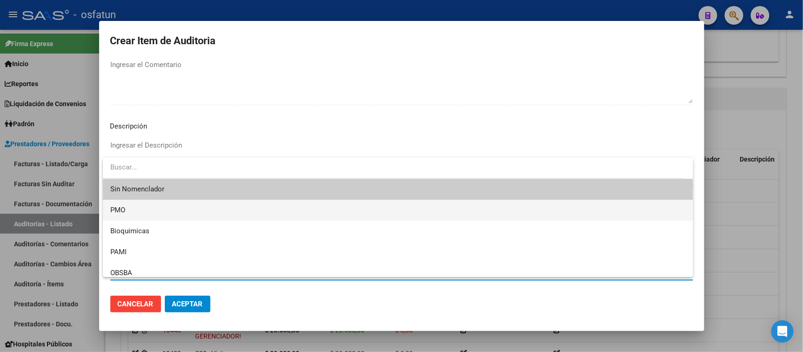
drag, startPoint x: 138, startPoint y: 212, endPoint x: 154, endPoint y: 234, distance: 27.0
click at [140, 212] on span "PMO" at bounding box center [397, 210] width 575 height 21
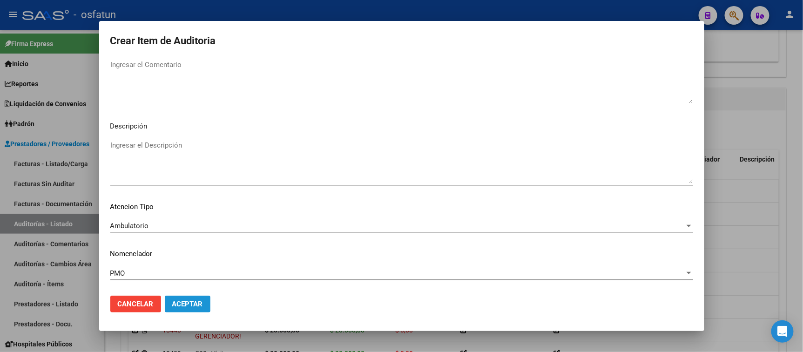
click at [192, 304] on span "Aceptar" at bounding box center [187, 304] width 31 height 8
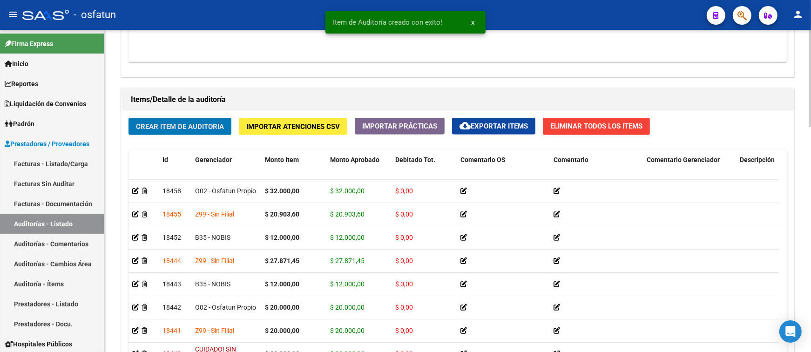
click at [212, 128] on span "Crear Item de Auditoria" at bounding box center [180, 126] width 88 height 8
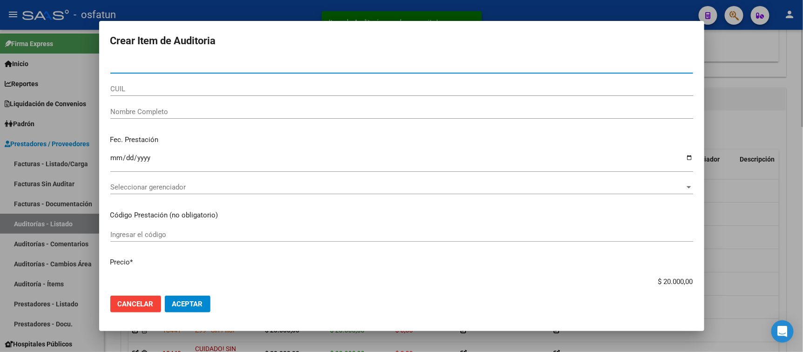
paste input "29561955"
type input "29561955"
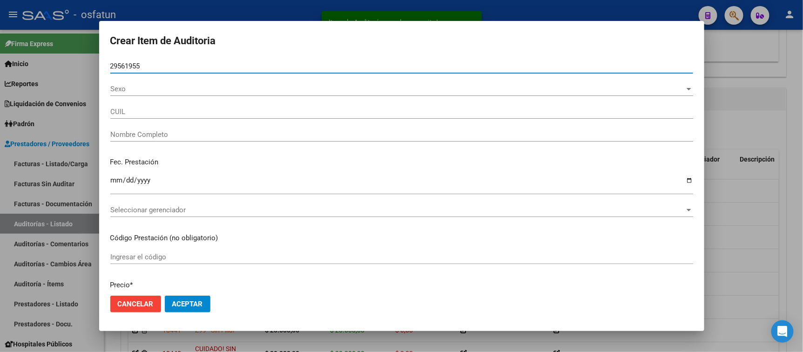
type input "23295619554"
type input "[PERSON_NAME]"
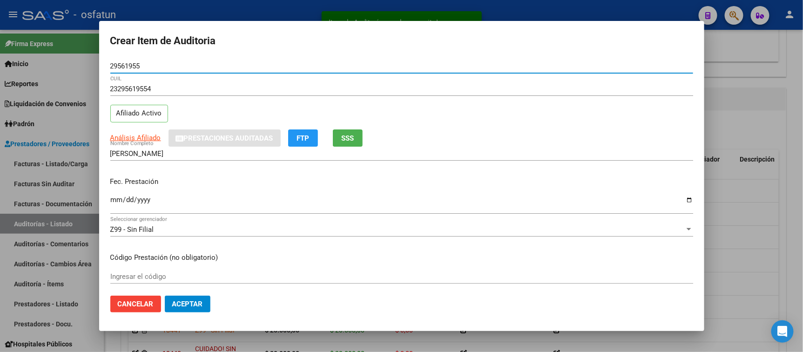
type input "29561955"
click at [117, 201] on input "Ingresar la fecha" at bounding box center [401, 203] width 583 height 15
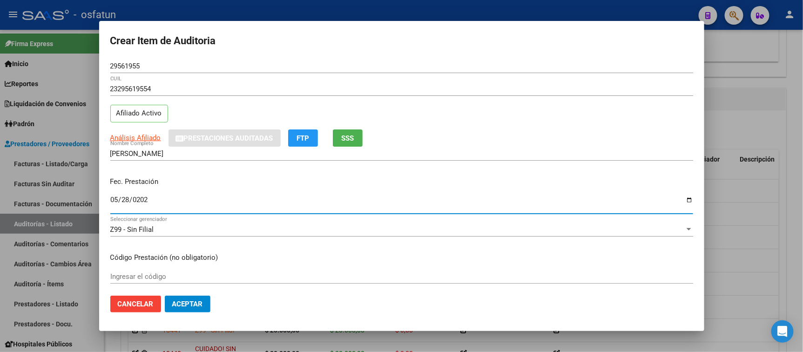
type input "[DATE]"
click at [182, 272] on div "Ingresar el código" at bounding box center [401, 276] width 583 height 14
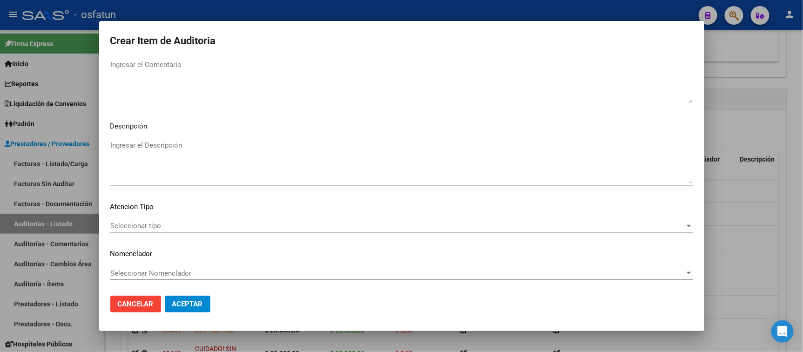
type input "420101"
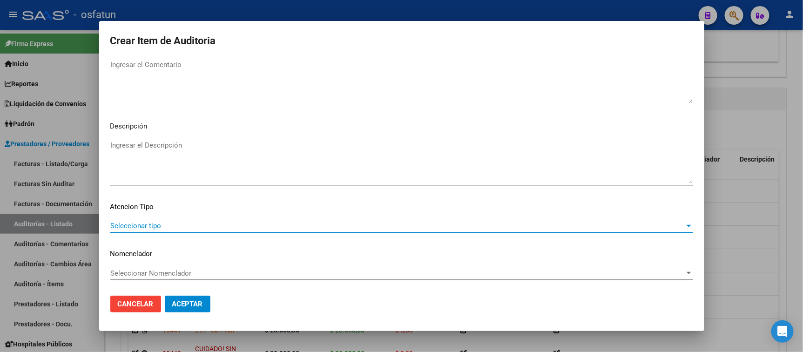
click at [203, 226] on span "Seleccionar tipo" at bounding box center [397, 226] width 574 height 8
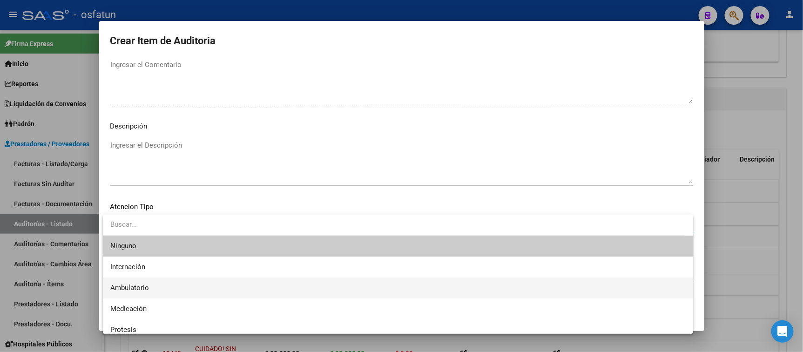
click at [199, 283] on span "Ambulatorio" at bounding box center [397, 287] width 575 height 21
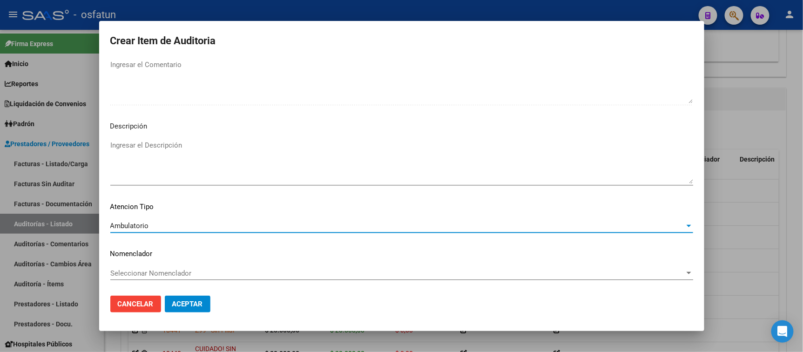
click at [201, 269] on span "Seleccionar Nomenclador" at bounding box center [397, 273] width 574 height 8
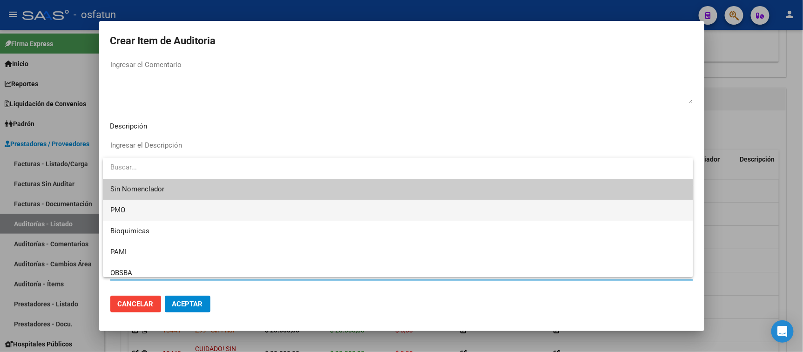
click at [189, 207] on span "PMO" at bounding box center [397, 210] width 575 height 21
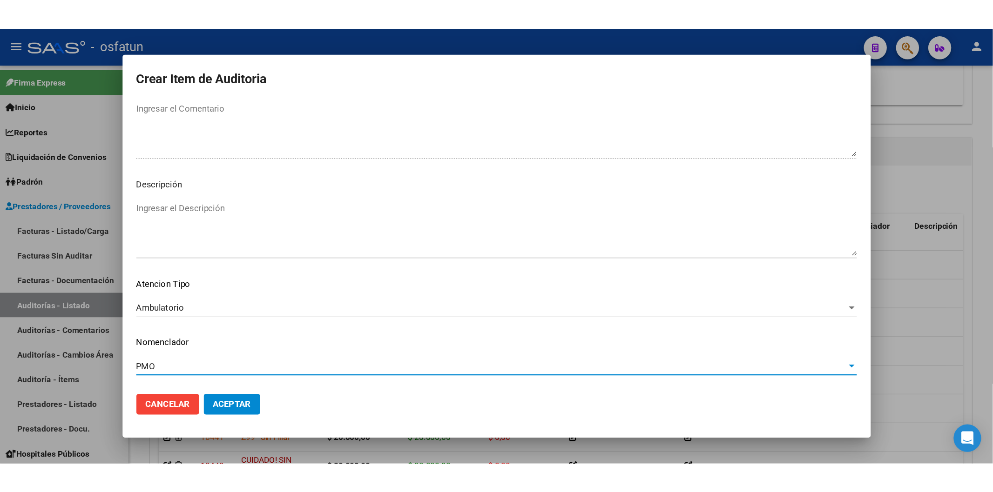
scroll to position [656, 0]
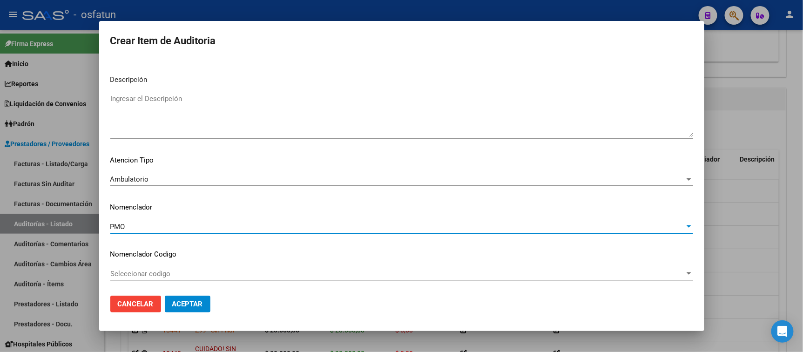
click at [195, 308] on span "Aceptar" at bounding box center [187, 304] width 31 height 8
